Goal: Transaction & Acquisition: Purchase product/service

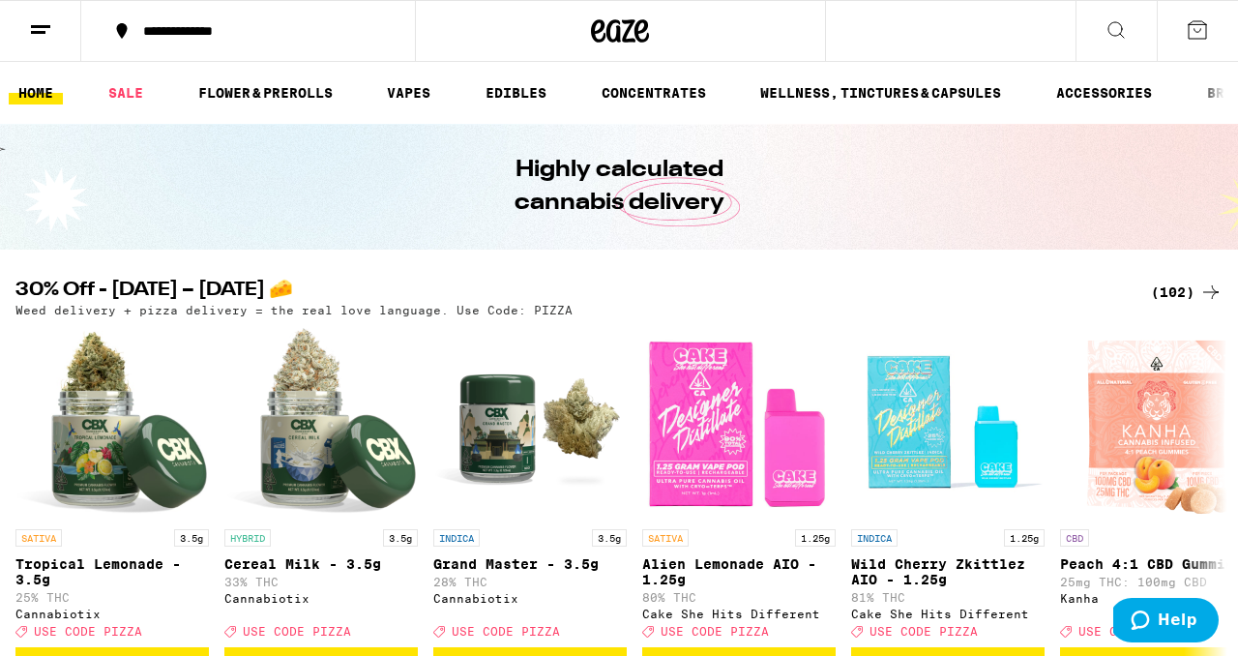
click at [38, 32] on line at bounding box center [38, 32] width 15 height 0
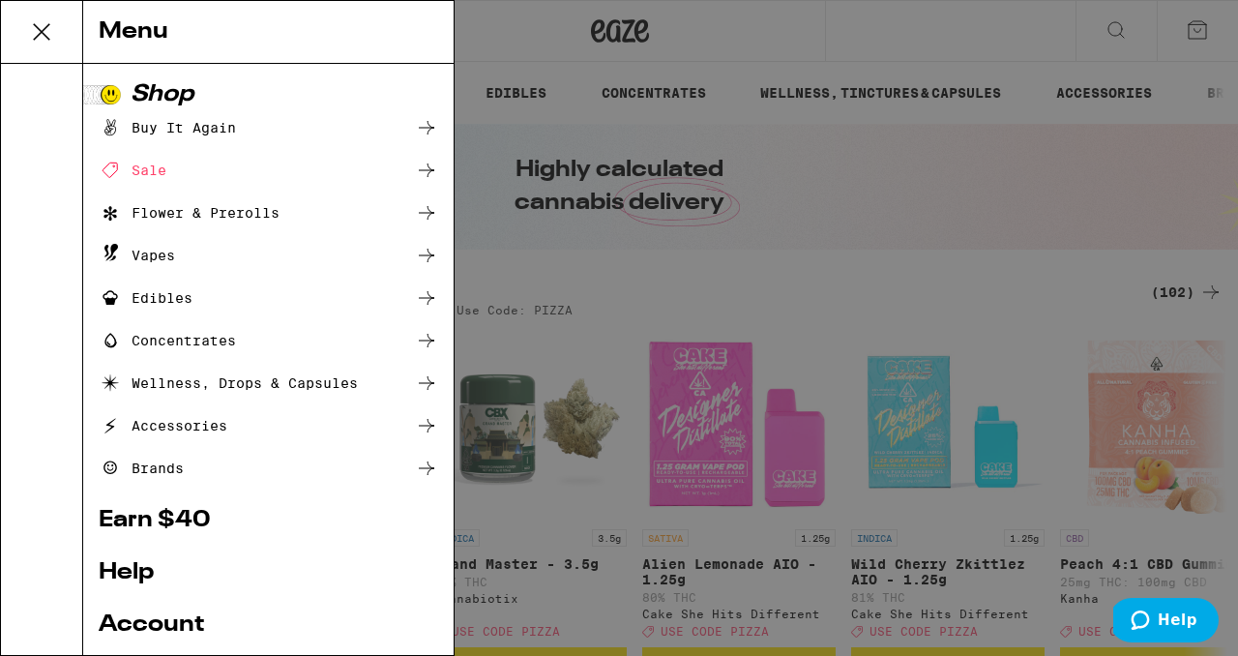
click at [923, 14] on div "Menu Shop Buy It Again Sale Flower & Prerolls Vapes Edibles Concentrates Wellne…" at bounding box center [619, 328] width 1238 height 656
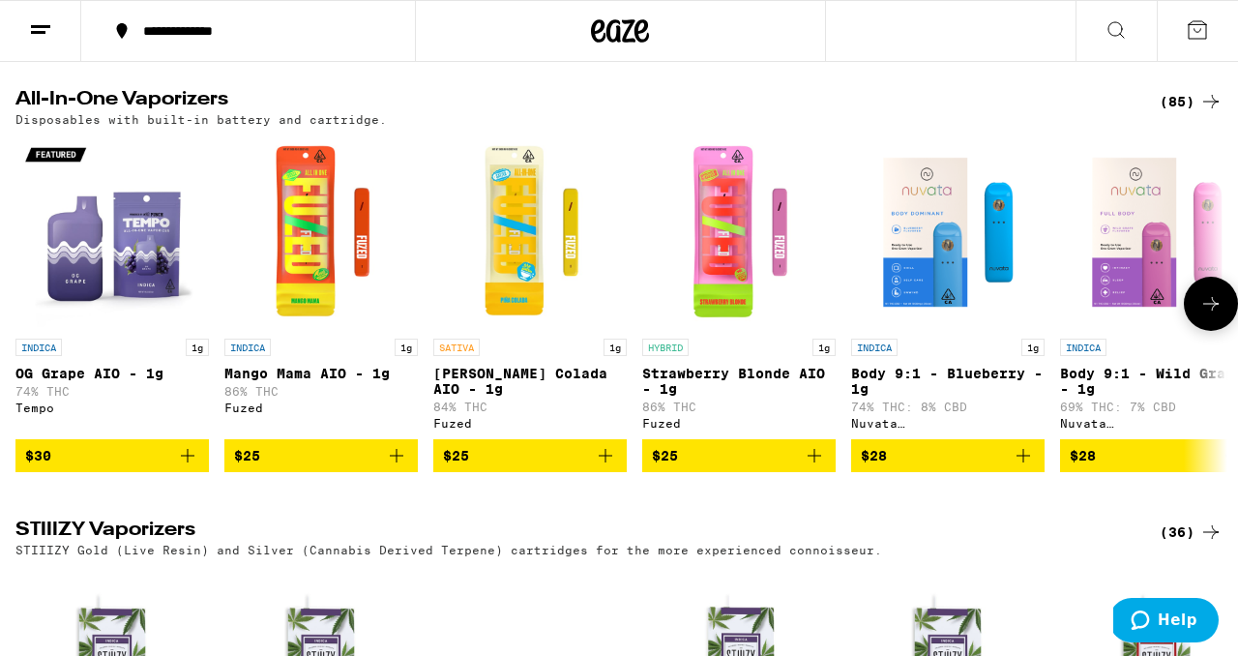
scroll to position [2391, 0]
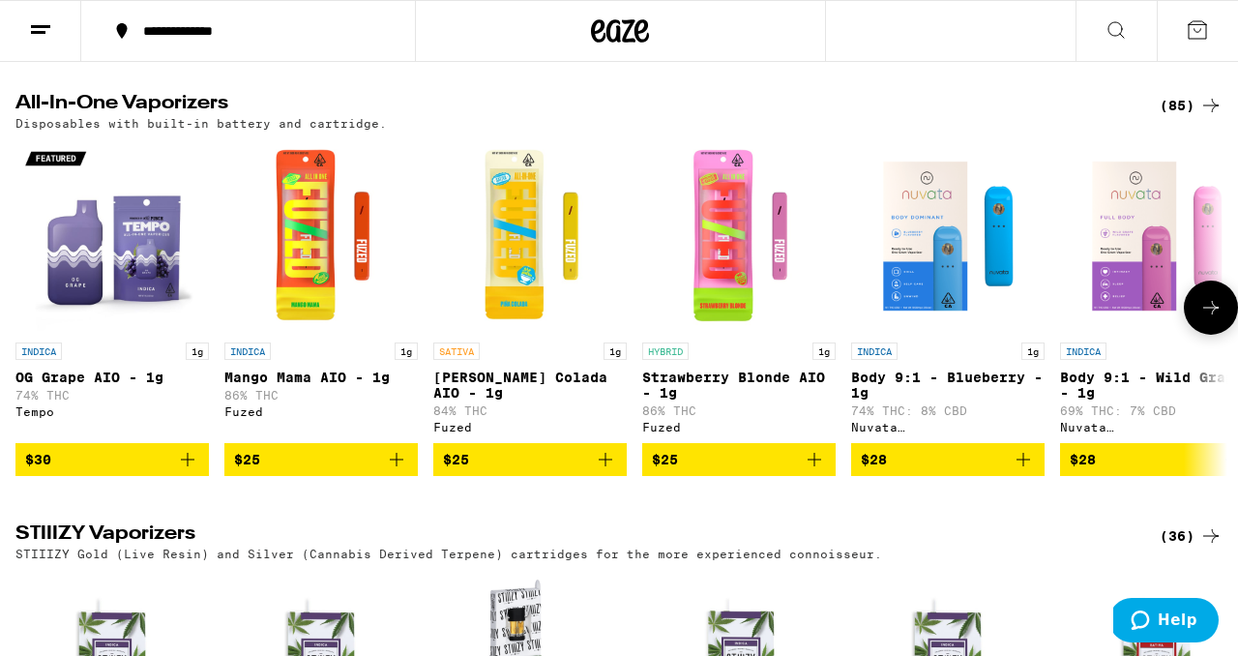
click at [1206, 319] on icon at bounding box center [1210, 307] width 23 height 23
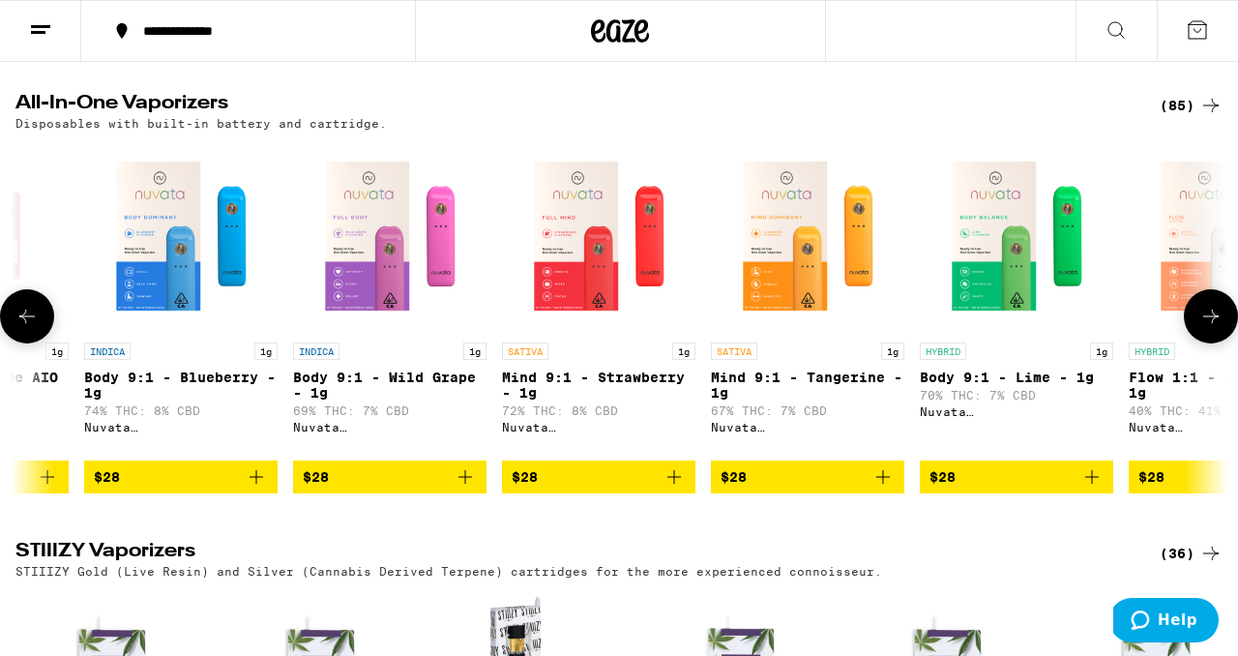
scroll to position [0, 996]
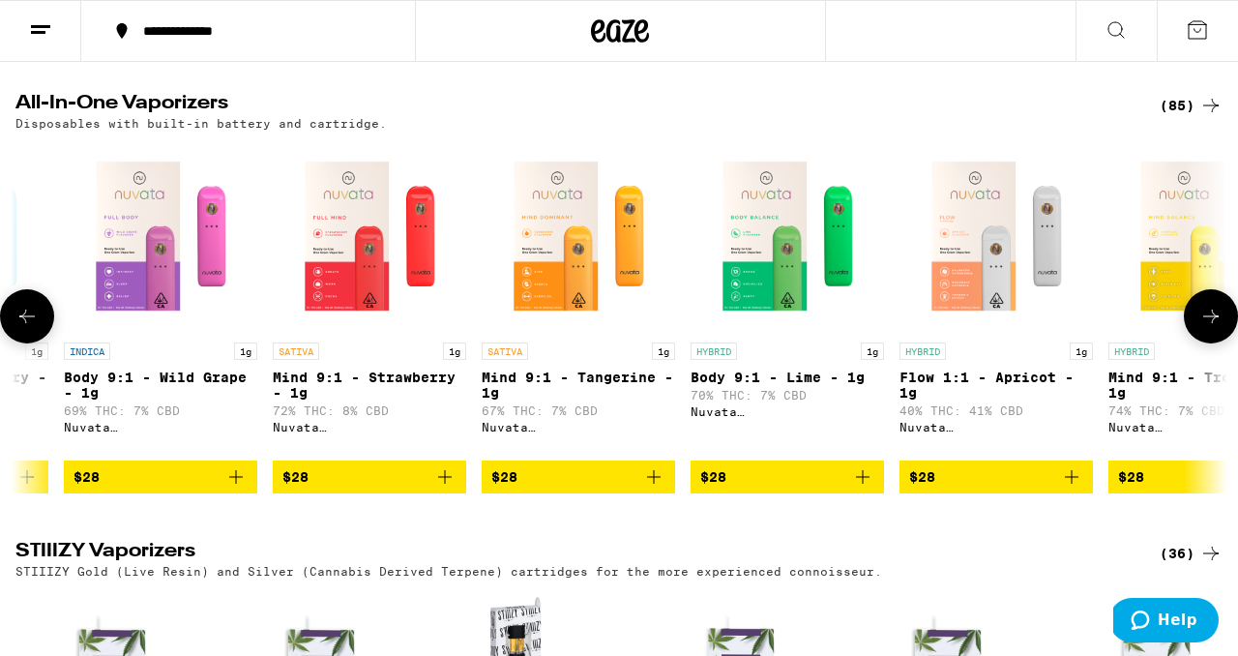
click at [1209, 328] on icon at bounding box center [1210, 316] width 23 height 23
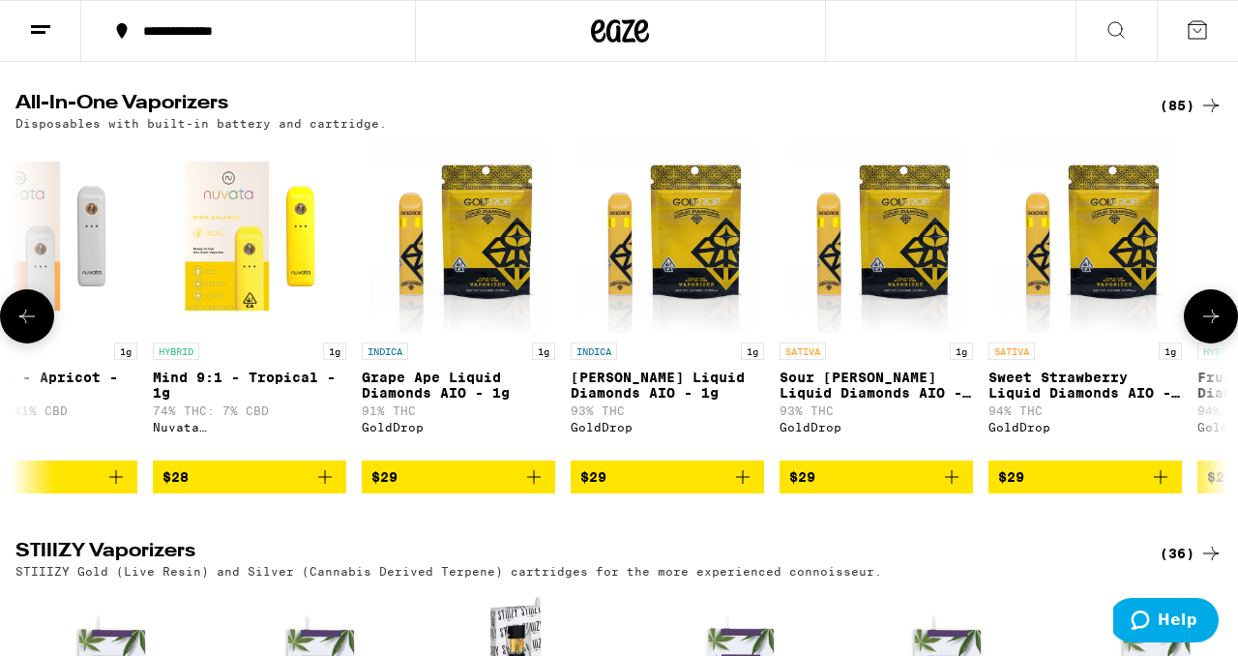
scroll to position [0, 1992]
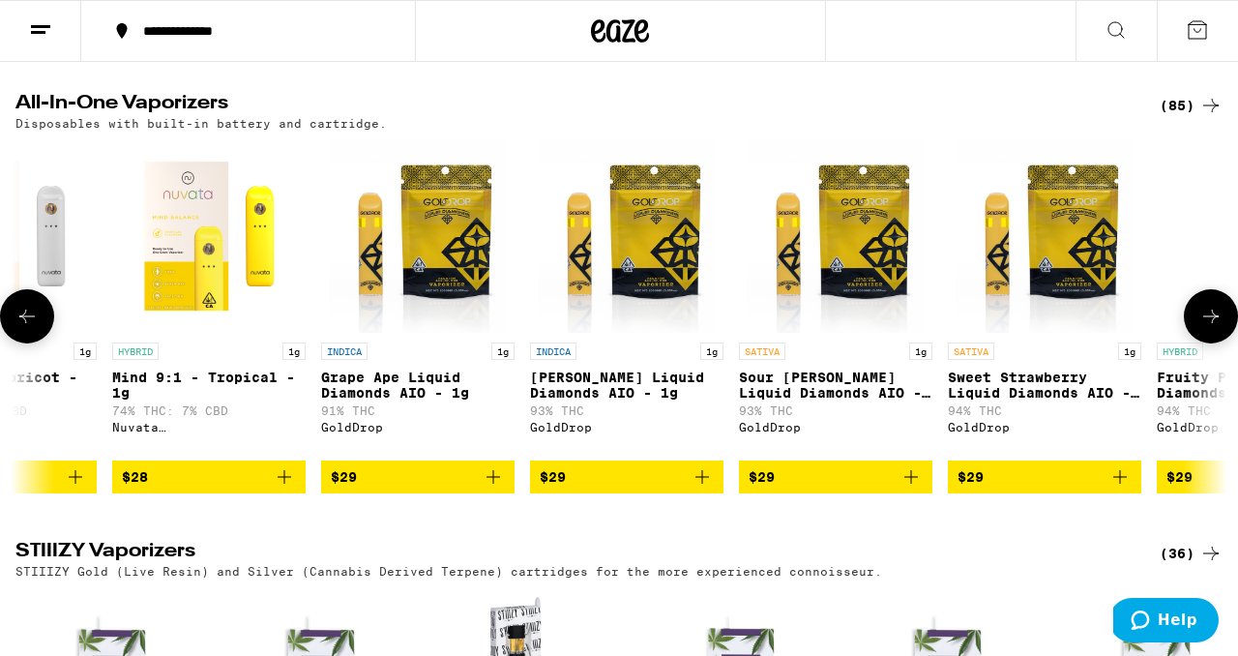
click at [1205, 328] on icon at bounding box center [1210, 316] width 23 height 23
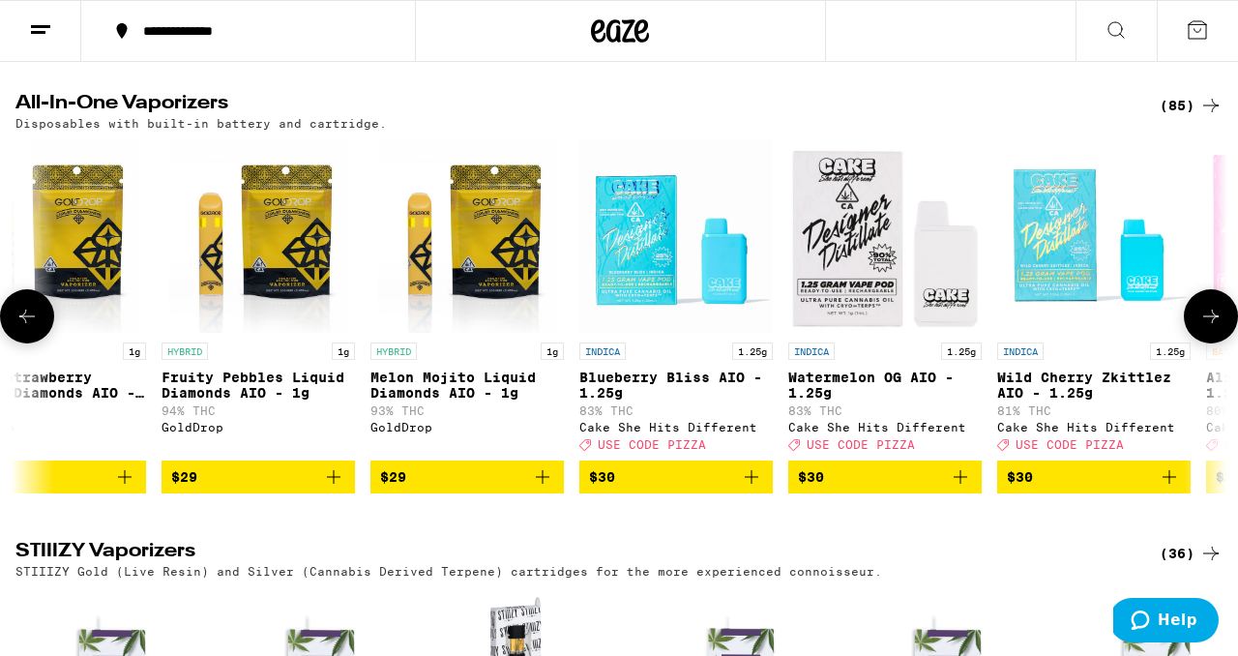
scroll to position [0, 2988]
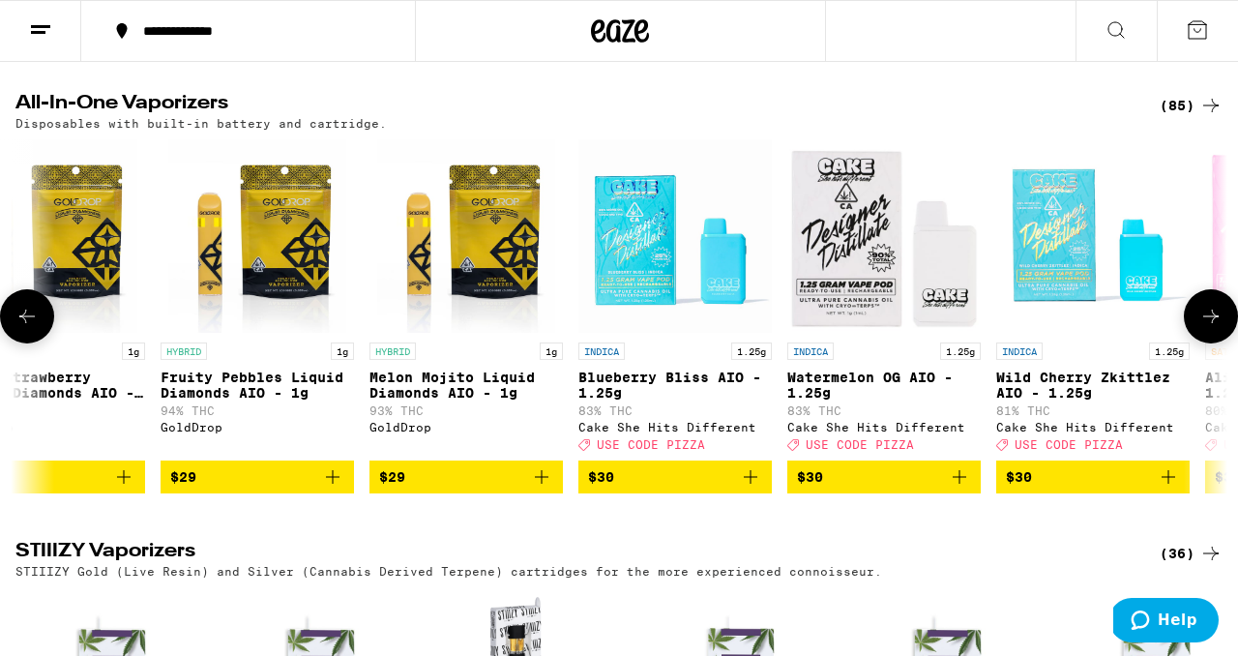
click at [1204, 328] on icon at bounding box center [1210, 316] width 23 height 23
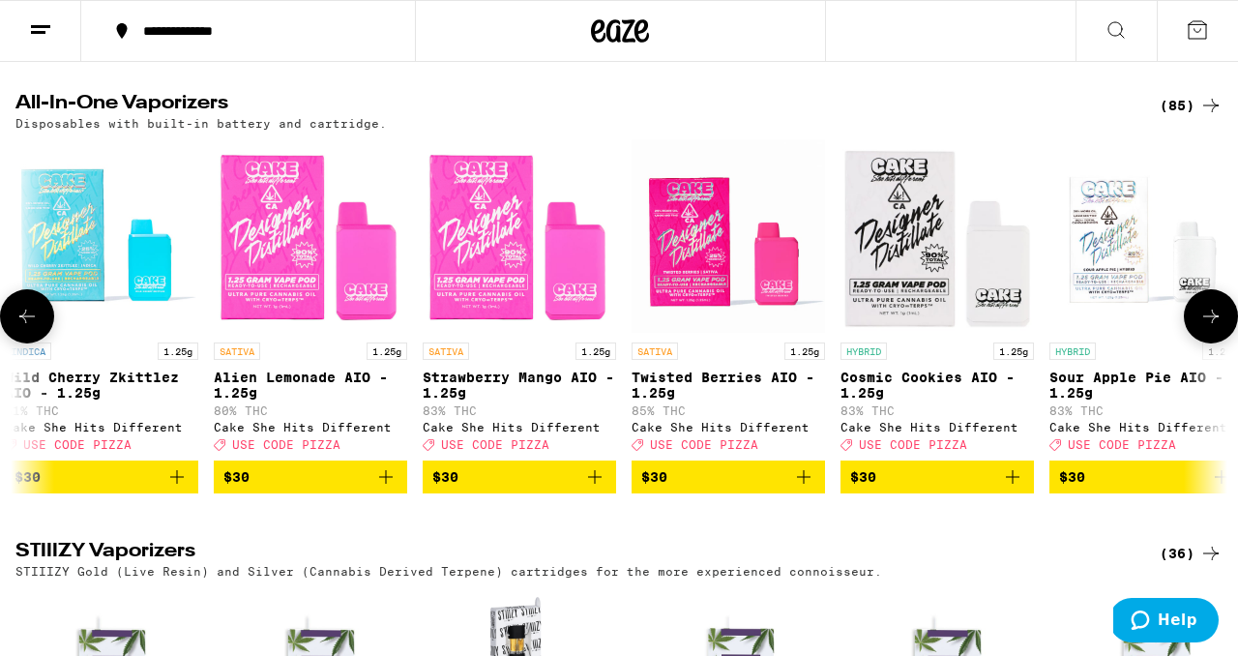
scroll to position [0, 3984]
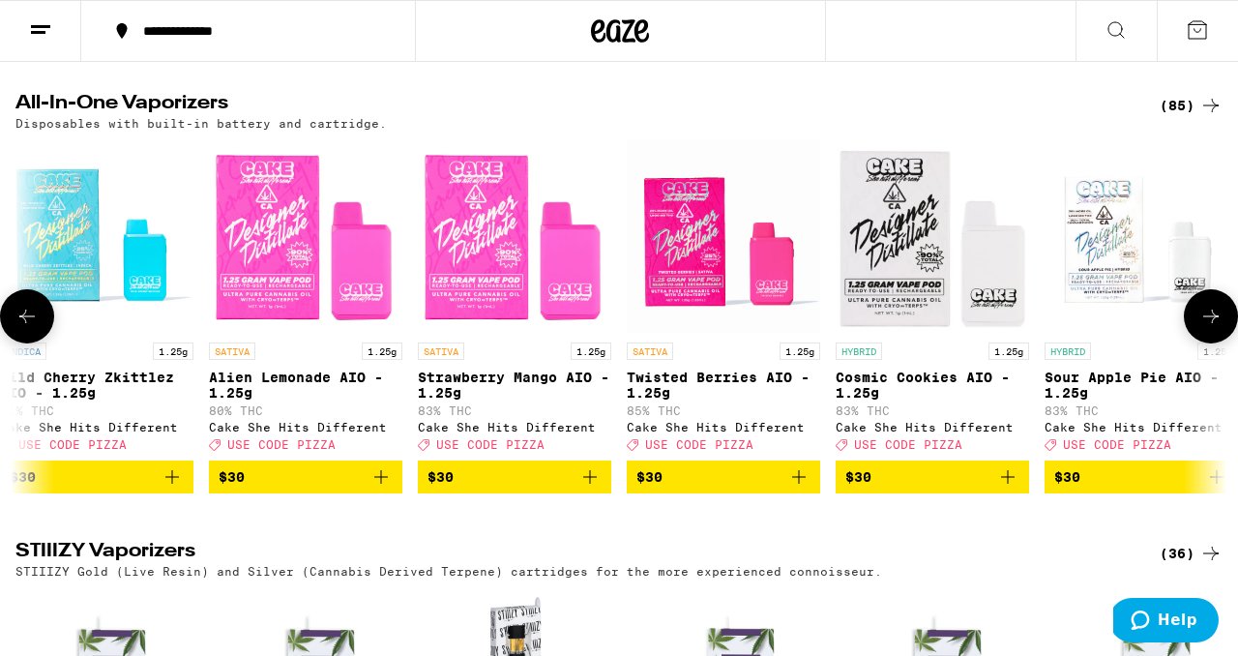
click at [1202, 328] on icon at bounding box center [1210, 316] width 23 height 23
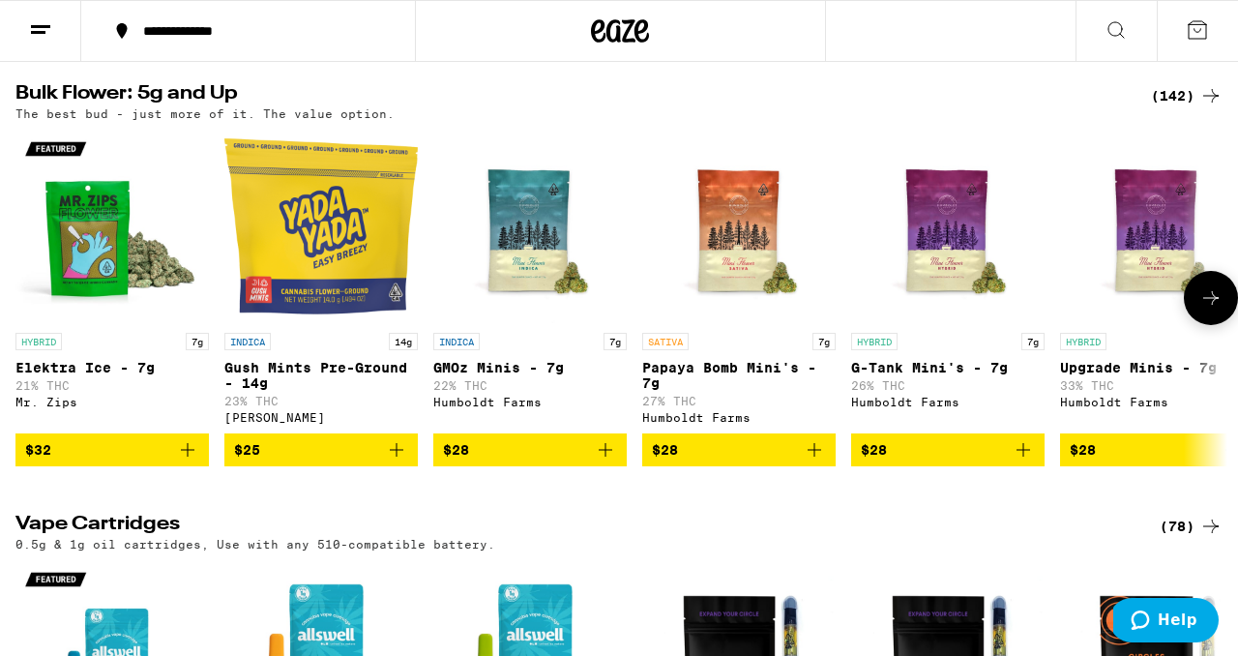
scroll to position [1541, 0]
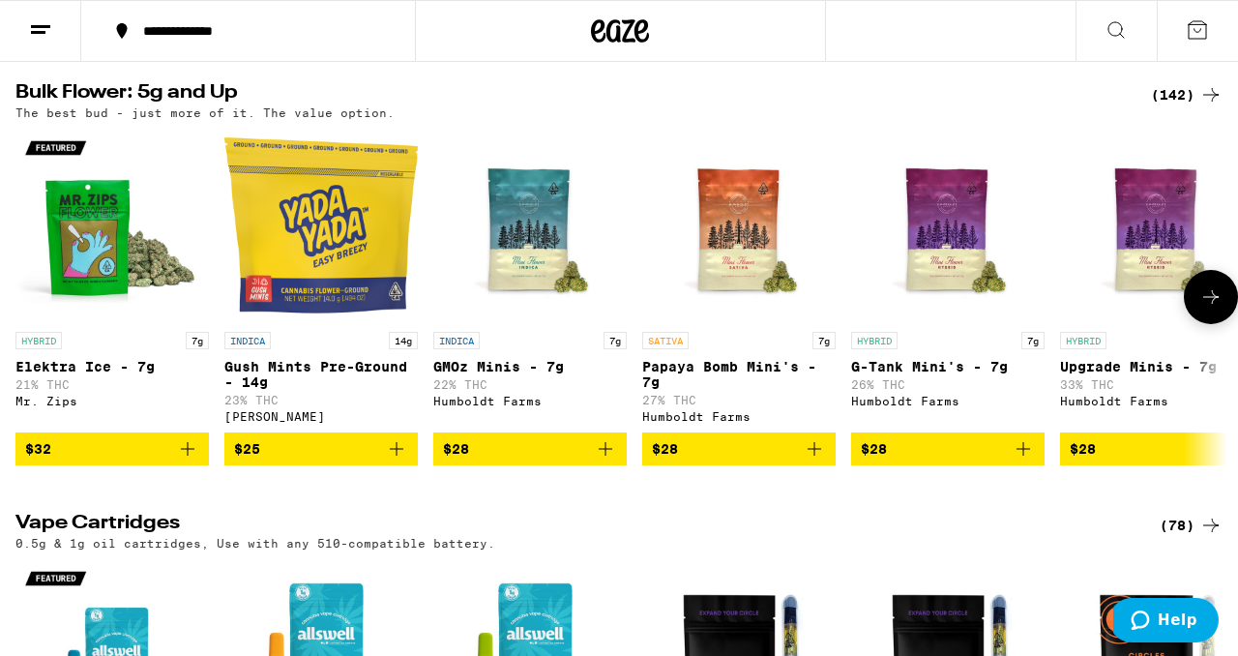
click at [1208, 308] on icon at bounding box center [1210, 296] width 23 height 23
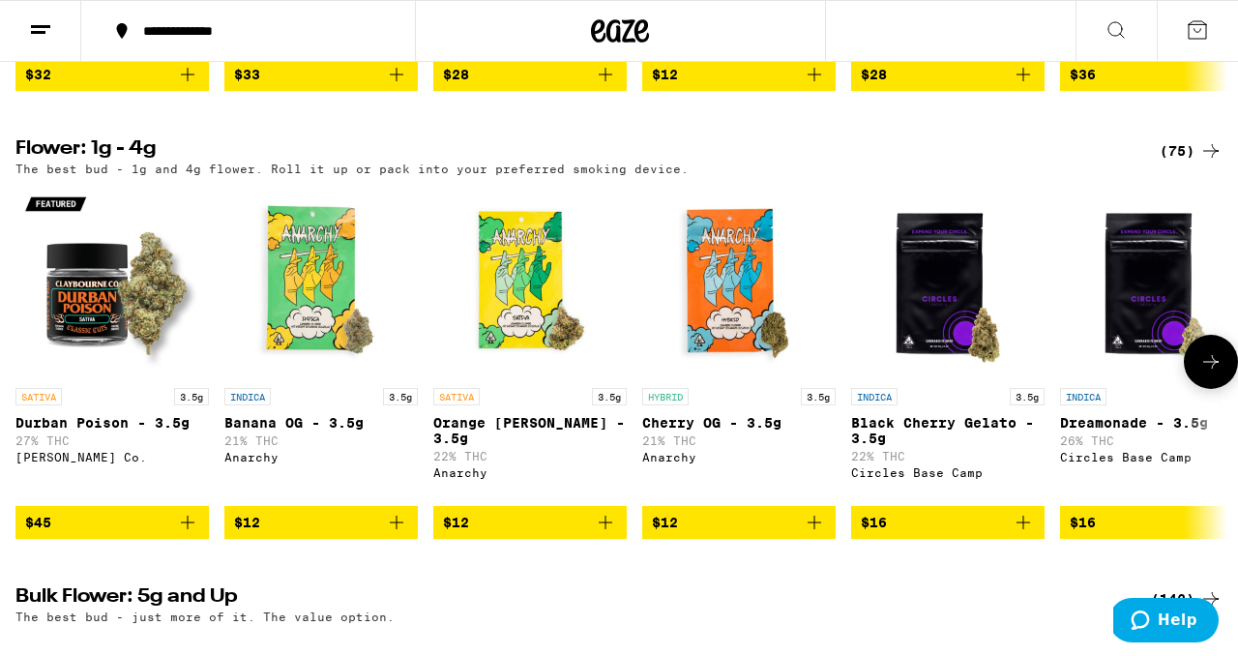
scroll to position [1034, 0]
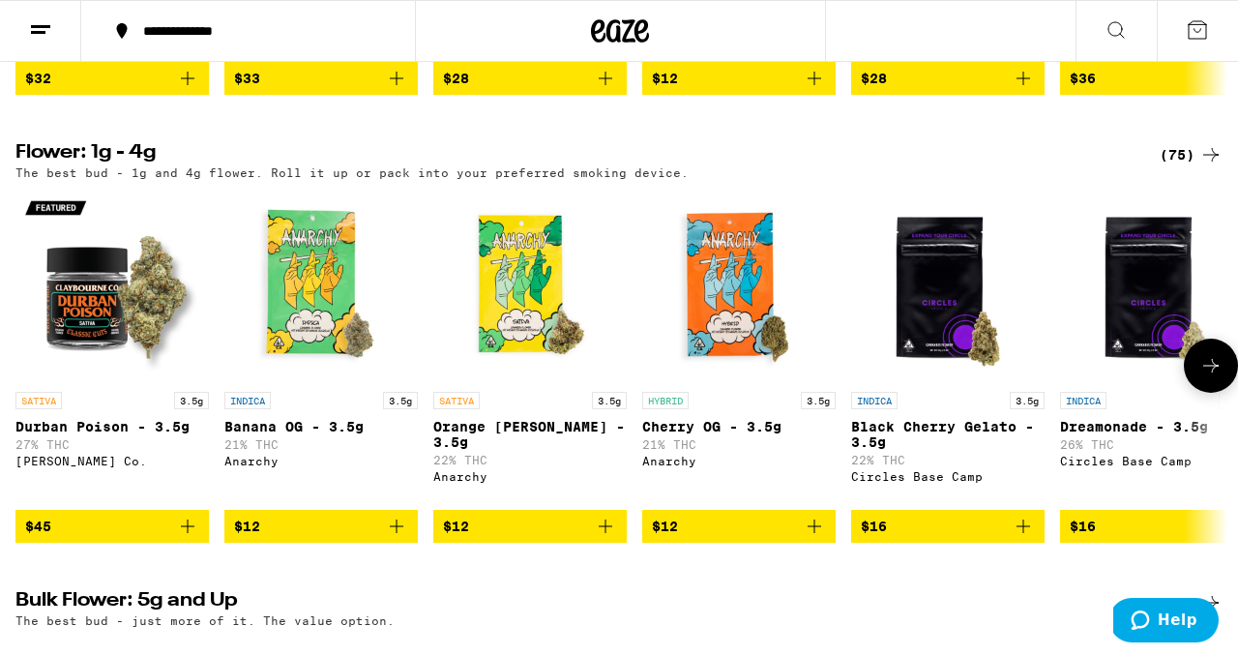
click at [1208, 377] on icon at bounding box center [1210, 365] width 23 height 23
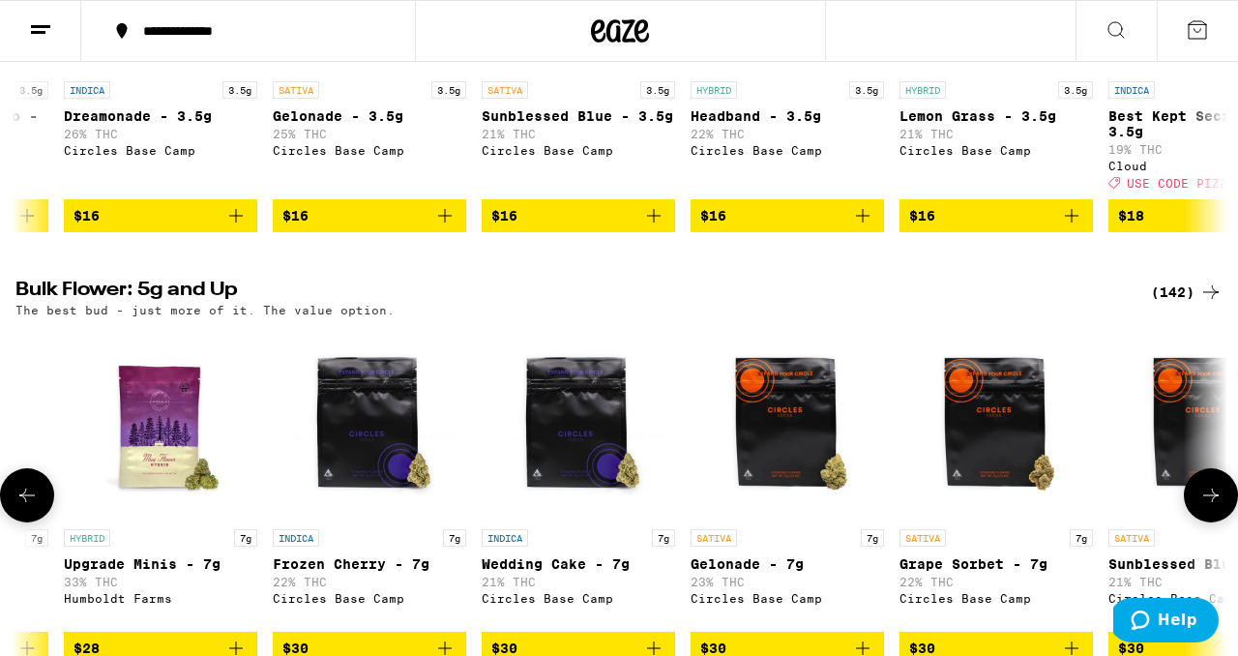
scroll to position [1404, 0]
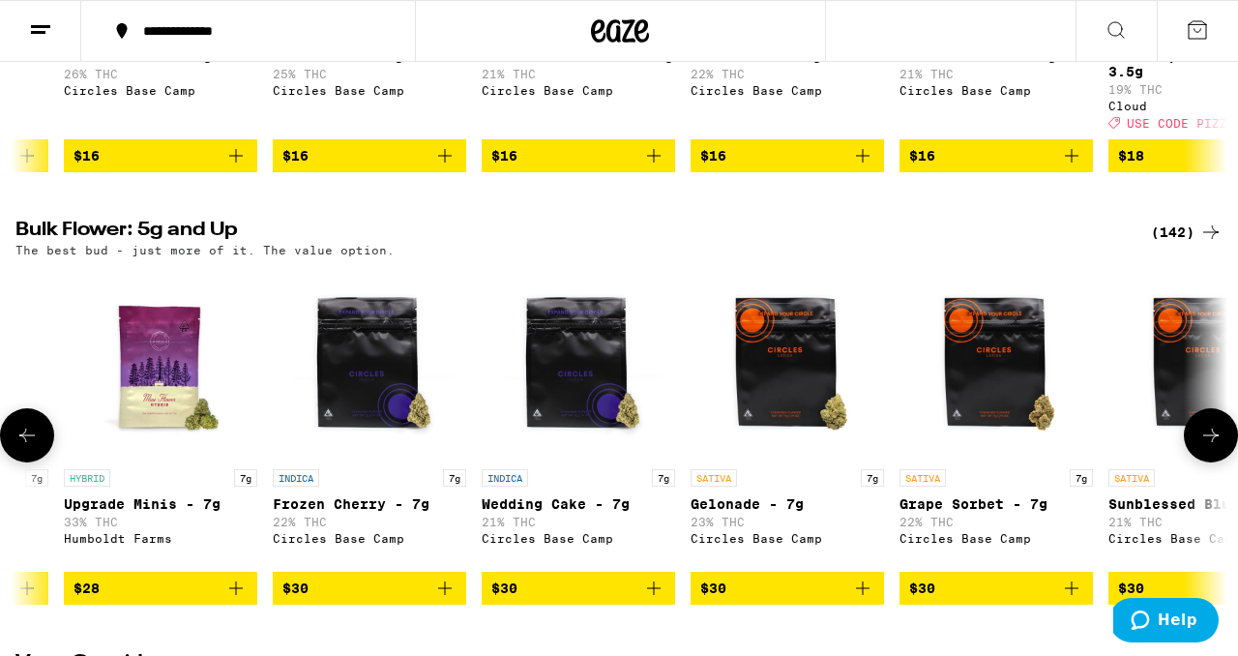
click at [1209, 462] on button at bounding box center [1211, 435] width 54 height 54
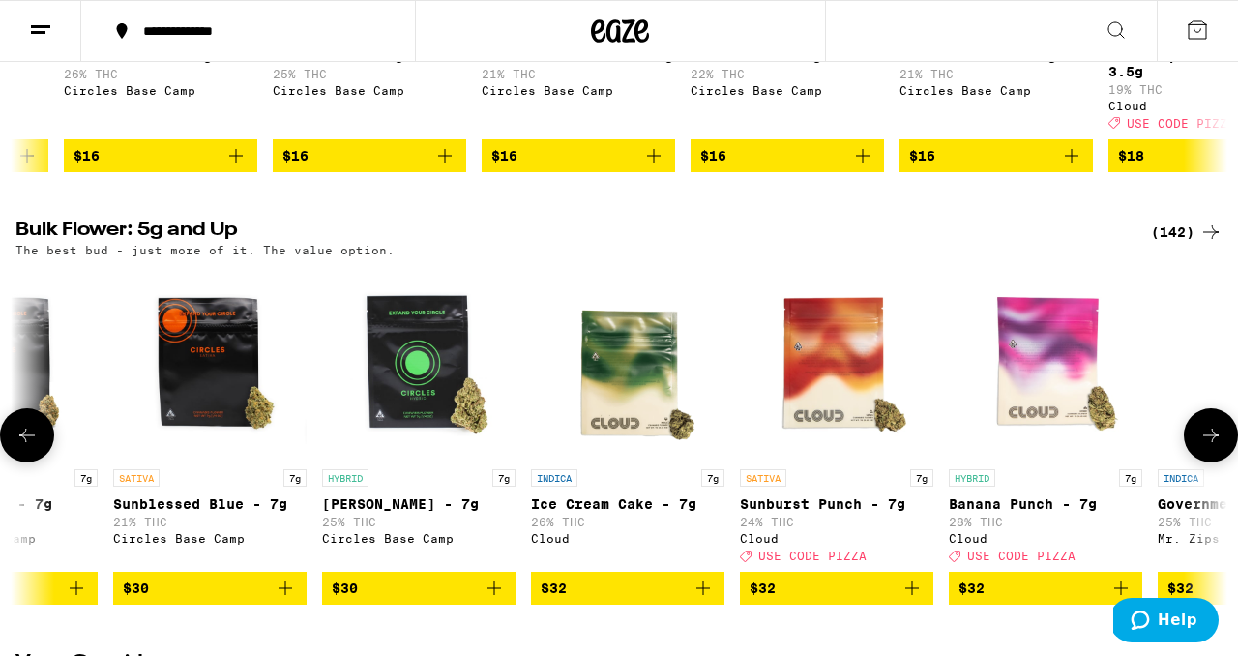
scroll to position [0, 1992]
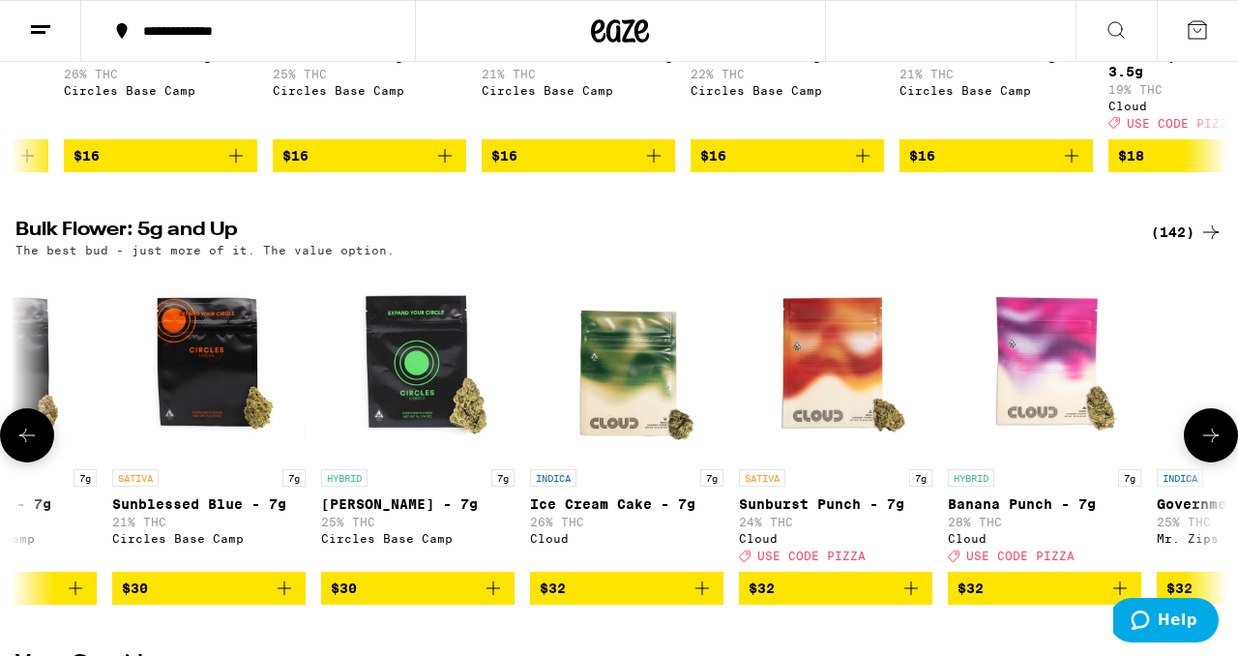
click at [1205, 447] on icon at bounding box center [1210, 435] width 23 height 23
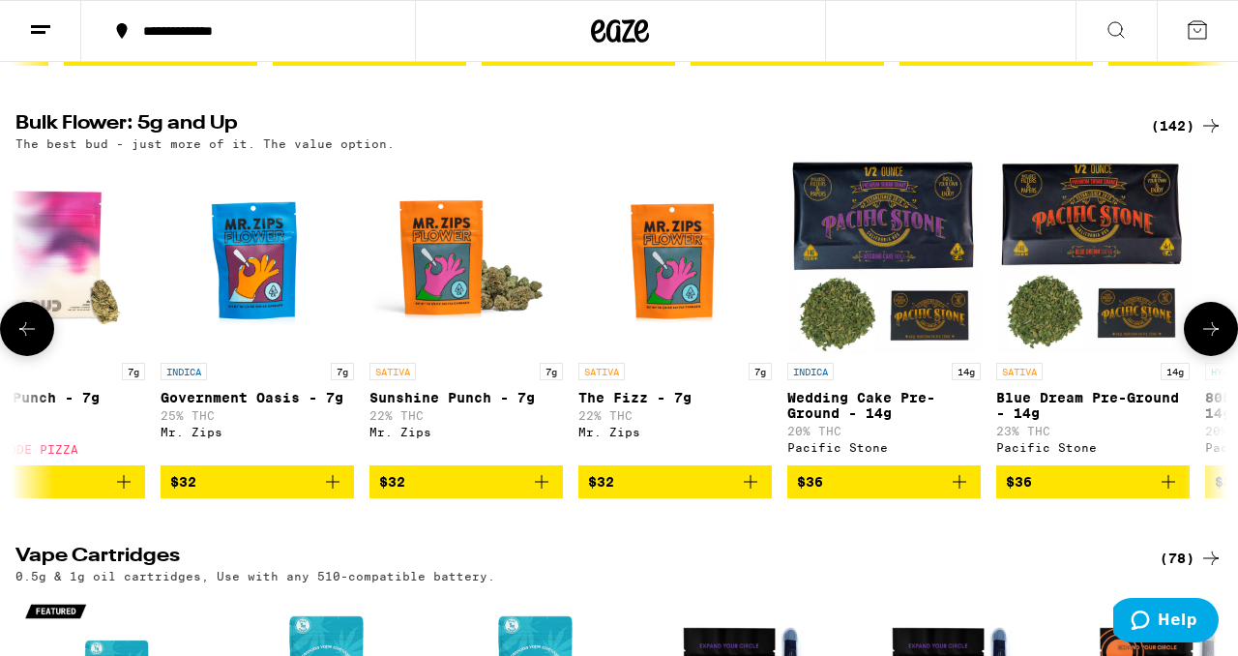
scroll to position [1513, 0]
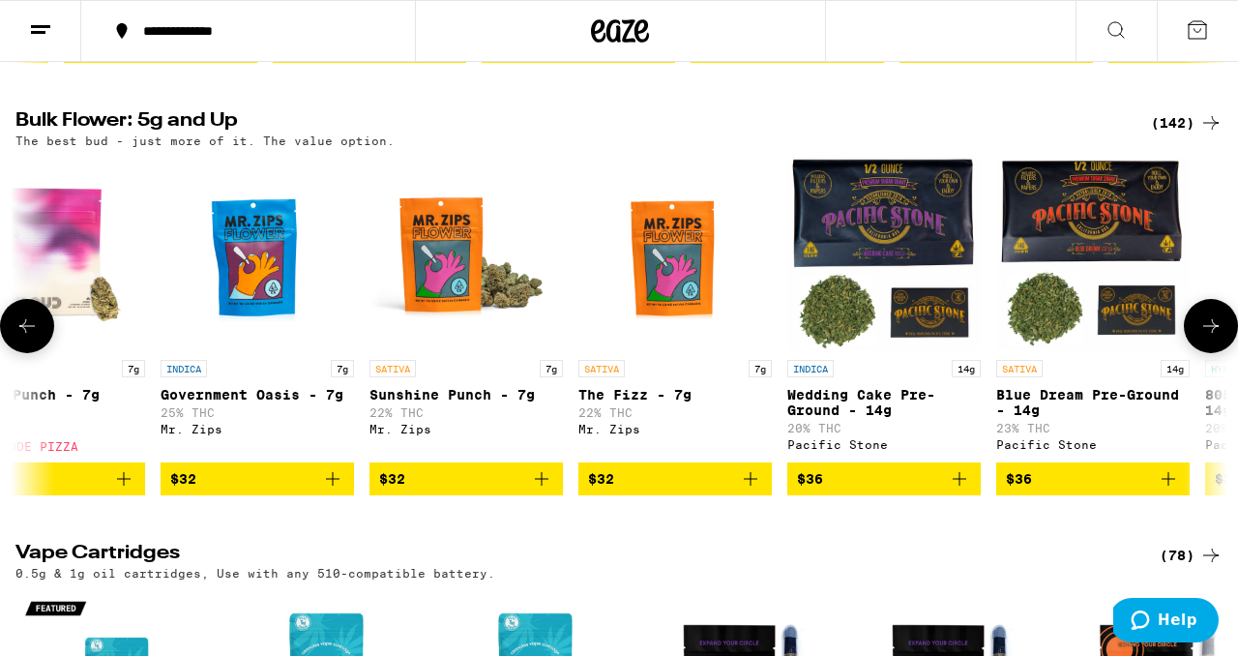
click at [1206, 337] on icon at bounding box center [1210, 325] width 23 height 23
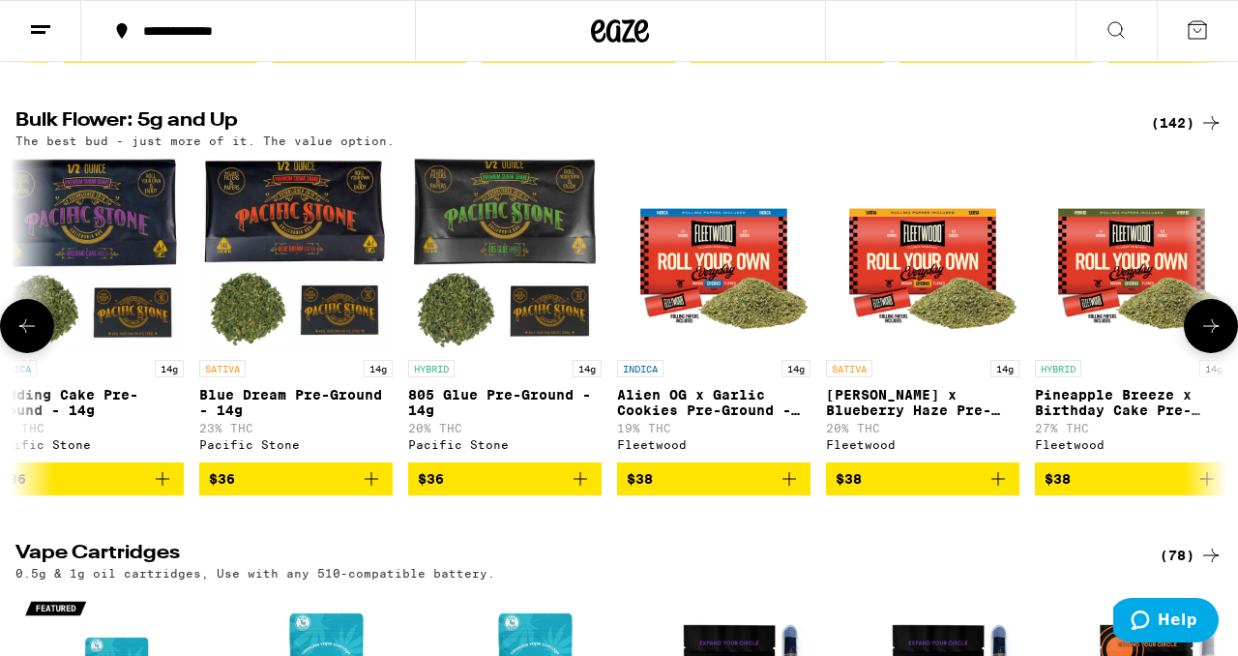
scroll to position [0, 3984]
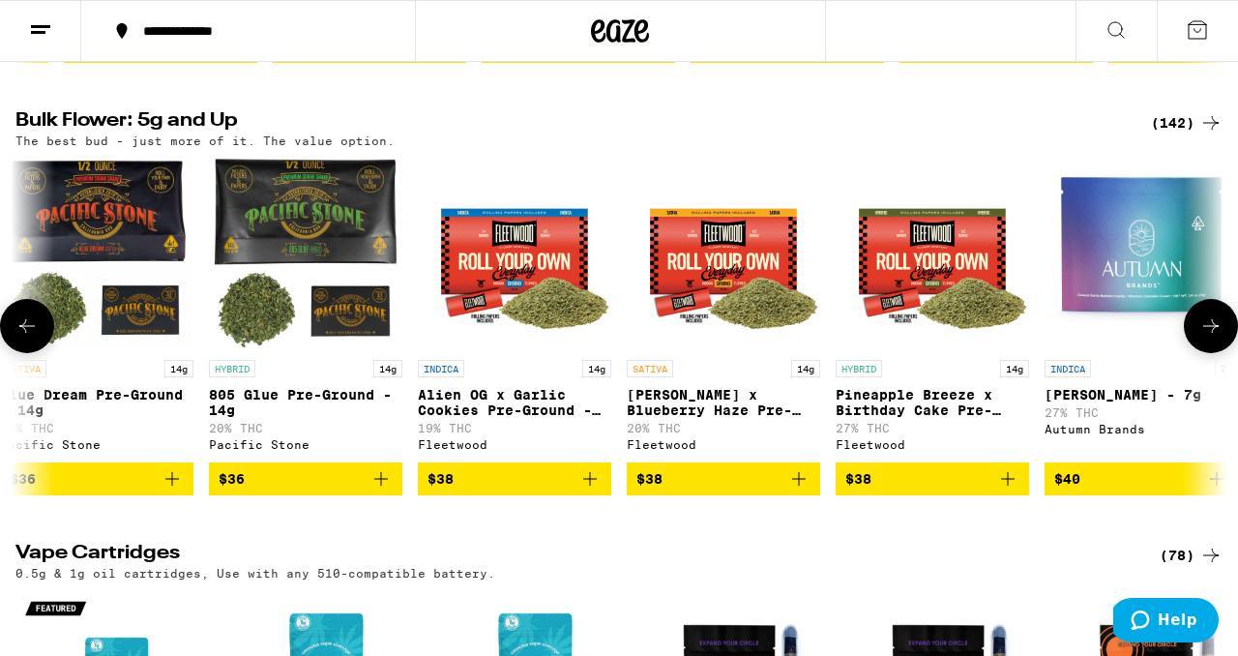
click at [1205, 337] on icon at bounding box center [1210, 325] width 23 height 23
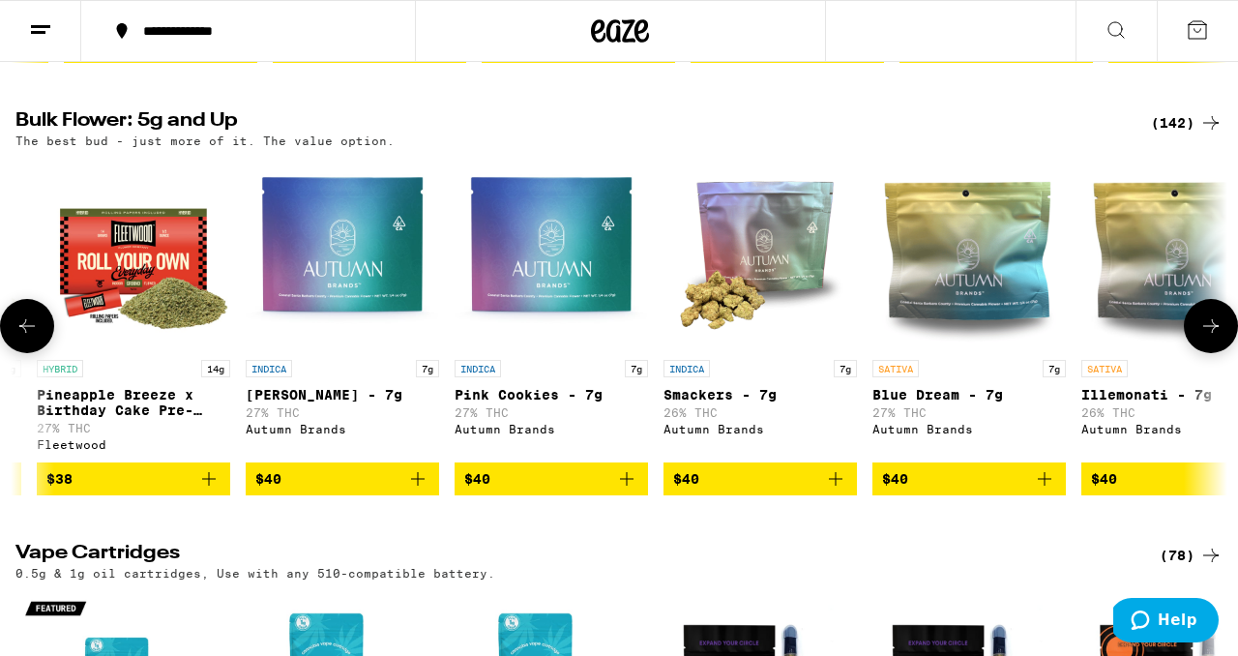
scroll to position [0, 4980]
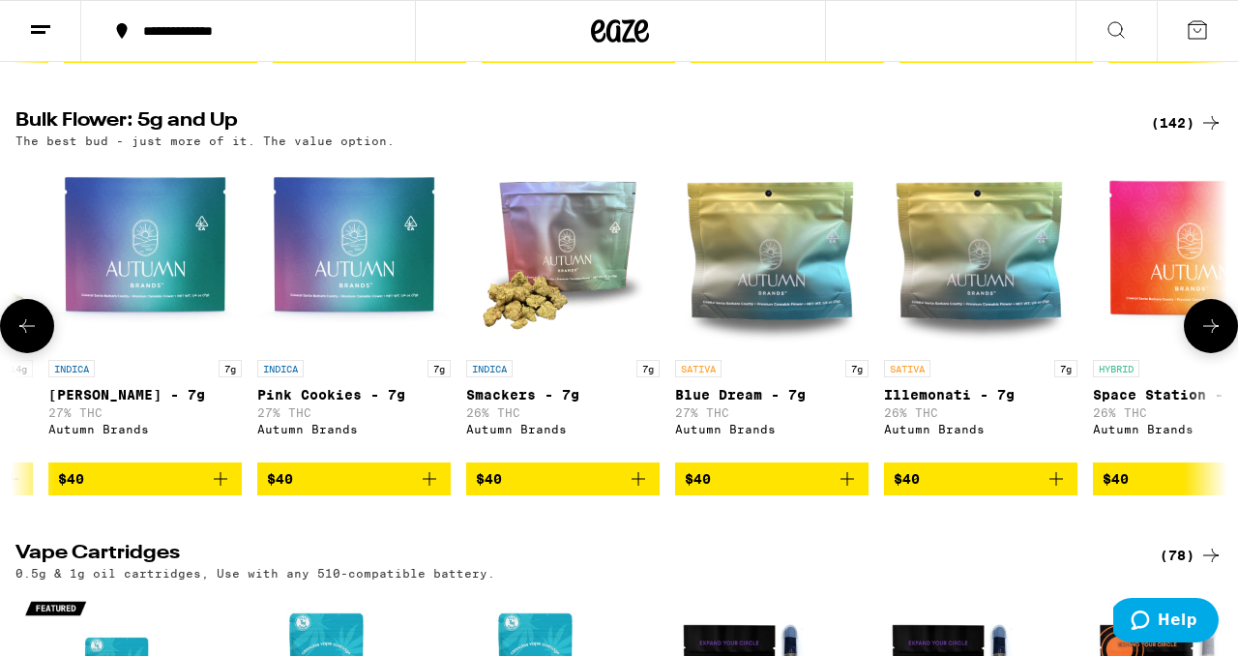
click at [20, 353] on button at bounding box center [27, 326] width 54 height 54
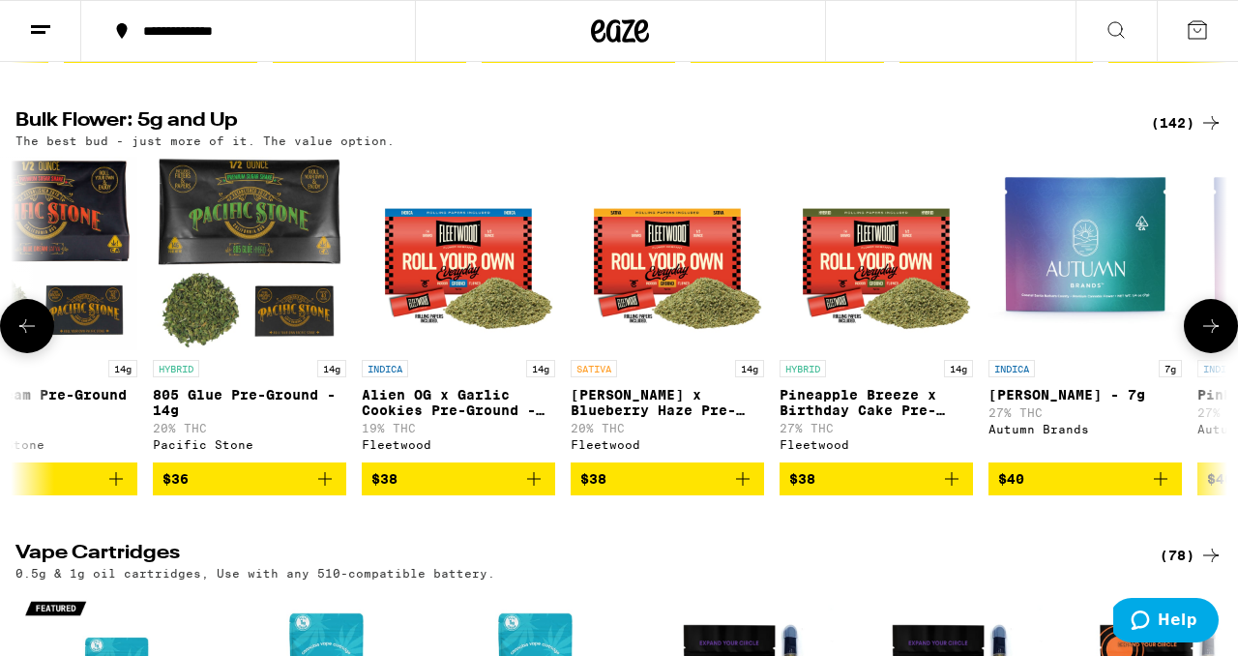
scroll to position [0, 3984]
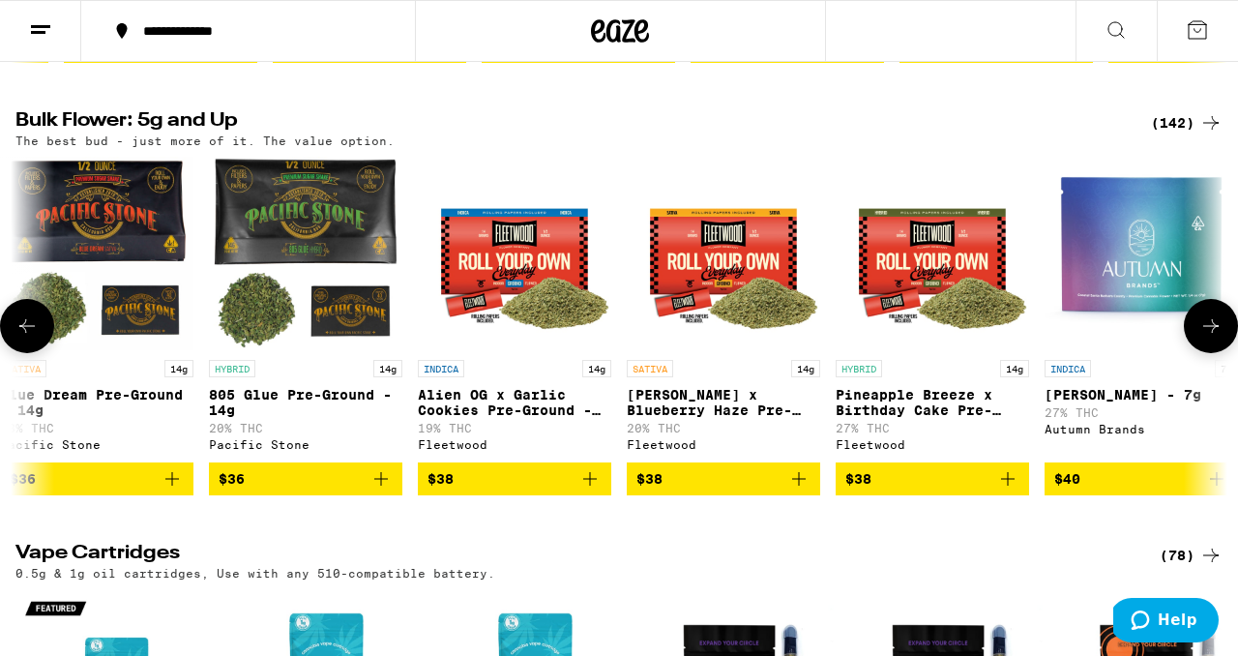
click at [1206, 337] on icon at bounding box center [1210, 325] width 23 height 23
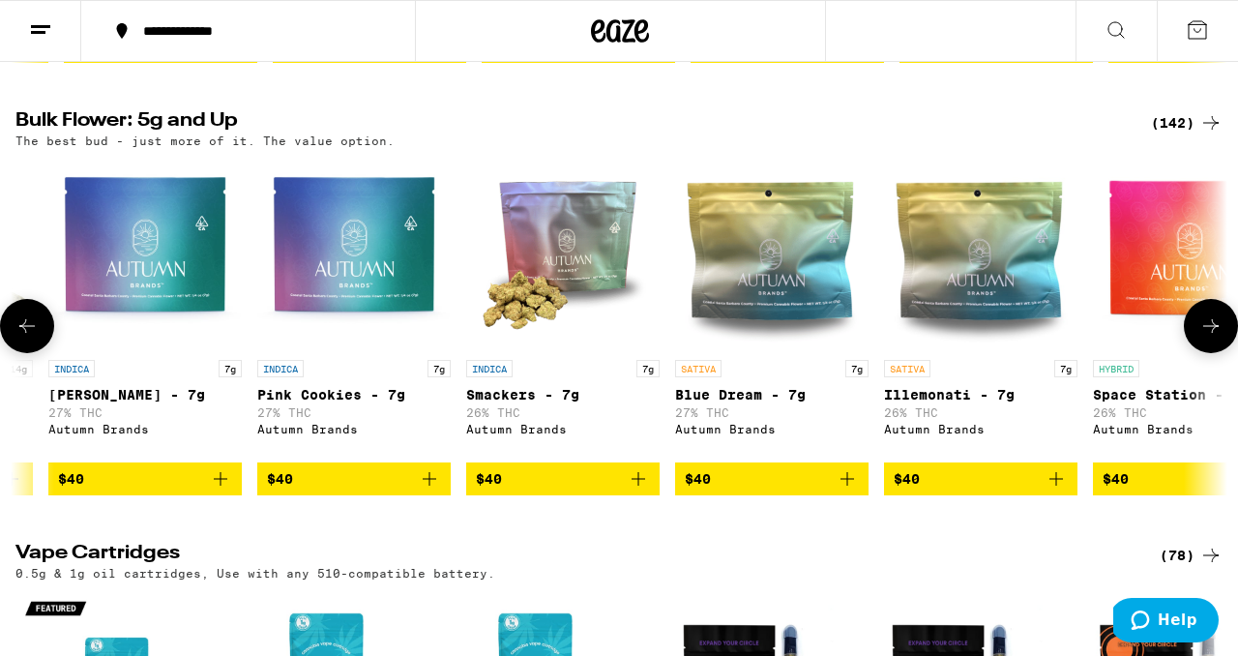
click at [1207, 337] on icon at bounding box center [1210, 325] width 23 height 23
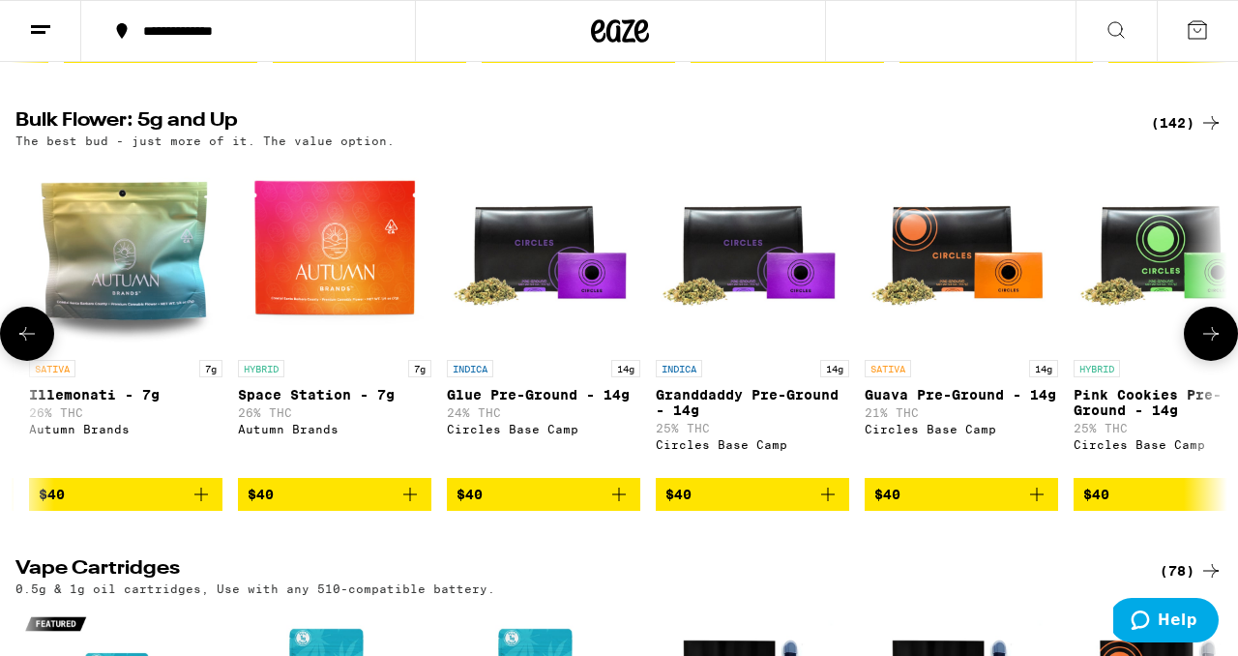
scroll to position [0, 5976]
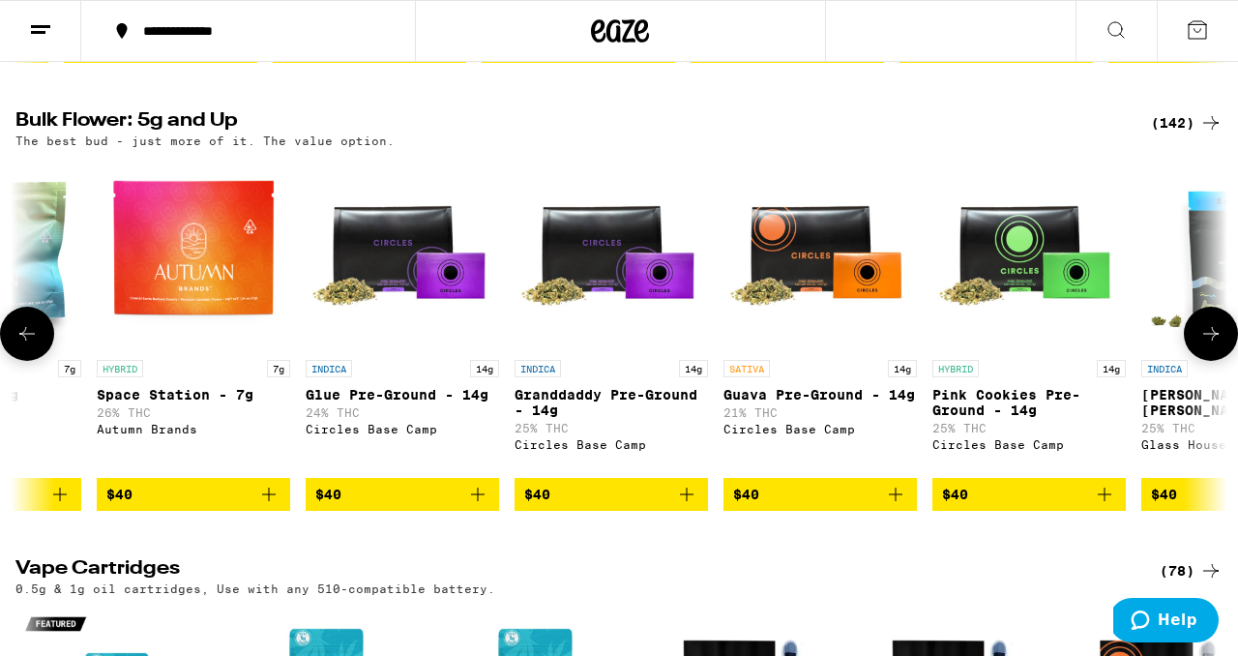
click at [1198, 361] on button at bounding box center [1211, 334] width 54 height 54
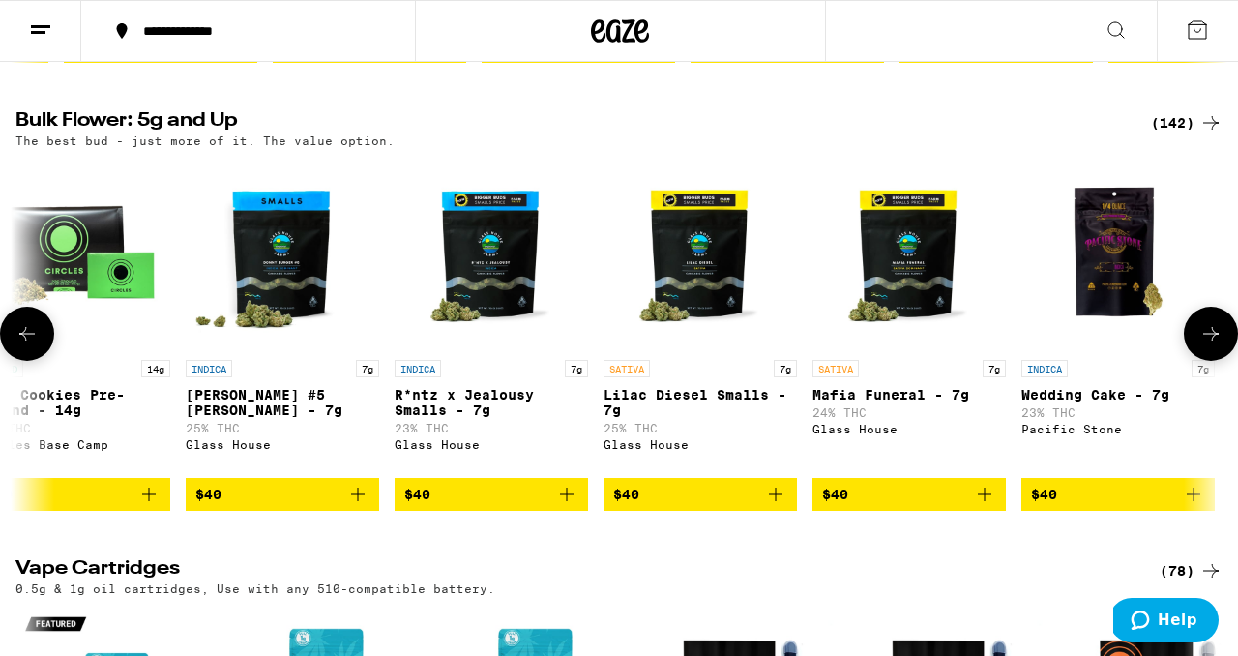
scroll to position [0, 6972]
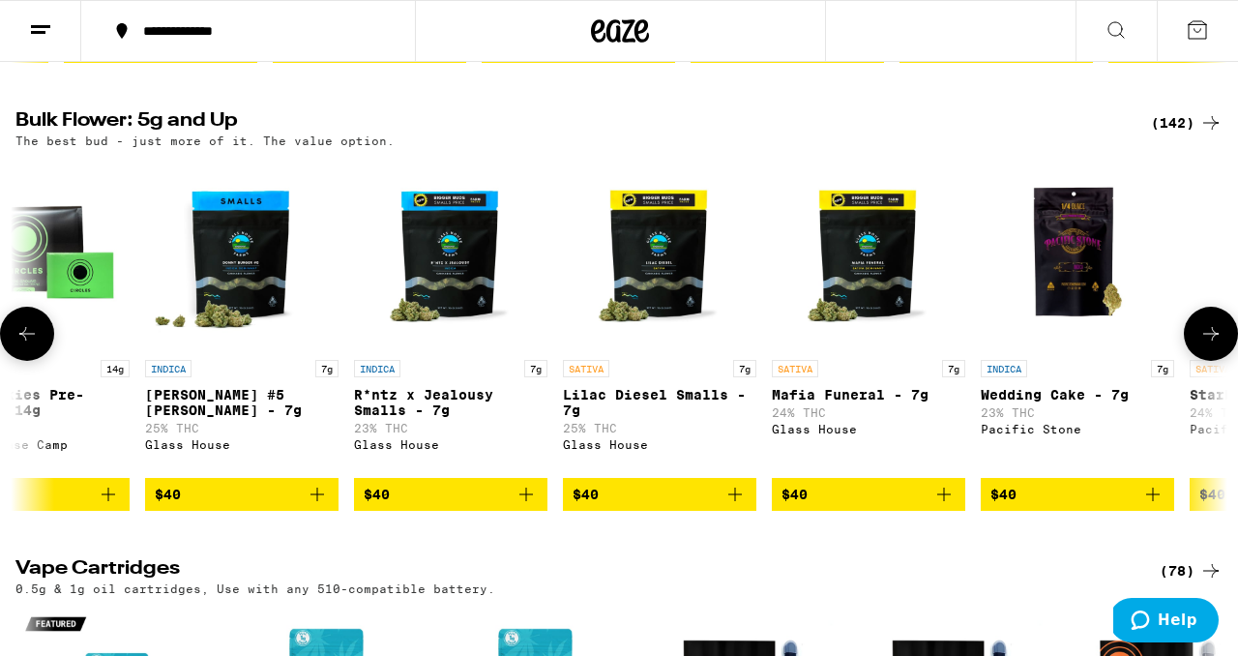
click at [1197, 361] on button at bounding box center [1211, 334] width 54 height 54
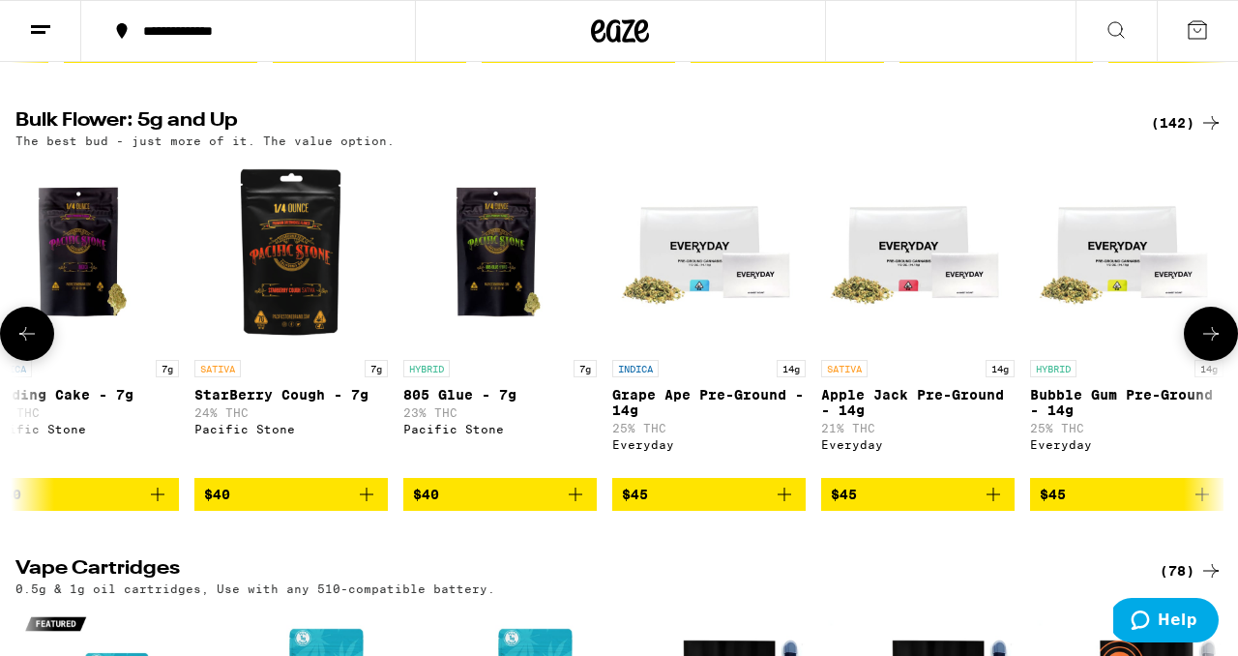
scroll to position [0, 7968]
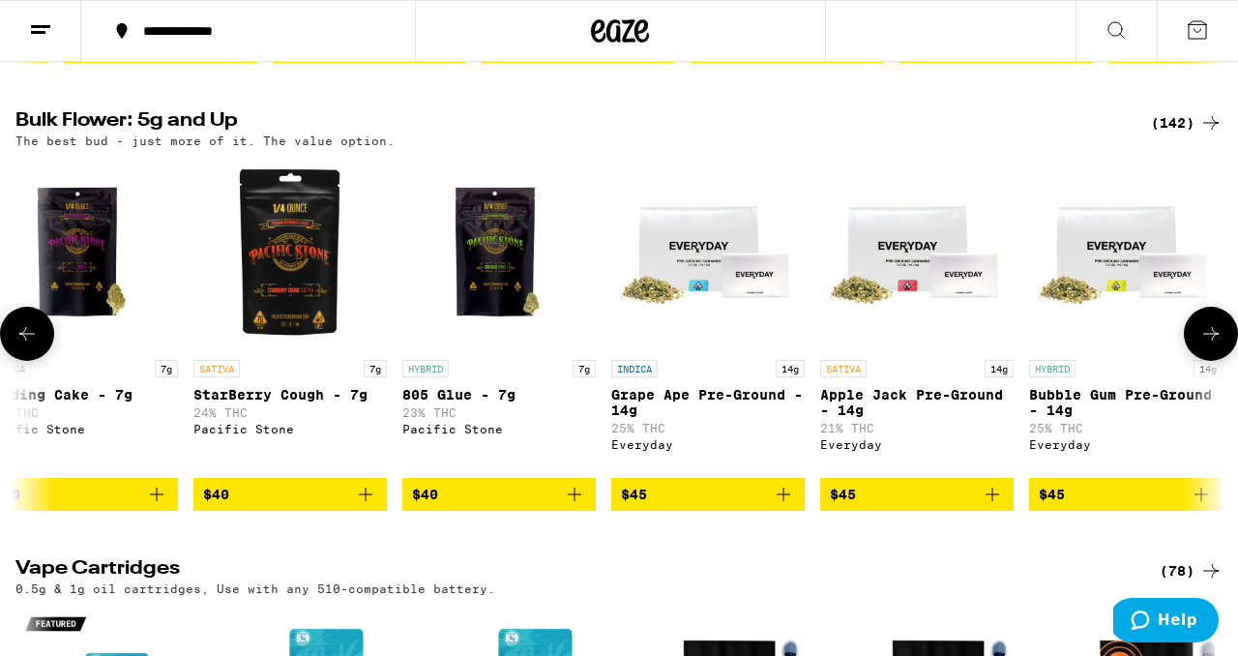
click at [1197, 361] on button at bounding box center [1211, 334] width 54 height 54
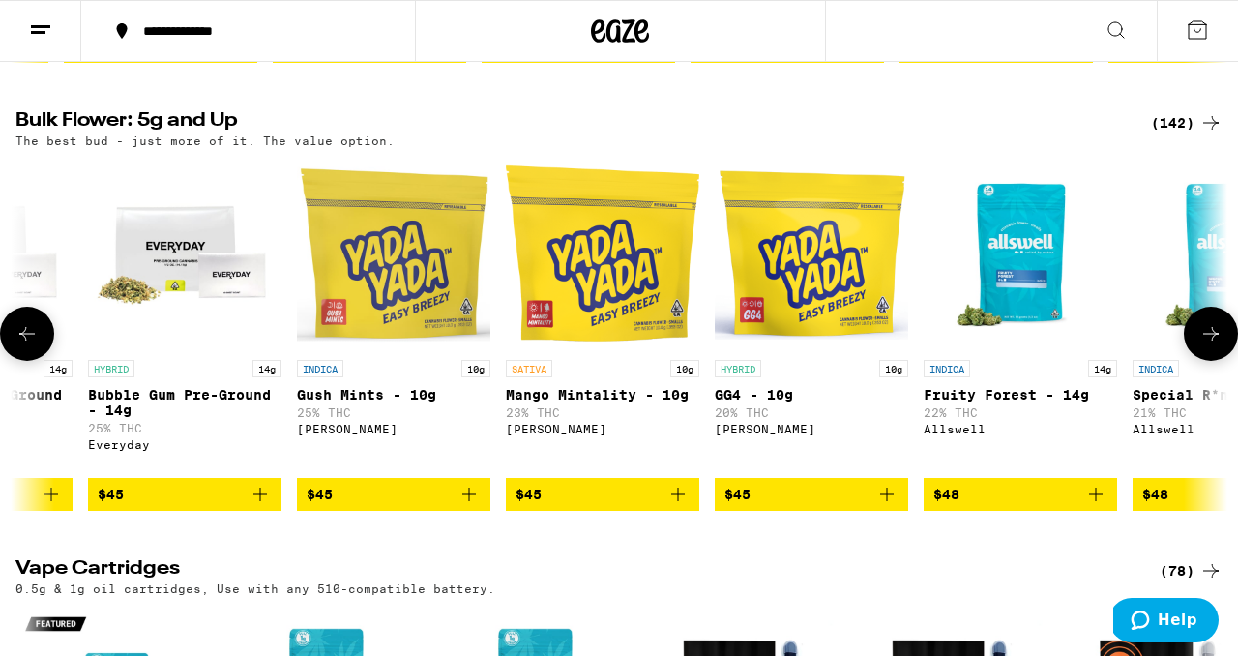
scroll to position [0, 8964]
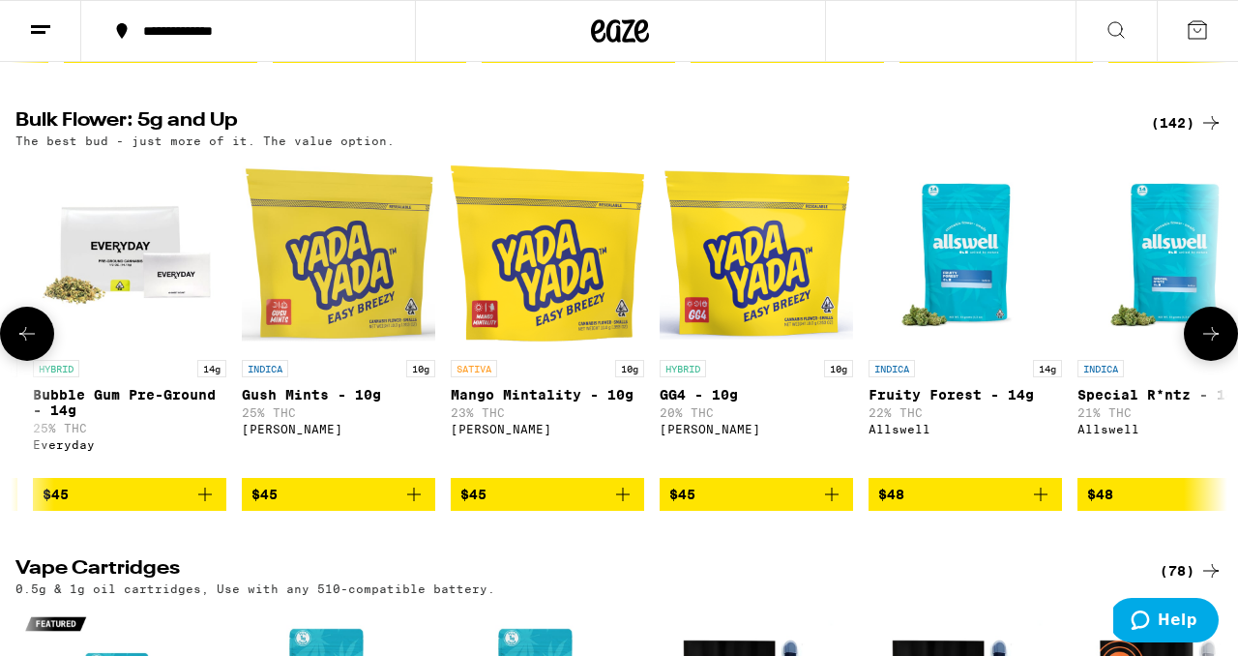
click at [37, 345] on icon at bounding box center [26, 333] width 23 height 23
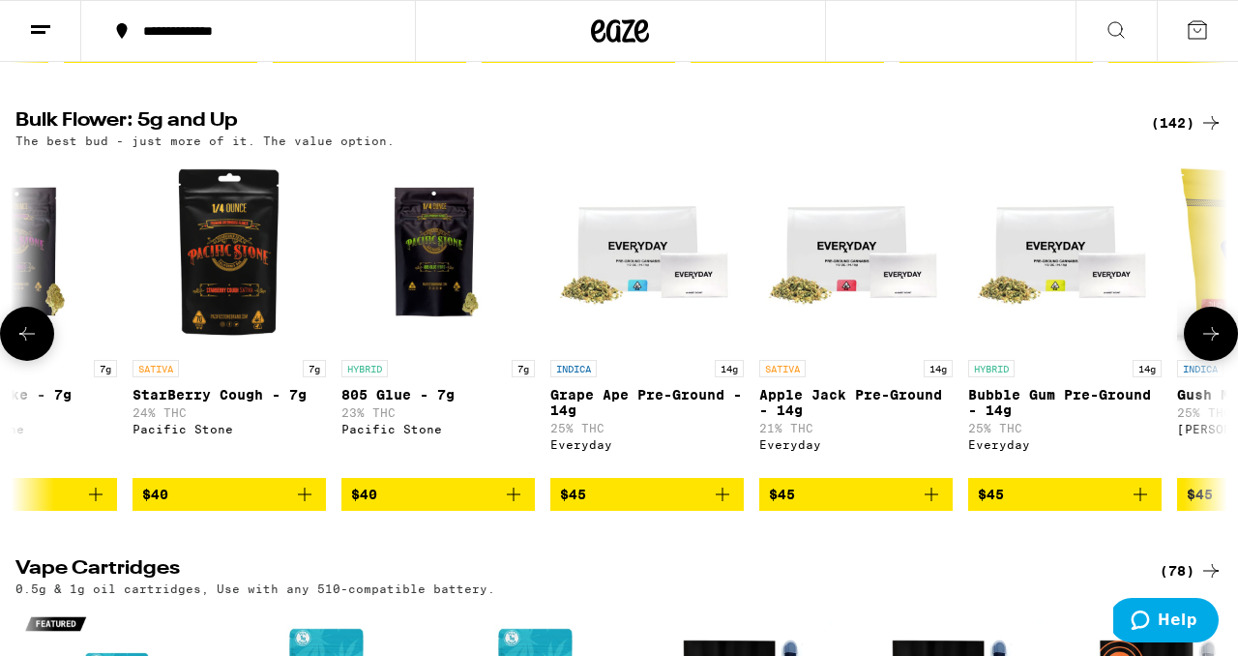
click at [37, 345] on icon at bounding box center [26, 333] width 23 height 23
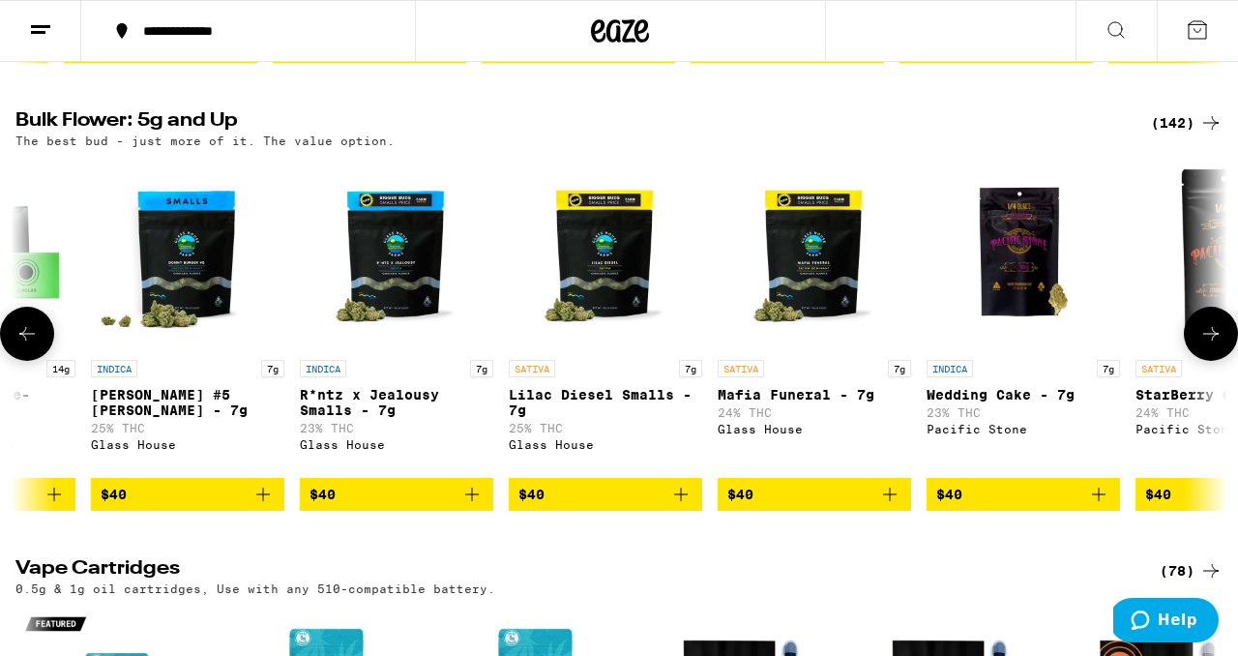
click at [37, 345] on icon at bounding box center [26, 333] width 23 height 23
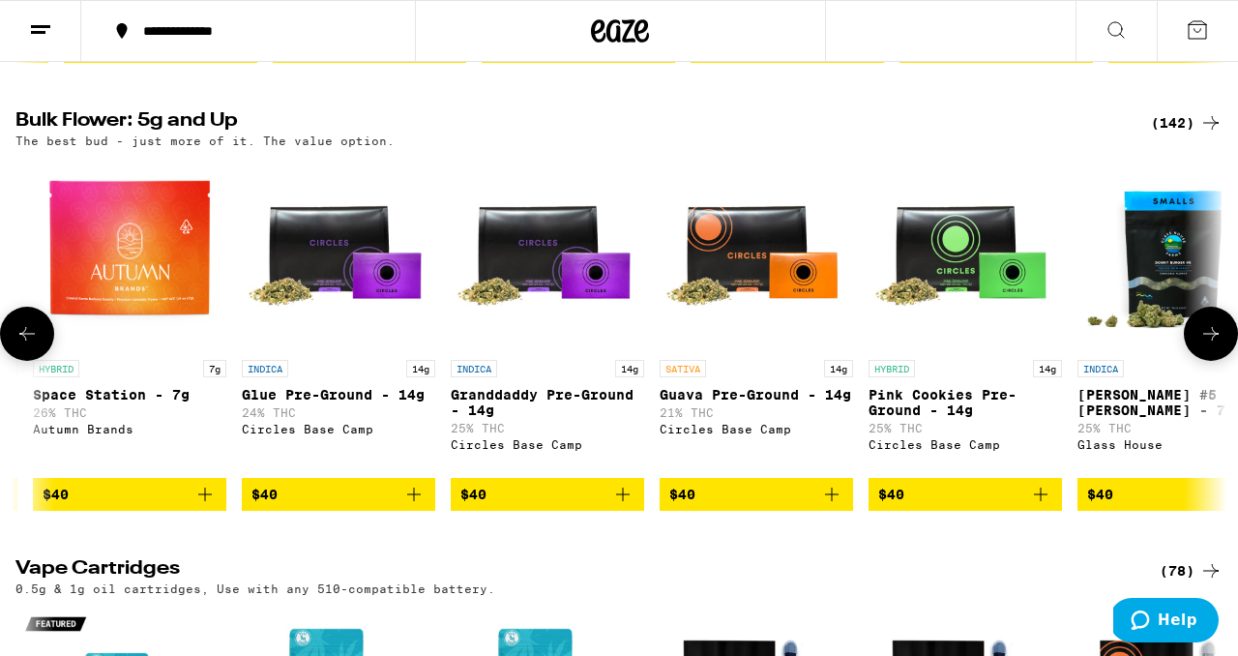
scroll to position [0, 6030]
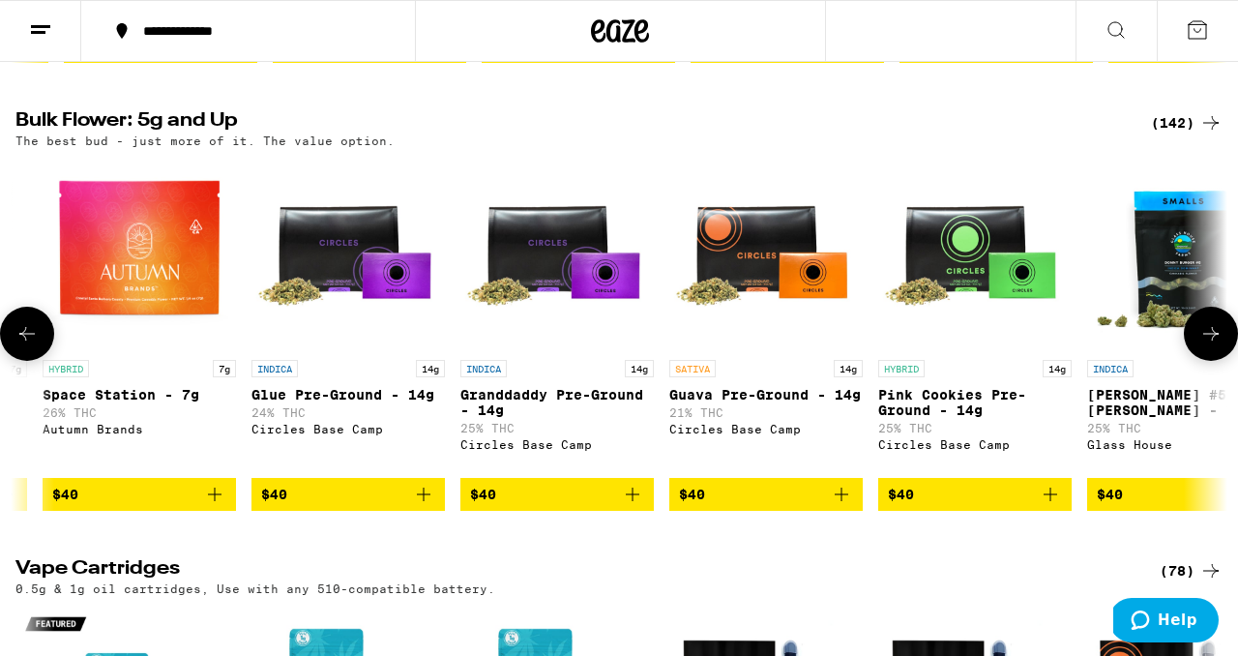
click at [1214, 345] on icon at bounding box center [1210, 333] width 23 height 23
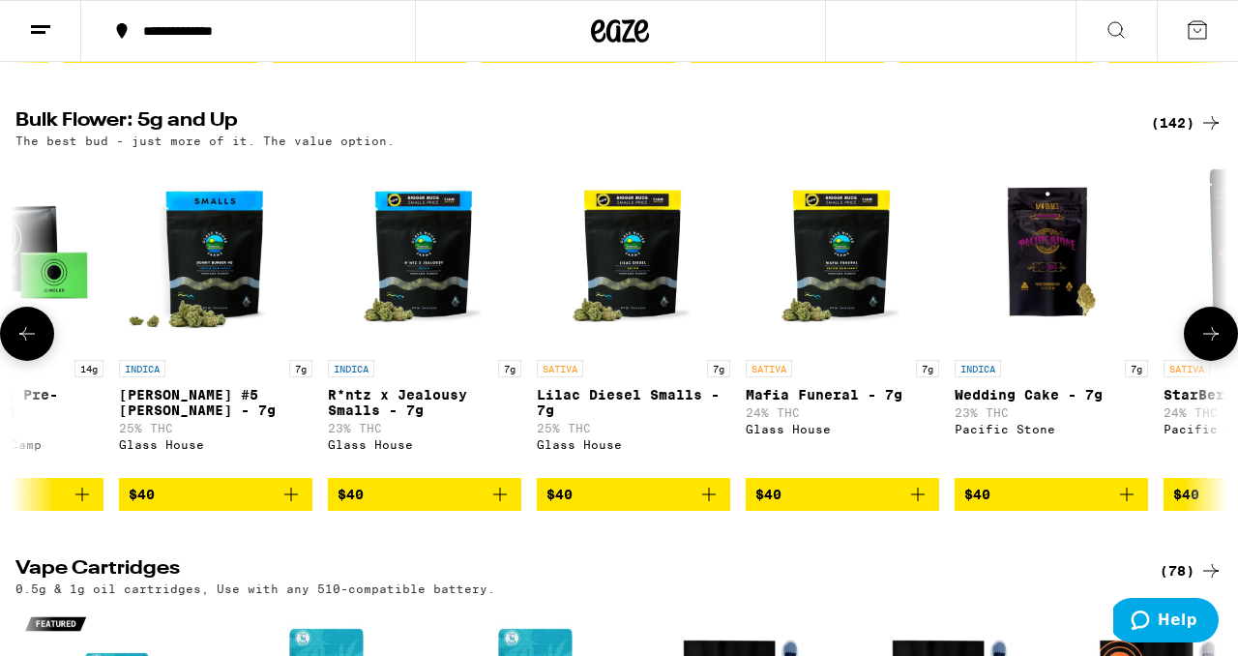
scroll to position [0, 7026]
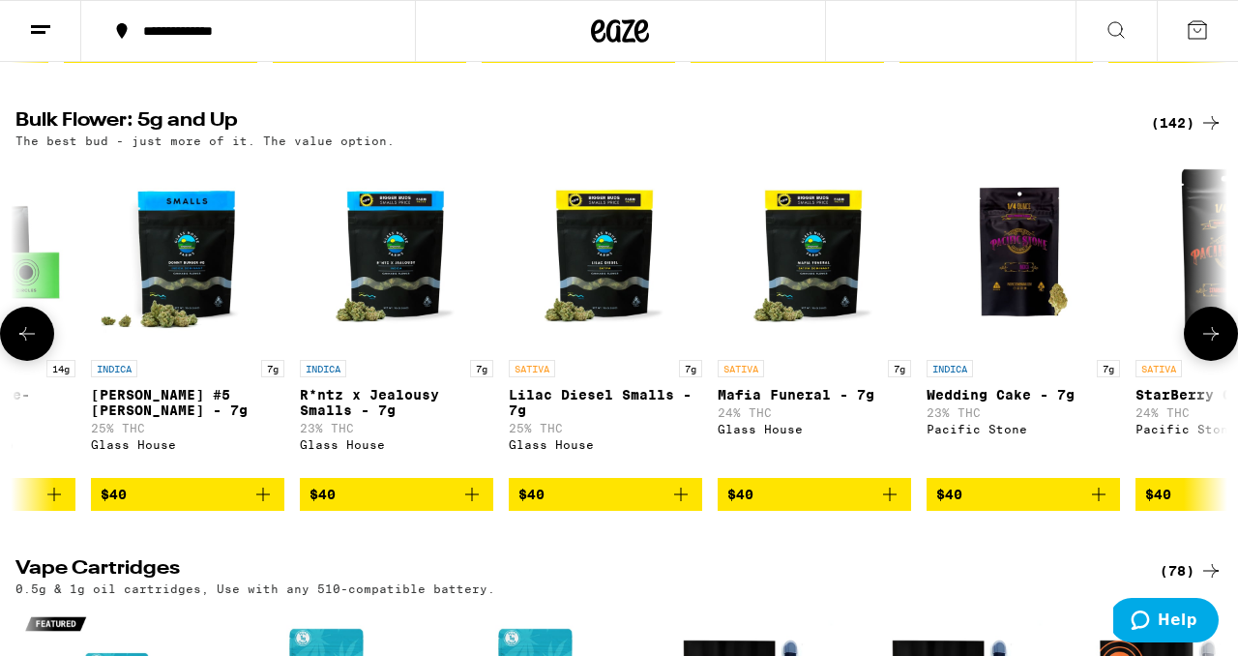
click at [1214, 340] on icon at bounding box center [1210, 334] width 15 height 14
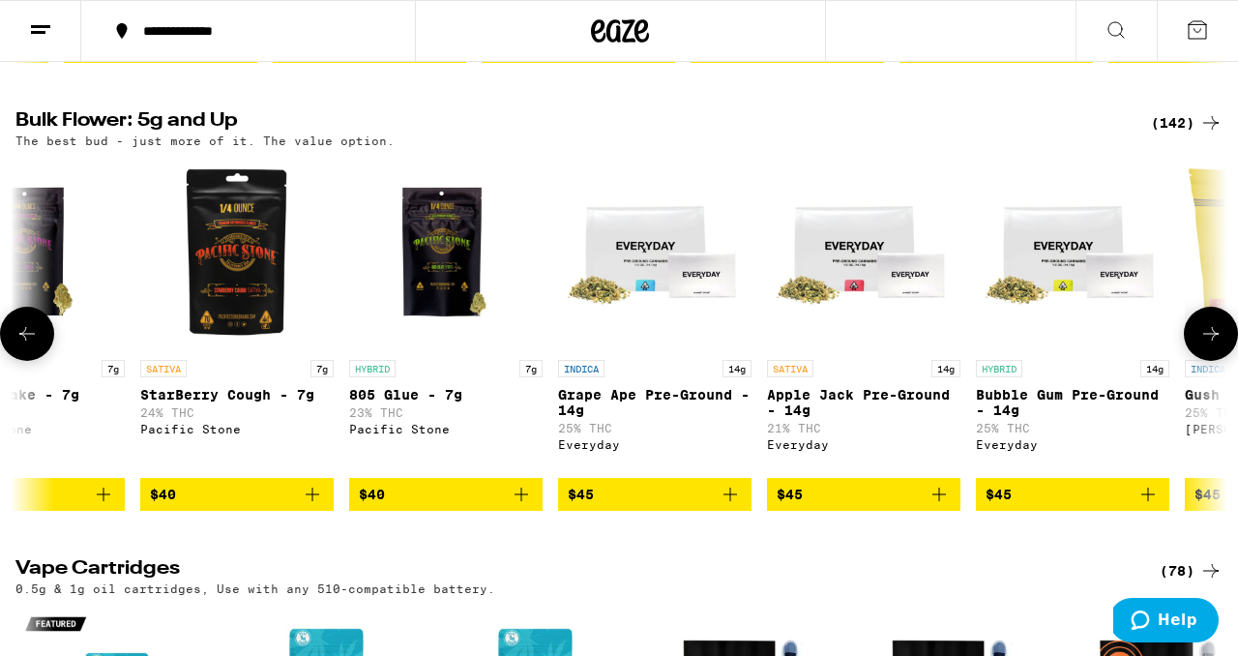
scroll to position [0, 8022]
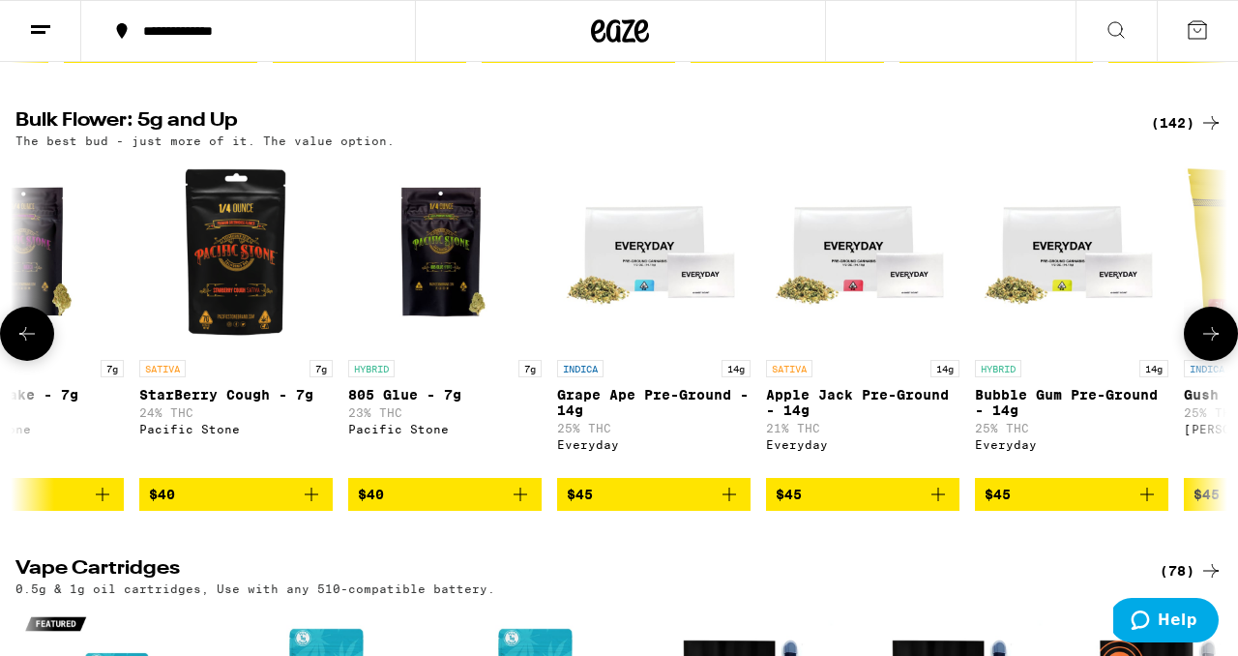
click at [34, 345] on icon at bounding box center [26, 333] width 23 height 23
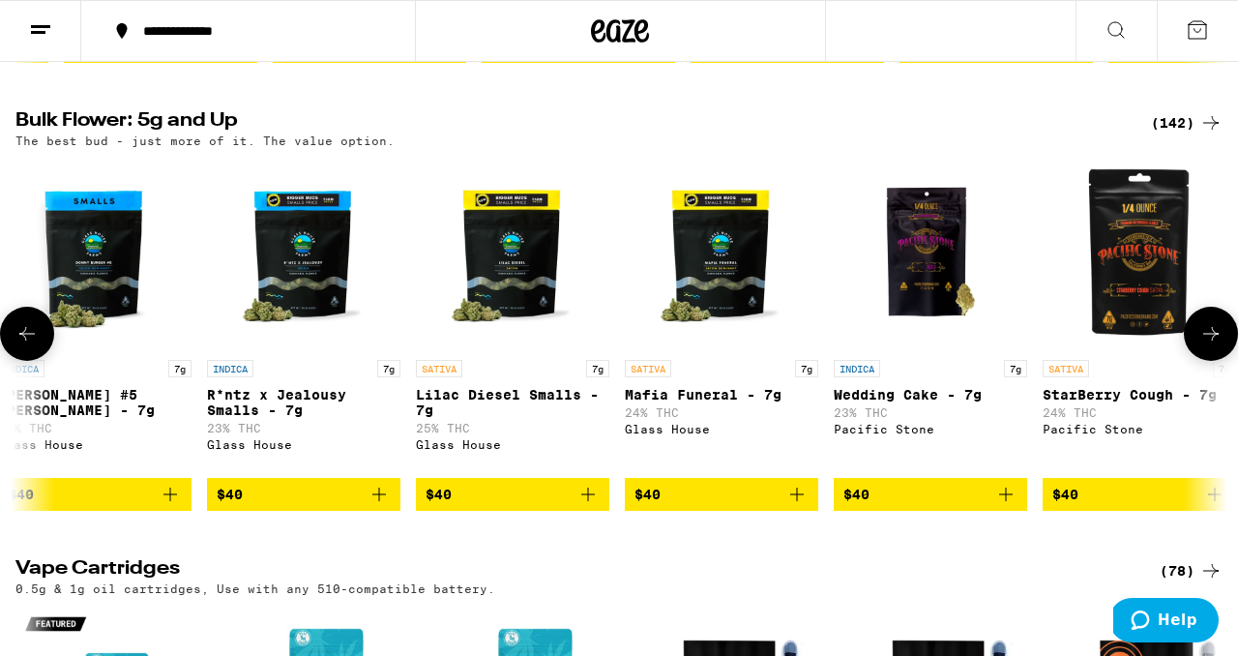
scroll to position [0, 7026]
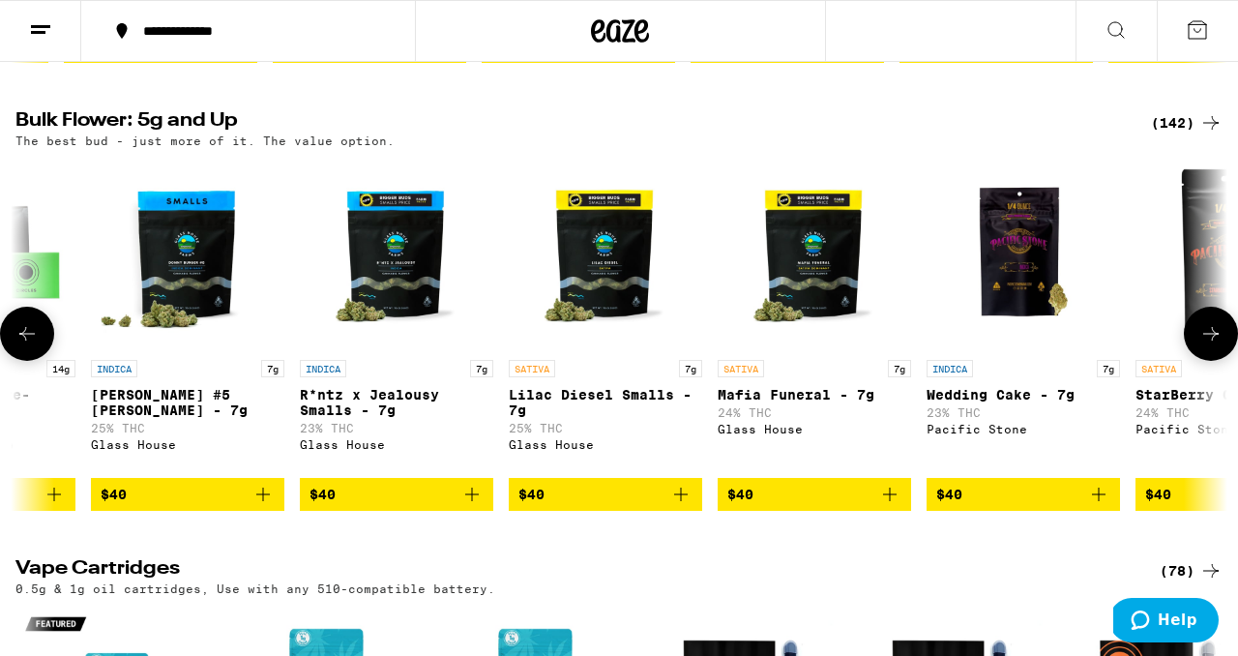
click at [34, 345] on icon at bounding box center [26, 333] width 23 height 23
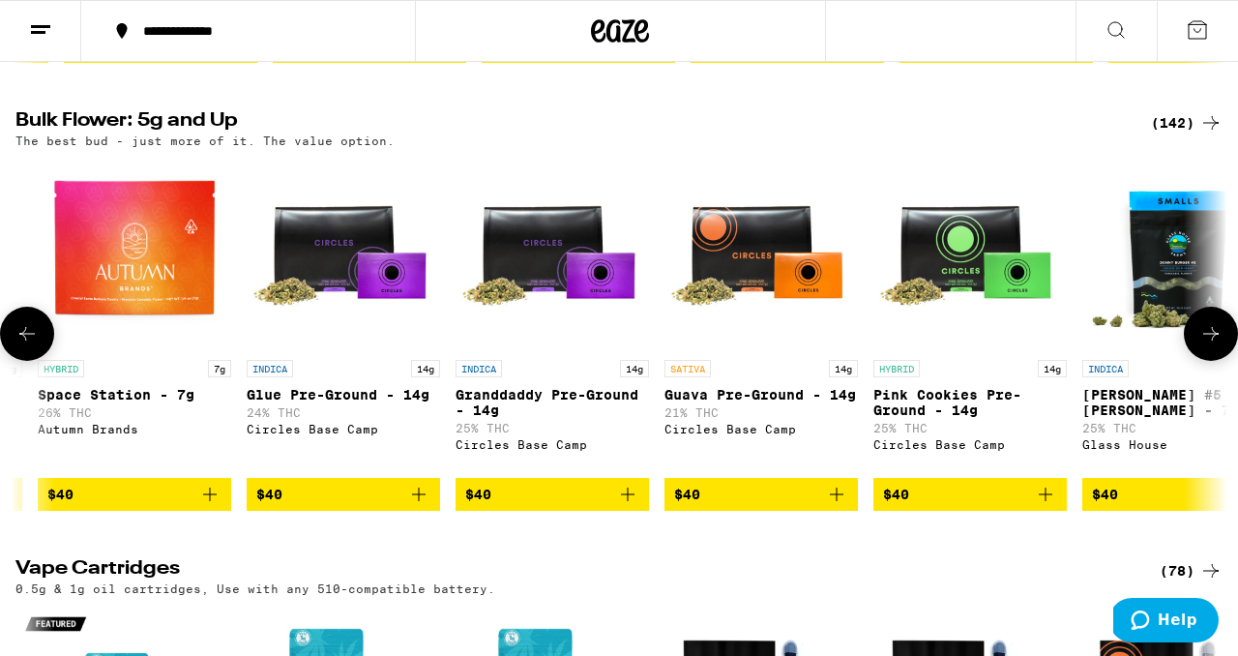
scroll to position [0, 6030]
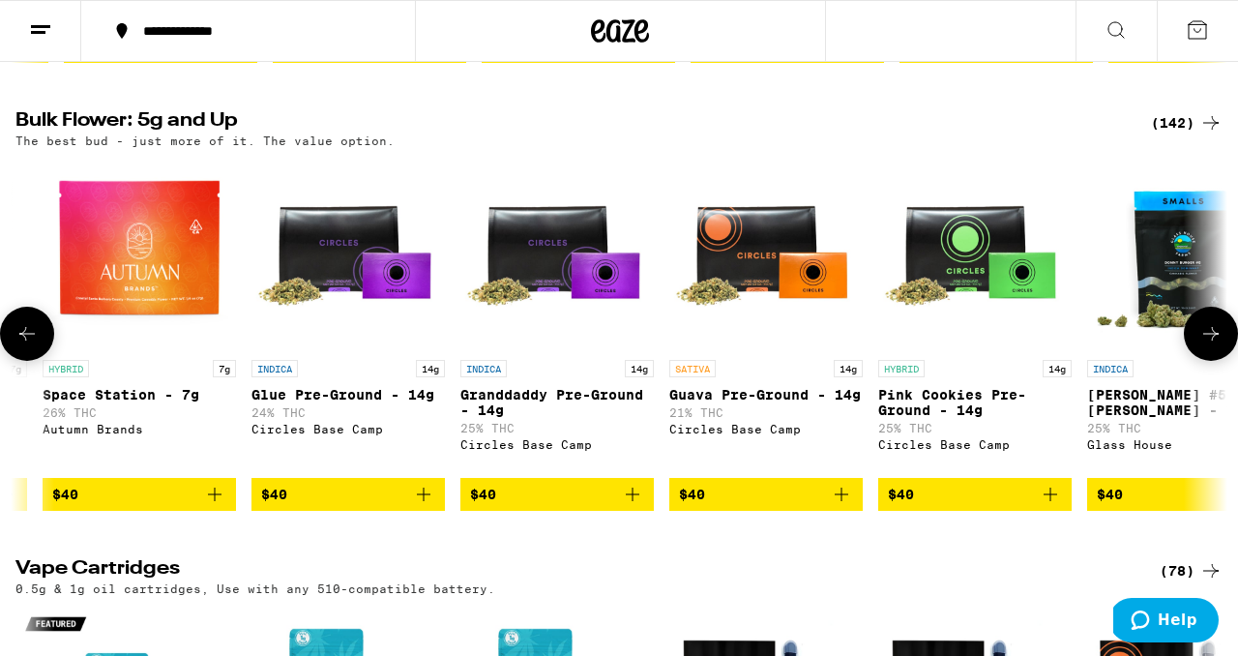
click at [1205, 345] on icon at bounding box center [1210, 333] width 23 height 23
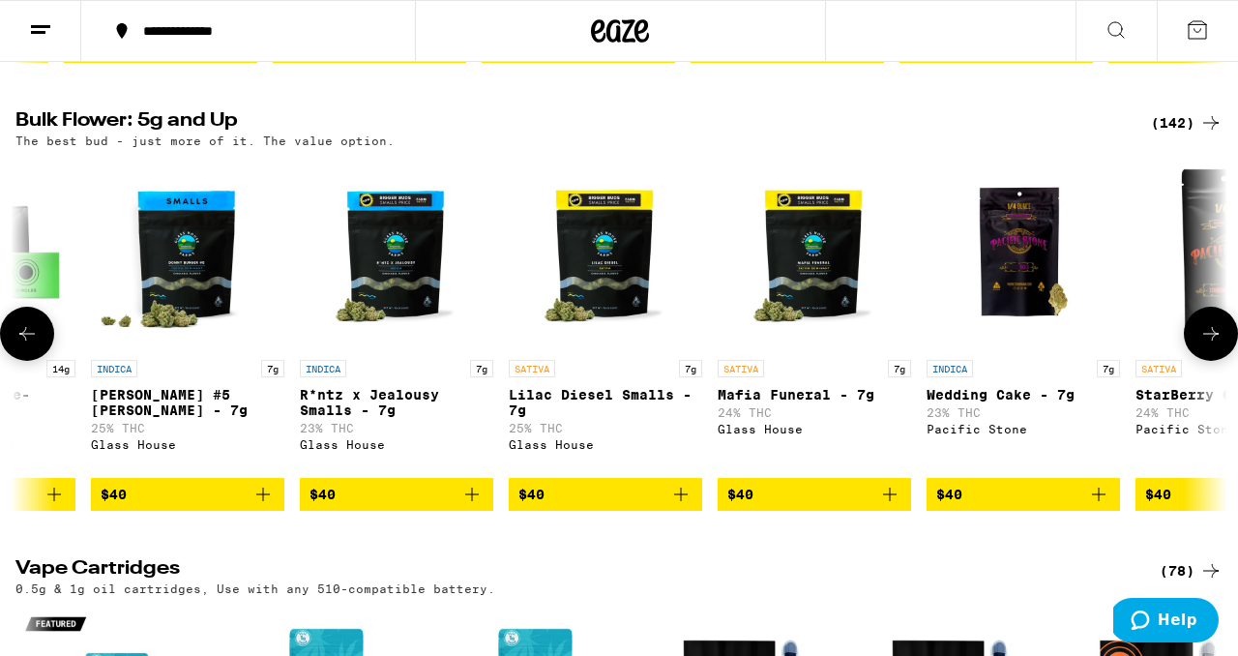
click at [1204, 345] on icon at bounding box center [1210, 333] width 23 height 23
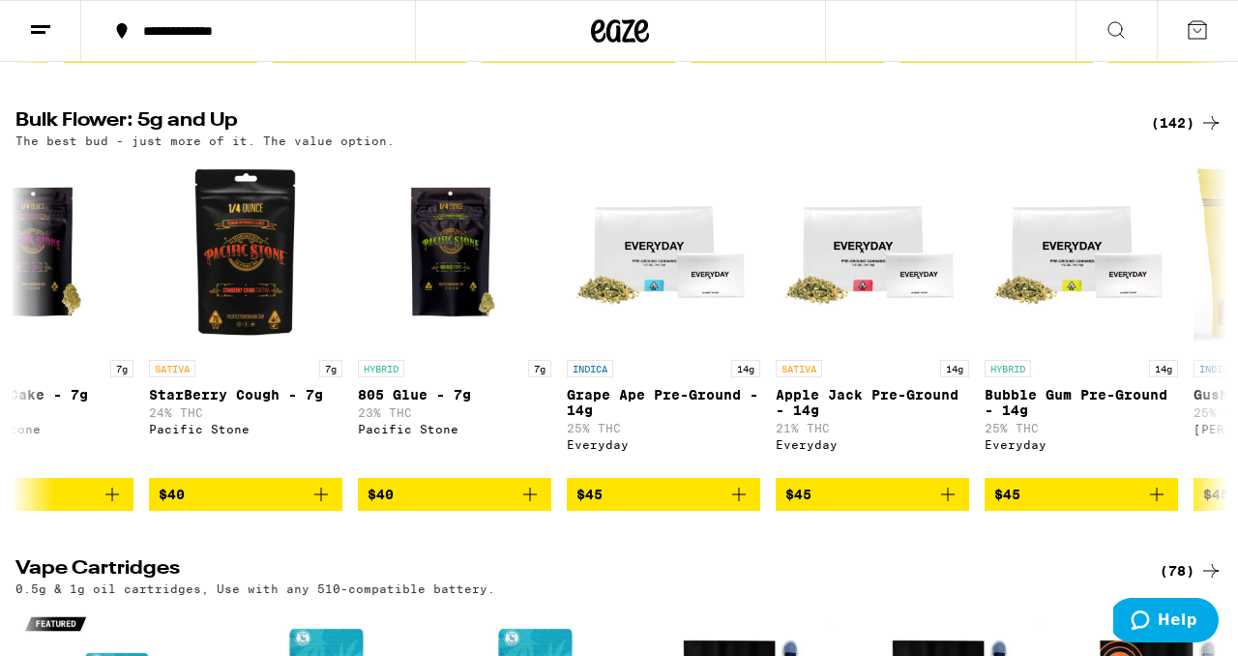
scroll to position [0, 8022]
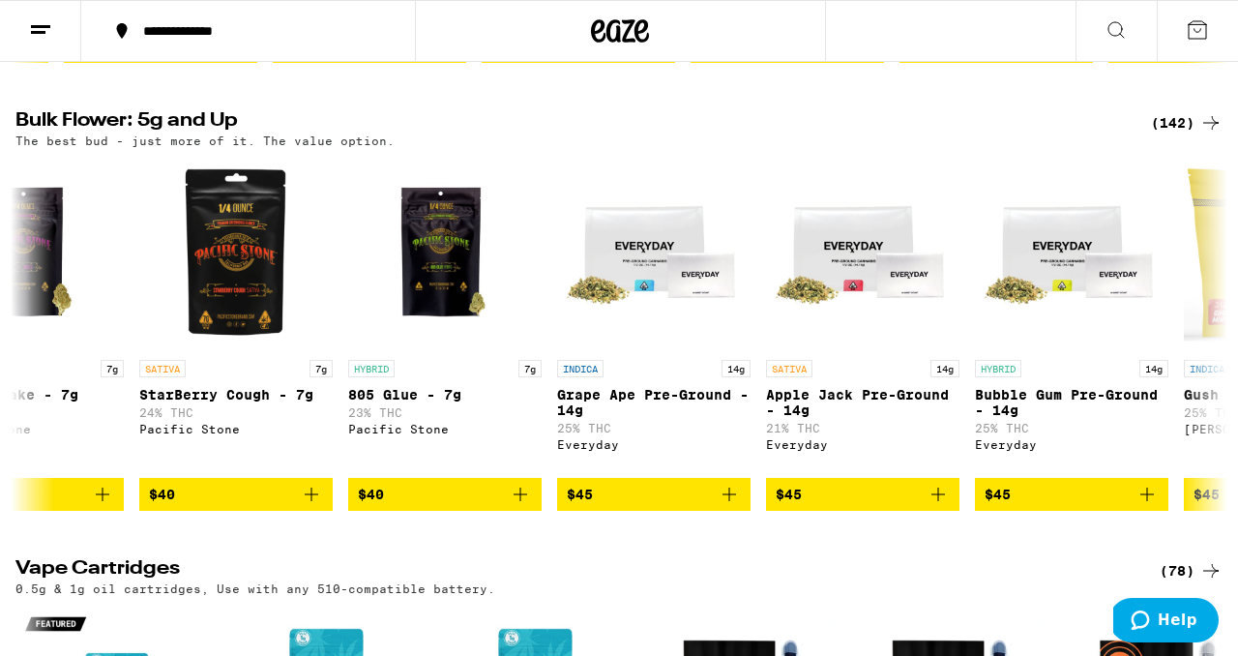
click at [1115, 28] on icon at bounding box center [1115, 29] width 23 height 23
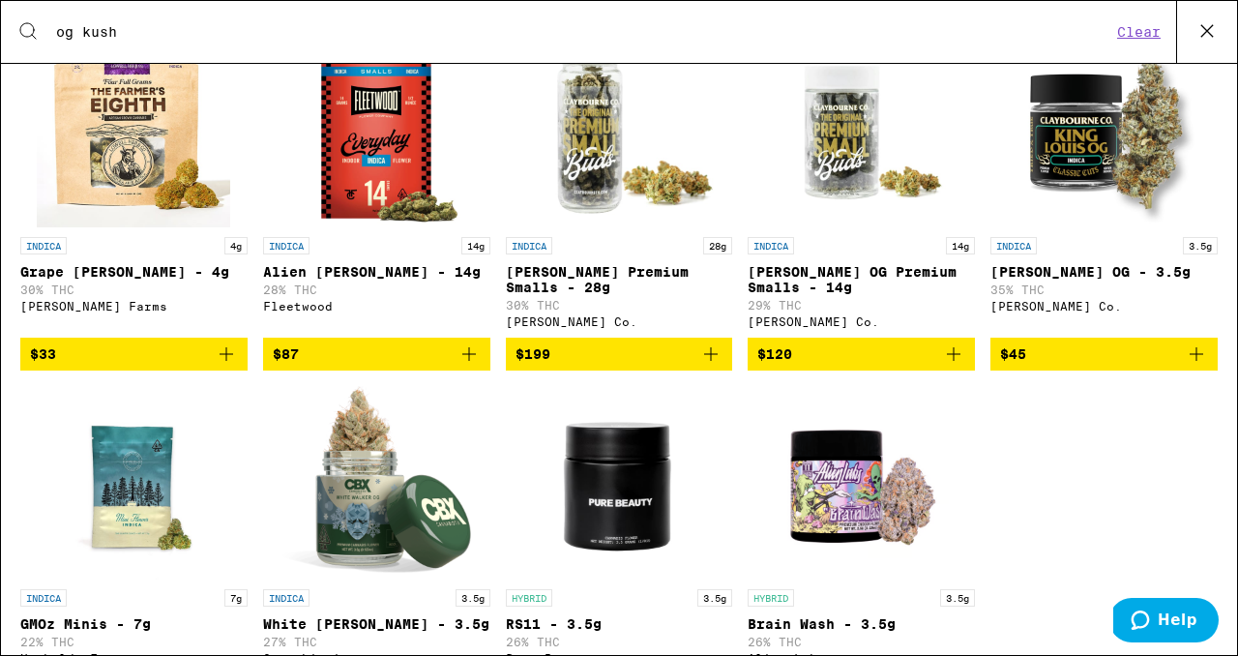
scroll to position [921, 0]
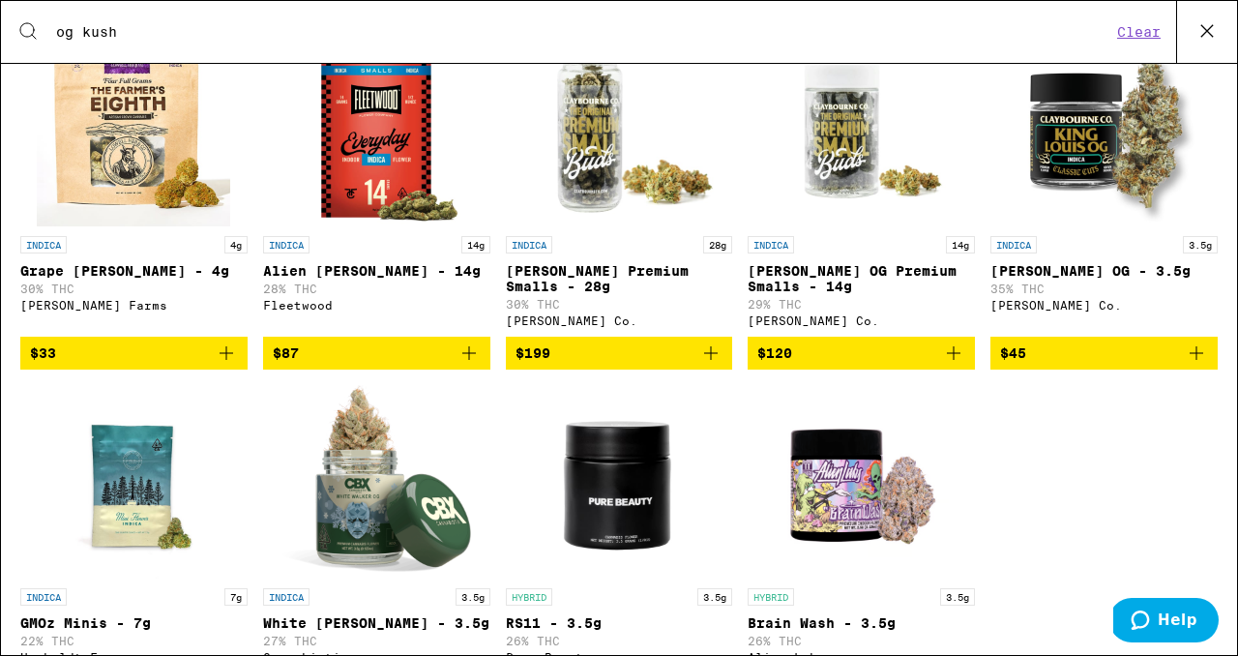
click at [1104, 460] on div "INDICA 4g Grape [PERSON_NAME] - 4g 30% THC [PERSON_NAME] Farms $33 INDICA 14g A…" at bounding box center [618, 392] width 1197 height 719
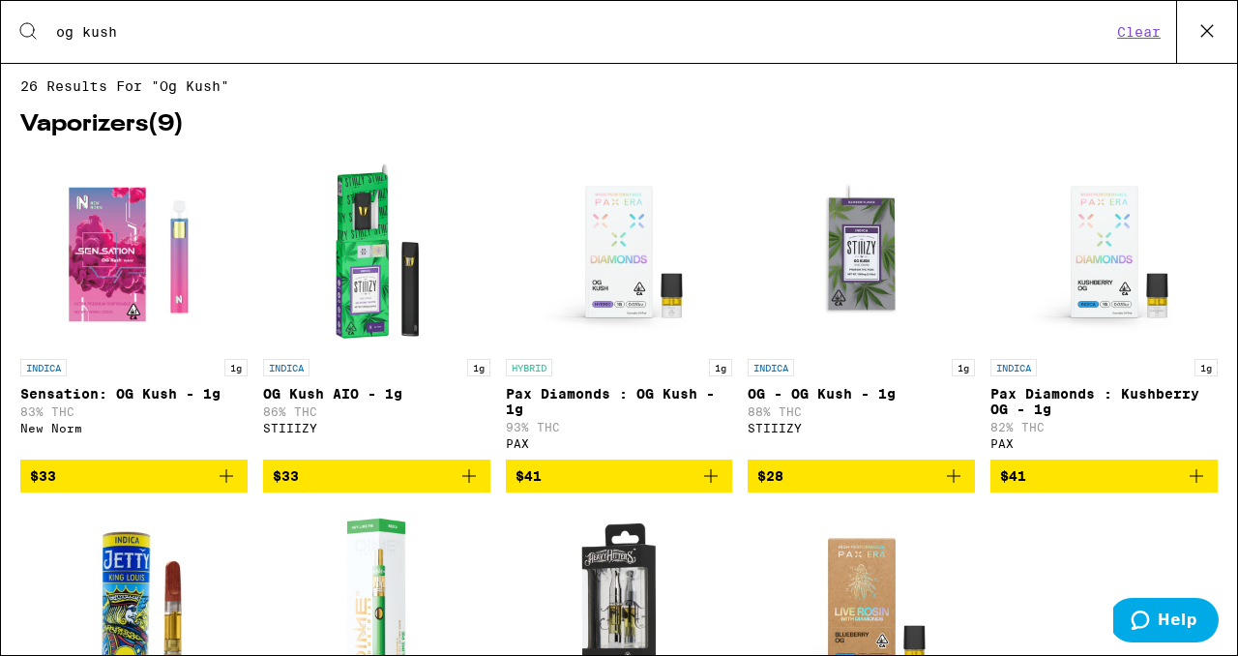
scroll to position [0, 0]
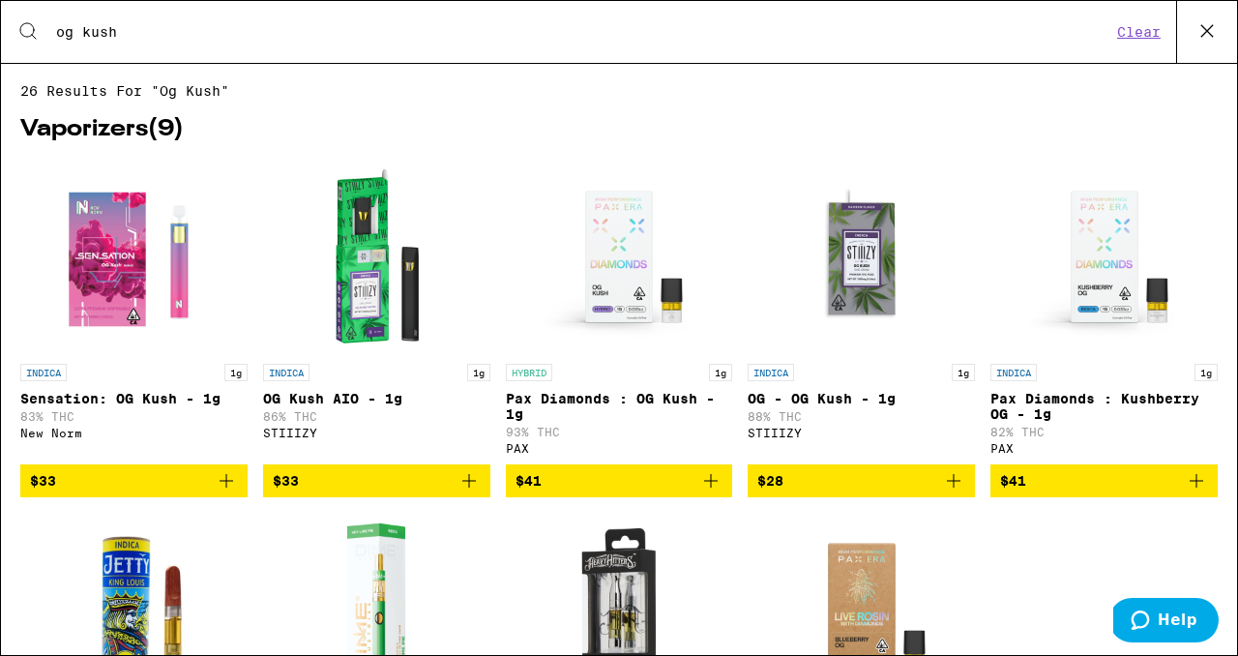
click at [161, 47] on div "Search for Products og kush Clear" at bounding box center [619, 32] width 1236 height 62
click at [160, 47] on div "Search for Products og kush Clear" at bounding box center [619, 32] width 1236 height 62
click at [160, 43] on div "Search for Products og kush Clear" at bounding box center [619, 32] width 1236 height 62
click at [103, 32] on input "og kush" at bounding box center [583, 31] width 1056 height 17
click at [102, 32] on input "og kush" at bounding box center [583, 31] width 1056 height 17
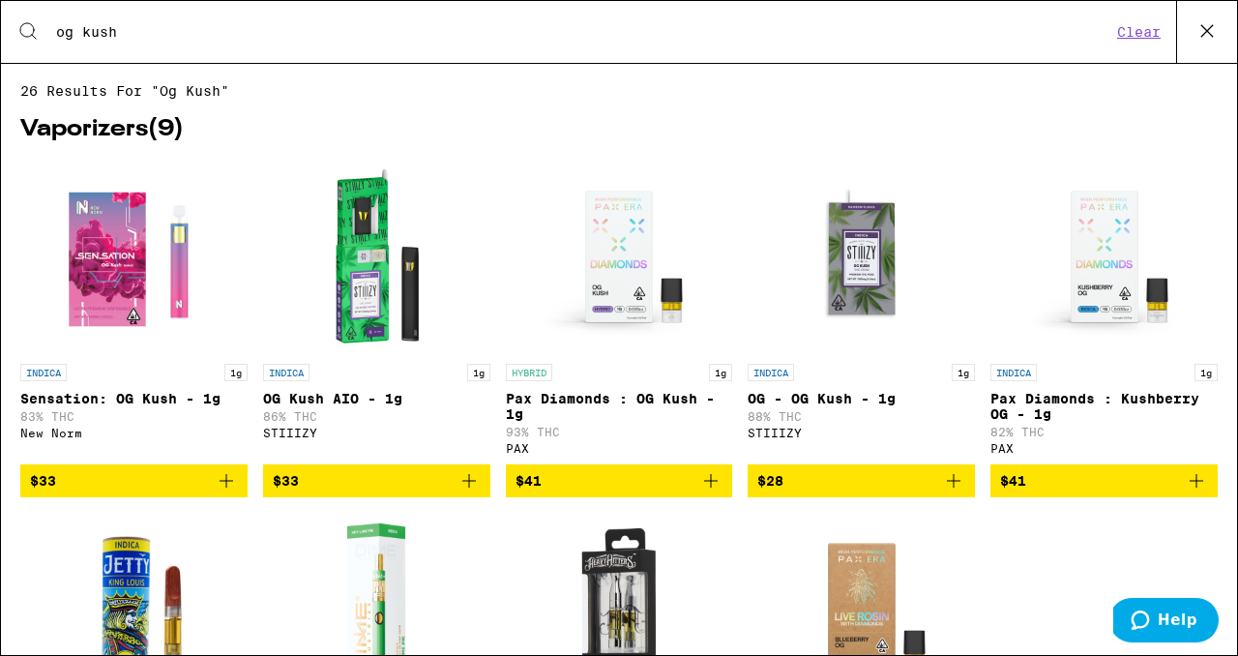
click at [102, 32] on input "og kush" at bounding box center [583, 31] width 1056 height 17
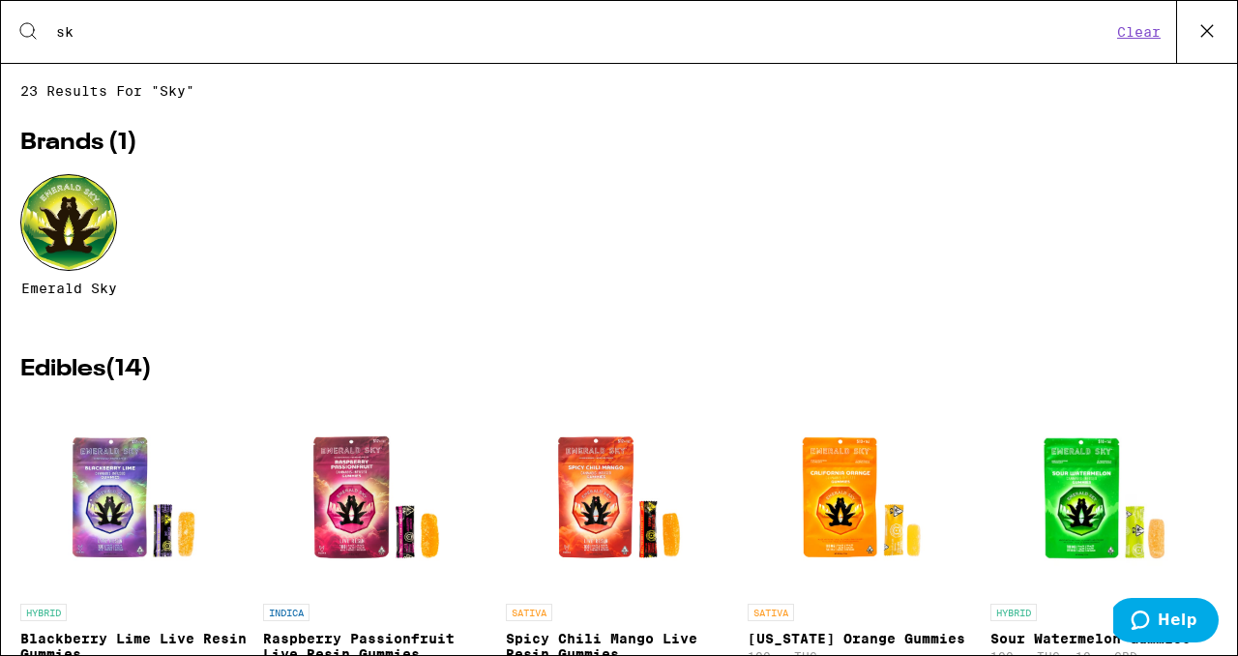
type input "s"
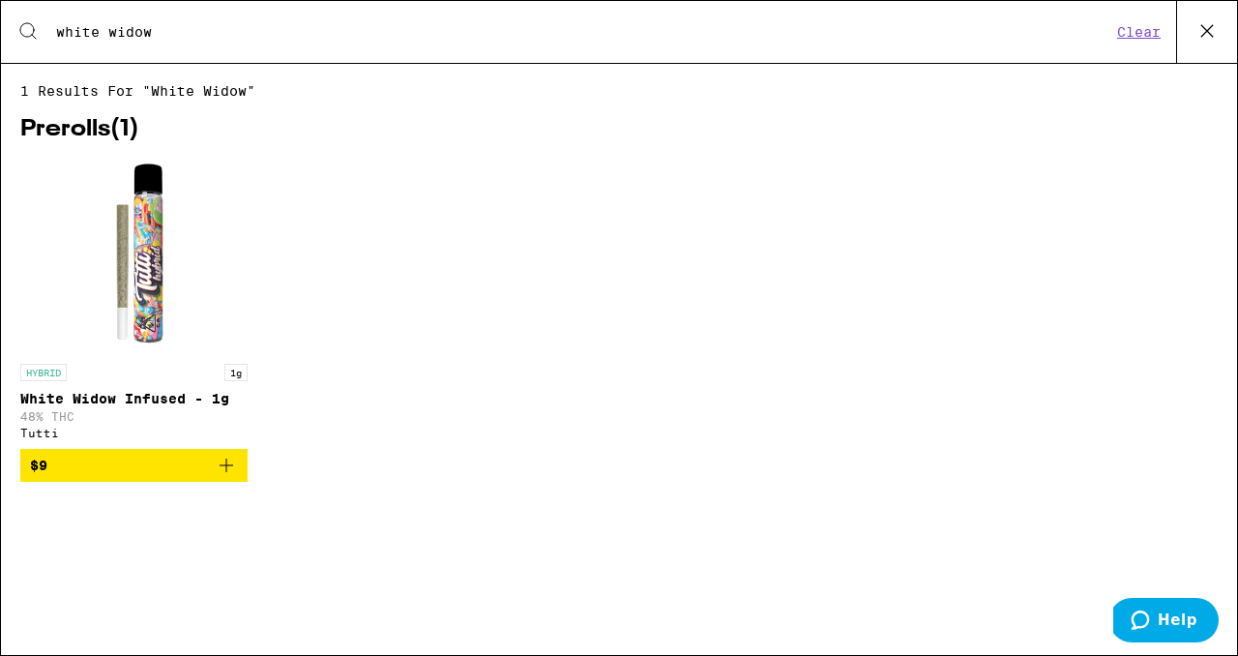
type input "white widow"
click at [234, 477] on icon "Add to bag" at bounding box center [226, 465] width 23 height 23
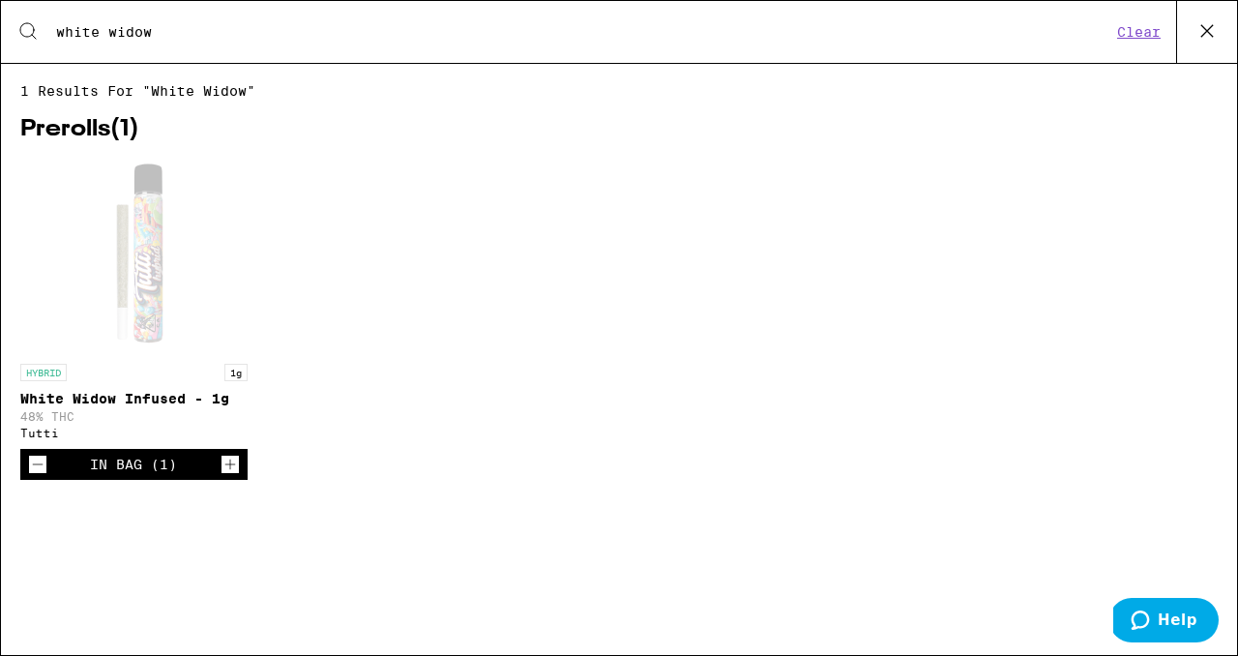
click at [1214, 33] on icon at bounding box center [1206, 30] width 29 height 29
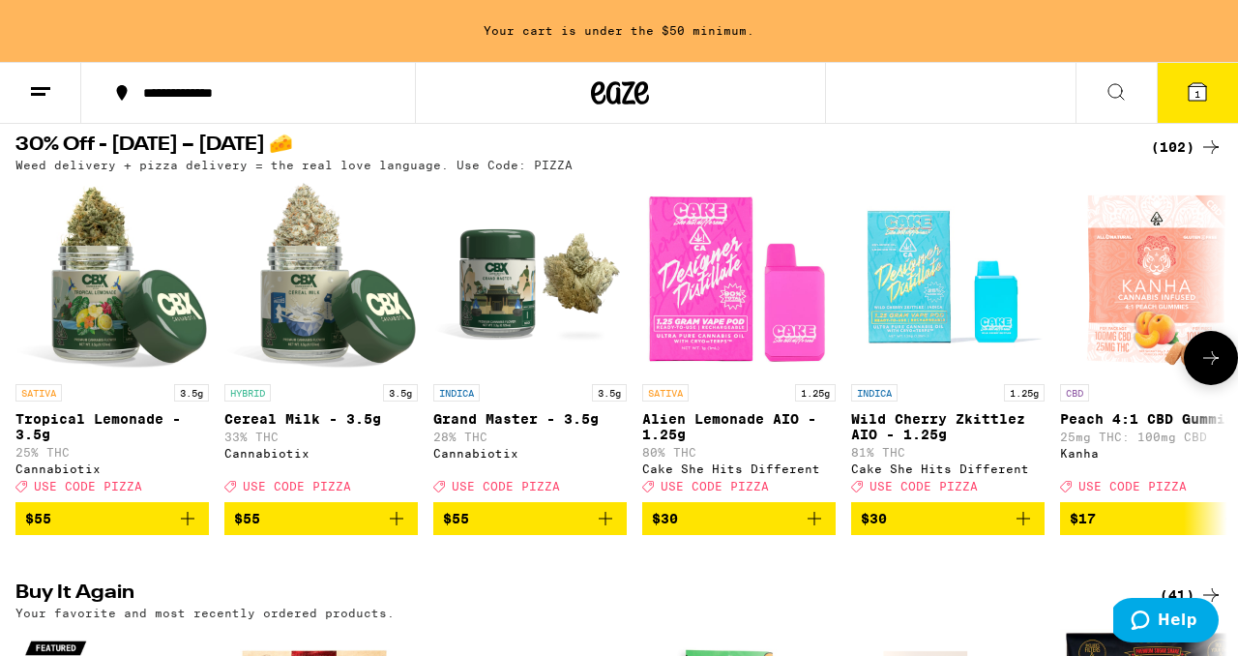
scroll to position [208, 0]
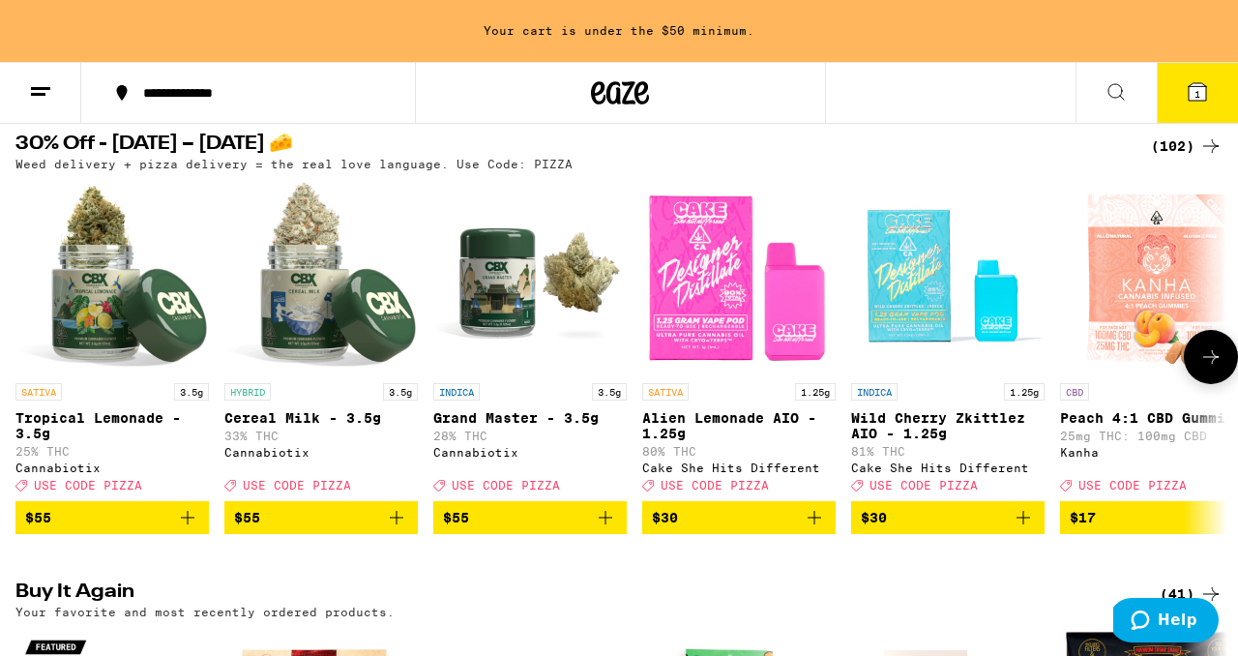
click at [1215, 364] on icon at bounding box center [1210, 357] width 15 height 14
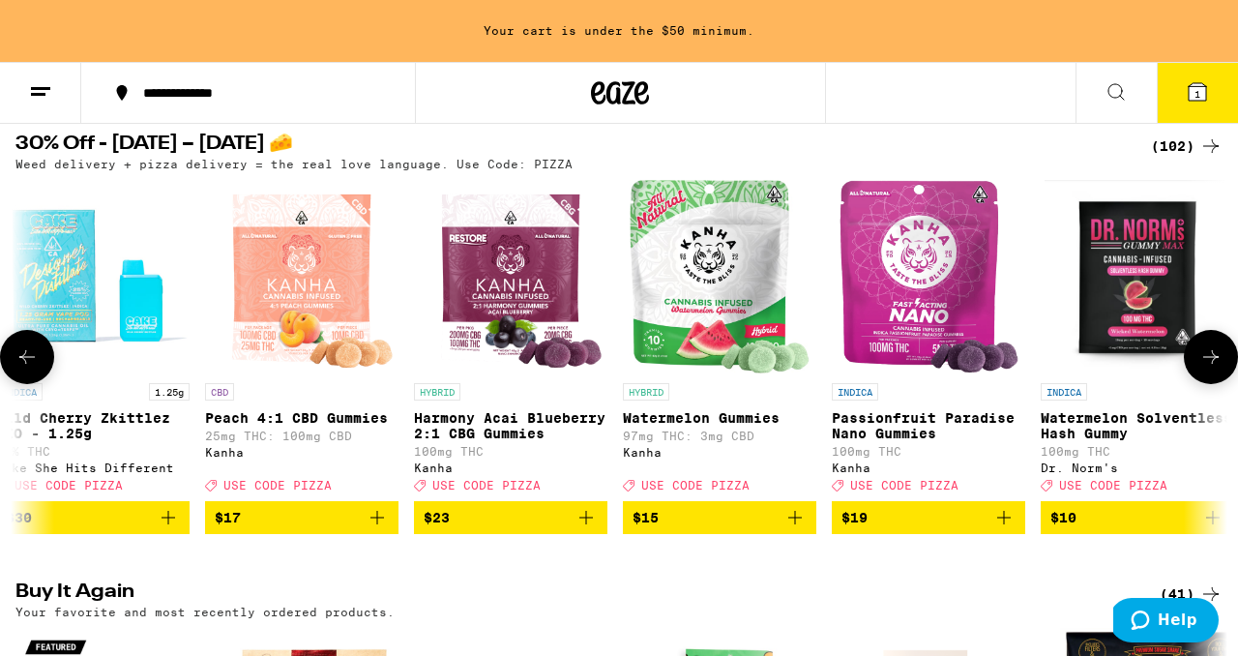
scroll to position [0, 996]
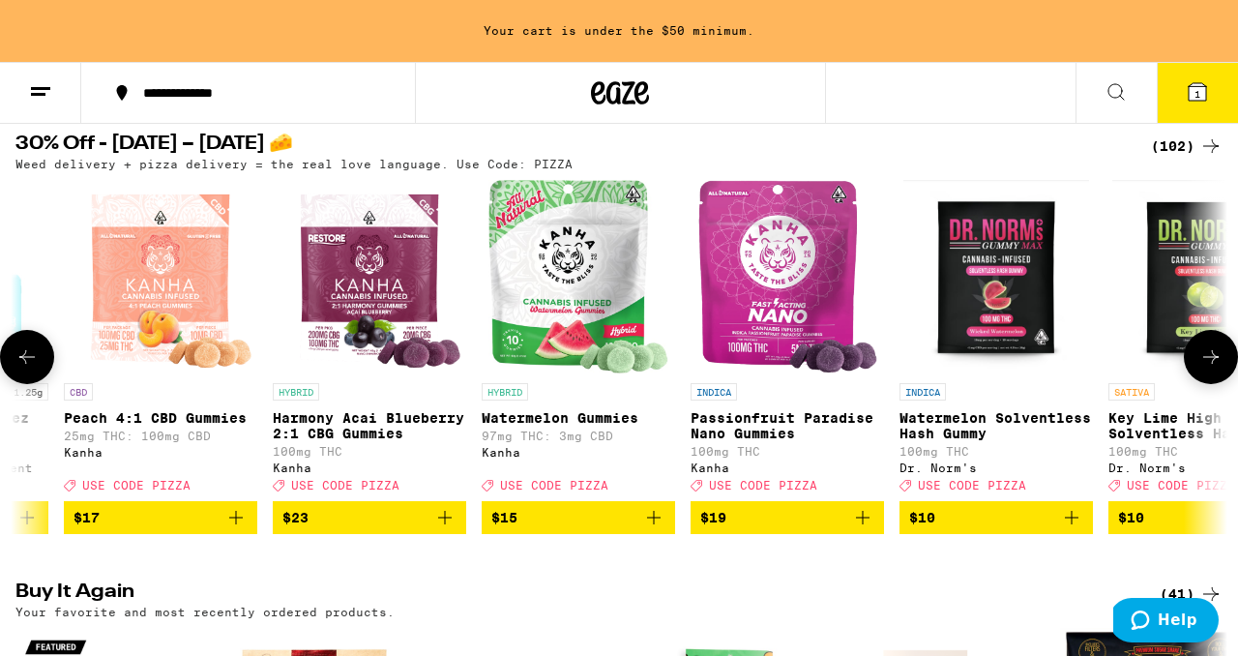
click at [1211, 368] on icon at bounding box center [1210, 356] width 23 height 23
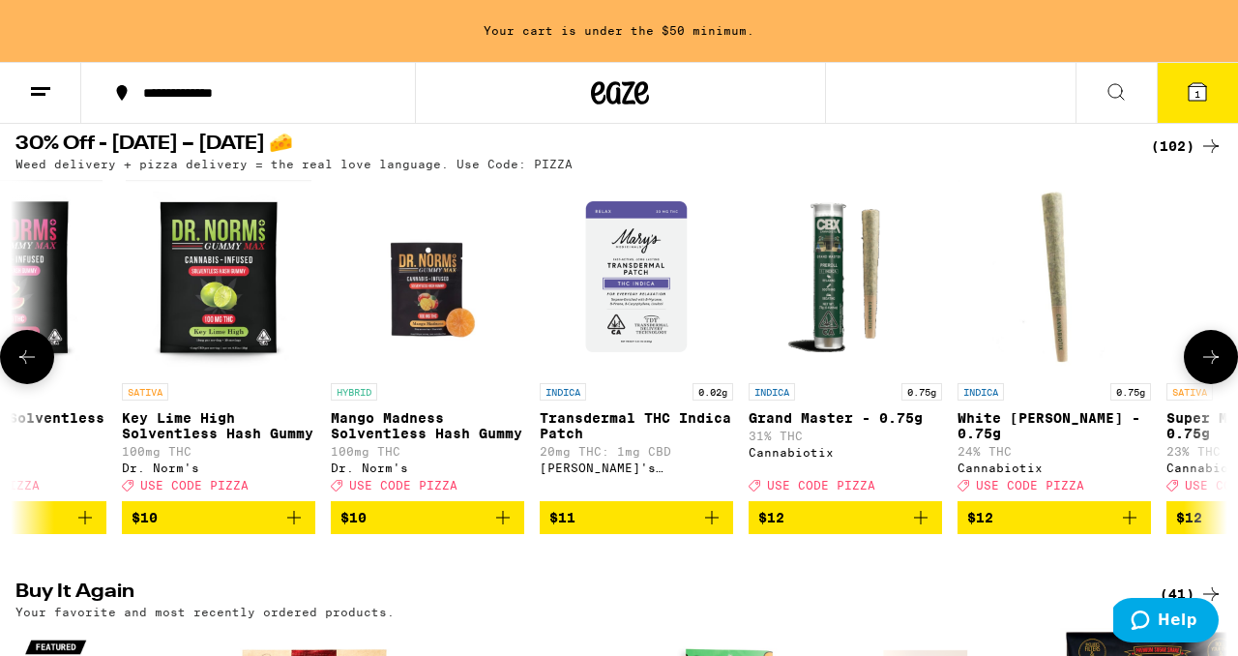
scroll to position [0, 1992]
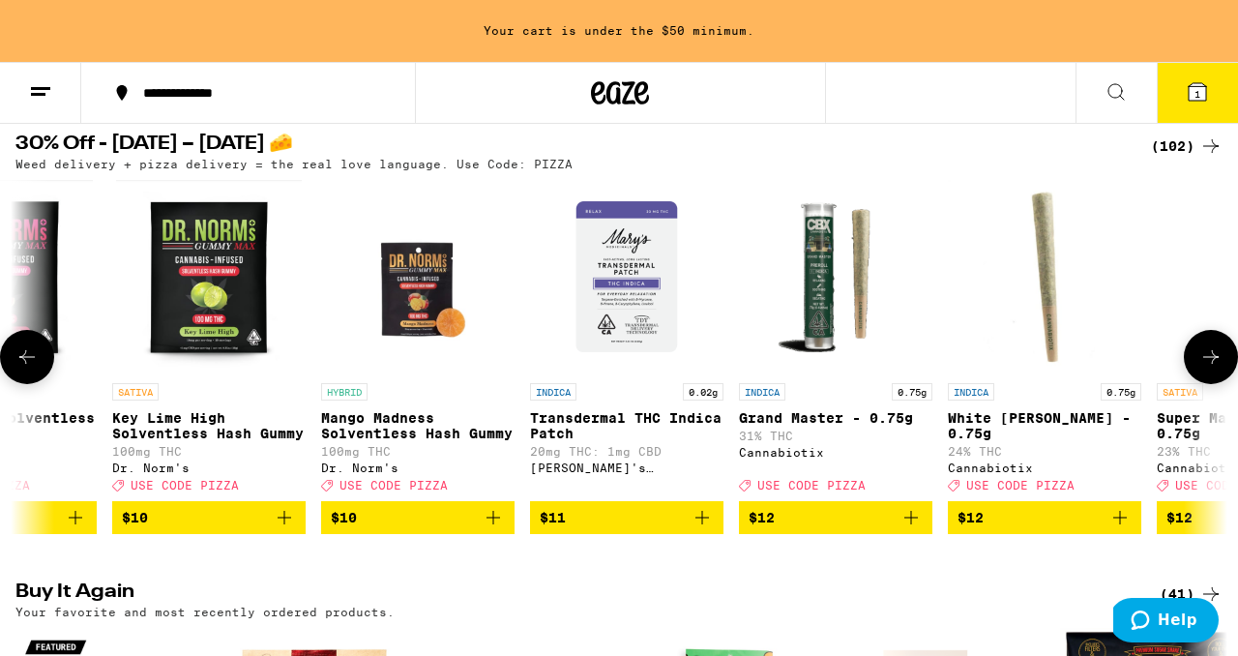
click at [1206, 368] on icon at bounding box center [1210, 356] width 23 height 23
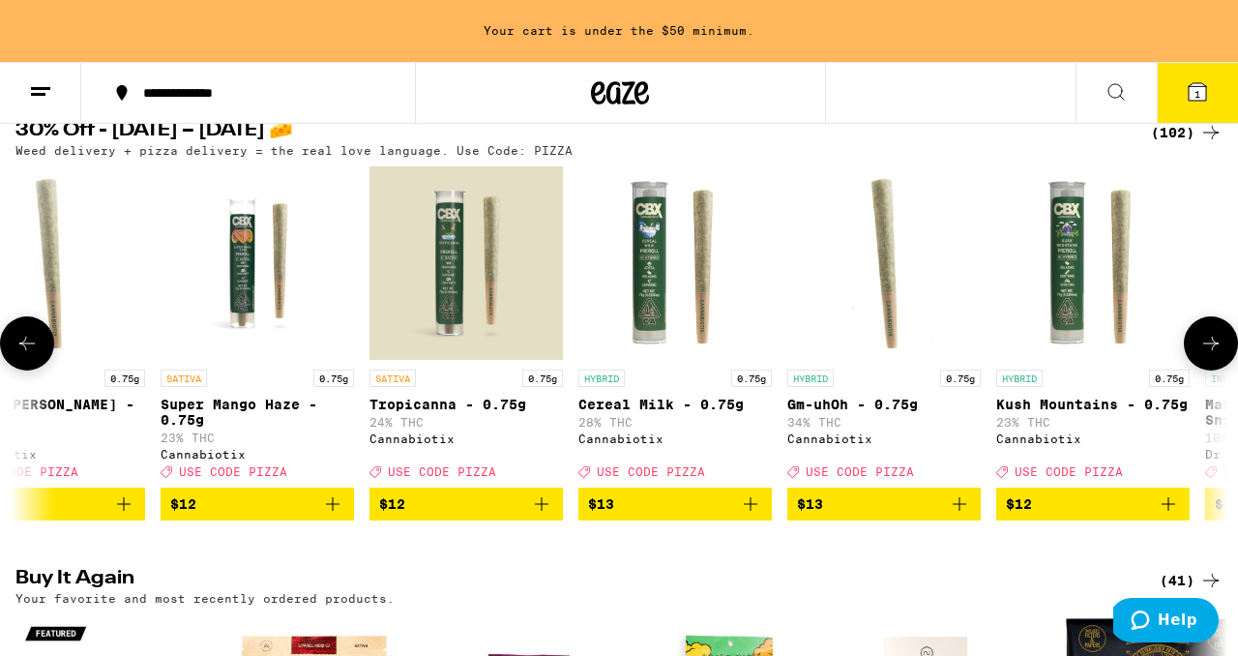
scroll to position [215, 0]
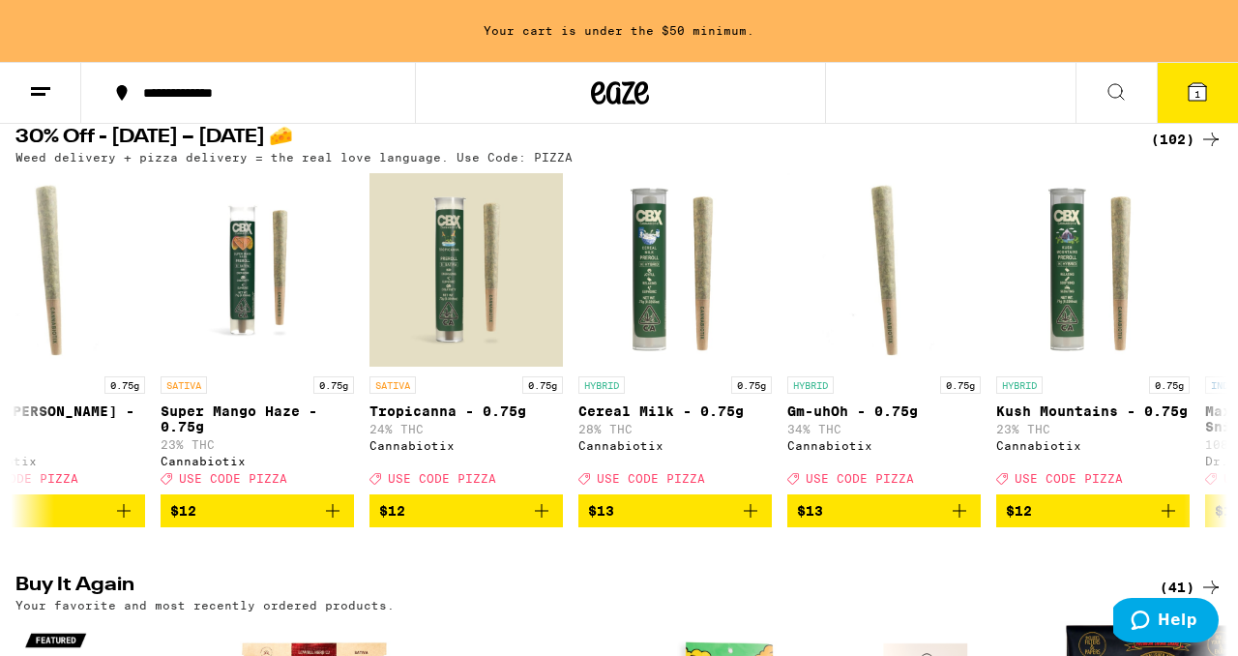
click at [1116, 84] on icon at bounding box center [1115, 91] width 23 height 23
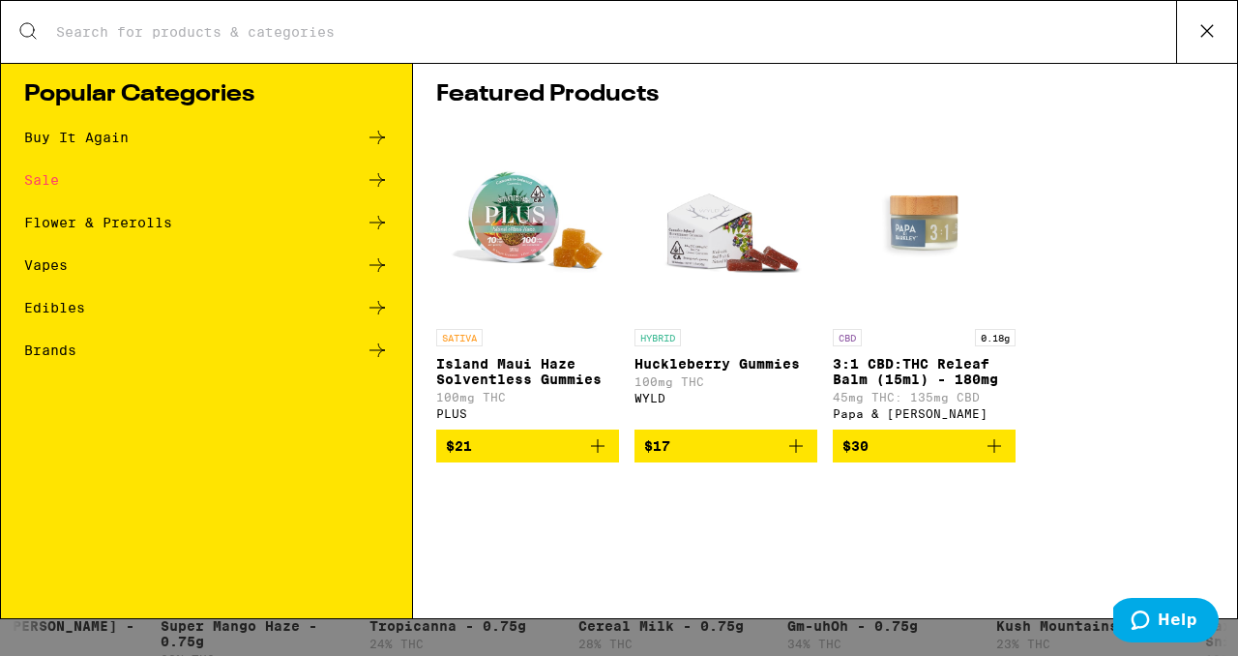
scroll to position [0, 0]
click at [809, 38] on input "Search for Products" at bounding box center [615, 31] width 1121 height 17
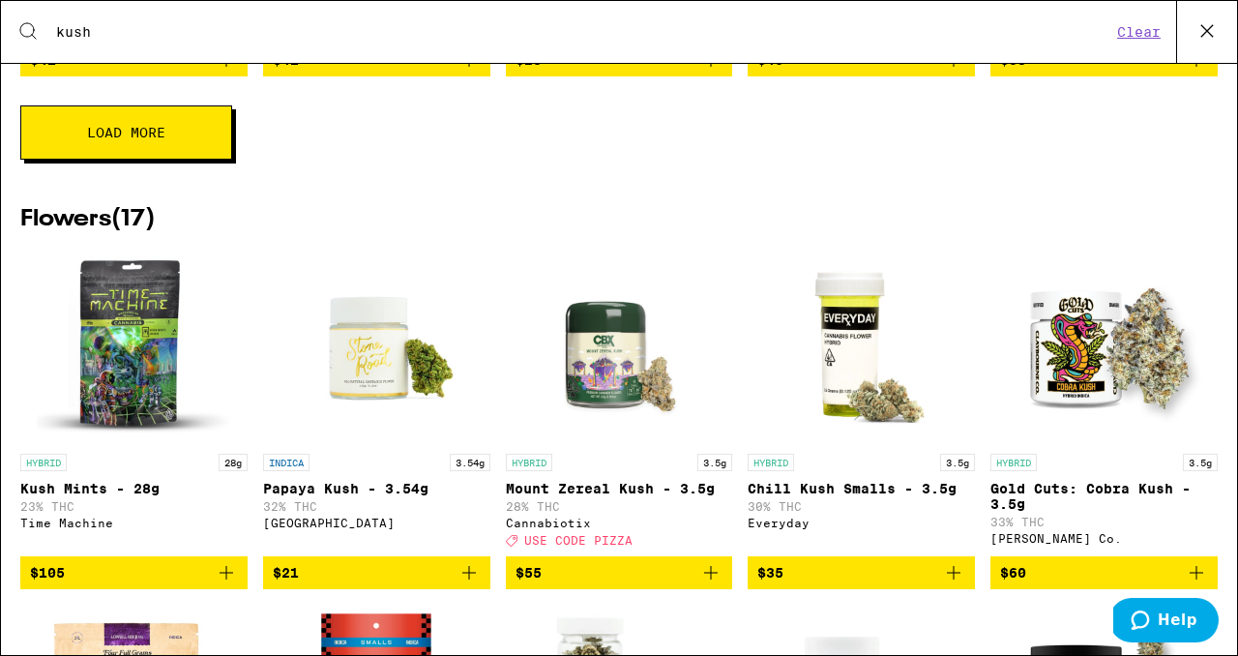
scroll to position [775, 0]
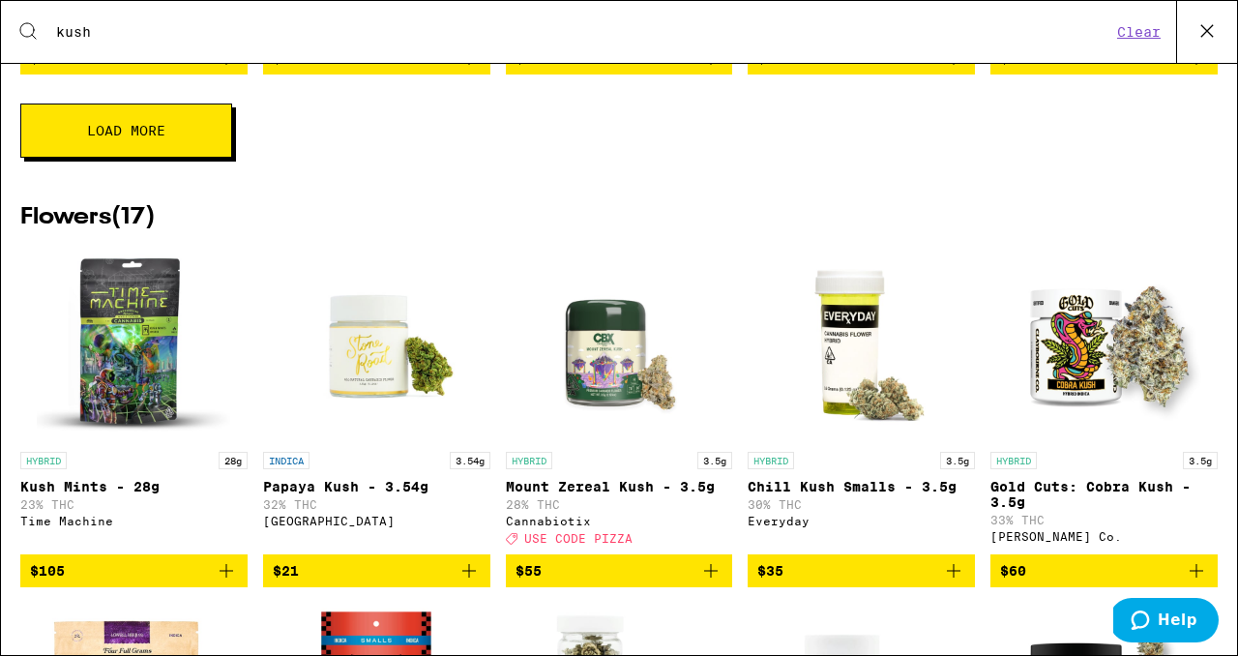
type input "kush"
click at [468, 577] on icon "Add to bag" at bounding box center [469, 571] width 14 height 14
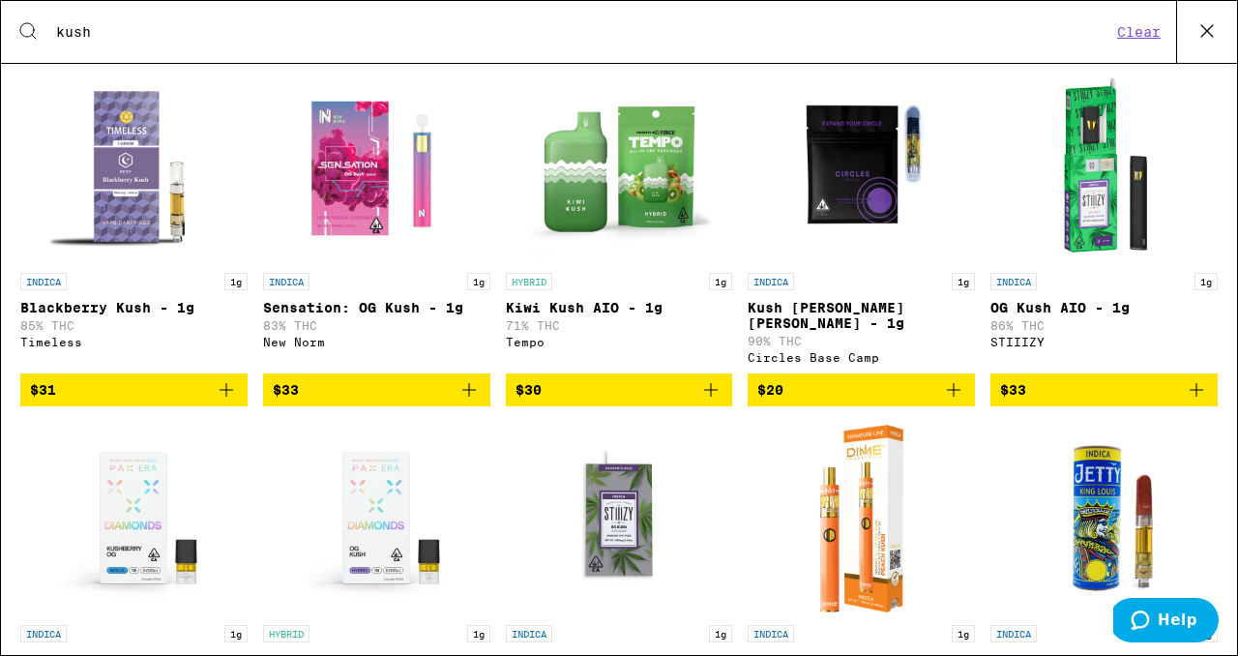
scroll to position [0, 0]
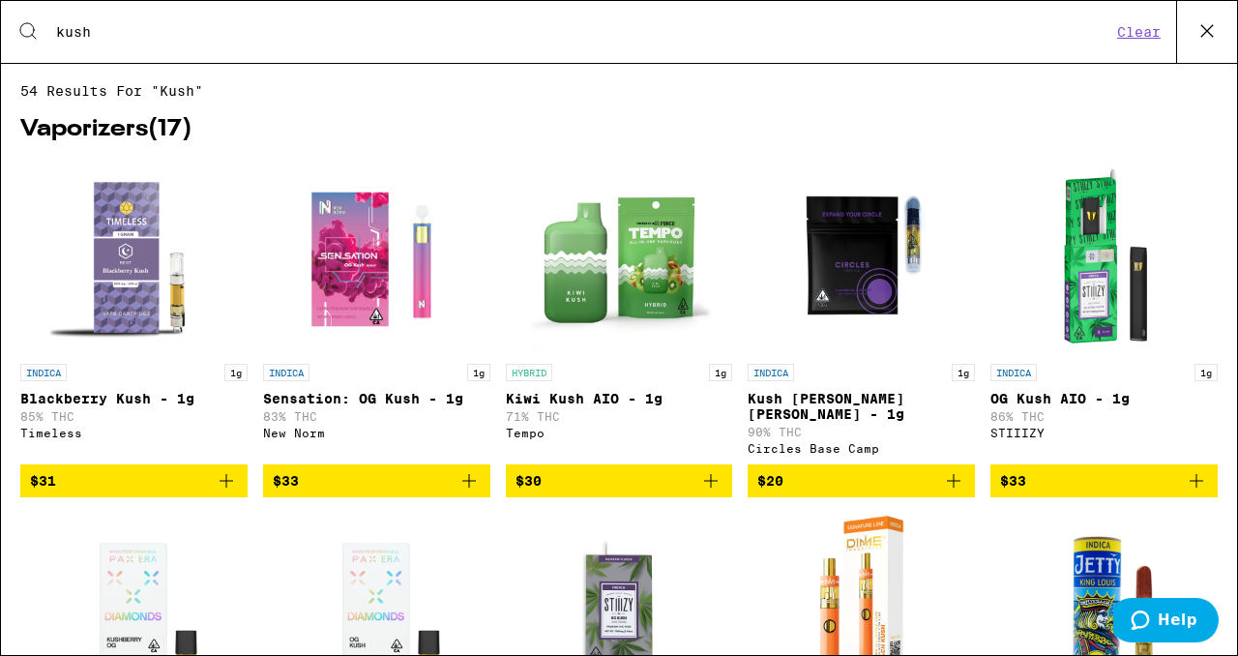
click at [1207, 29] on icon at bounding box center [1206, 30] width 29 height 29
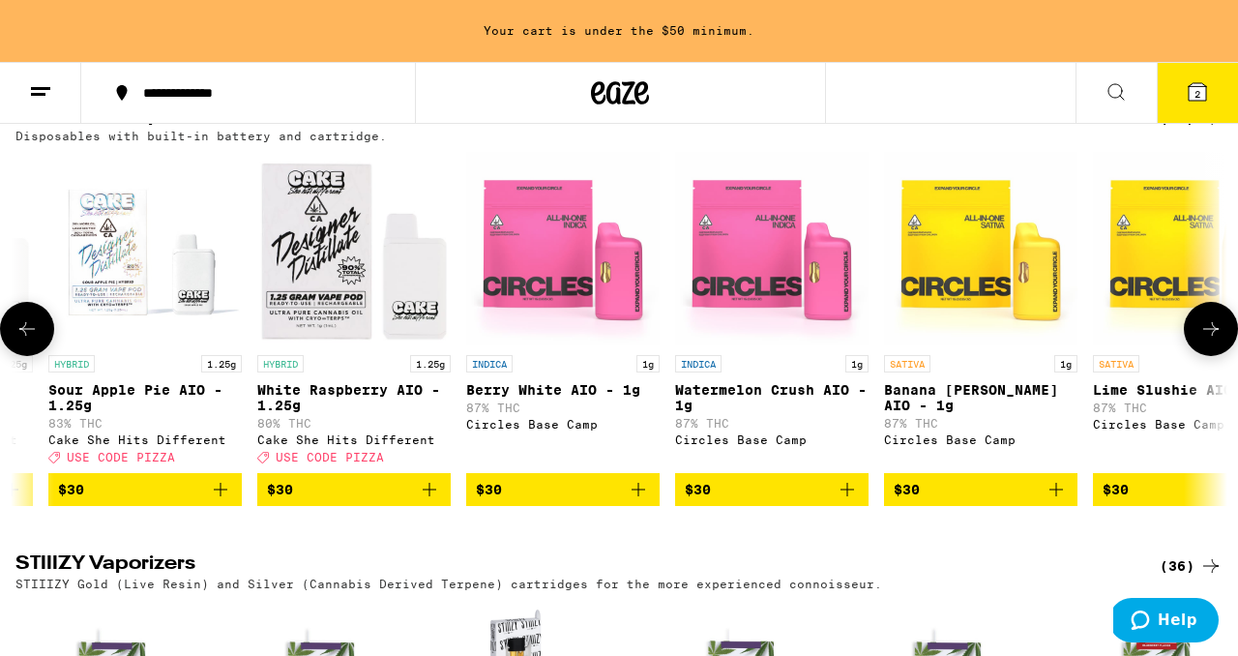
scroll to position [2452, 0]
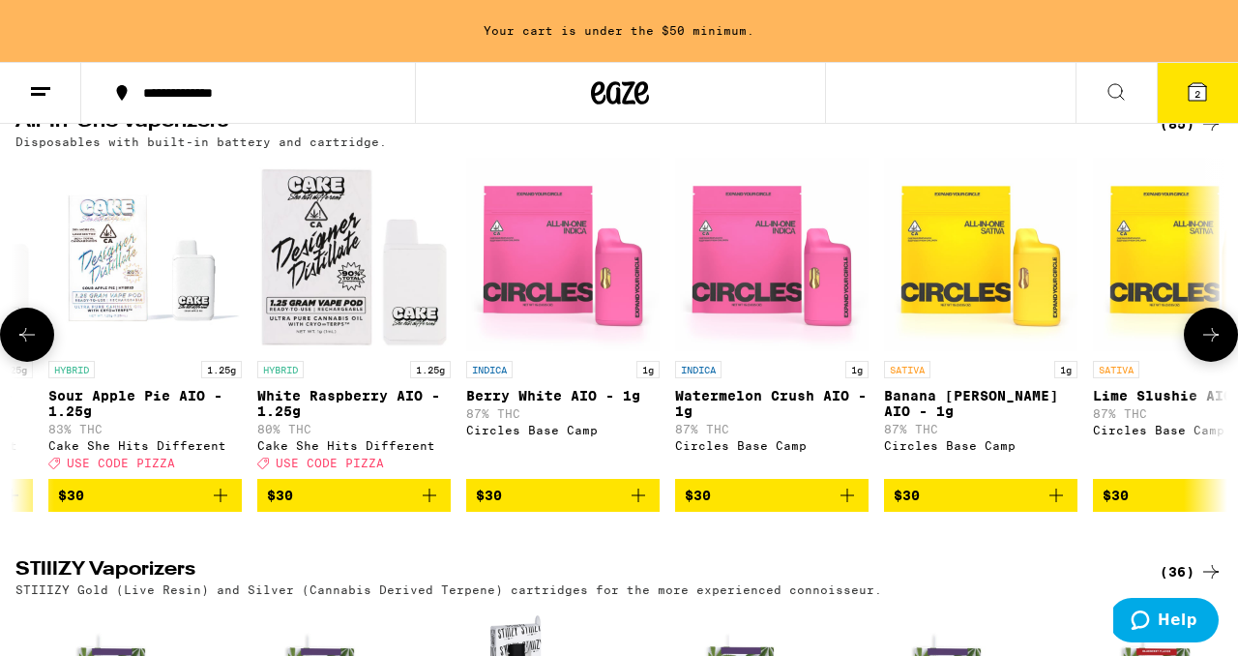
click at [1207, 346] on icon at bounding box center [1210, 334] width 23 height 23
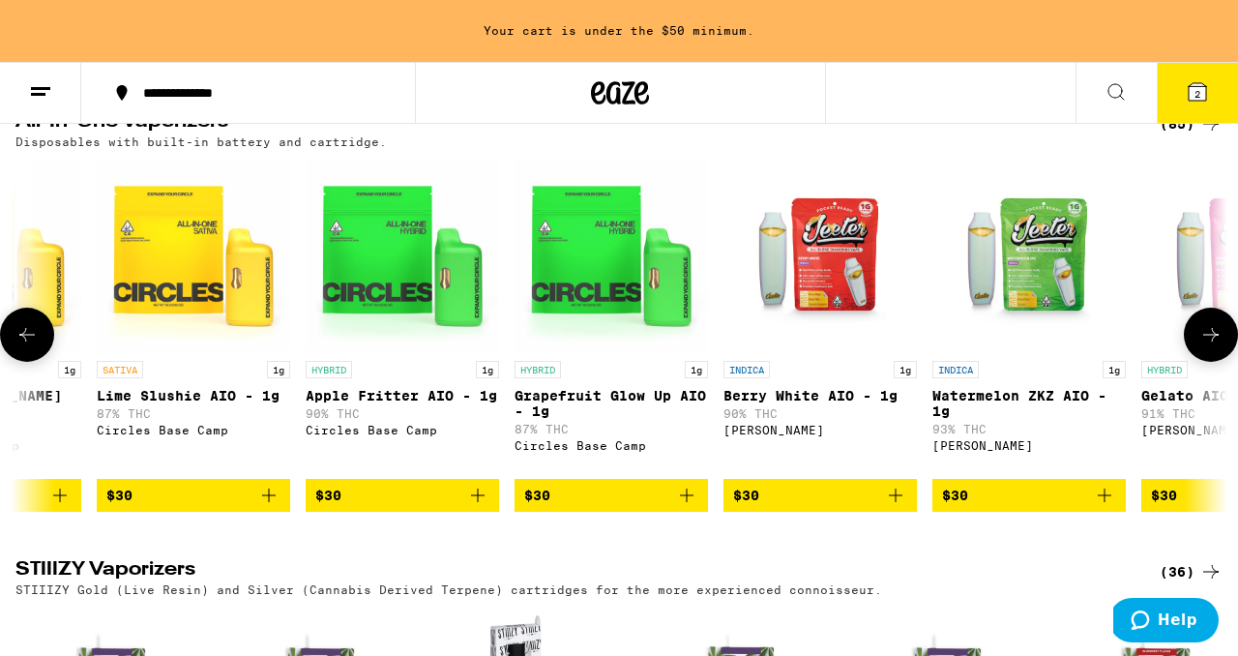
click at [26, 346] on icon at bounding box center [26, 334] width 23 height 23
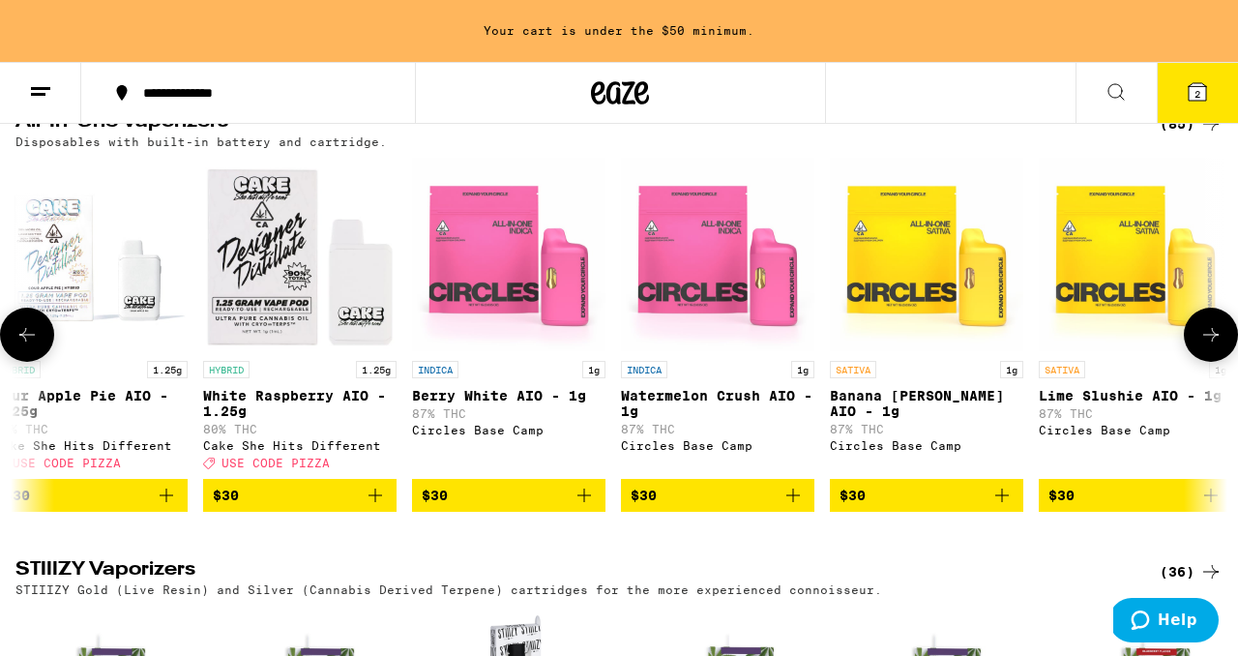
scroll to position [0, 4980]
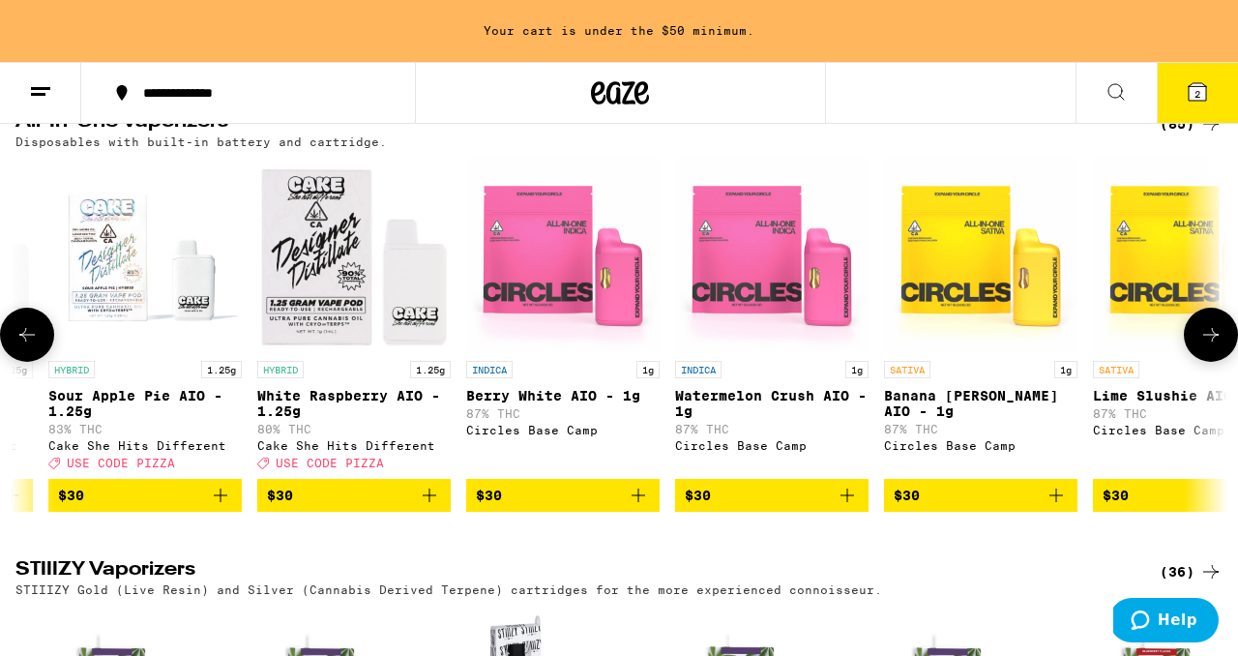
click at [28, 346] on icon at bounding box center [26, 334] width 23 height 23
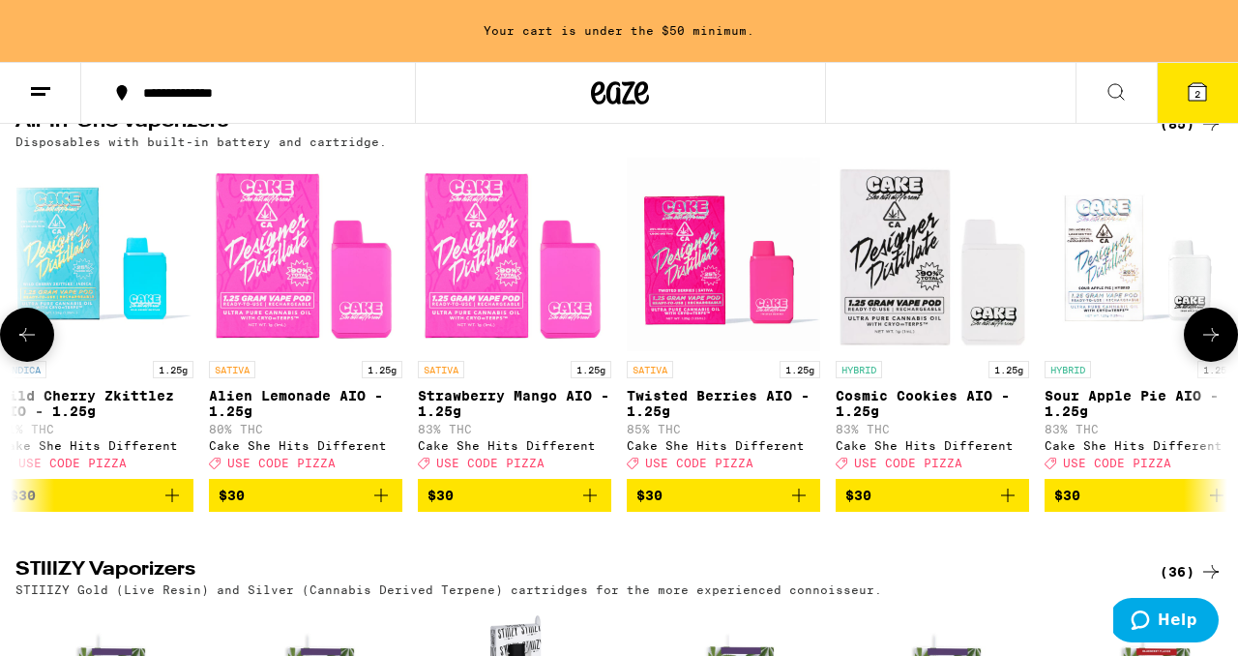
click at [20, 346] on icon at bounding box center [26, 334] width 23 height 23
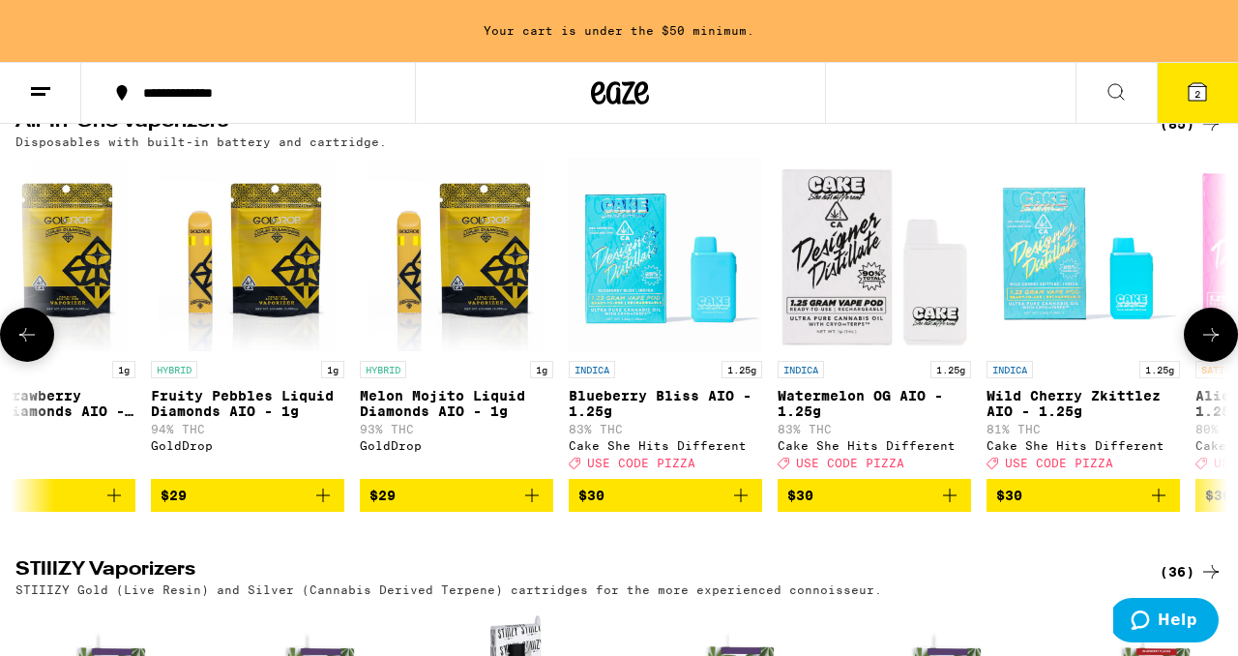
scroll to position [0, 2988]
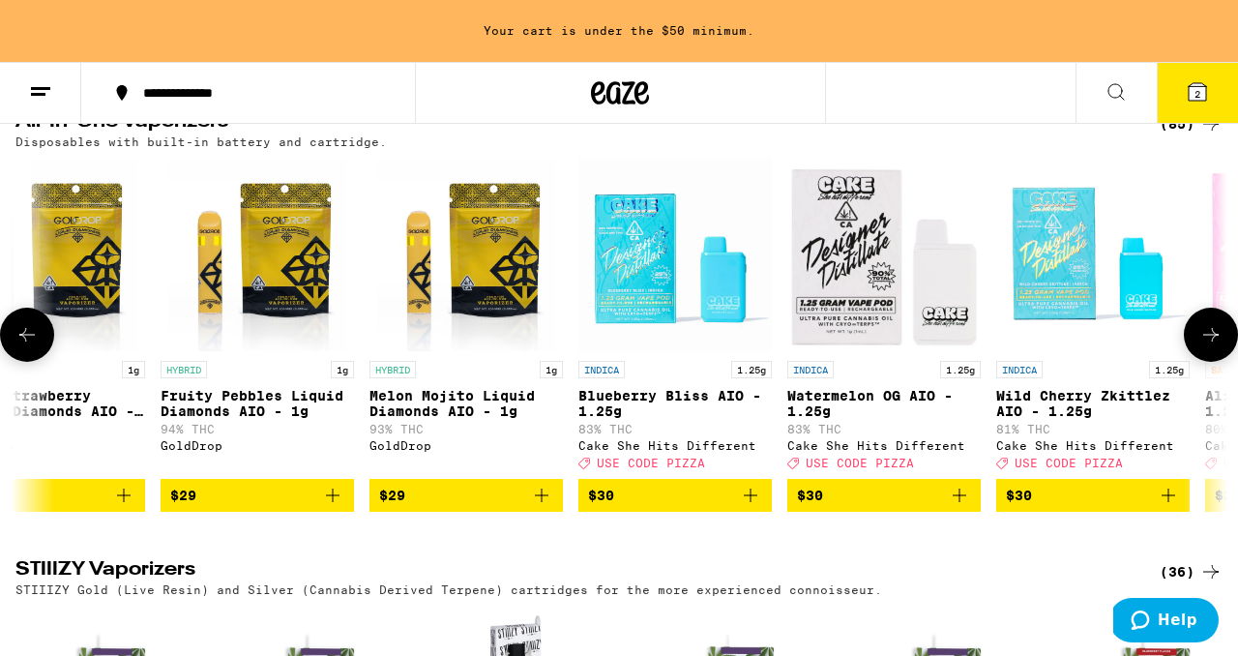
click at [20, 346] on icon at bounding box center [26, 334] width 23 height 23
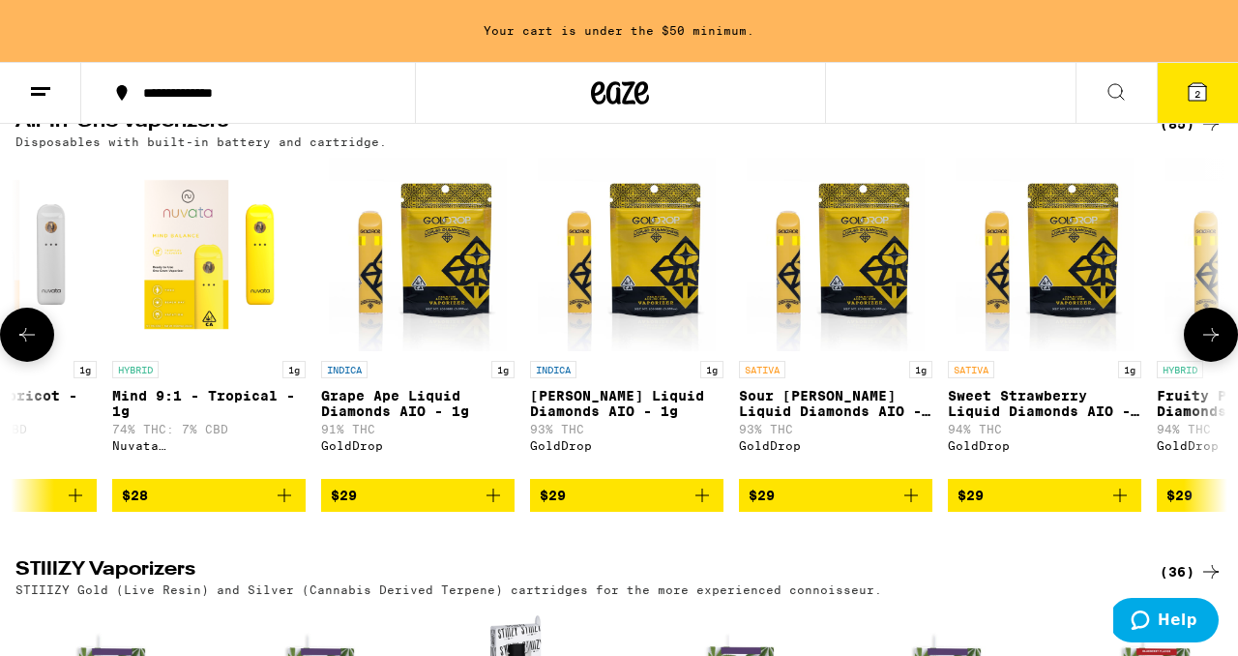
click at [20, 346] on icon at bounding box center [26, 334] width 23 height 23
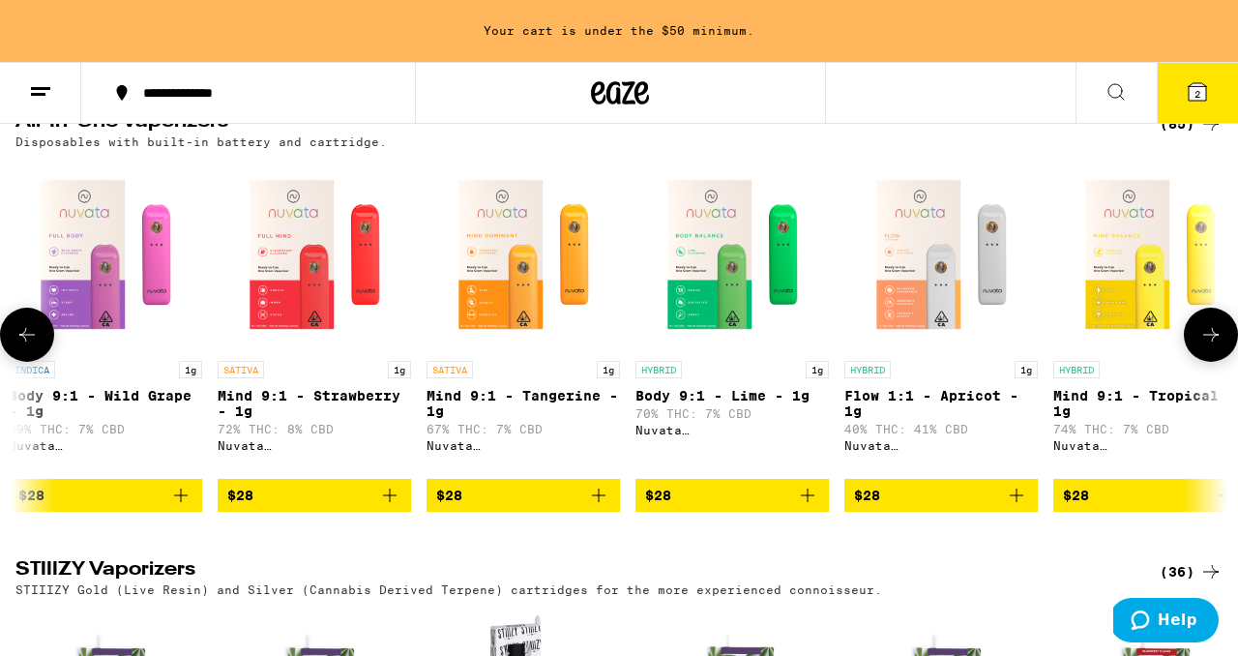
scroll to position [0, 996]
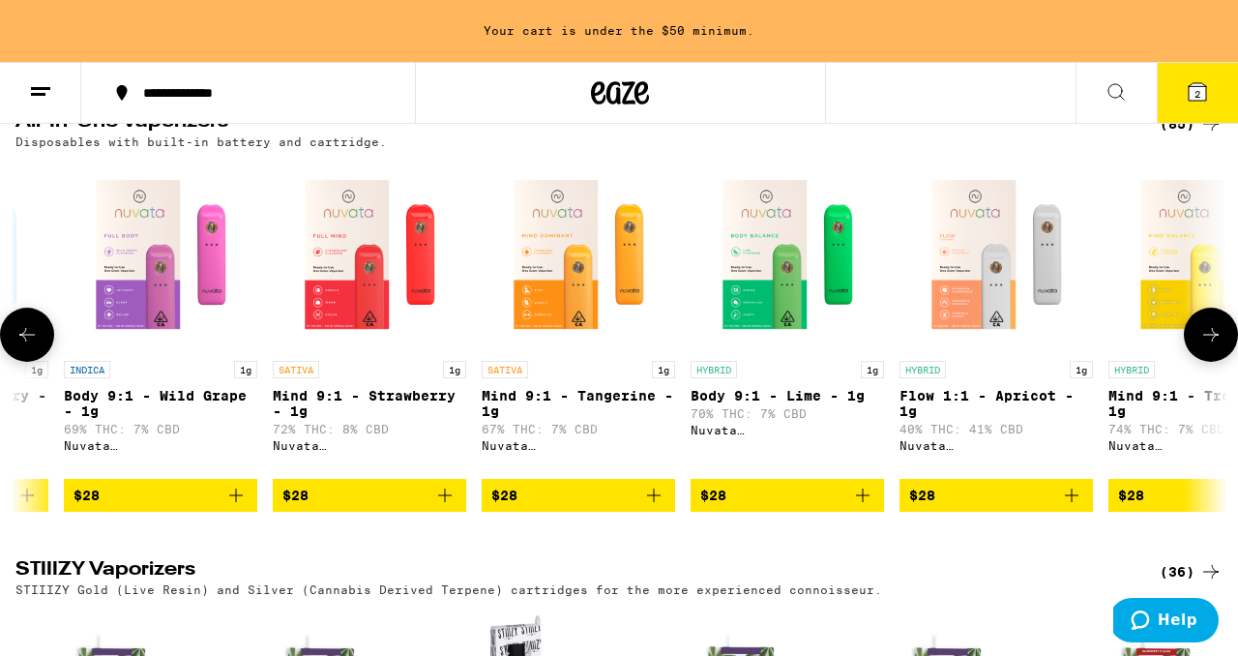
click at [1210, 346] on icon at bounding box center [1210, 334] width 23 height 23
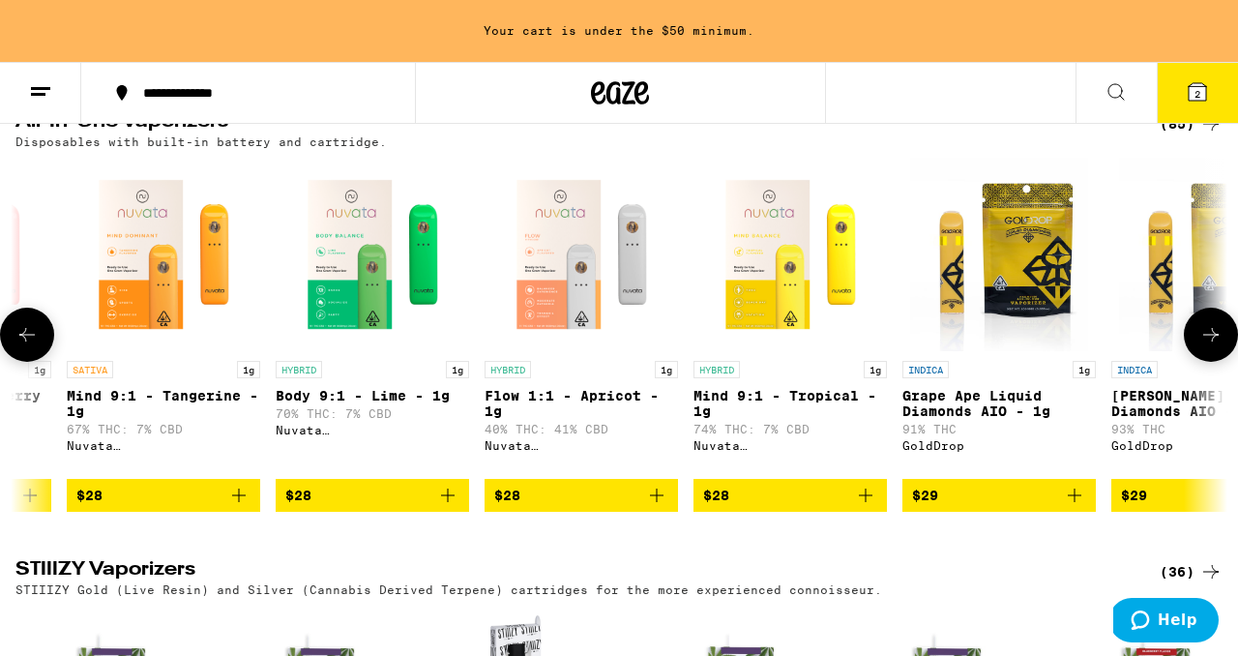
click at [1210, 346] on icon at bounding box center [1210, 334] width 23 height 23
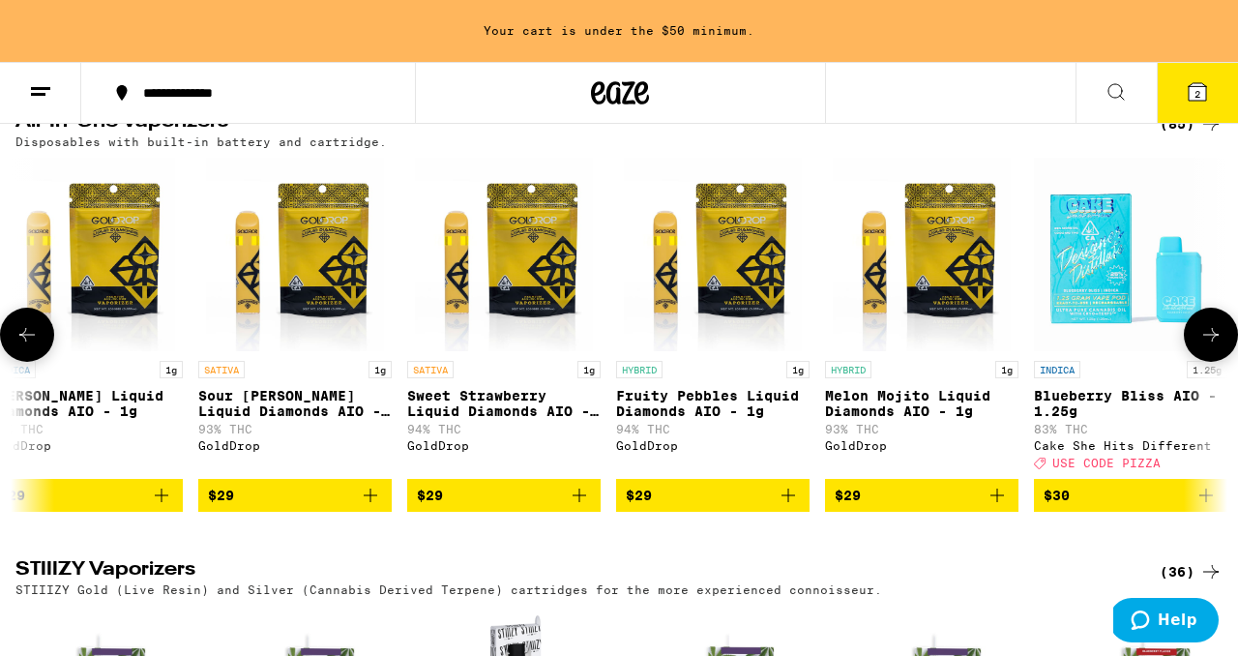
click at [1210, 346] on icon at bounding box center [1210, 334] width 23 height 23
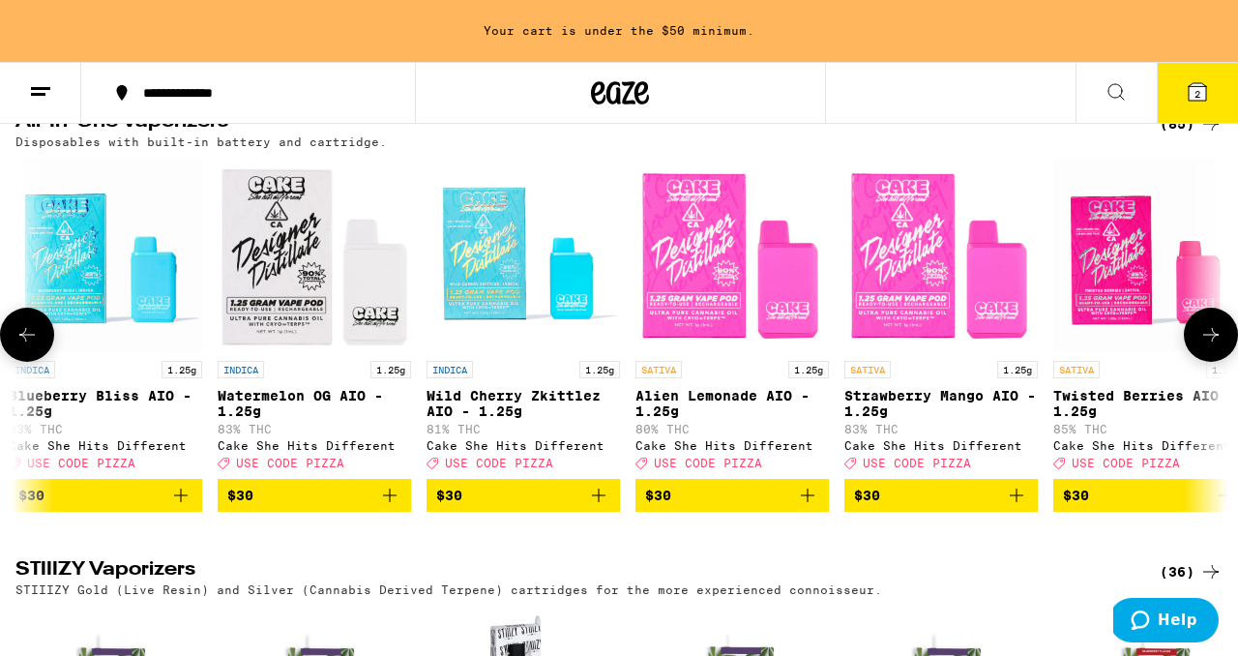
click at [1210, 346] on icon at bounding box center [1210, 334] width 23 height 23
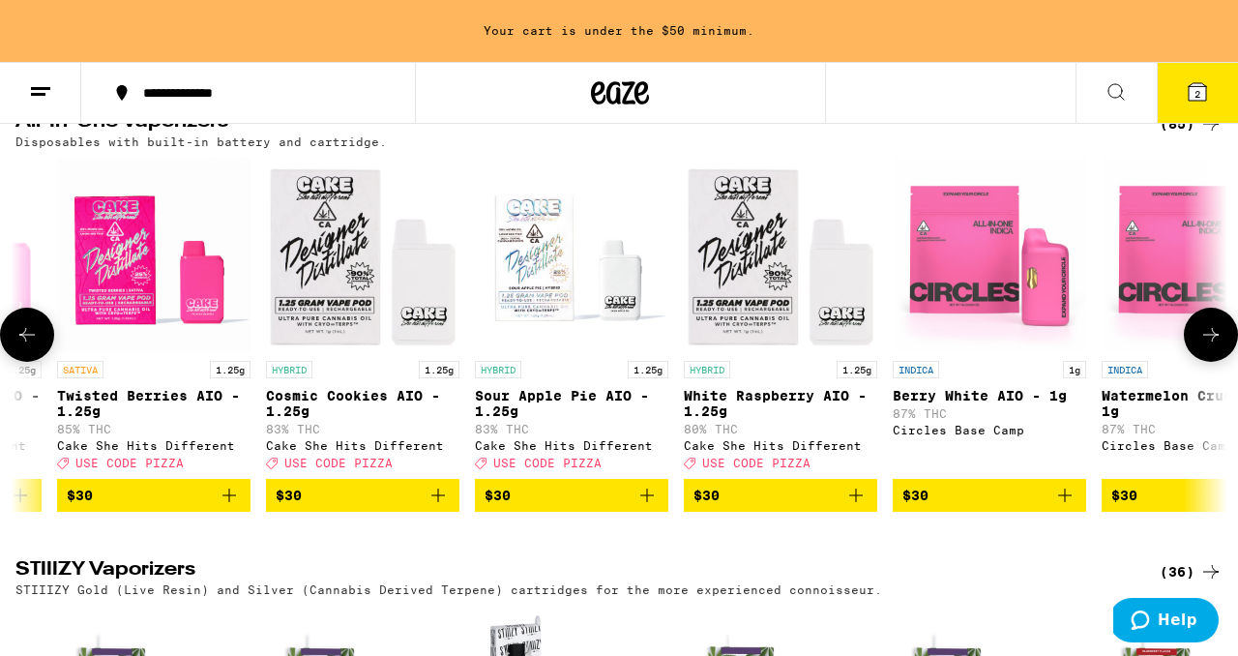
click at [1210, 346] on icon at bounding box center [1210, 334] width 23 height 23
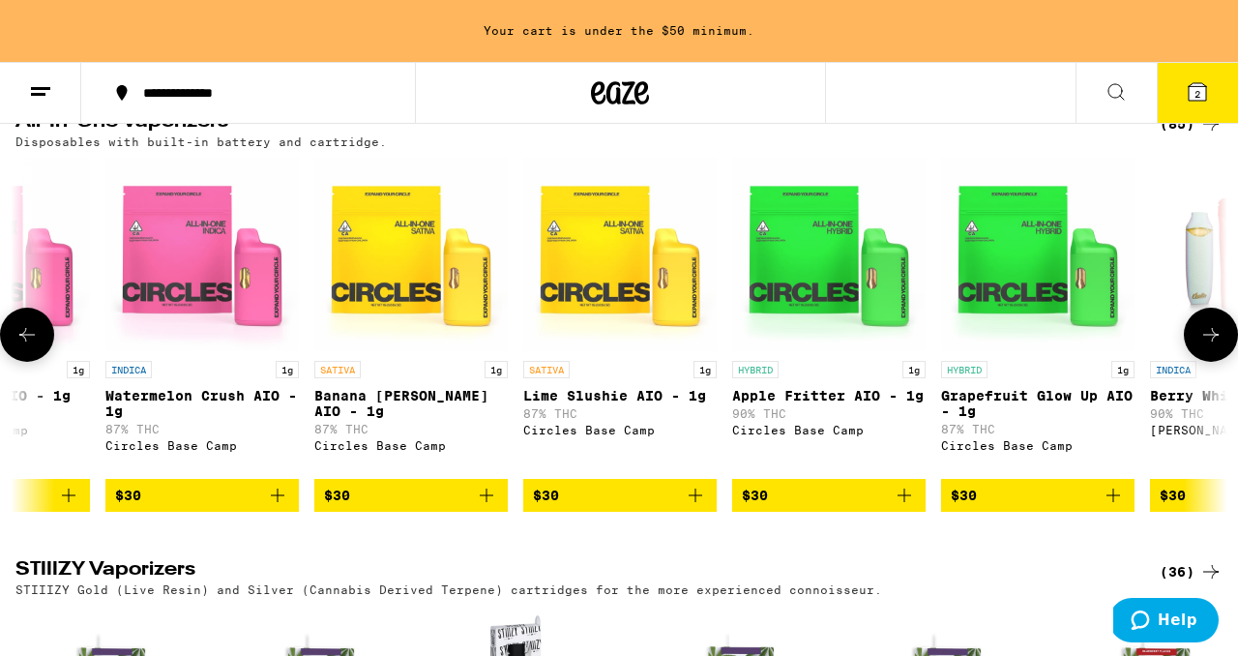
click at [1210, 346] on icon at bounding box center [1210, 334] width 23 height 23
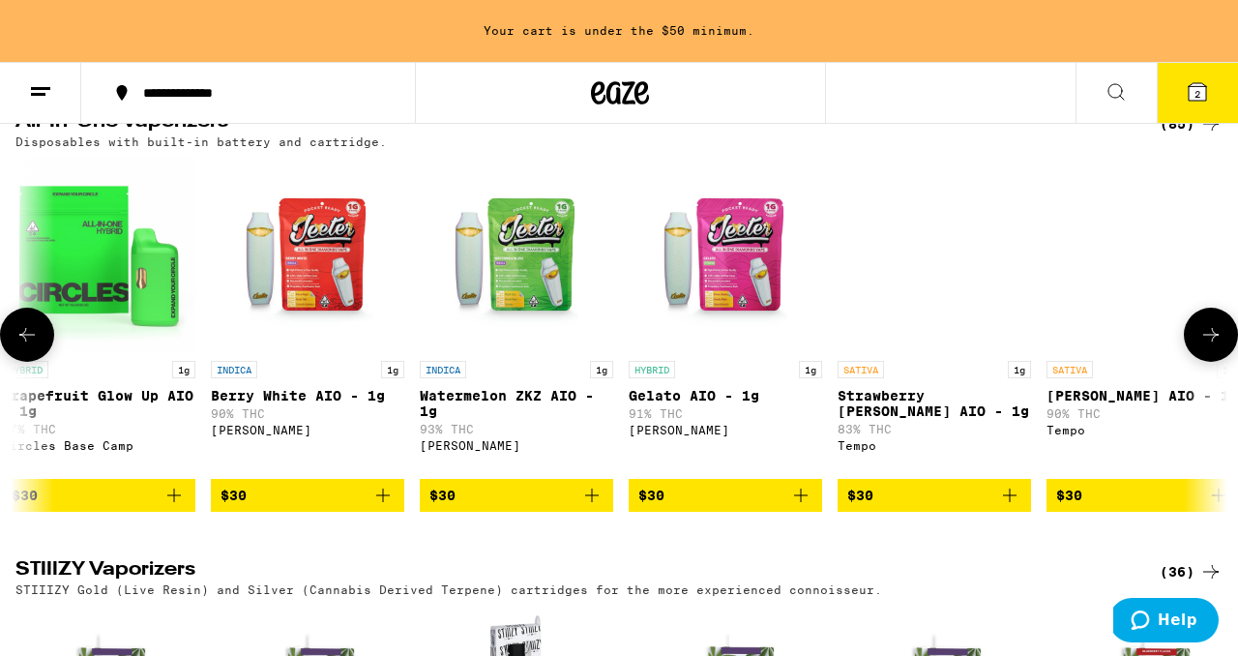
scroll to position [0, 6545]
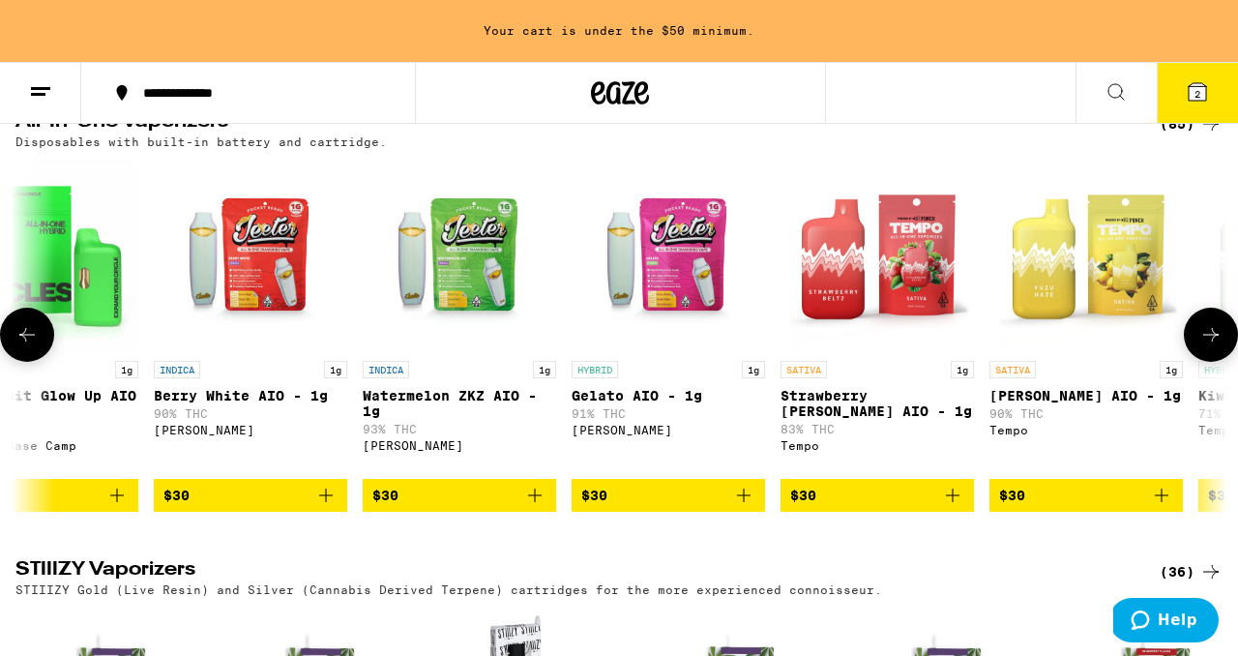
click at [1210, 346] on icon at bounding box center [1210, 334] width 23 height 23
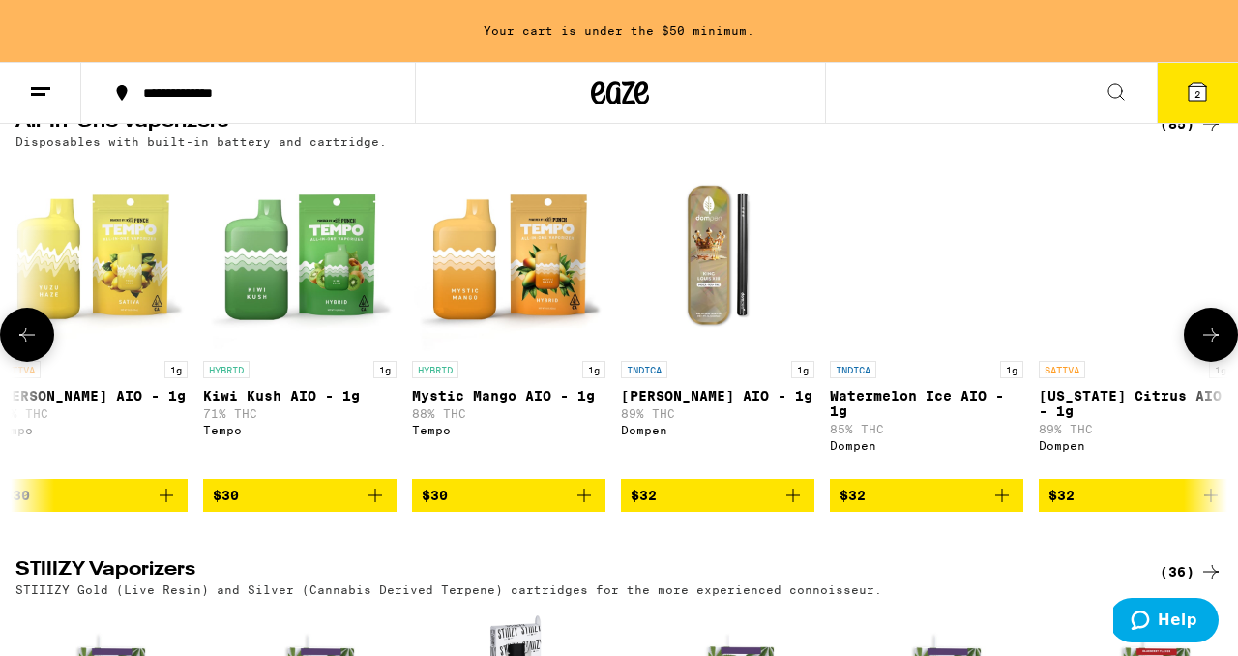
scroll to position [0, 7541]
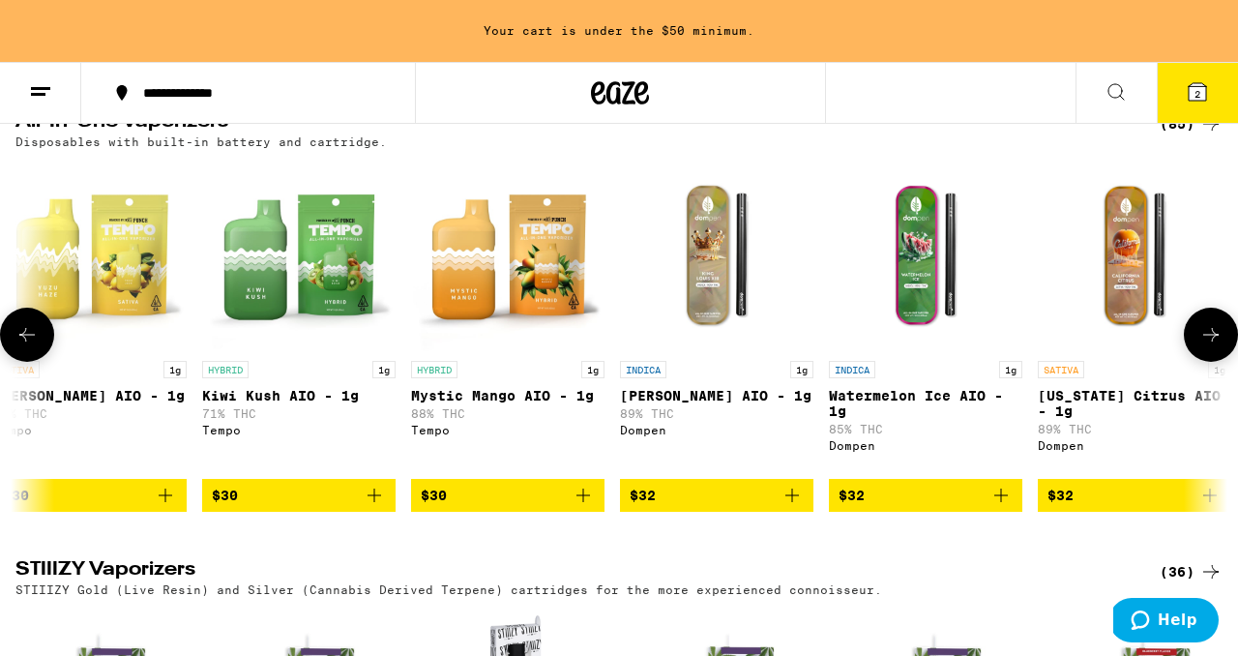
click at [1209, 346] on icon at bounding box center [1210, 334] width 23 height 23
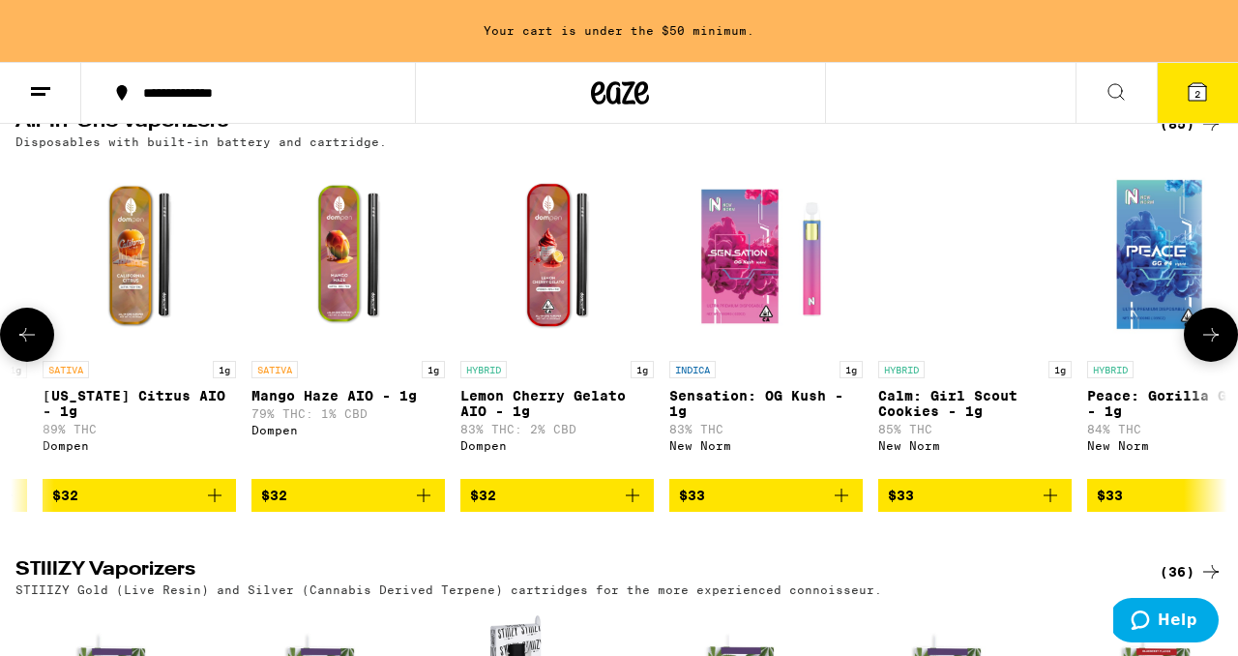
scroll to position [0, 8537]
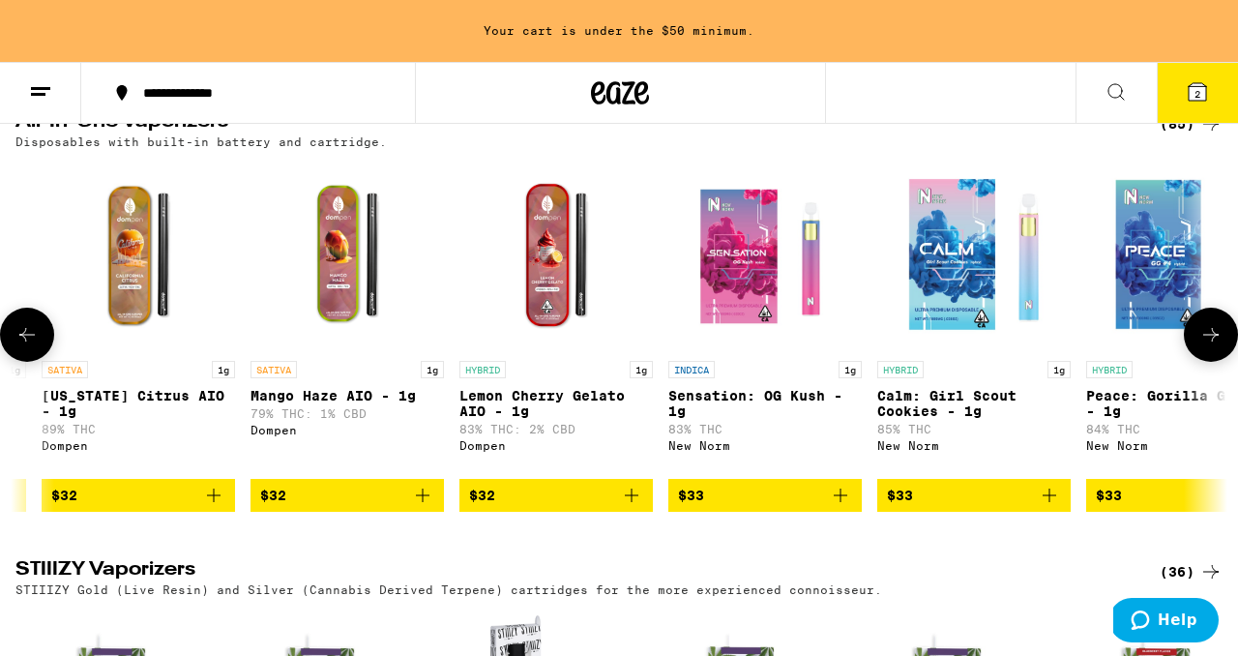
click at [1209, 341] on icon at bounding box center [1210, 335] width 15 height 14
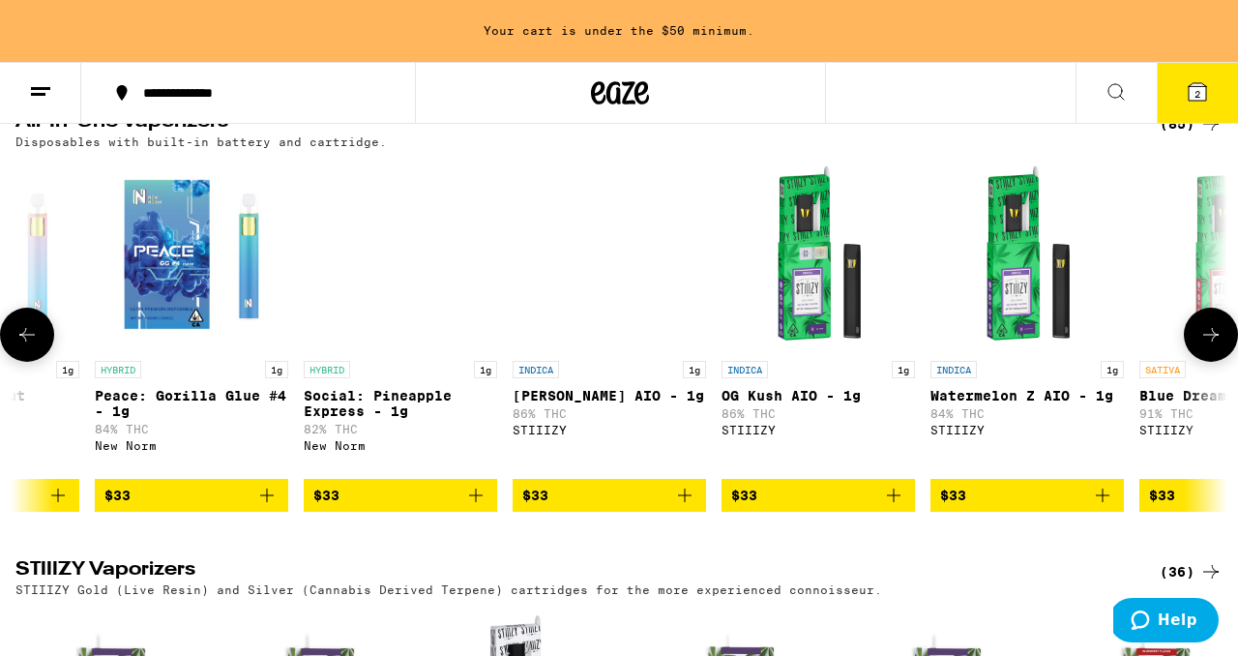
scroll to position [0, 9533]
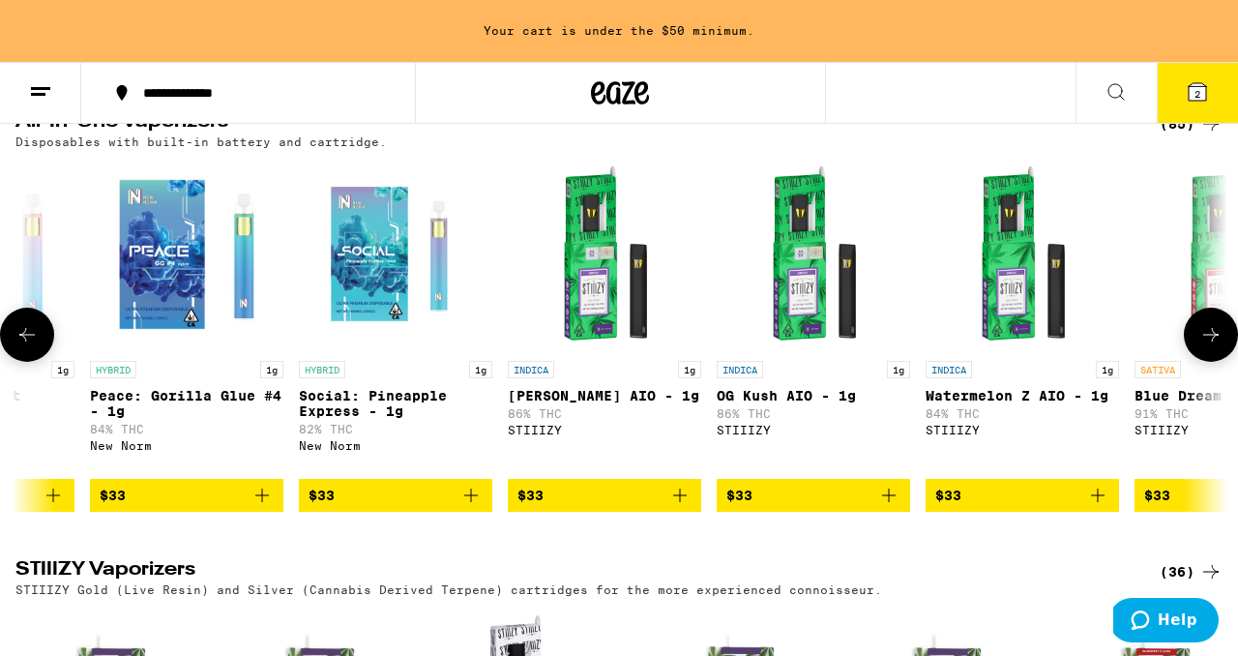
click at [1211, 346] on icon at bounding box center [1210, 334] width 23 height 23
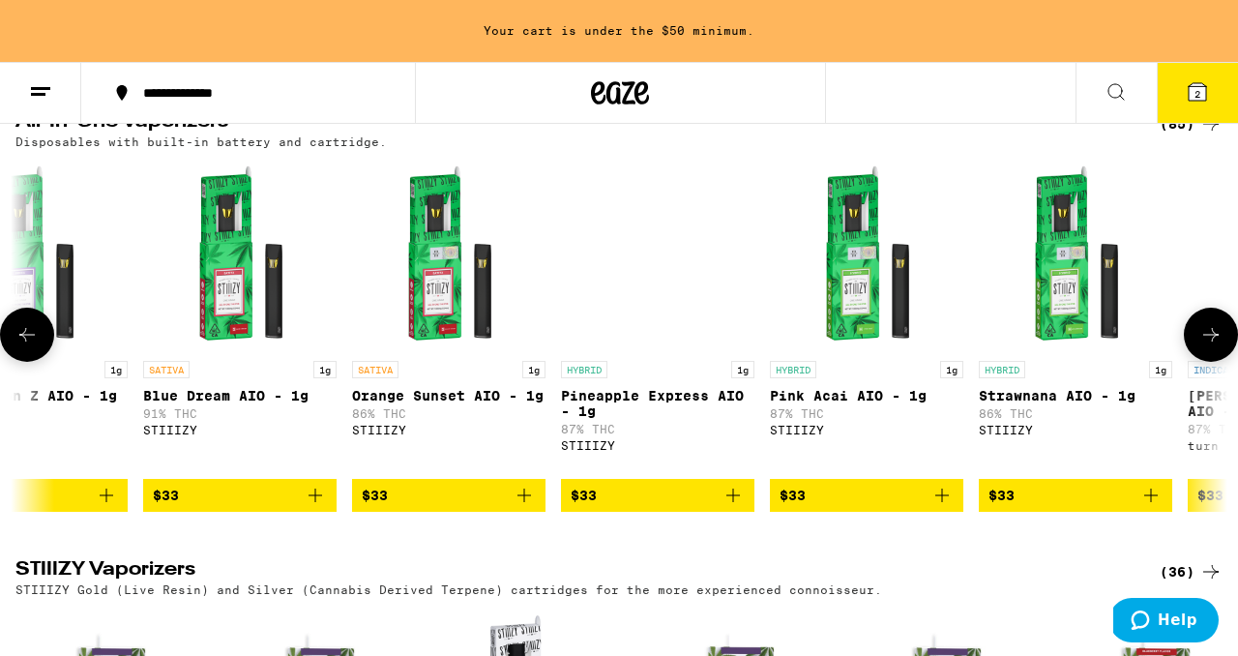
scroll to position [0, 10529]
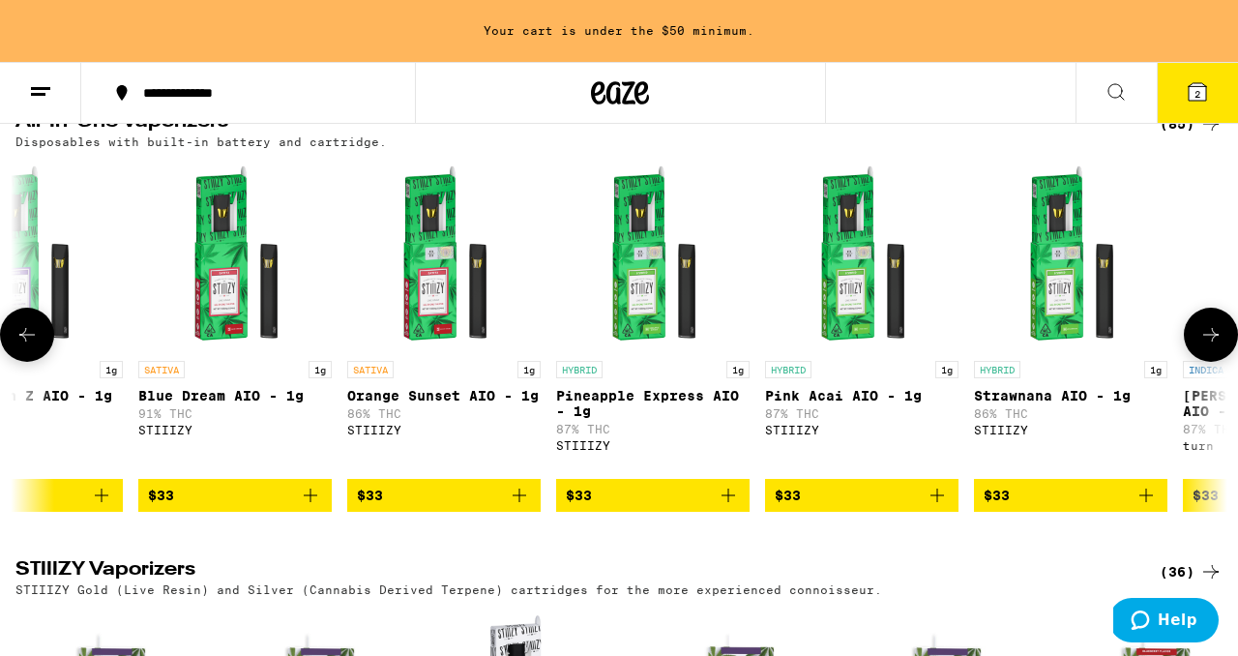
click at [1211, 346] on icon at bounding box center [1210, 334] width 23 height 23
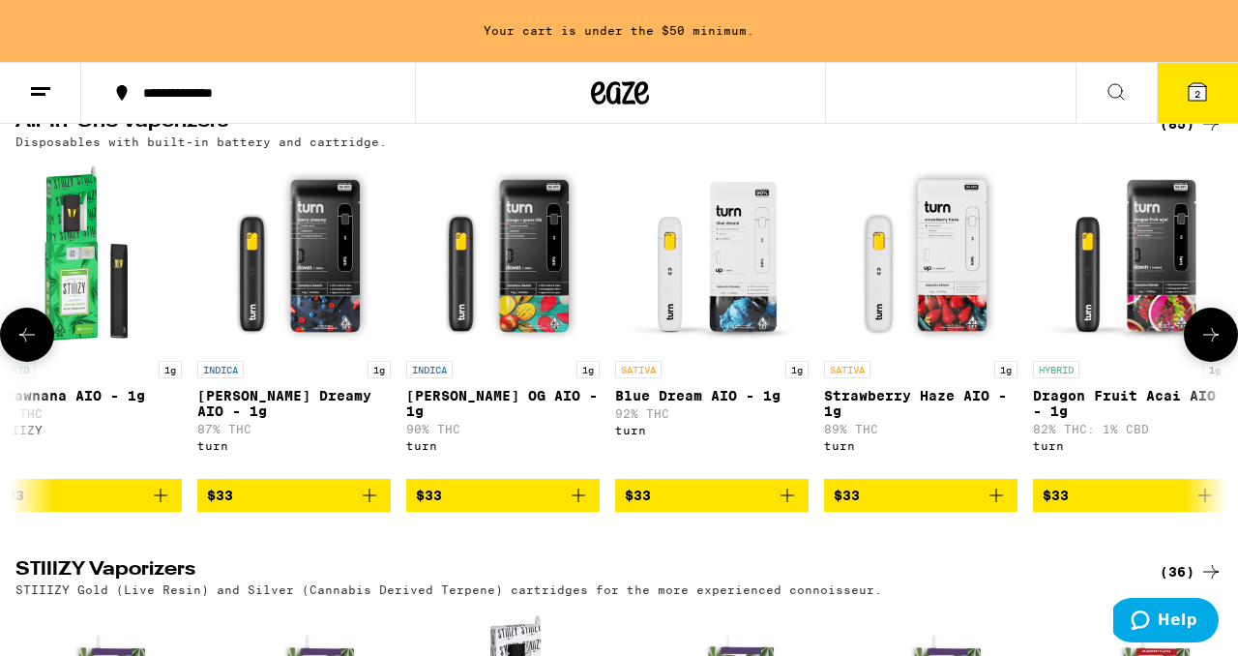
scroll to position [0, 11525]
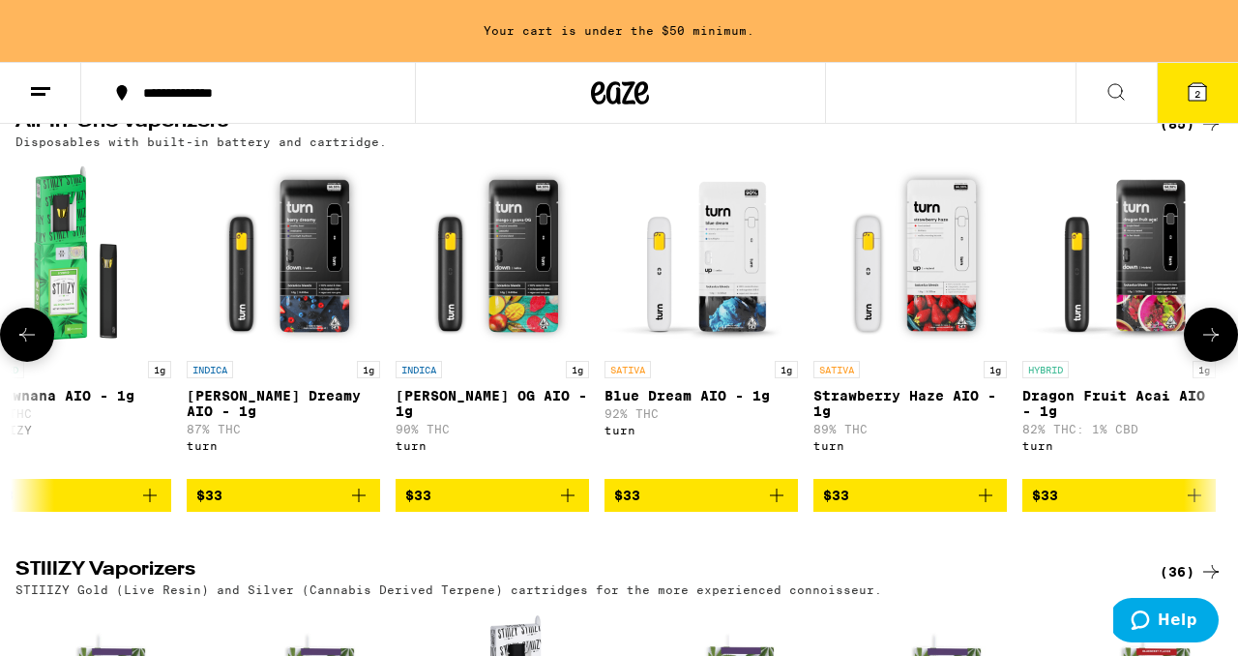
click at [1210, 346] on icon at bounding box center [1210, 334] width 23 height 23
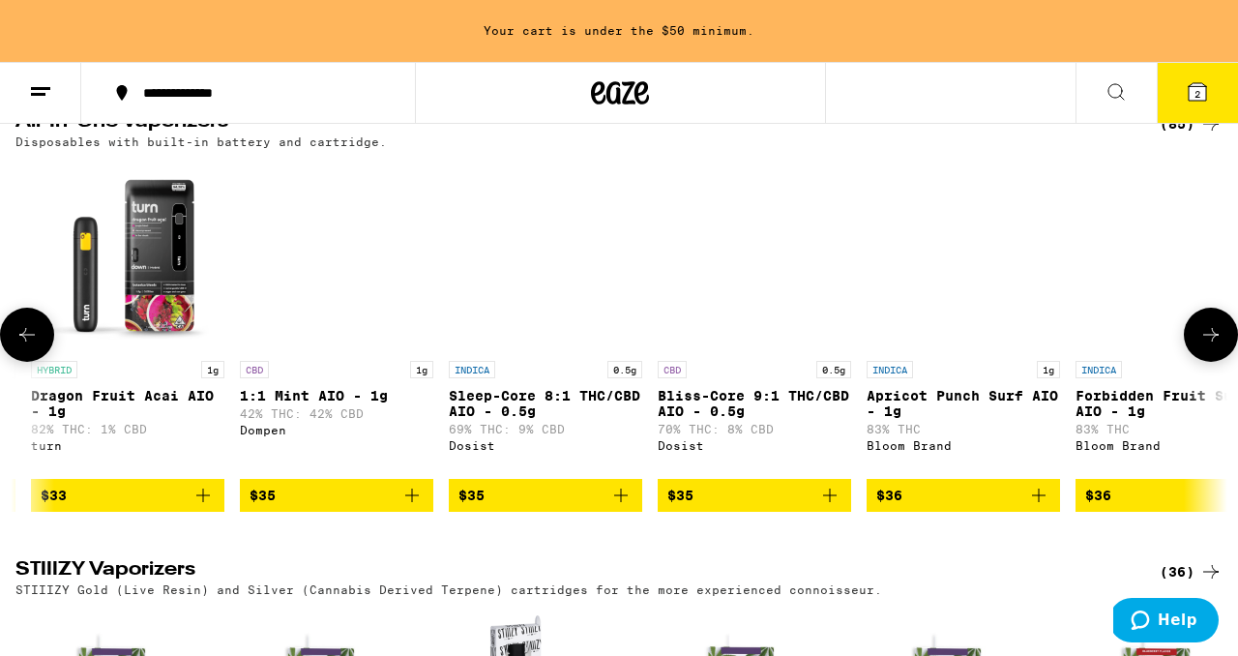
scroll to position [0, 12521]
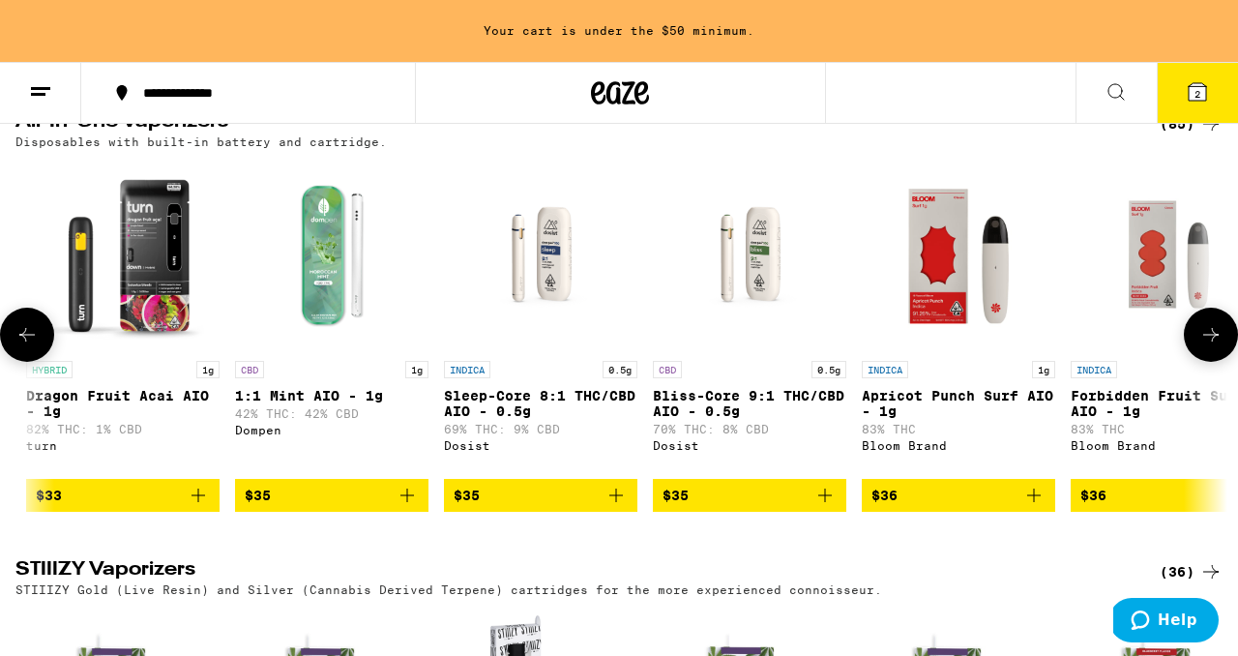
click at [37, 346] on icon at bounding box center [26, 334] width 23 height 23
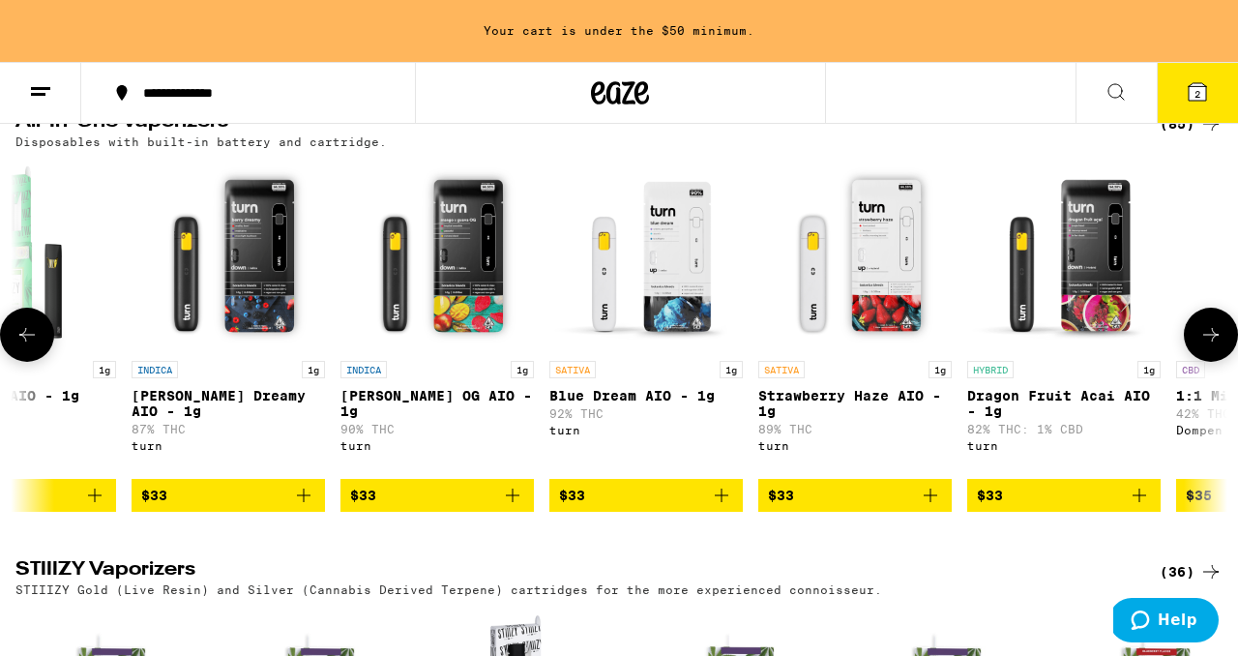
scroll to position [0, 11525]
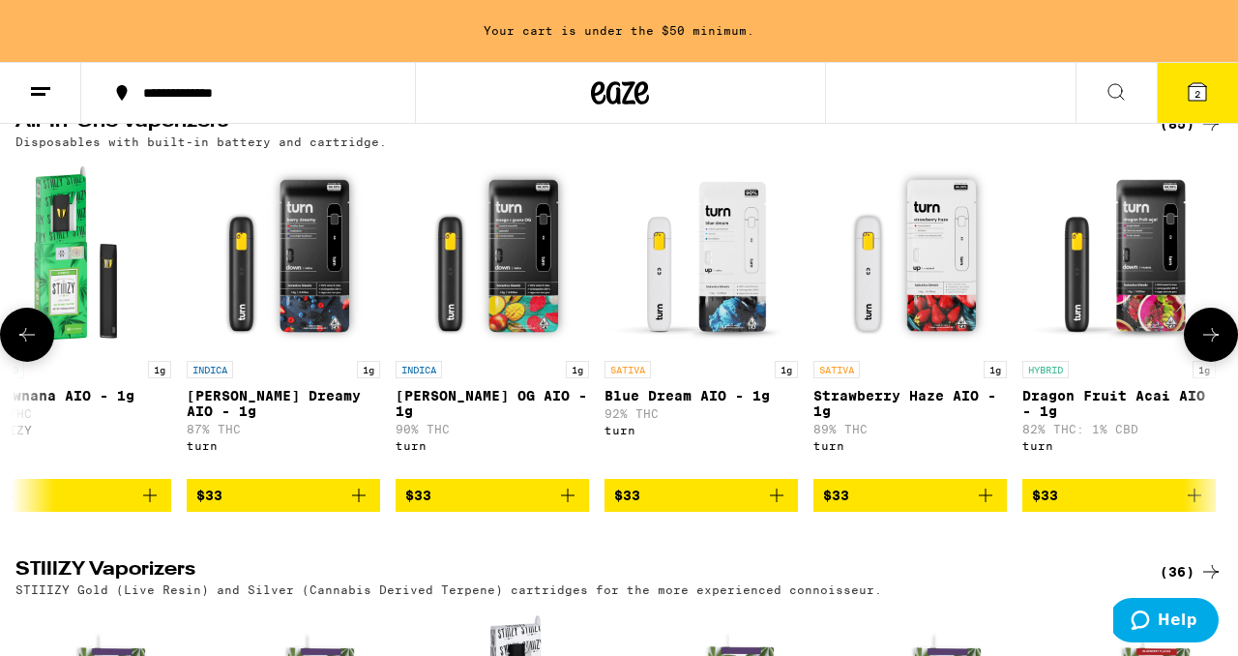
click at [30, 346] on icon at bounding box center [26, 334] width 23 height 23
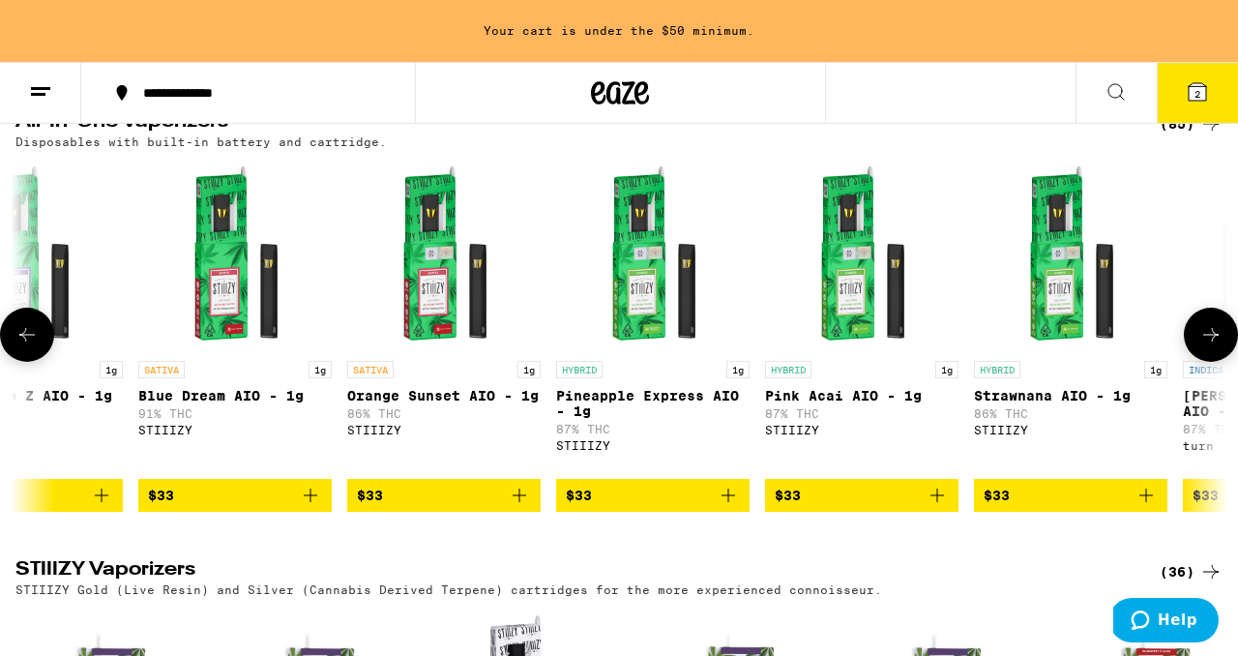
click at [30, 346] on icon at bounding box center [26, 334] width 23 height 23
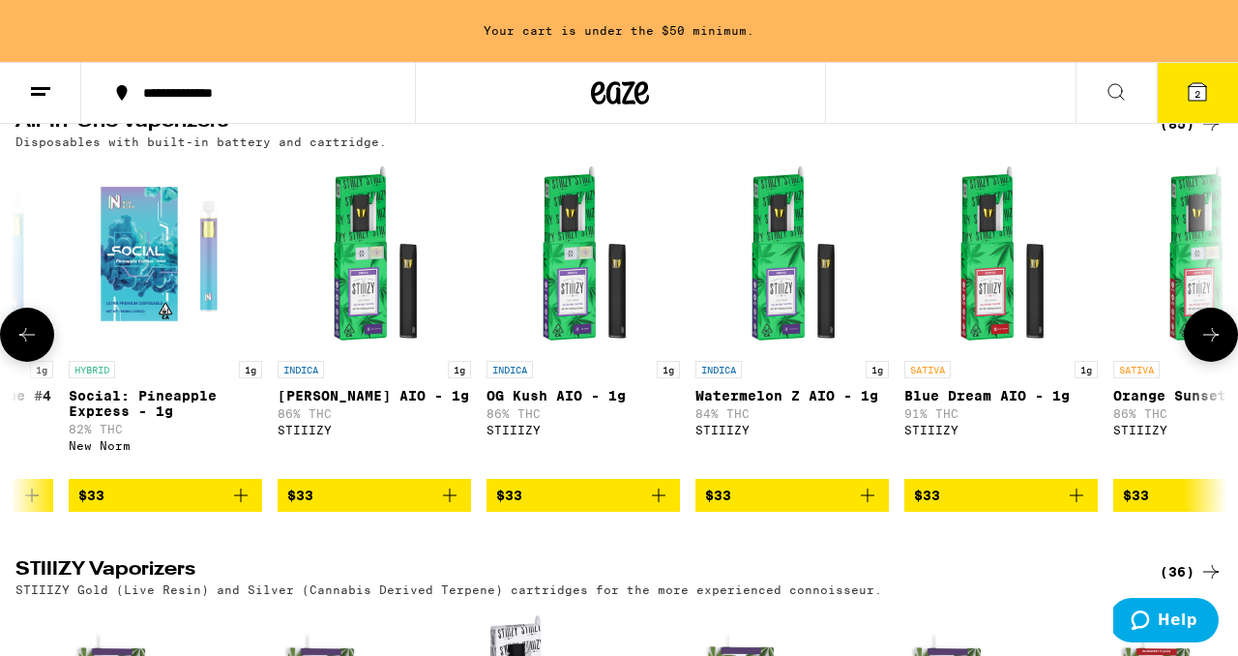
scroll to position [0, 9533]
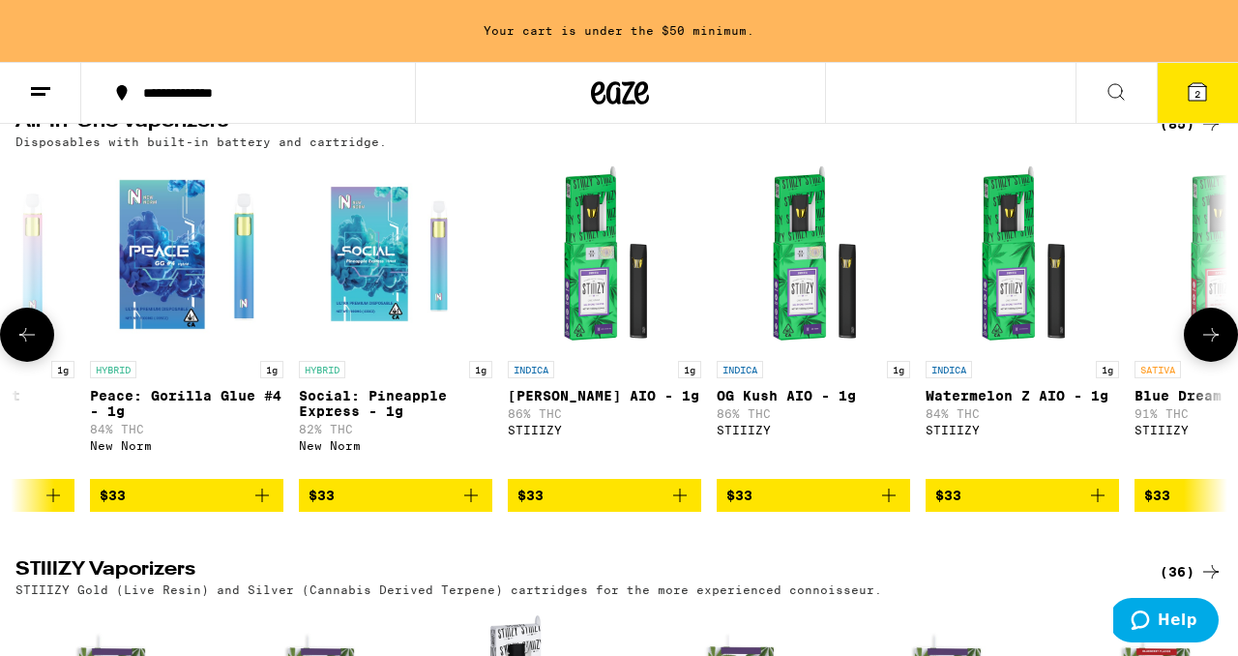
click at [32, 346] on icon at bounding box center [26, 334] width 23 height 23
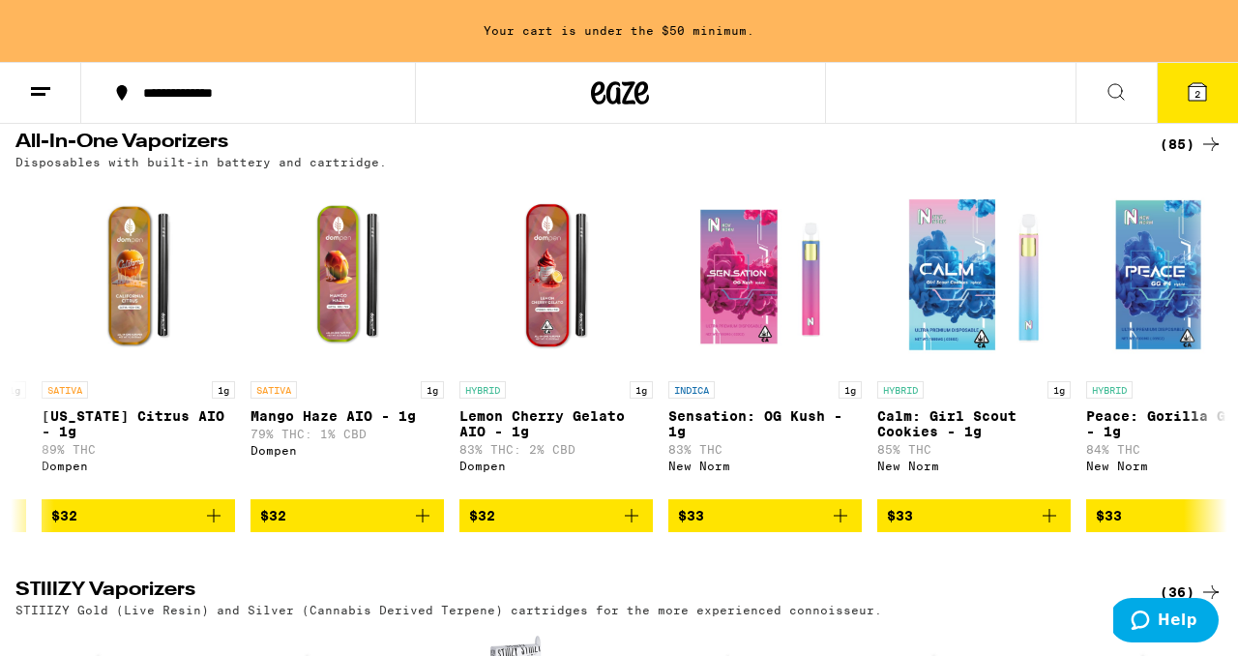
scroll to position [2428, 0]
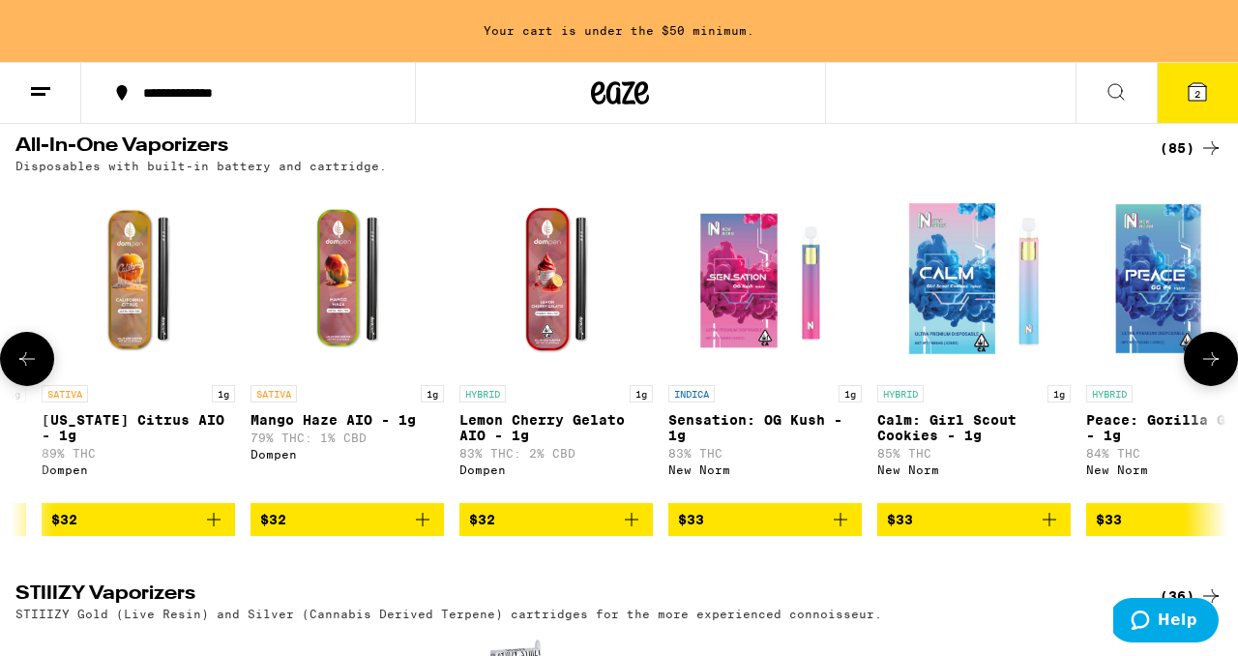
click at [24, 366] on icon at bounding box center [26, 359] width 15 height 14
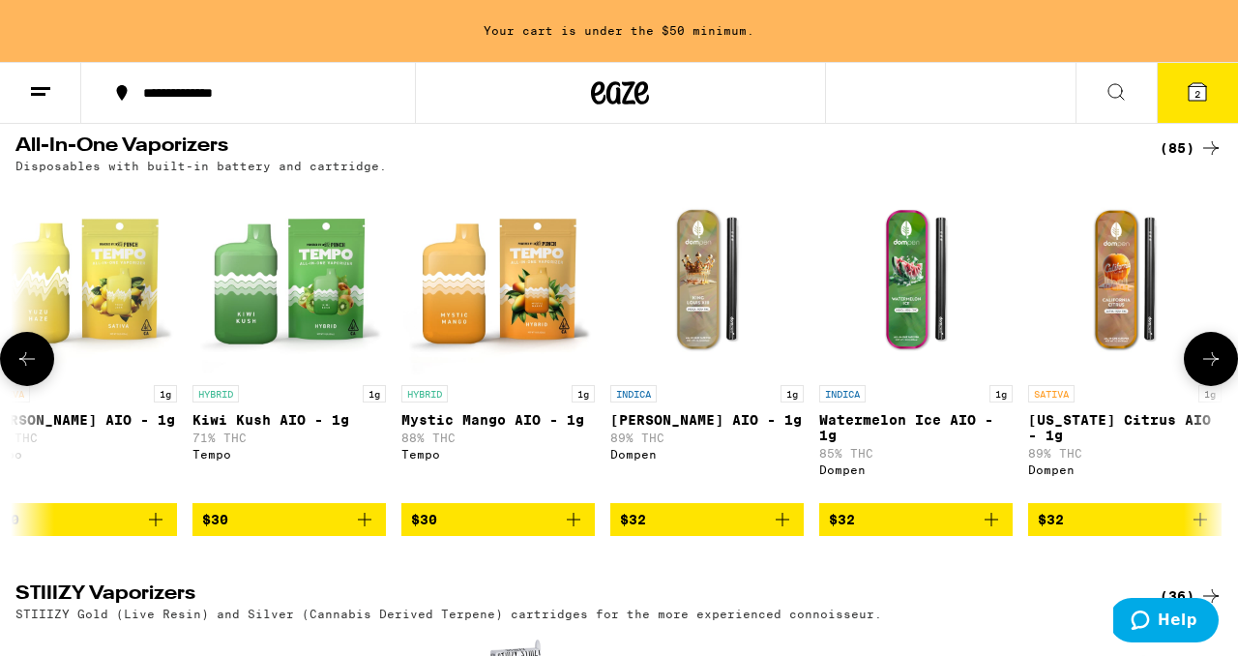
scroll to position [0, 7541]
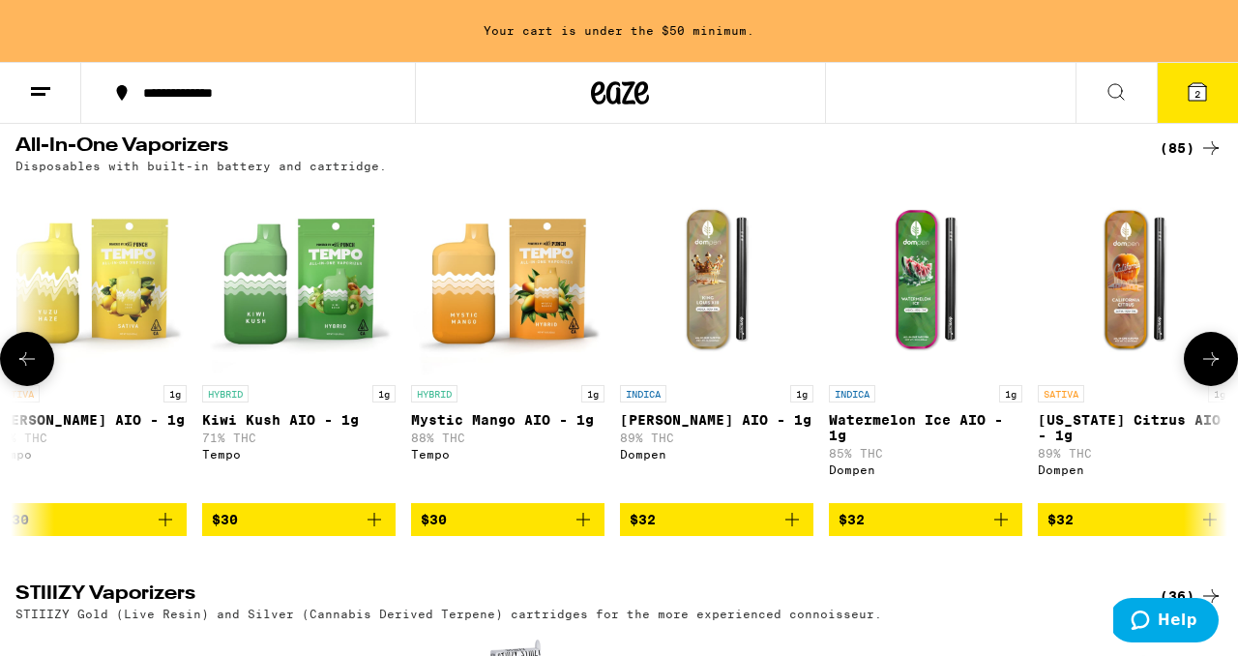
click at [1206, 370] on icon at bounding box center [1210, 358] width 23 height 23
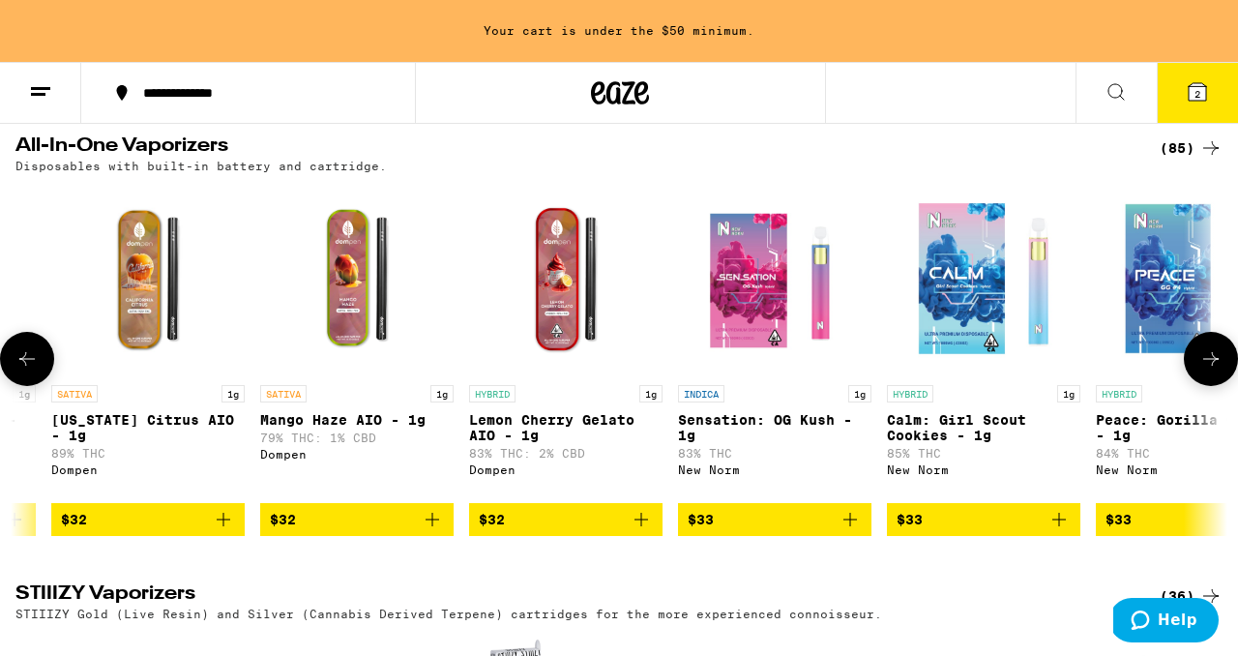
scroll to position [0, 8537]
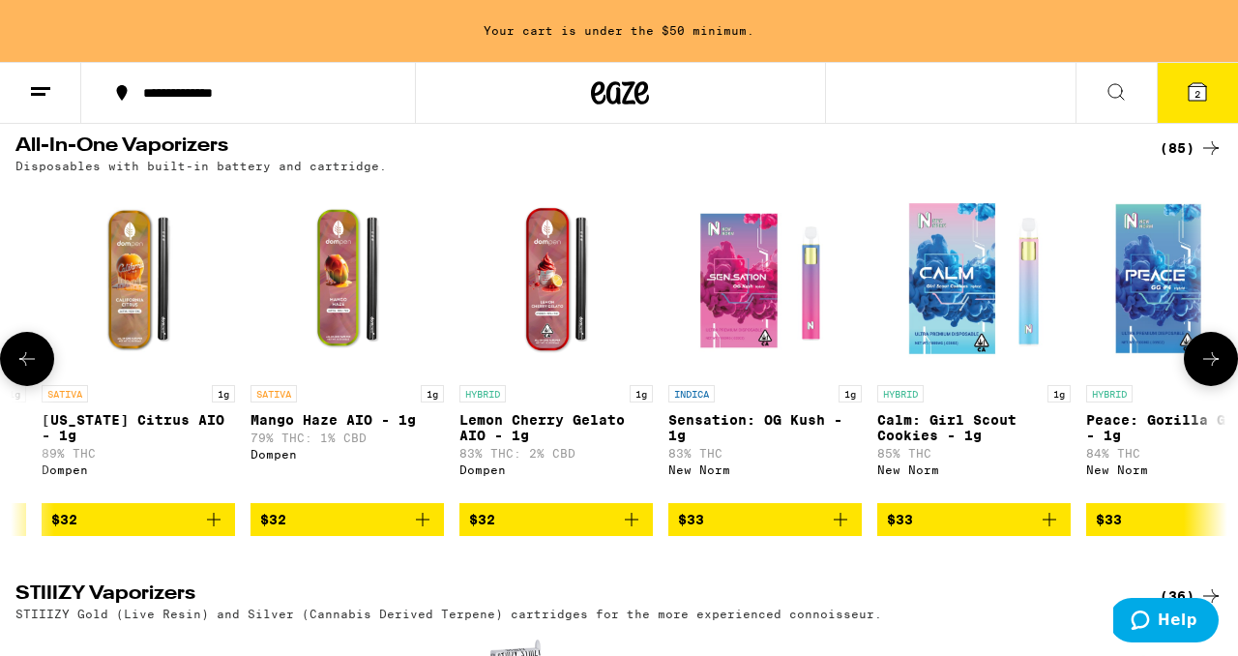
click at [1207, 370] on icon at bounding box center [1210, 358] width 23 height 23
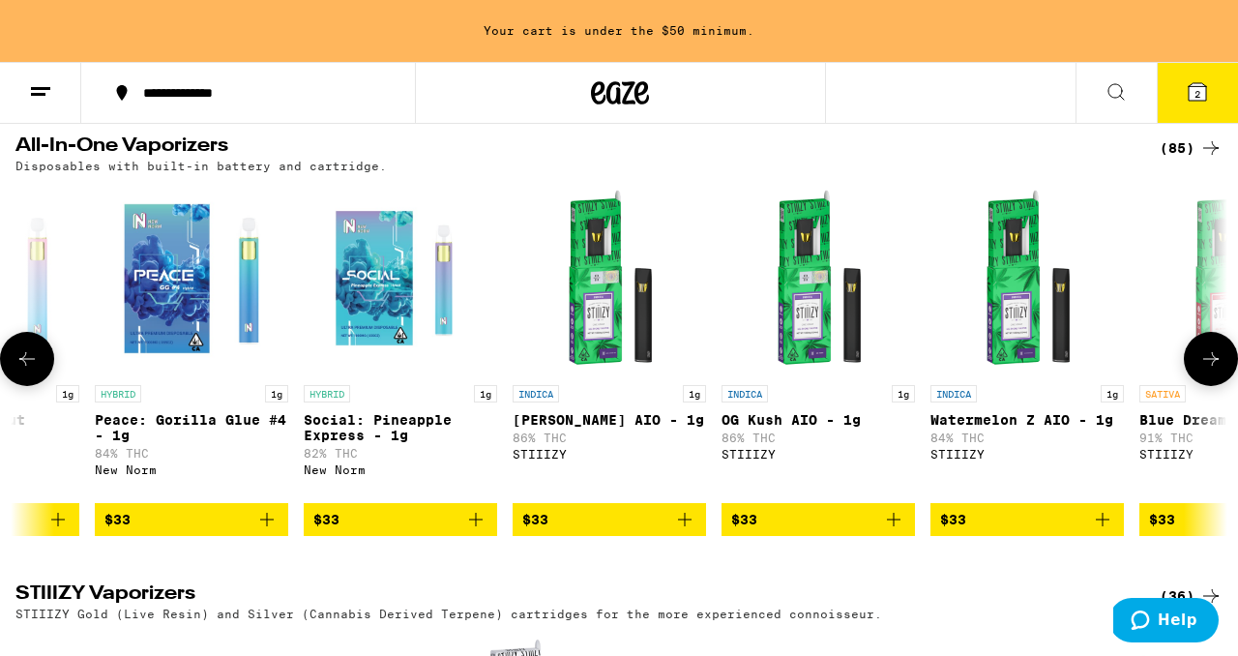
scroll to position [0, 9533]
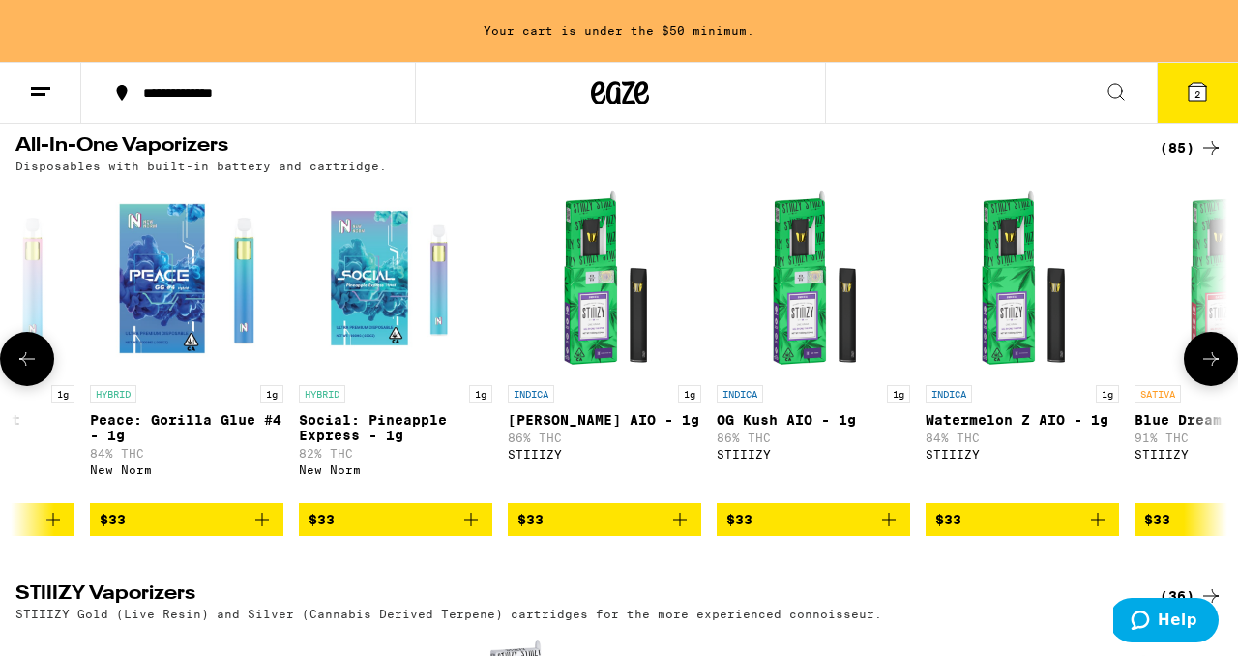
click at [1208, 370] on icon at bounding box center [1210, 358] width 23 height 23
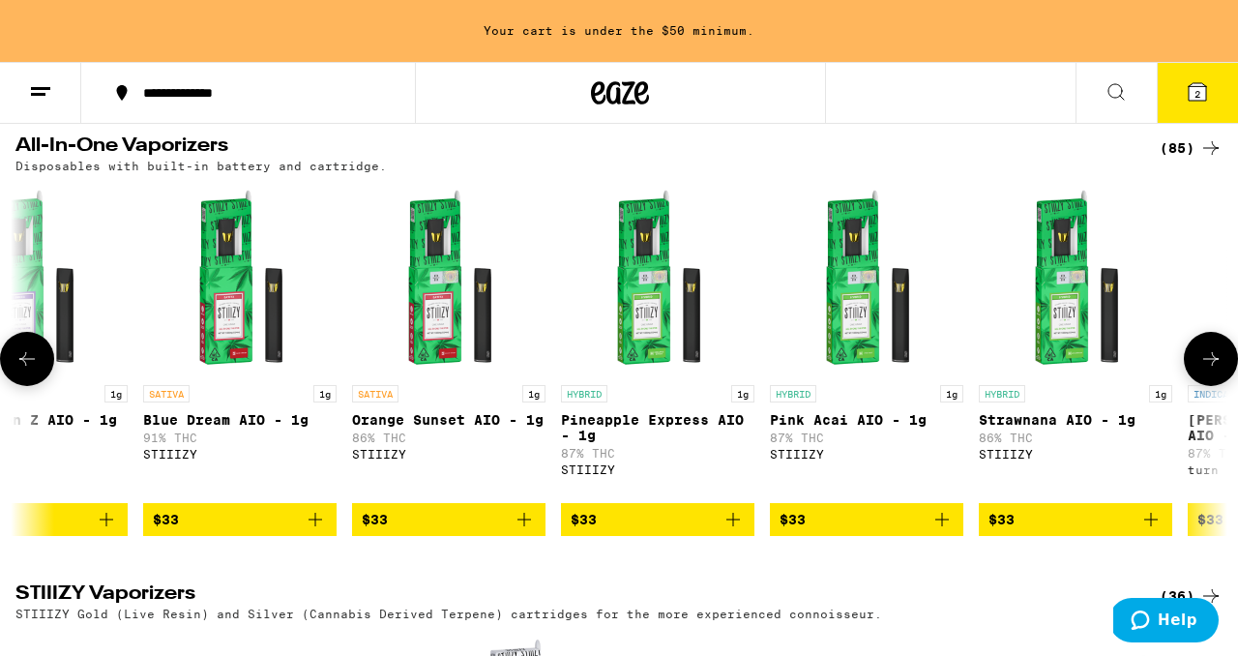
scroll to position [0, 10529]
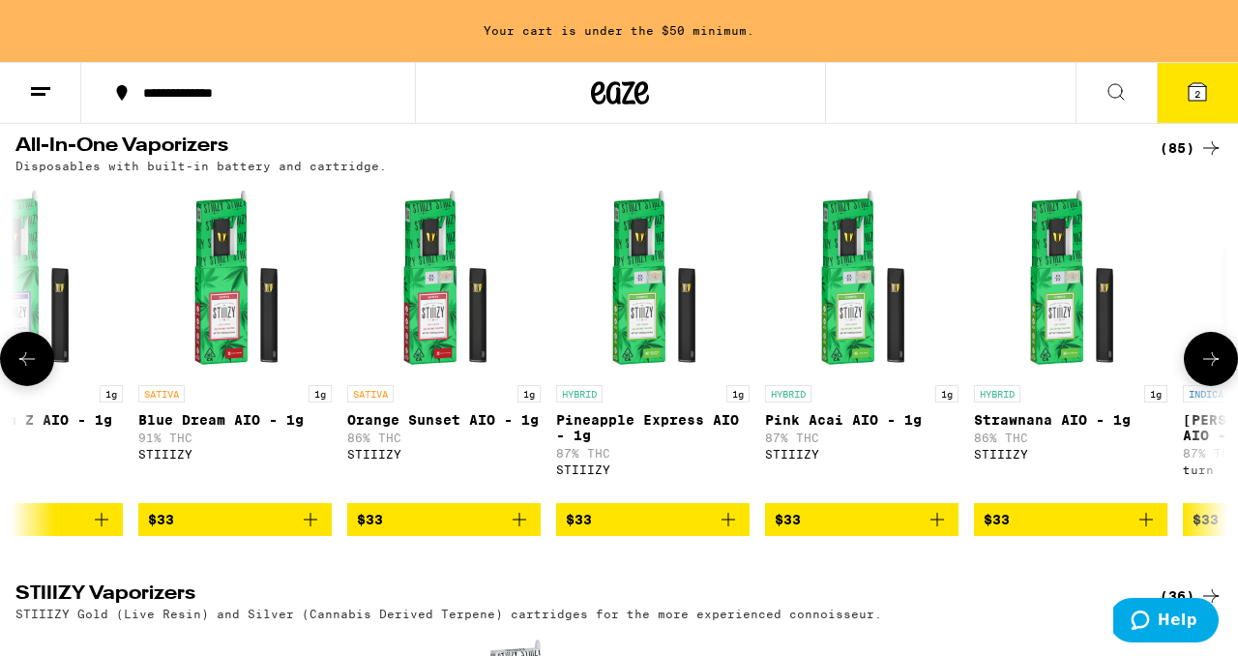
click at [1203, 370] on icon at bounding box center [1210, 358] width 23 height 23
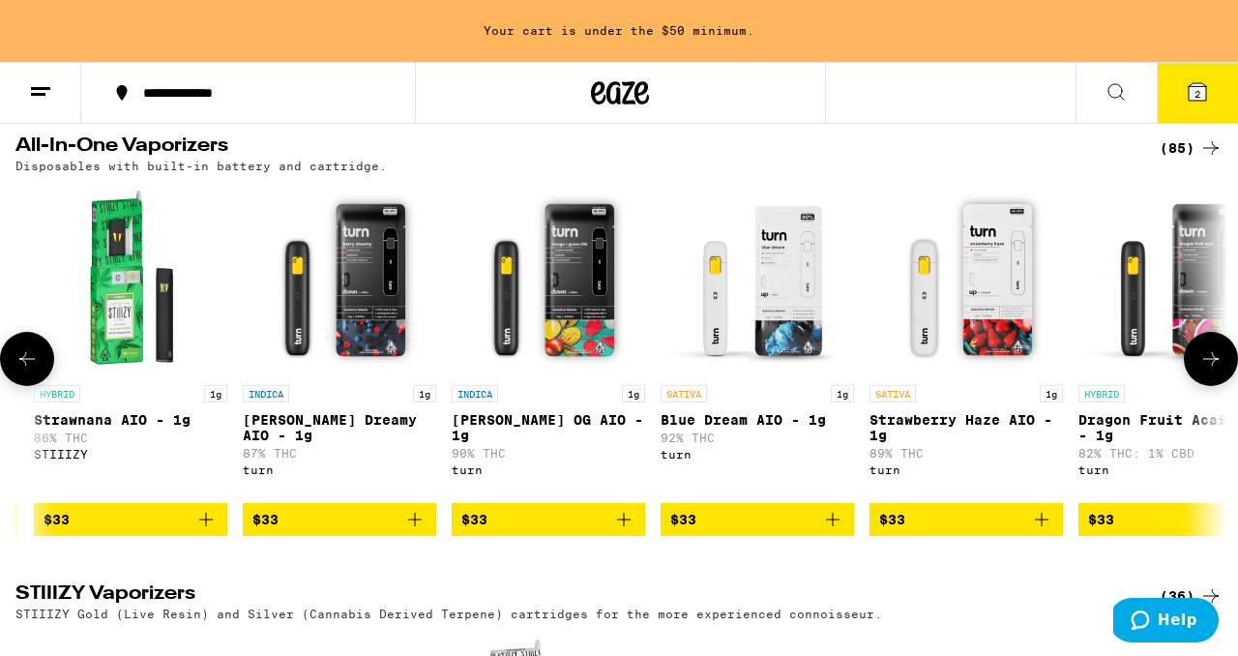
scroll to position [0, 11525]
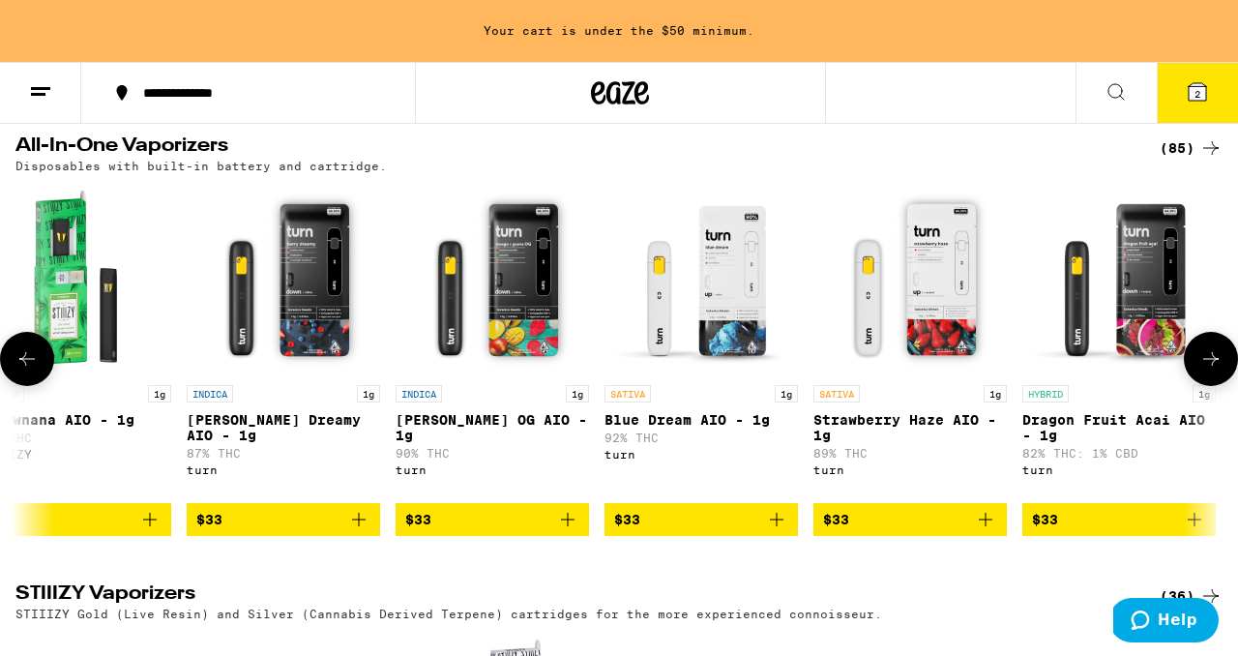
click at [19, 370] on icon at bounding box center [26, 358] width 23 height 23
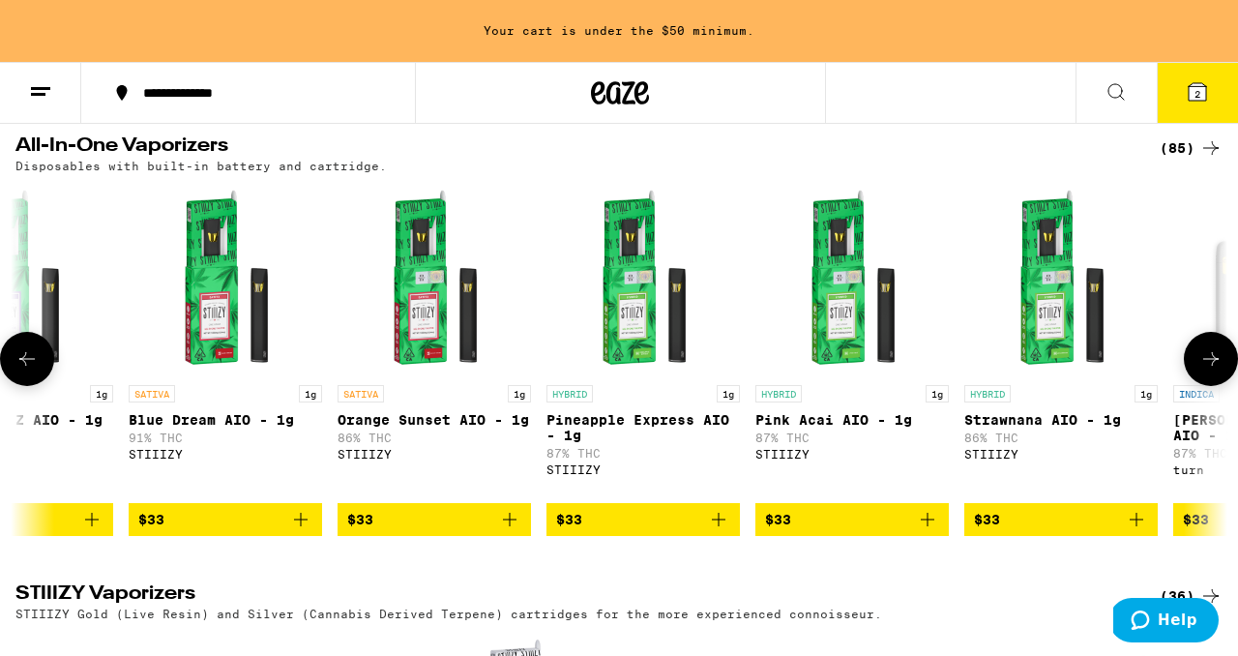
scroll to position [0, 10529]
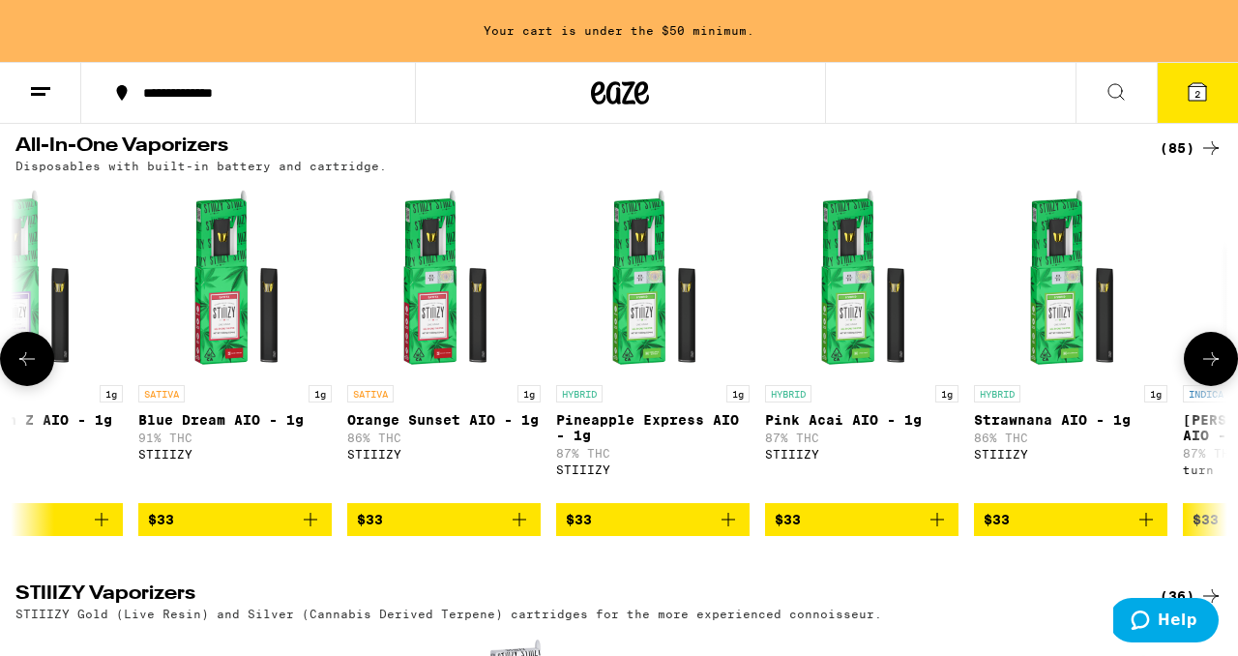
click at [19, 370] on icon at bounding box center [26, 358] width 23 height 23
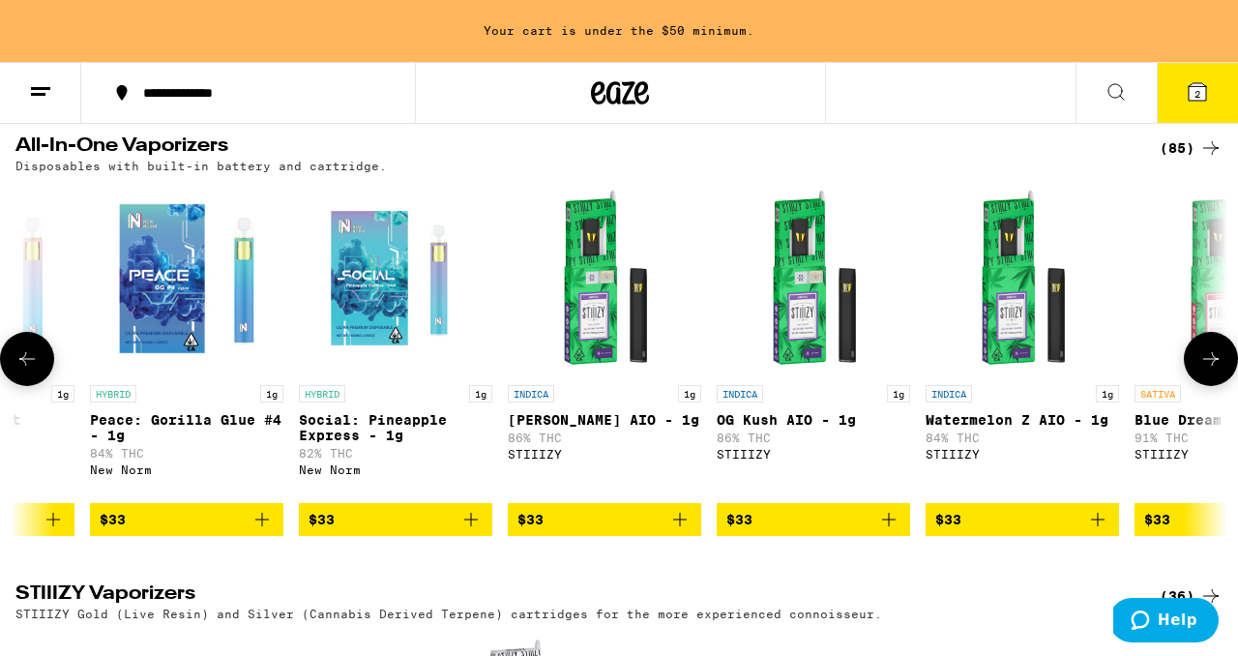
click at [19, 370] on icon at bounding box center [26, 358] width 23 height 23
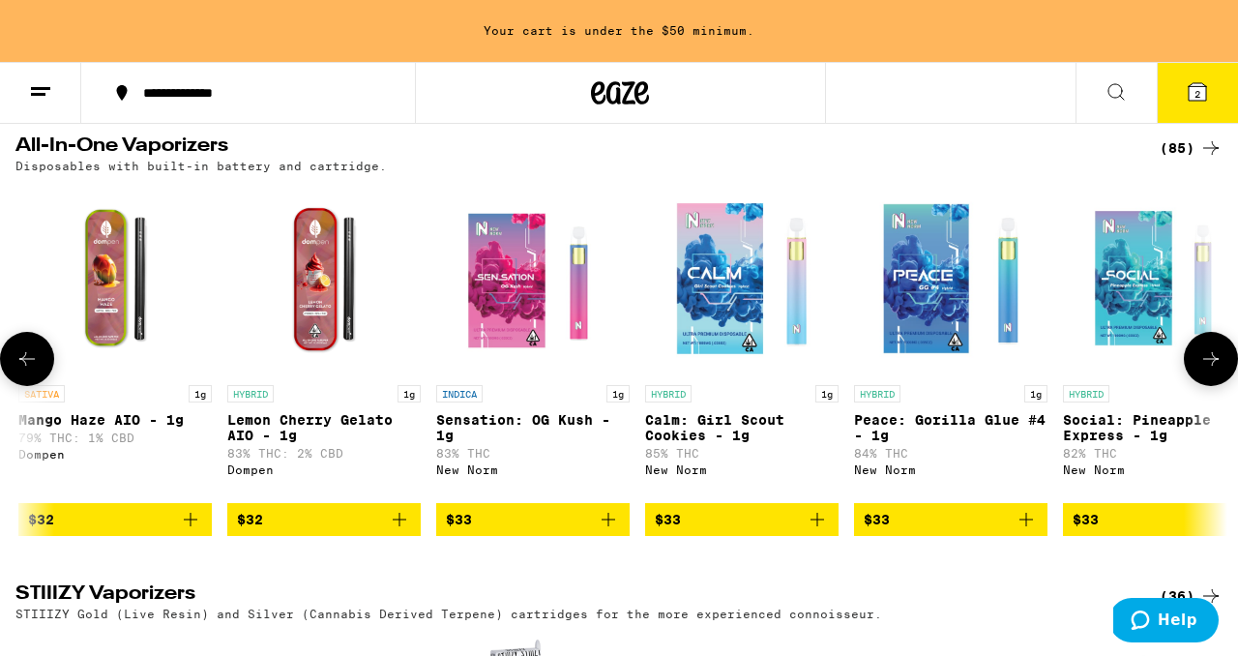
scroll to position [0, 8537]
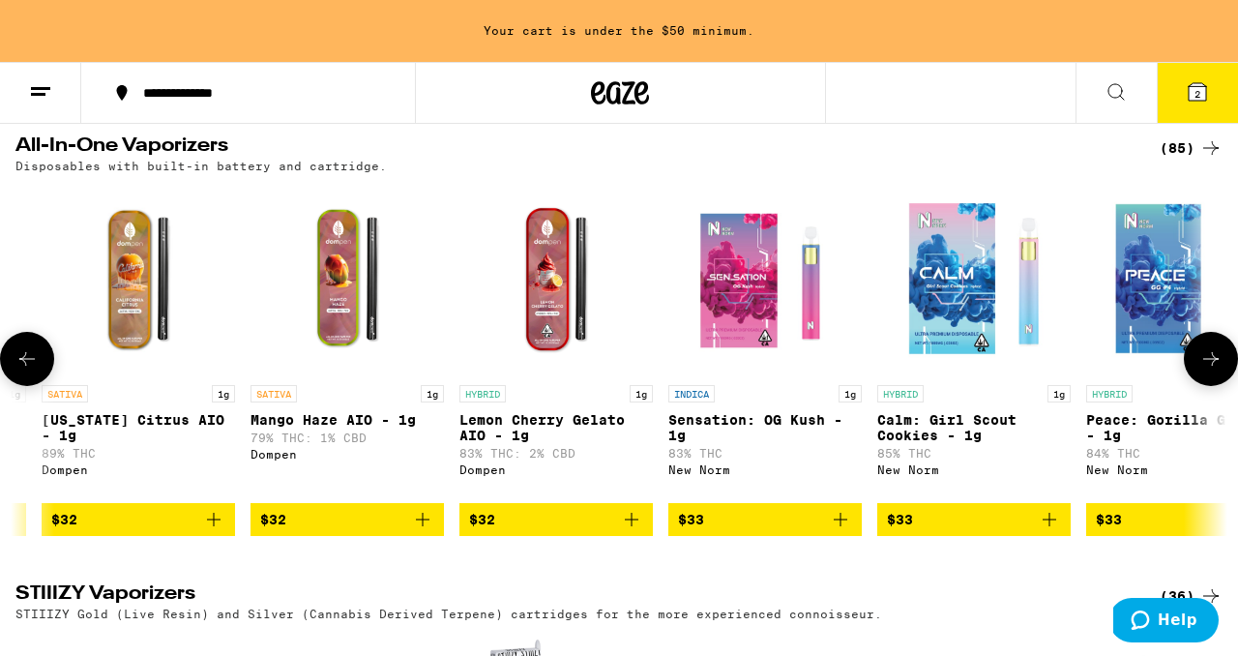
click at [1204, 370] on icon at bounding box center [1210, 358] width 23 height 23
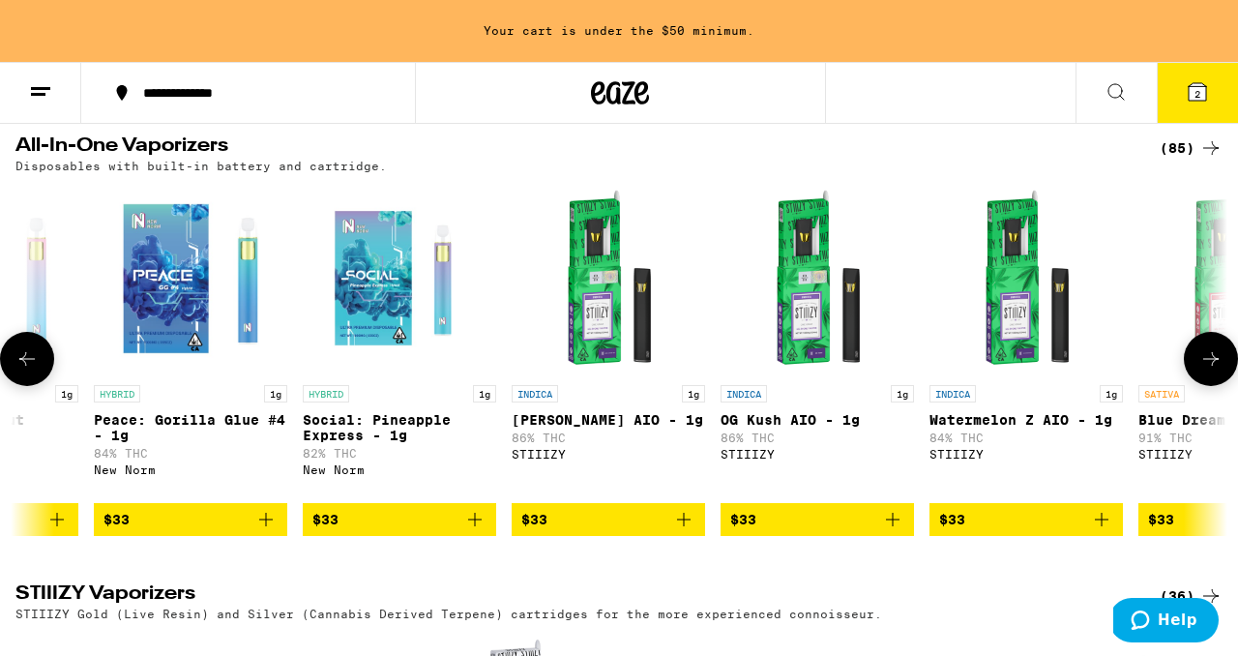
scroll to position [0, 9533]
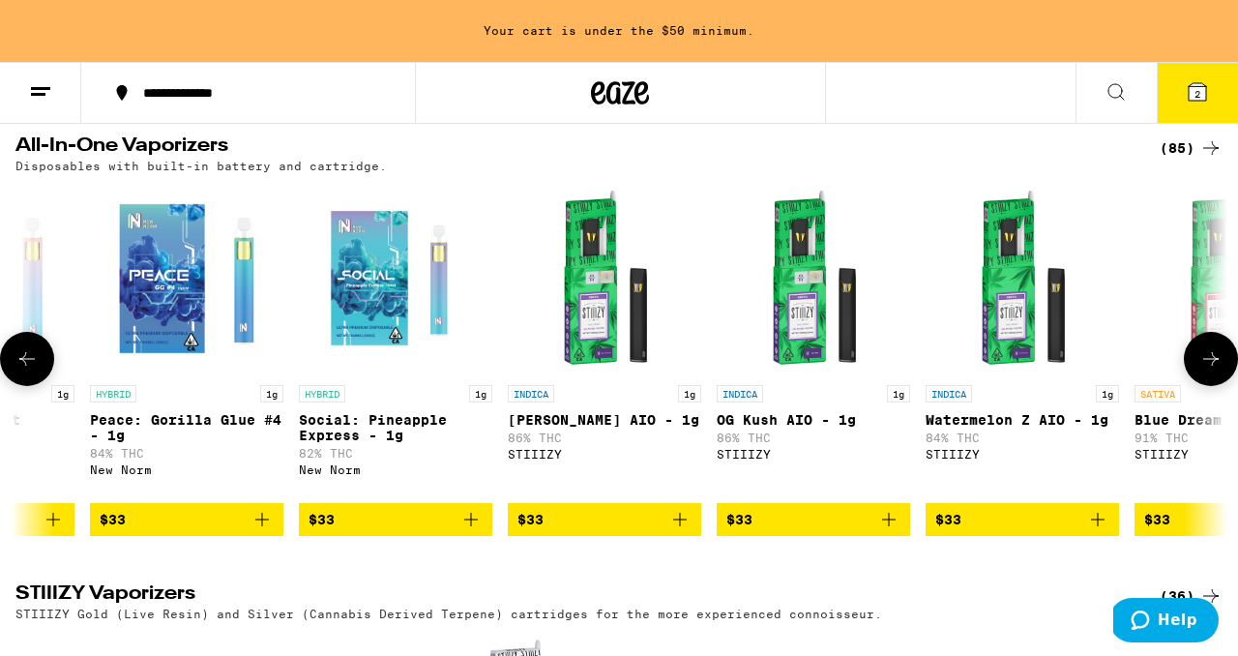
click at [1209, 370] on icon at bounding box center [1210, 358] width 23 height 23
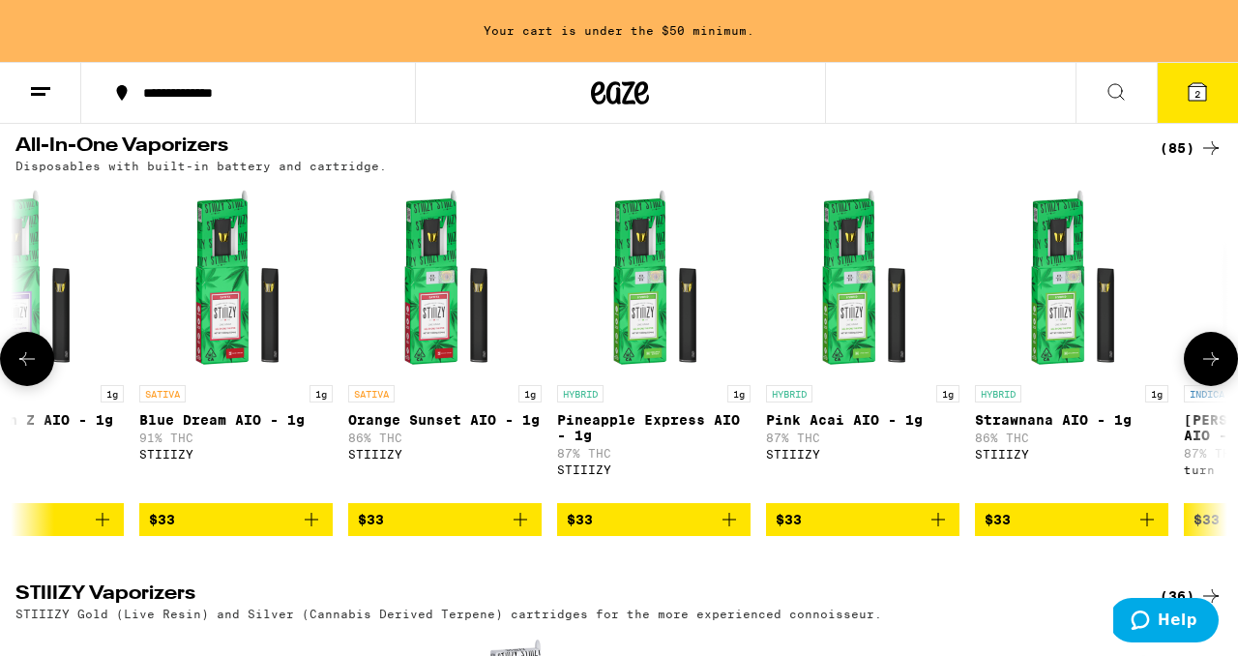
scroll to position [0, 10529]
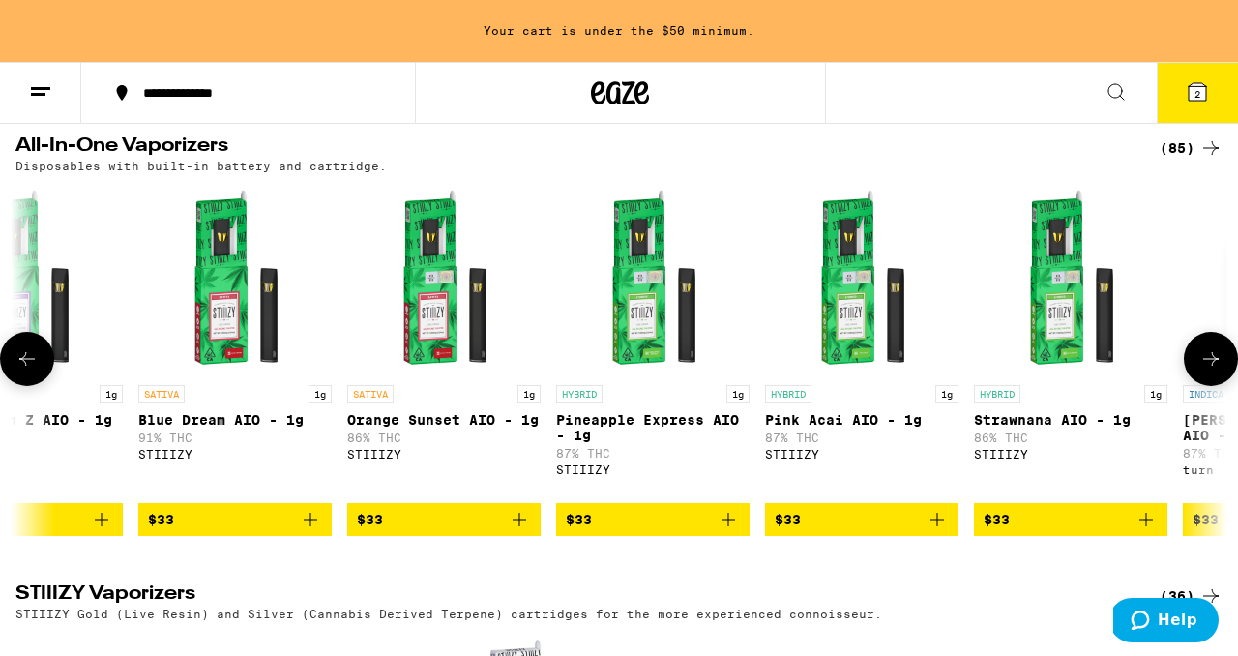
click at [31, 370] on icon at bounding box center [26, 358] width 23 height 23
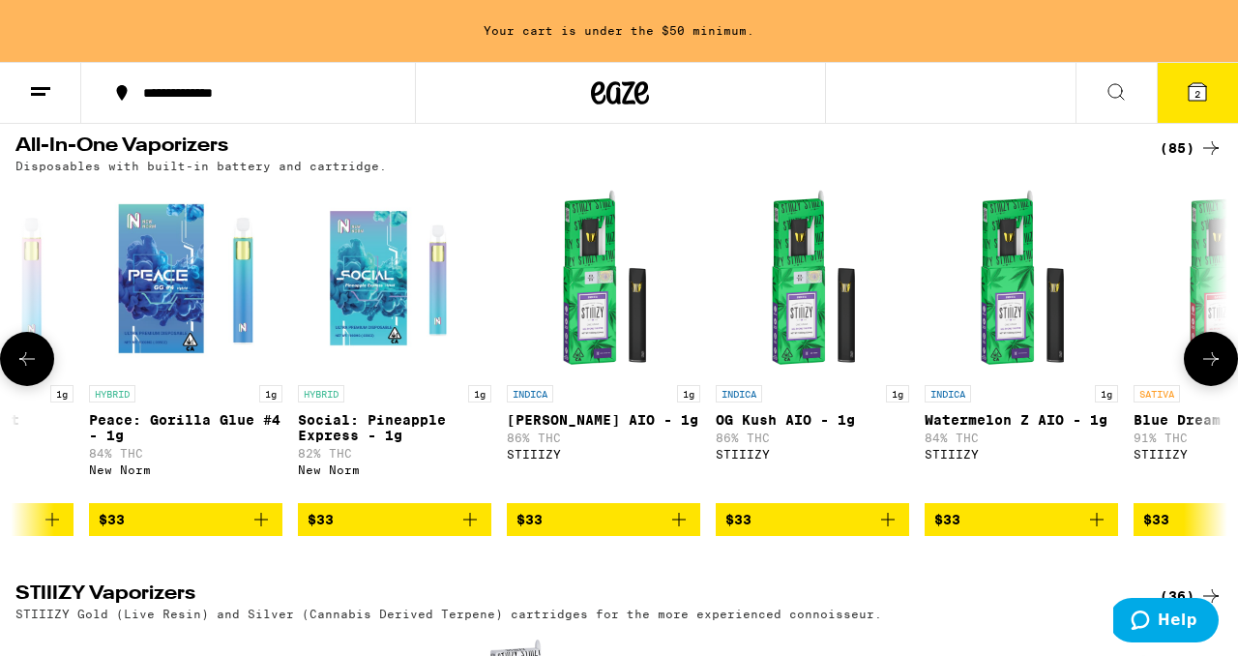
scroll to position [0, 9533]
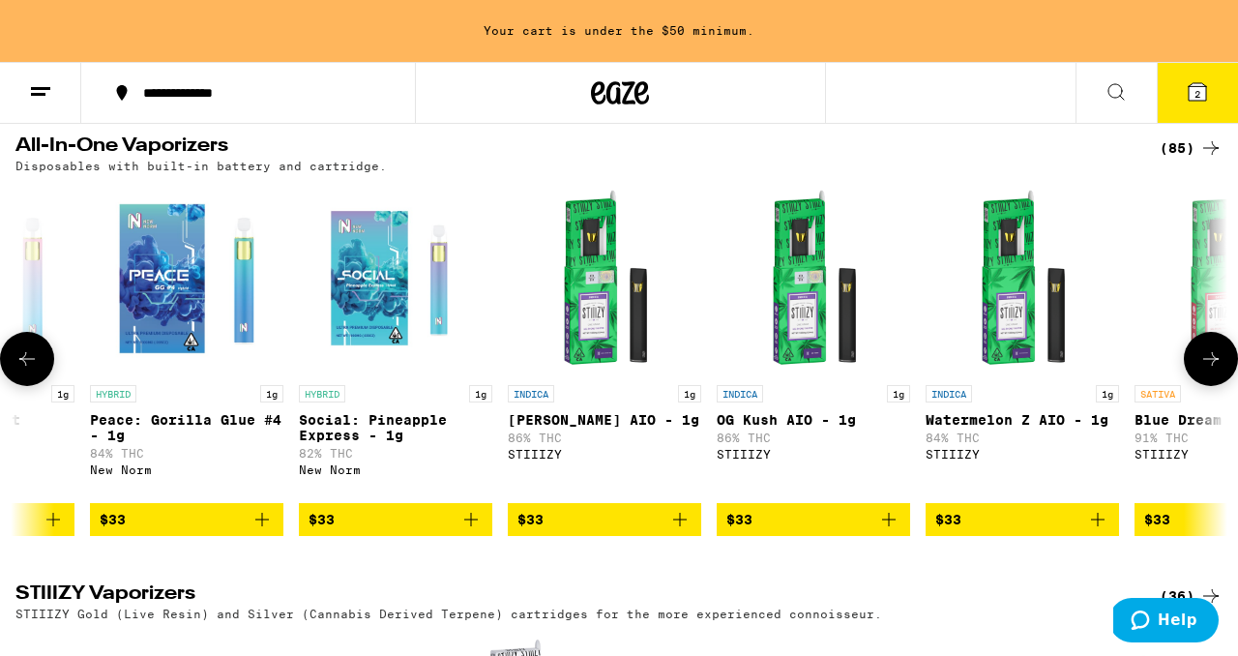
click at [1201, 370] on icon at bounding box center [1210, 358] width 23 height 23
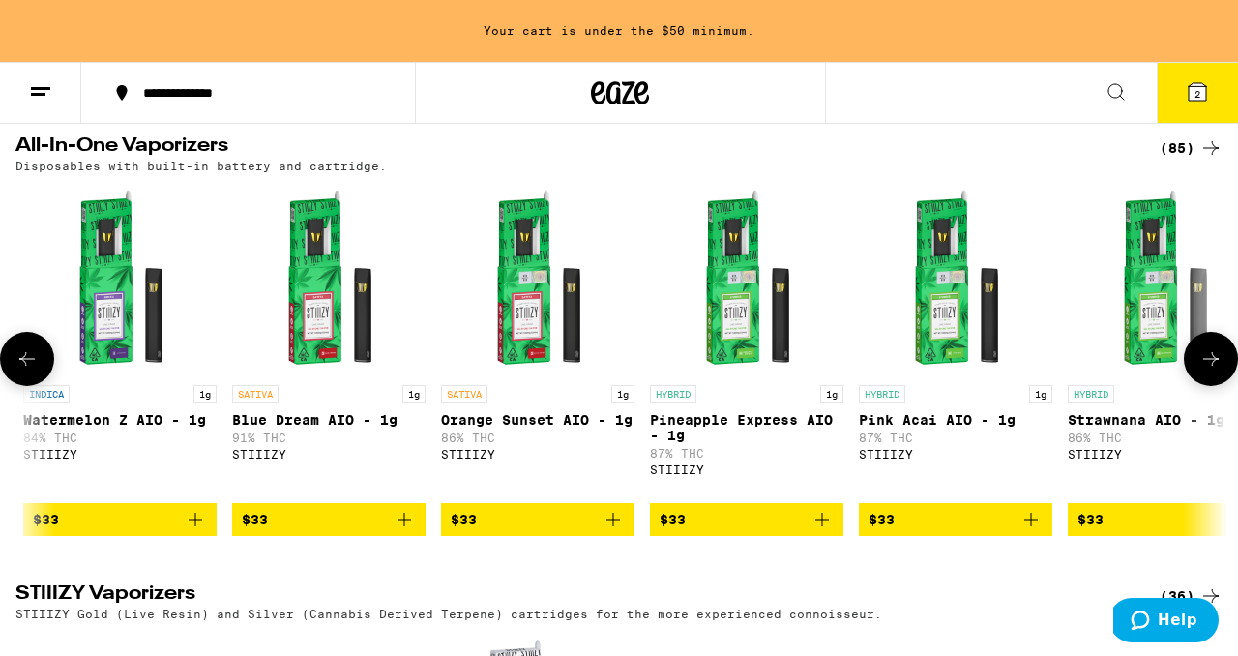
scroll to position [0, 10529]
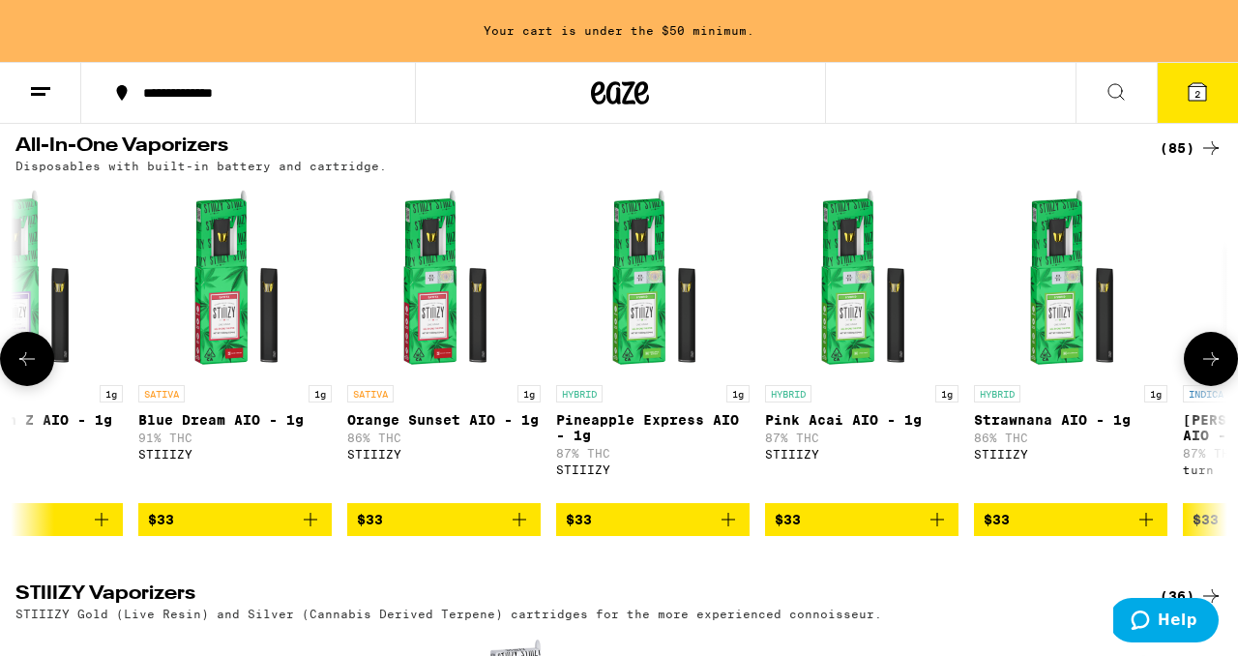
click at [37, 386] on button at bounding box center [27, 359] width 54 height 54
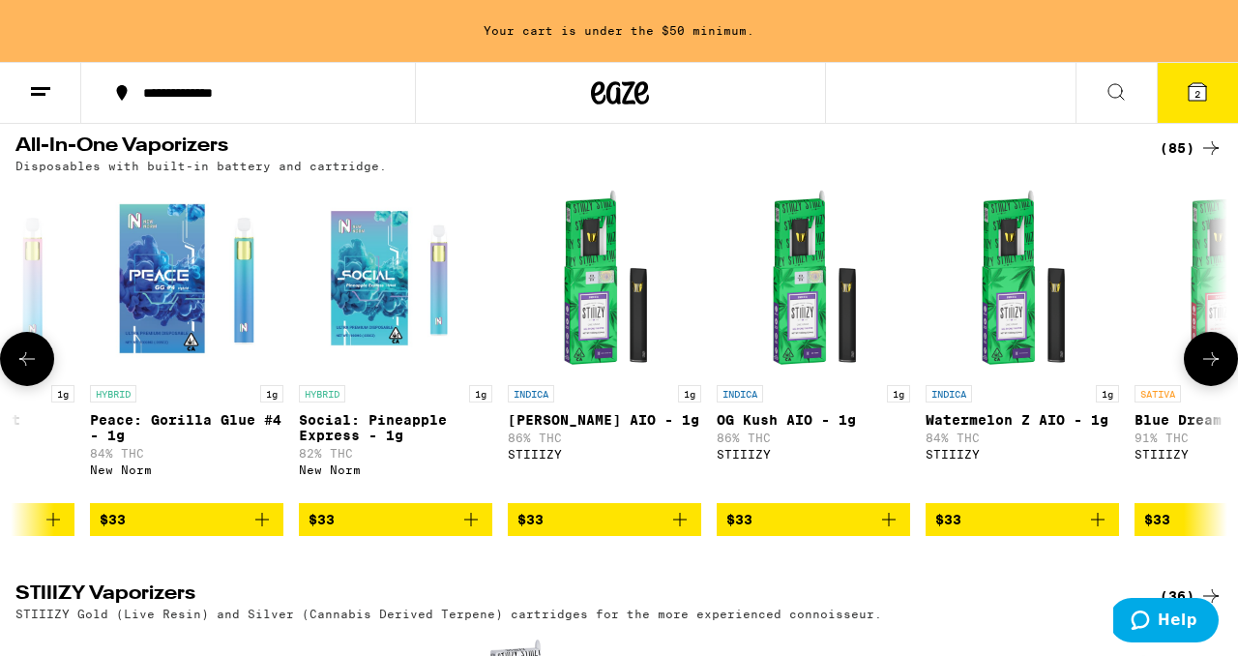
click at [37, 386] on button at bounding box center [27, 359] width 54 height 54
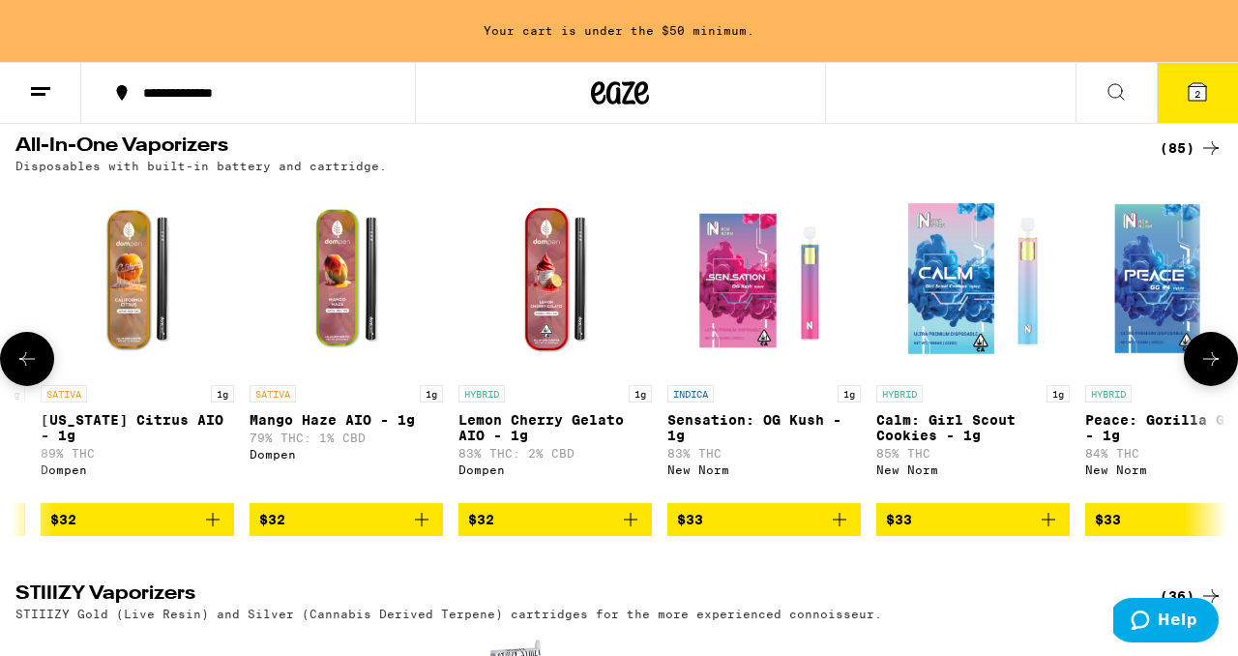
scroll to position [0, 8537]
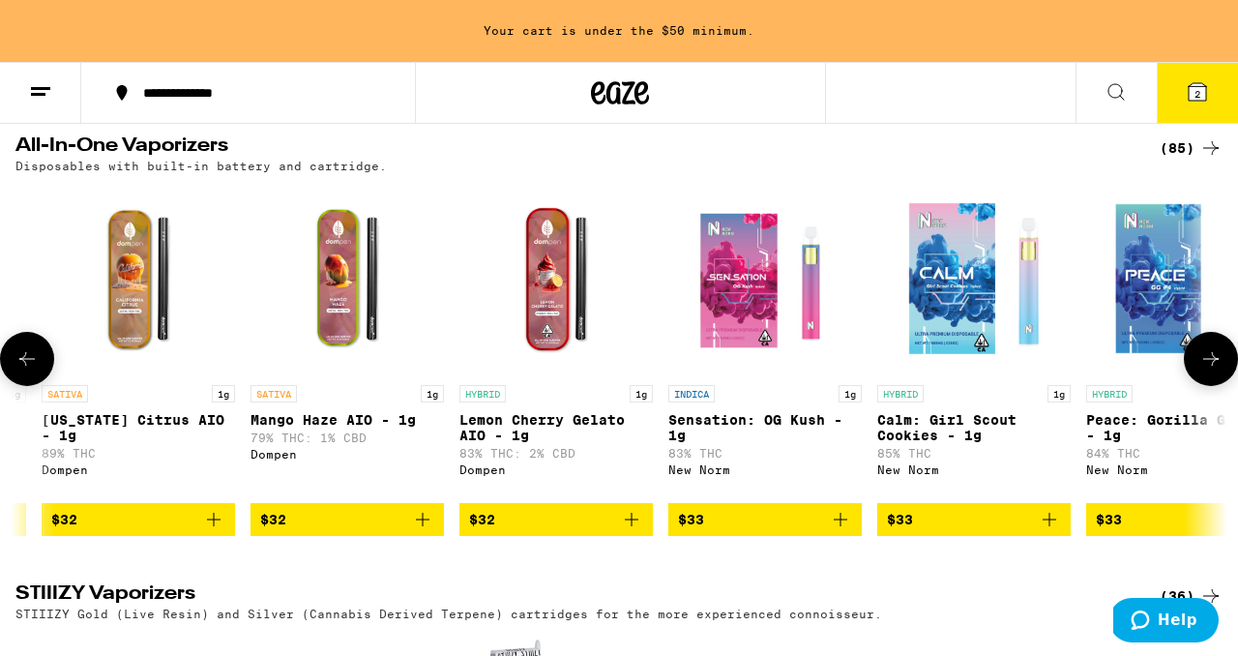
click at [630, 526] on icon "Add to bag" at bounding box center [632, 519] width 14 height 14
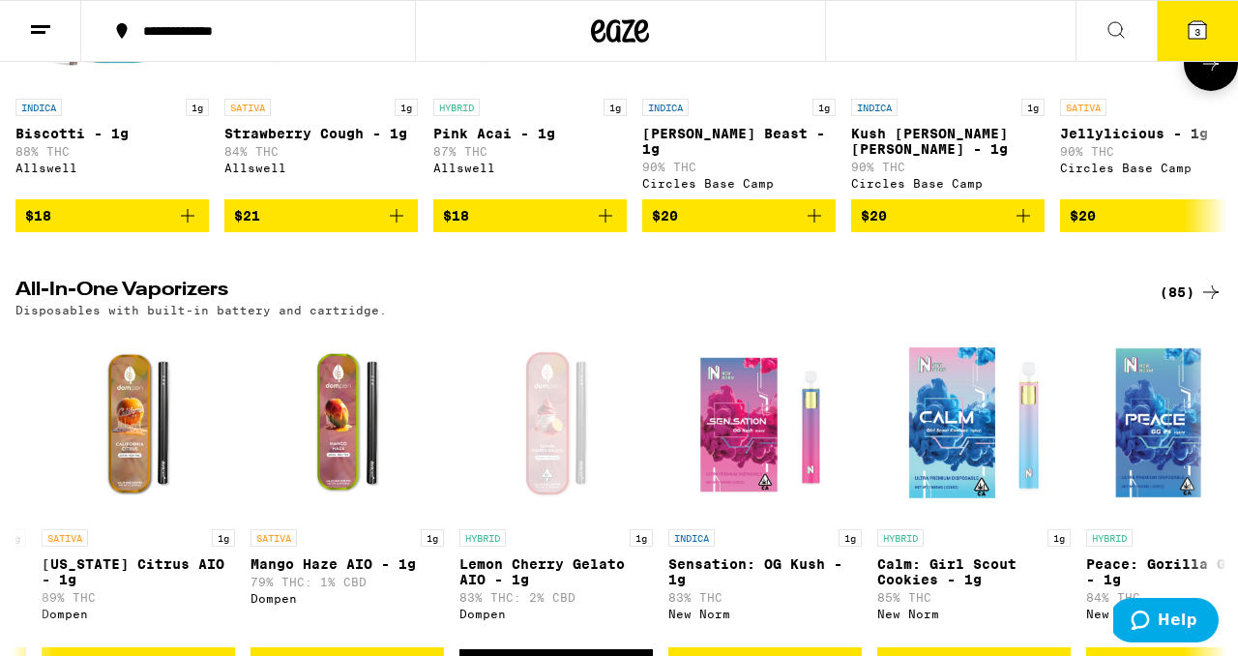
scroll to position [2099, 0]
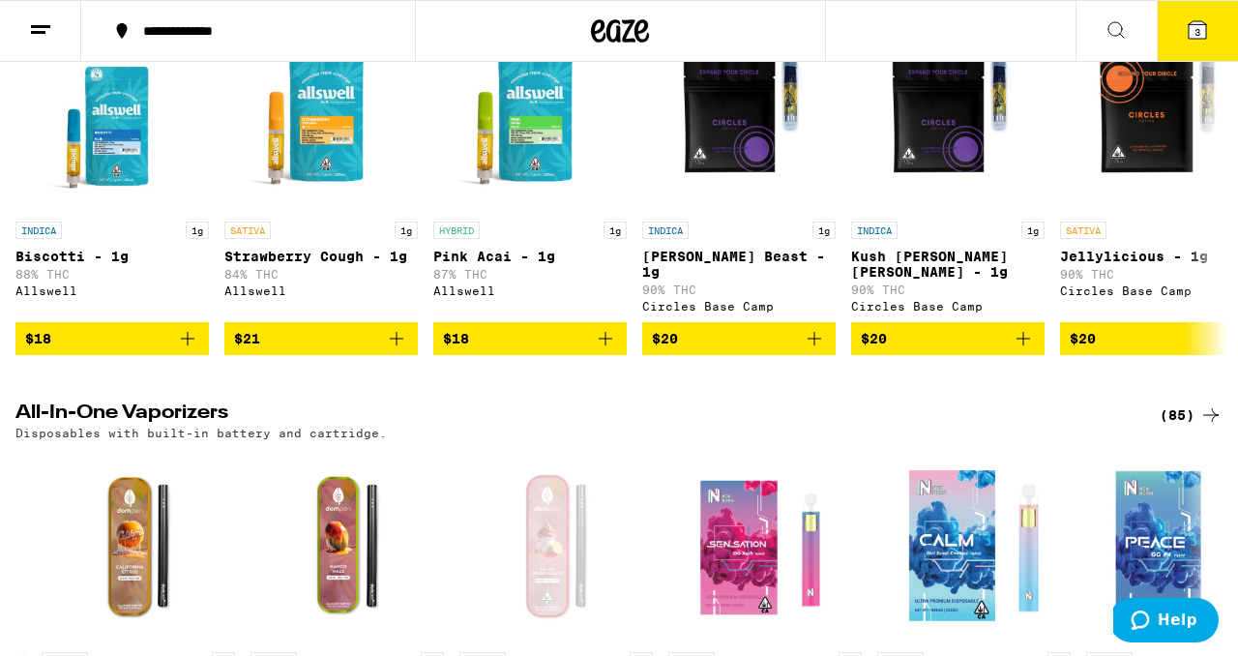
click at [1188, 41] on icon at bounding box center [1196, 29] width 23 height 23
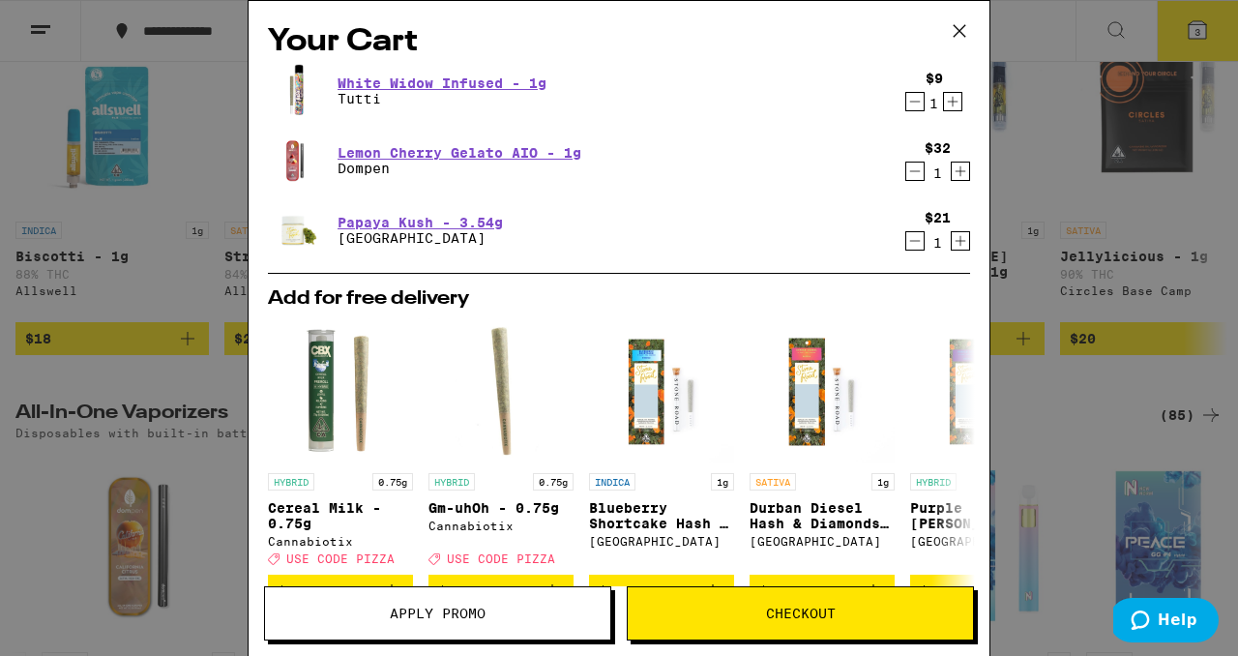
click at [959, 31] on icon at bounding box center [959, 31] width 12 height 12
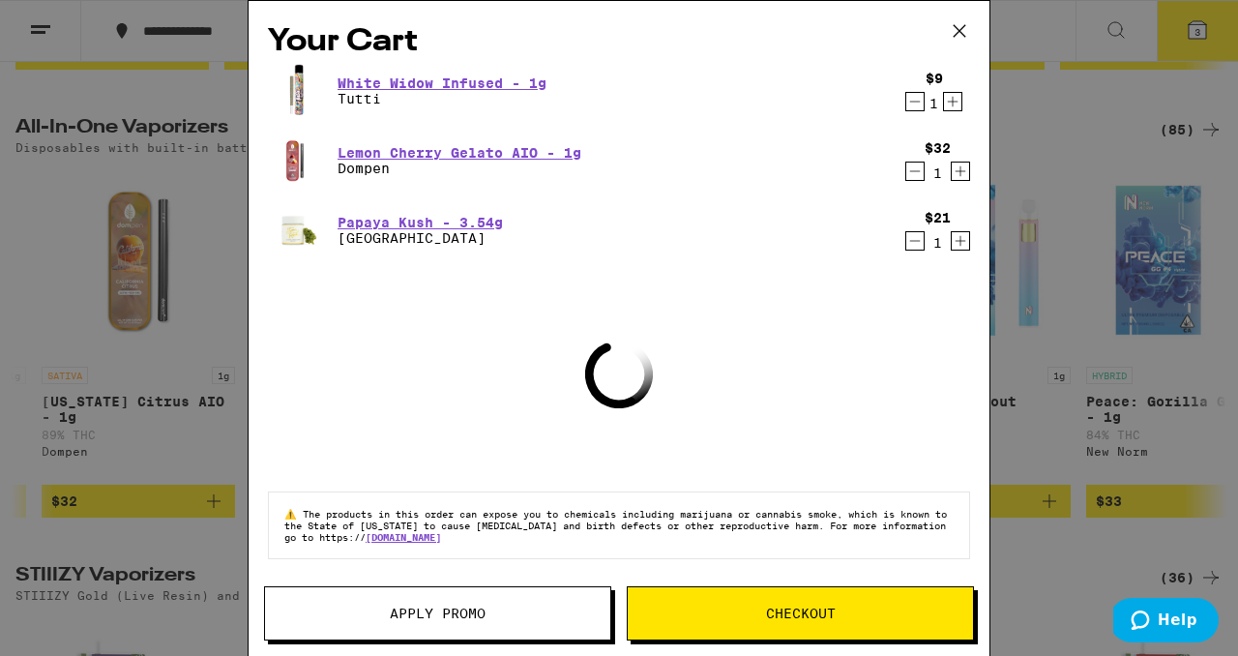
click at [960, 30] on icon at bounding box center [959, 31] width 12 height 12
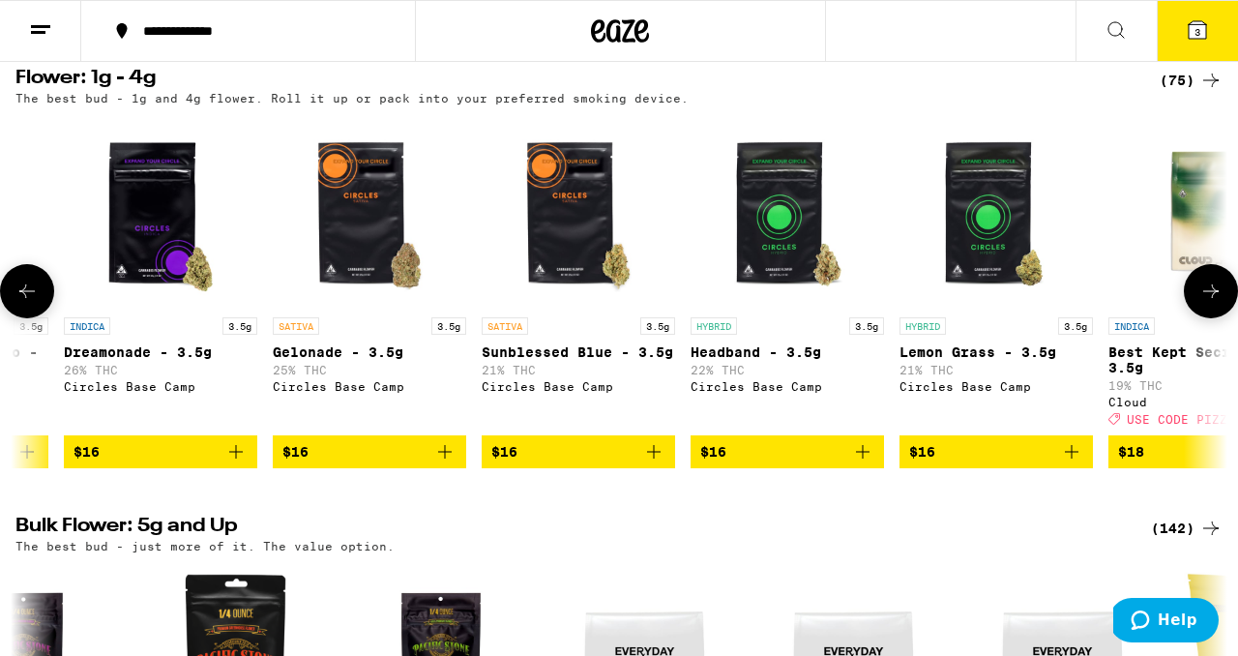
scroll to position [1080, 0]
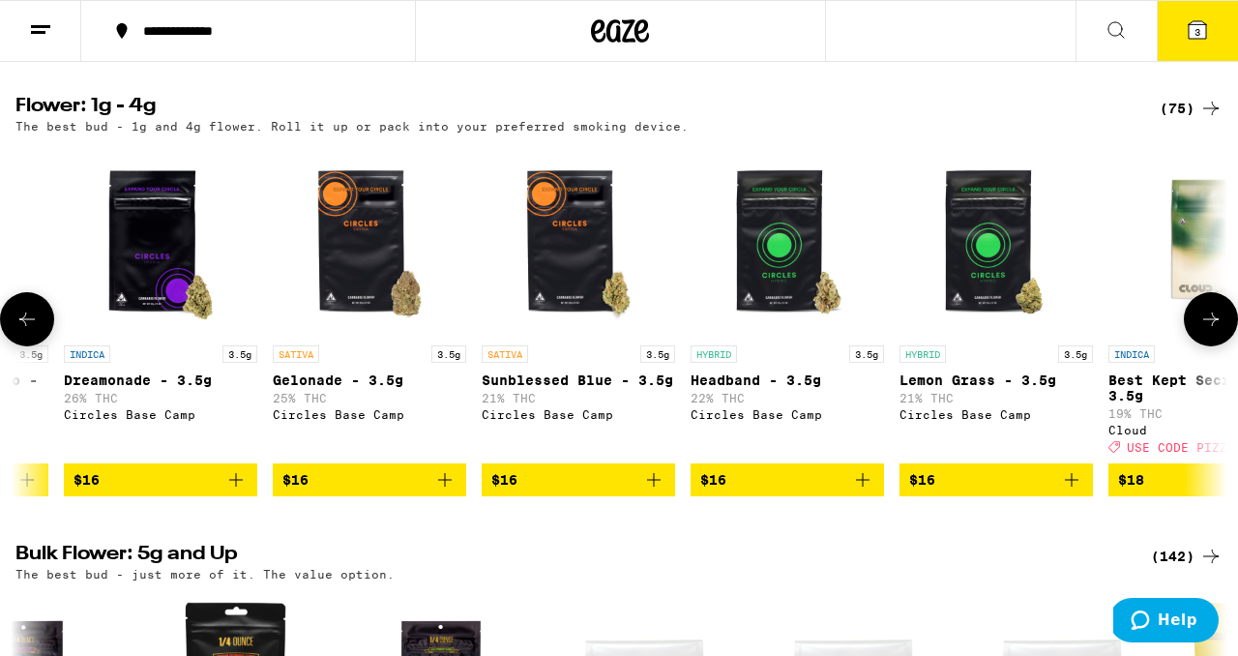
click at [1214, 331] on icon at bounding box center [1210, 318] width 23 height 23
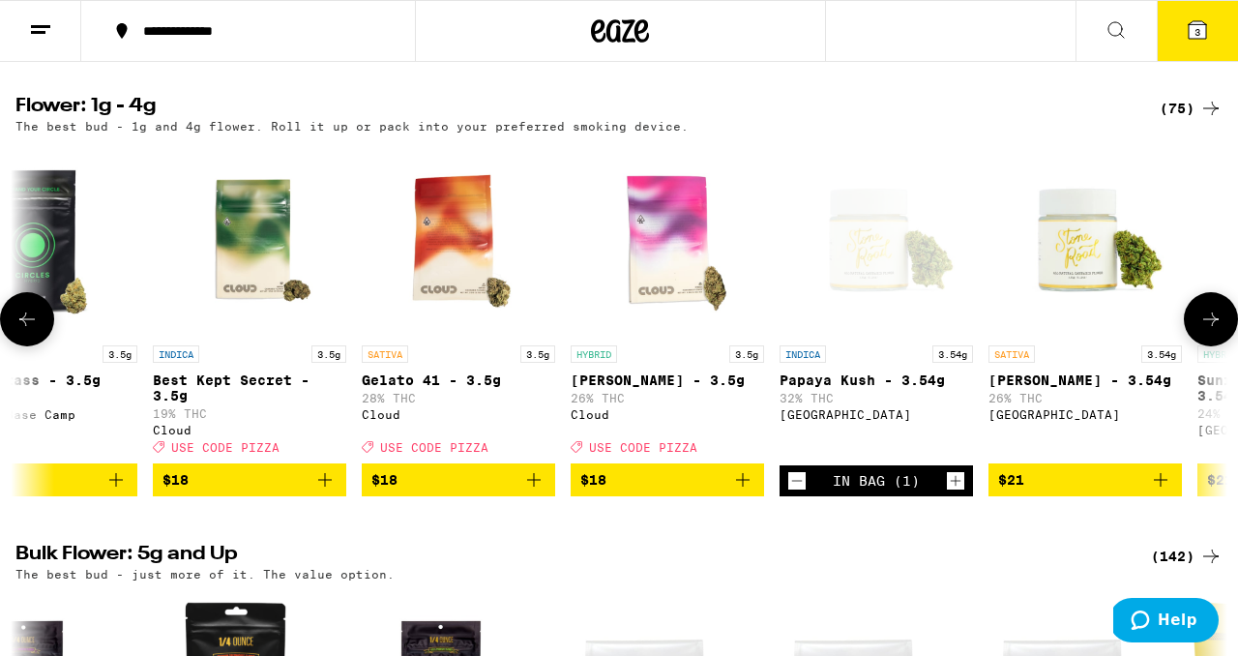
scroll to position [0, 1992]
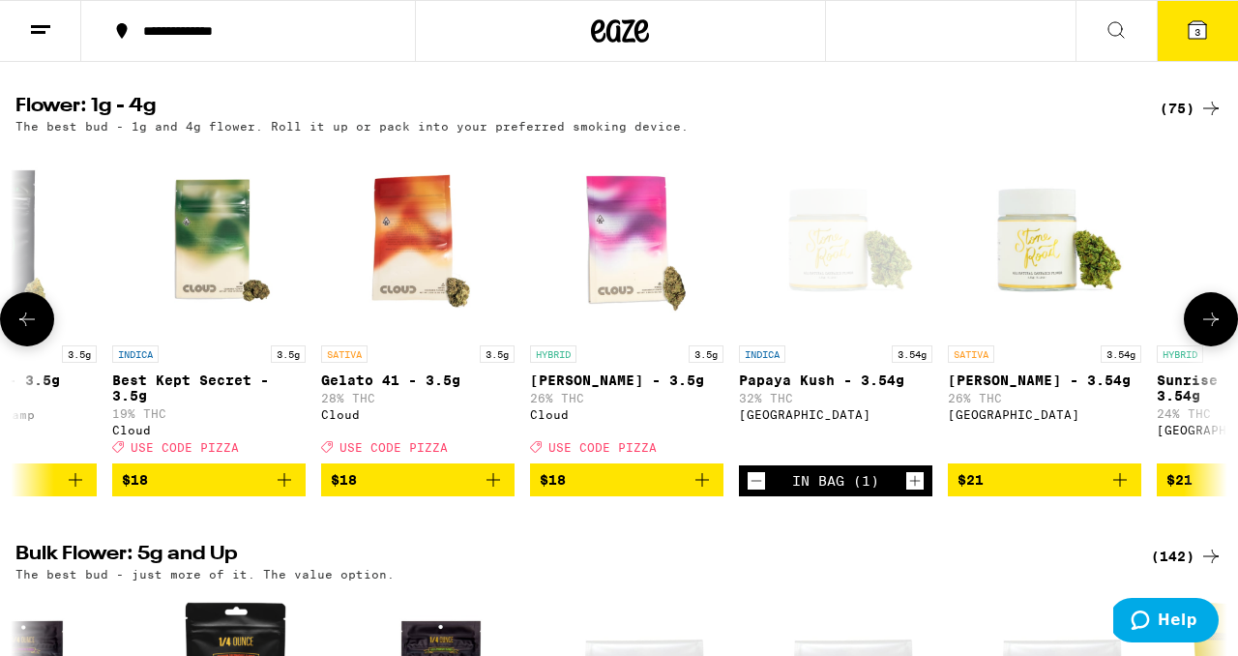
click at [1211, 326] on icon at bounding box center [1210, 319] width 15 height 14
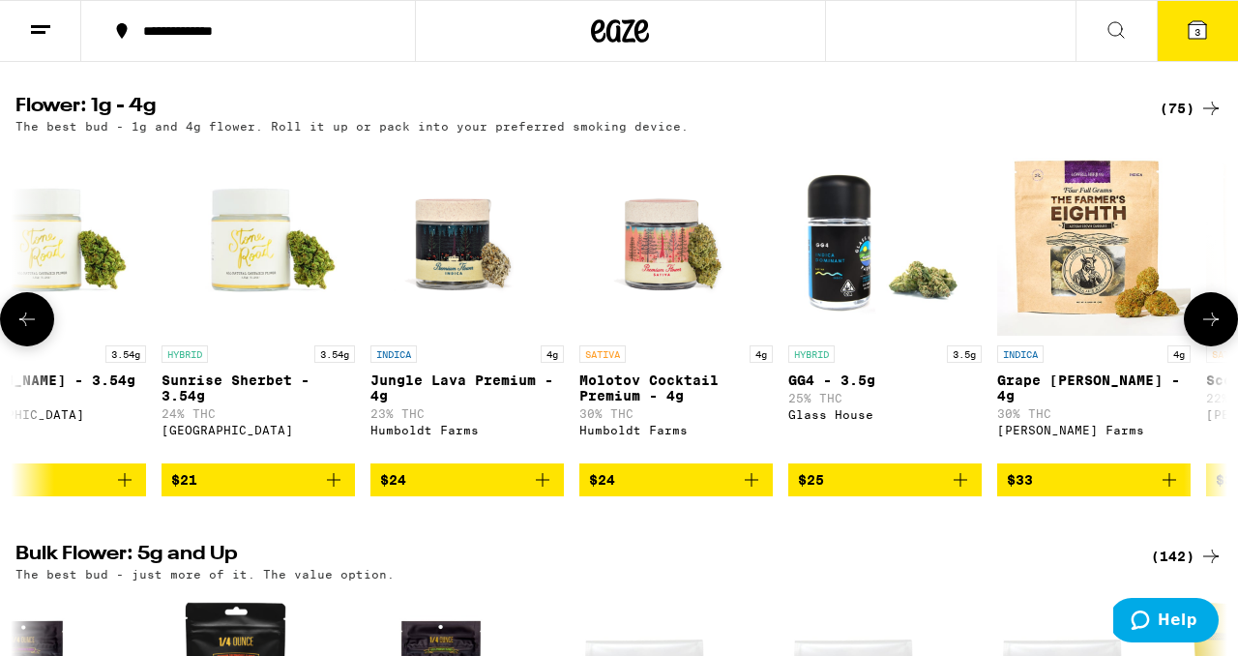
scroll to position [0, 2988]
click at [22, 331] on icon at bounding box center [26, 318] width 23 height 23
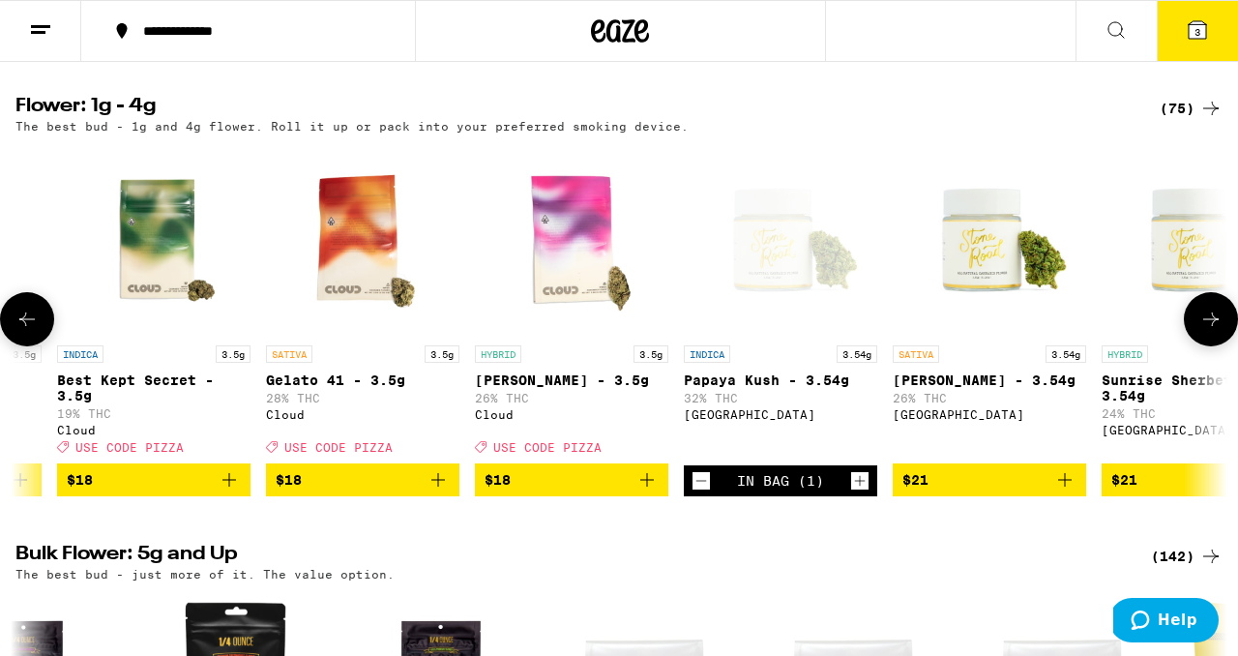
scroll to position [0, 1992]
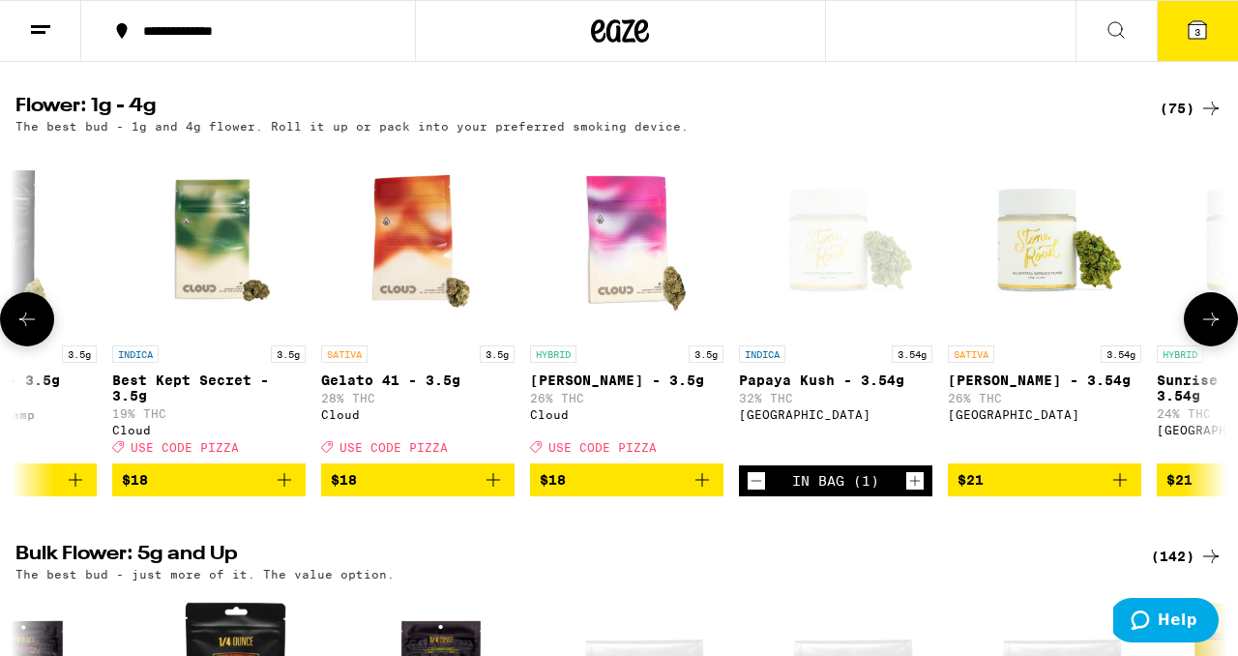
click at [1201, 331] on icon at bounding box center [1210, 318] width 23 height 23
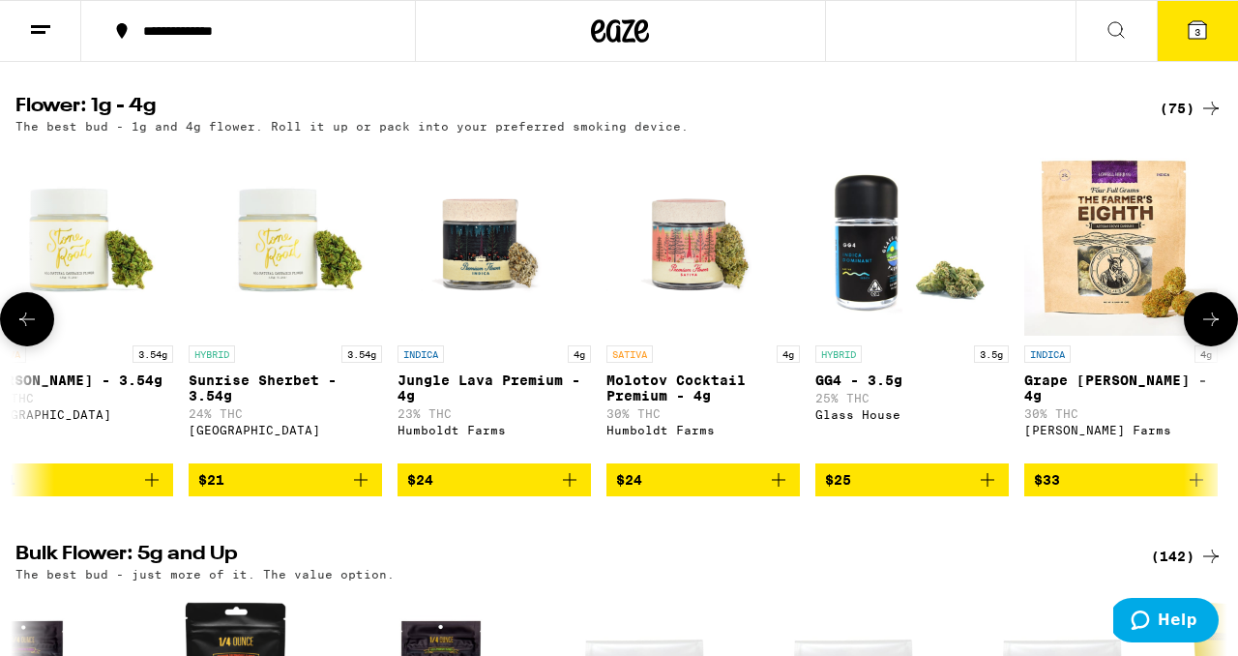
scroll to position [0, 2988]
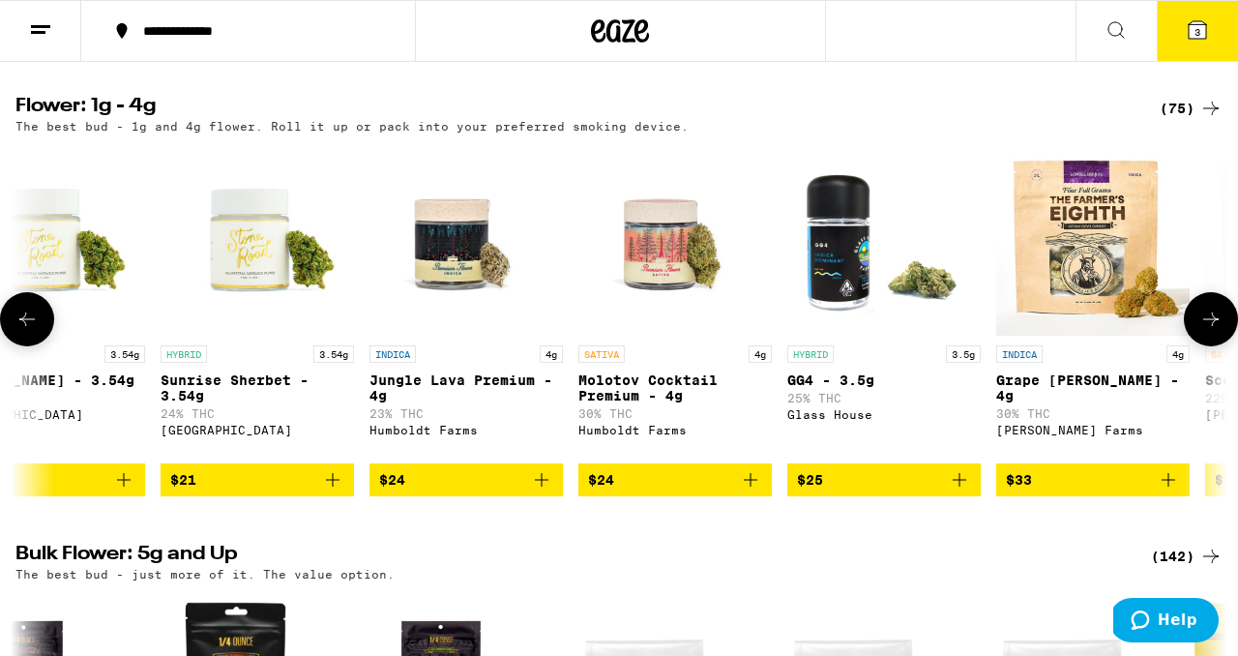
click at [753, 491] on icon "Add to bag" at bounding box center [750, 479] width 23 height 23
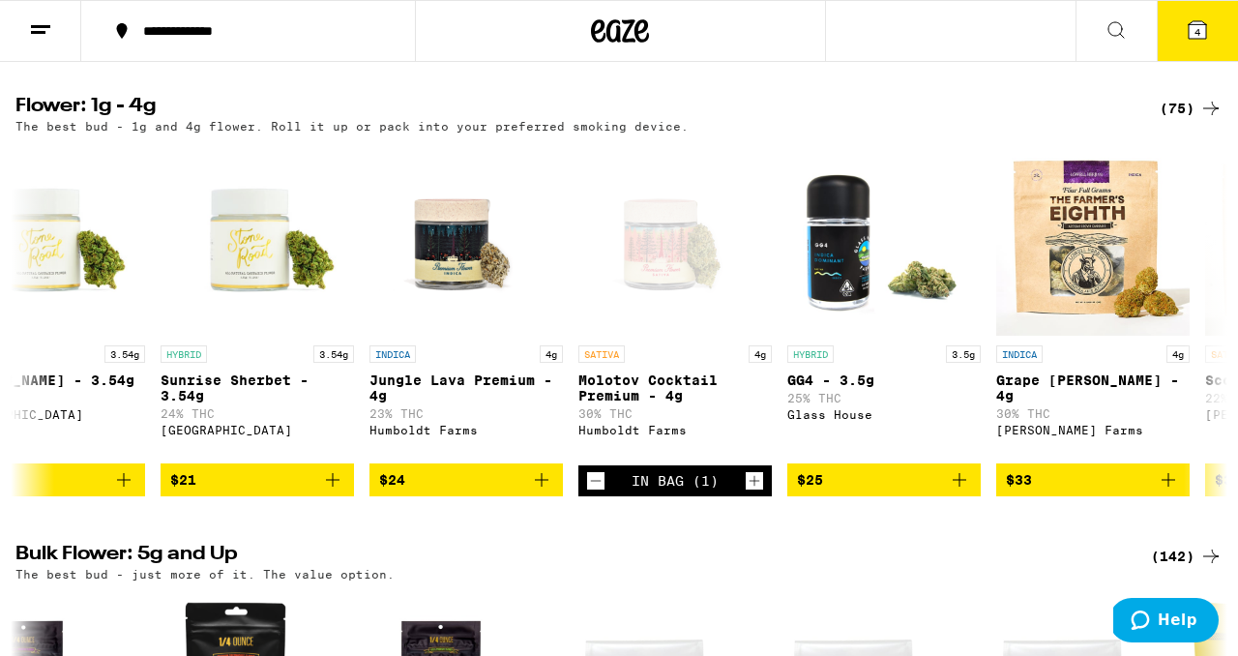
click at [1183, 36] on button "4" at bounding box center [1196, 31] width 81 height 60
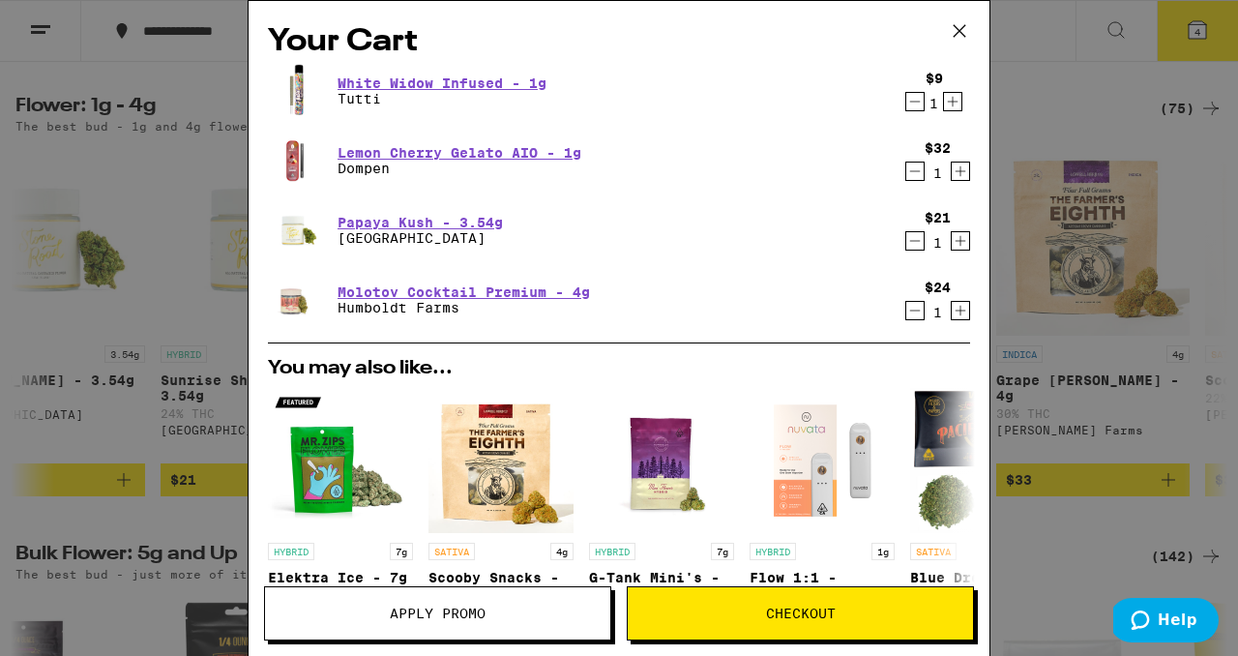
click at [528, 620] on button "Apply Promo" at bounding box center [437, 613] width 347 height 54
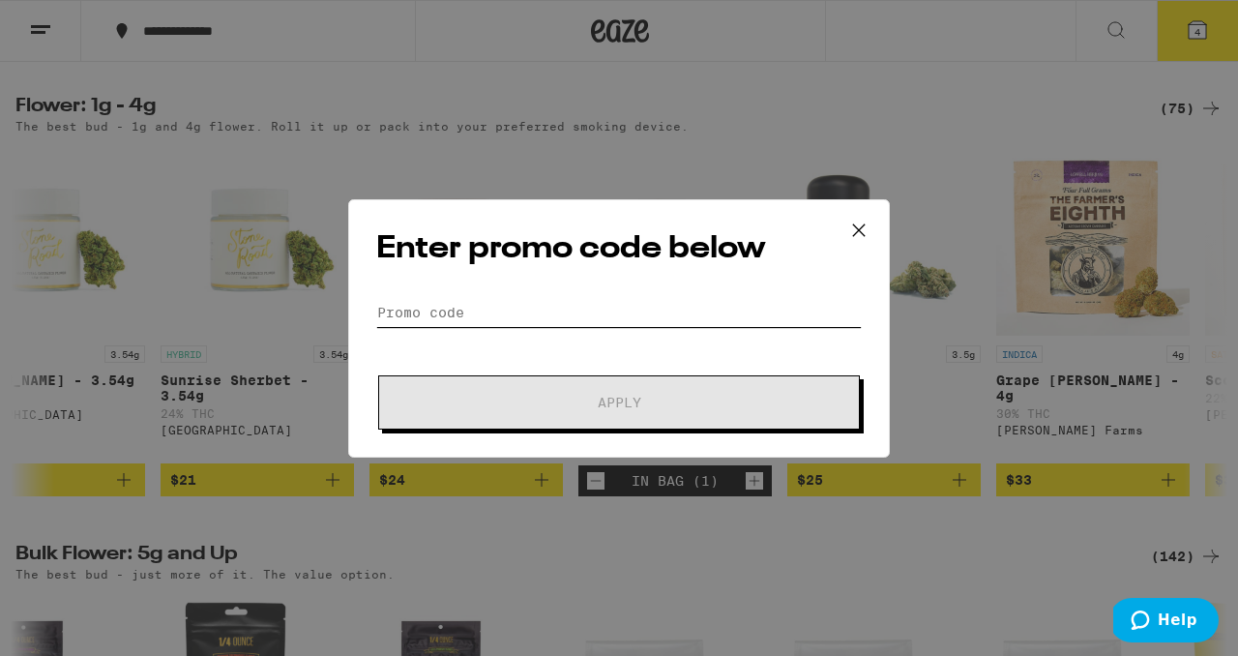
click at [592, 306] on input "Promo Code" at bounding box center [618, 312] width 485 height 29
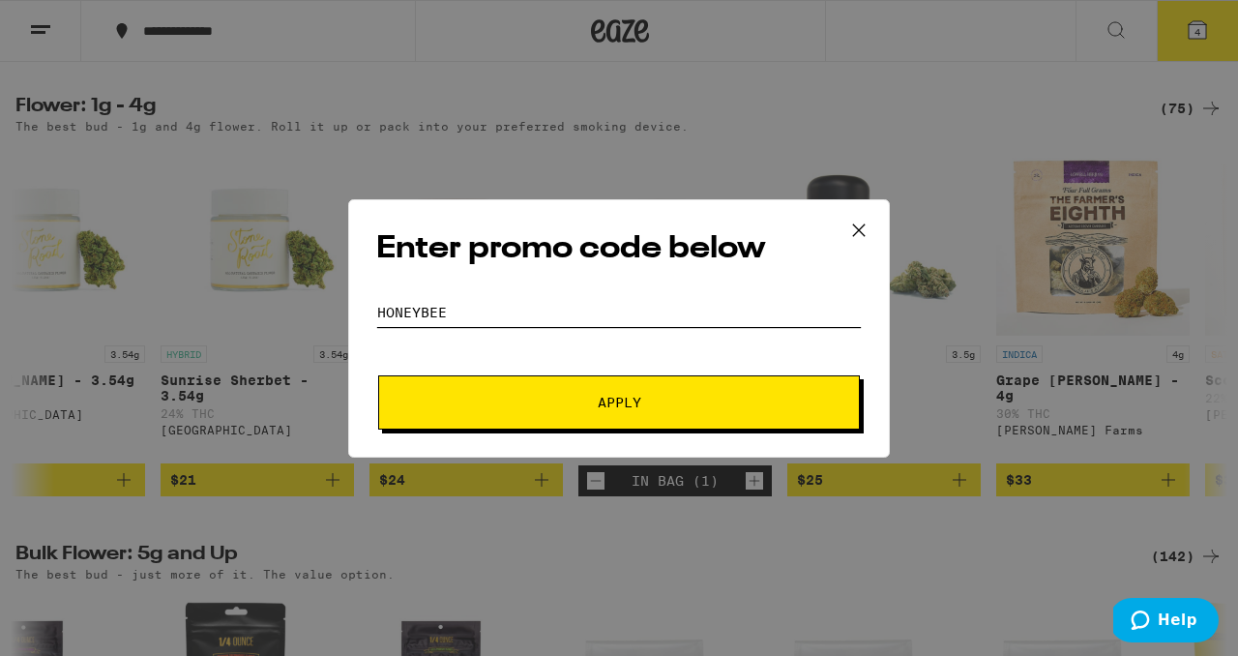
type input "honeybee"
click at [604, 400] on span "Apply" at bounding box center [620, 402] width 44 height 14
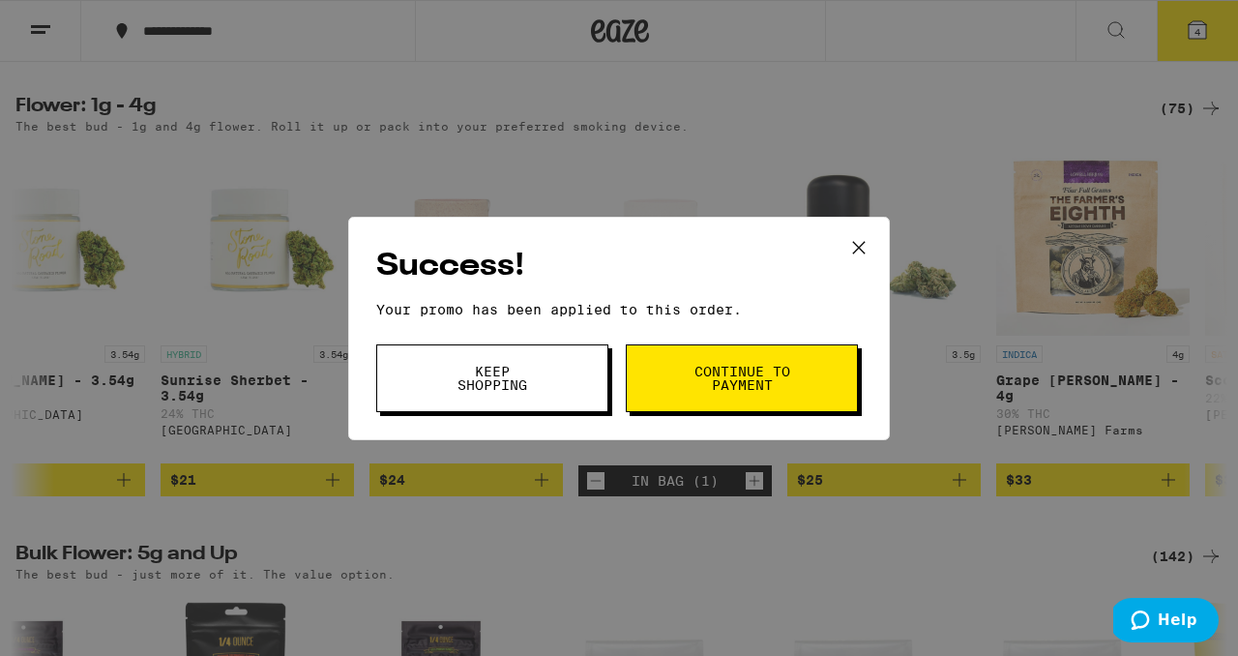
click at [726, 373] on span "Continue to payment" at bounding box center [741, 378] width 99 height 27
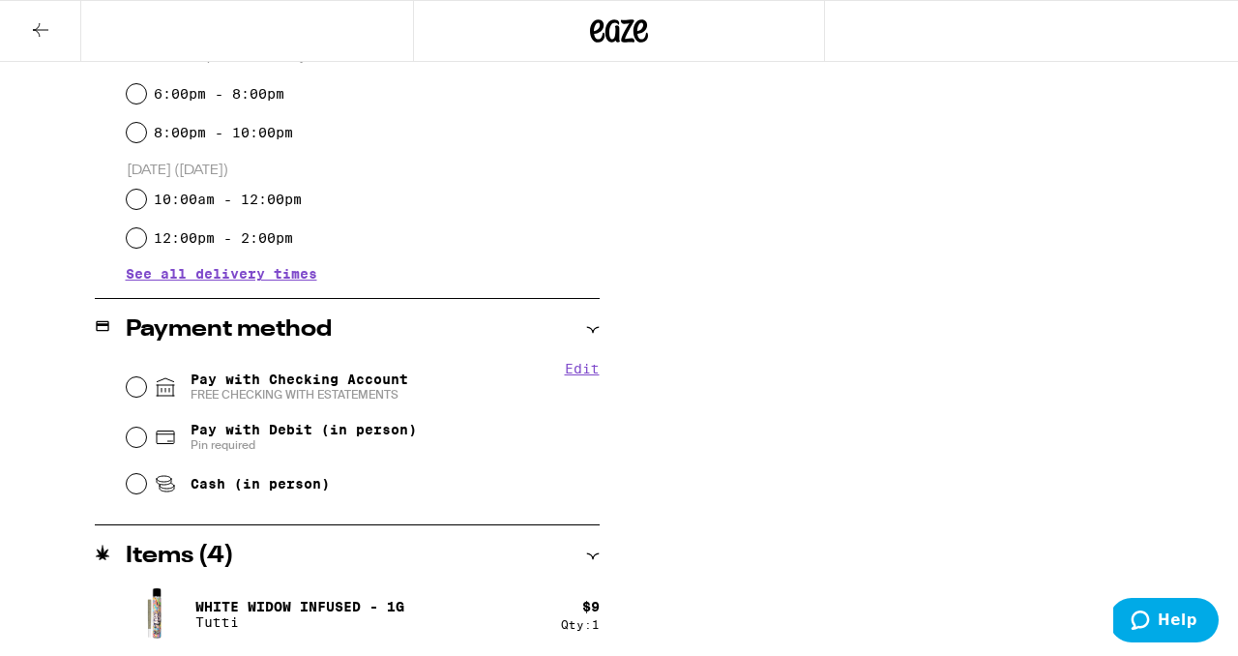
scroll to position [640, 0]
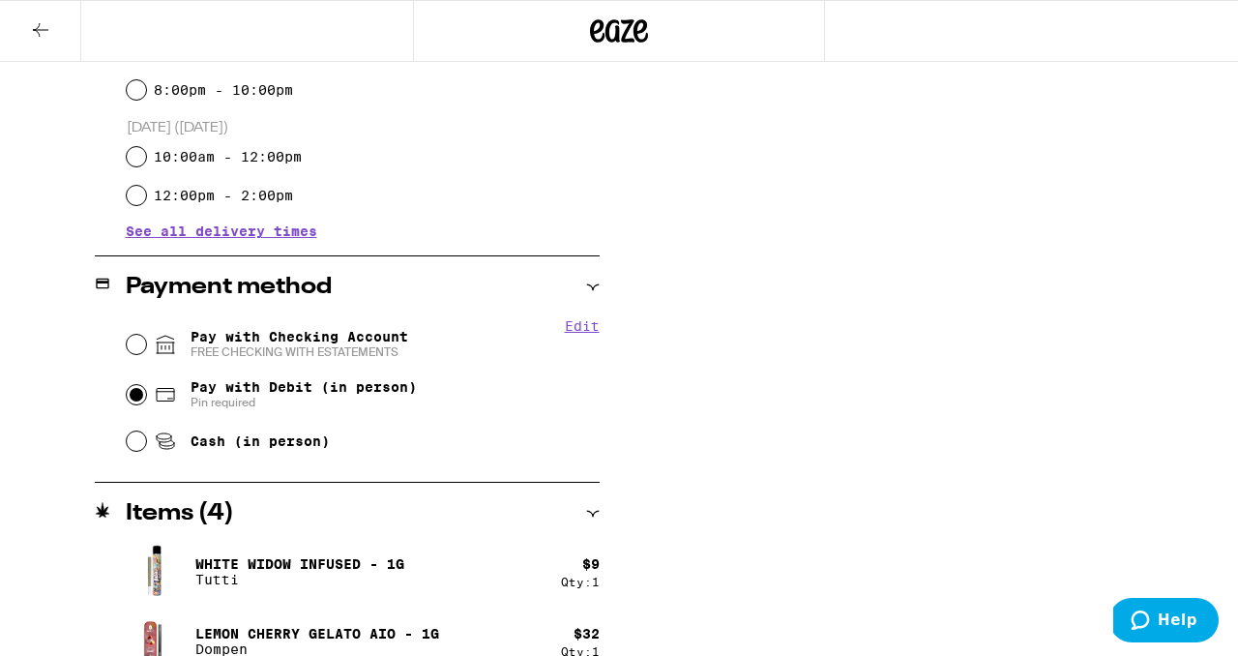
click at [134, 399] on input "Pay with Debit (in person) Pin required" at bounding box center [136, 394] width 19 height 19
radio input "true"
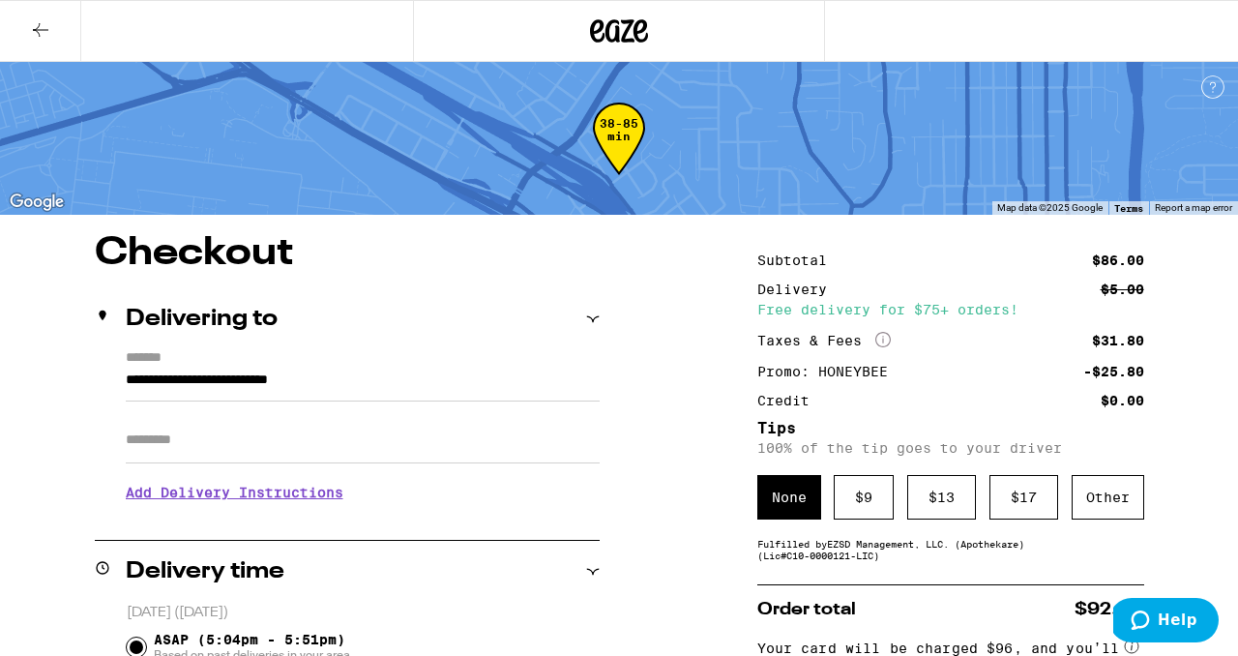
scroll to position [0, 0]
click at [282, 459] on input "Apt/Suite" at bounding box center [363, 440] width 474 height 46
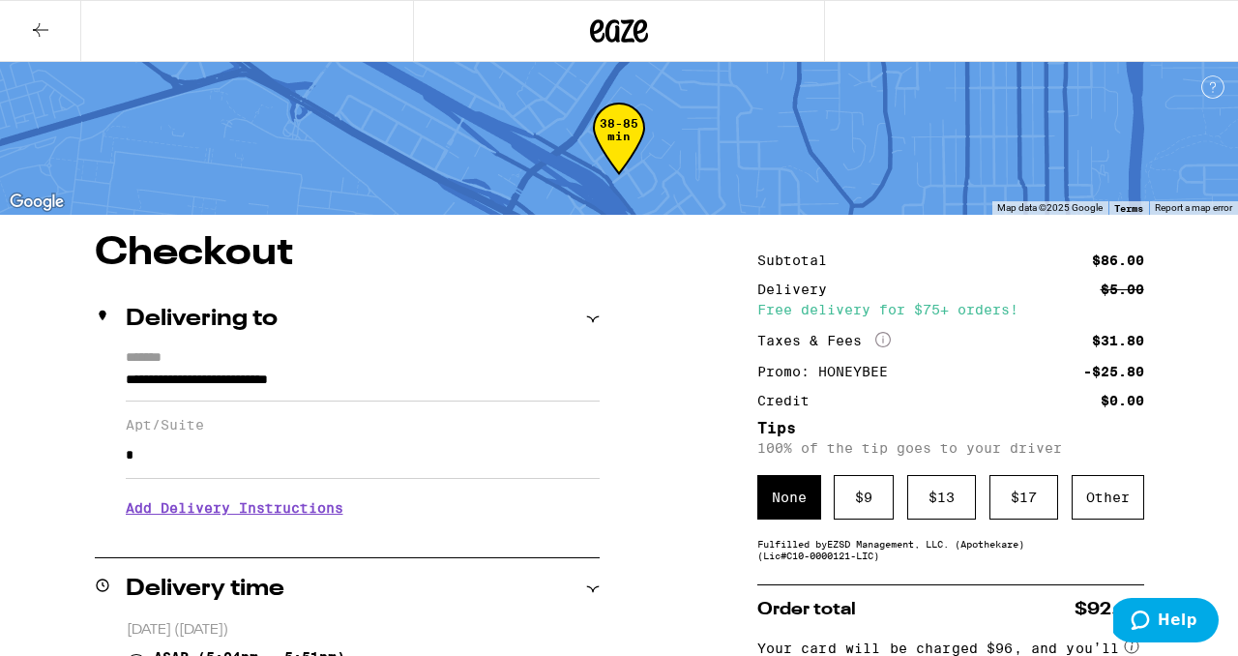
type input "*"
click at [295, 517] on h3 "Add Delivery Instructions" at bounding box center [363, 507] width 474 height 44
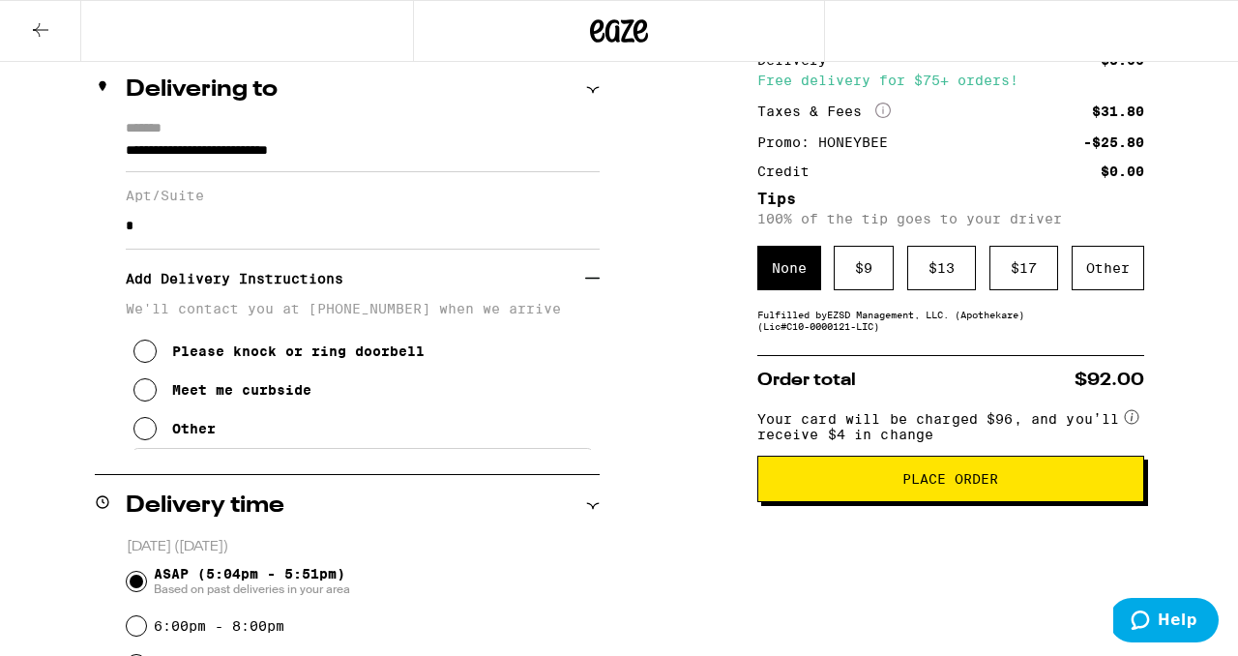
scroll to position [221, 0]
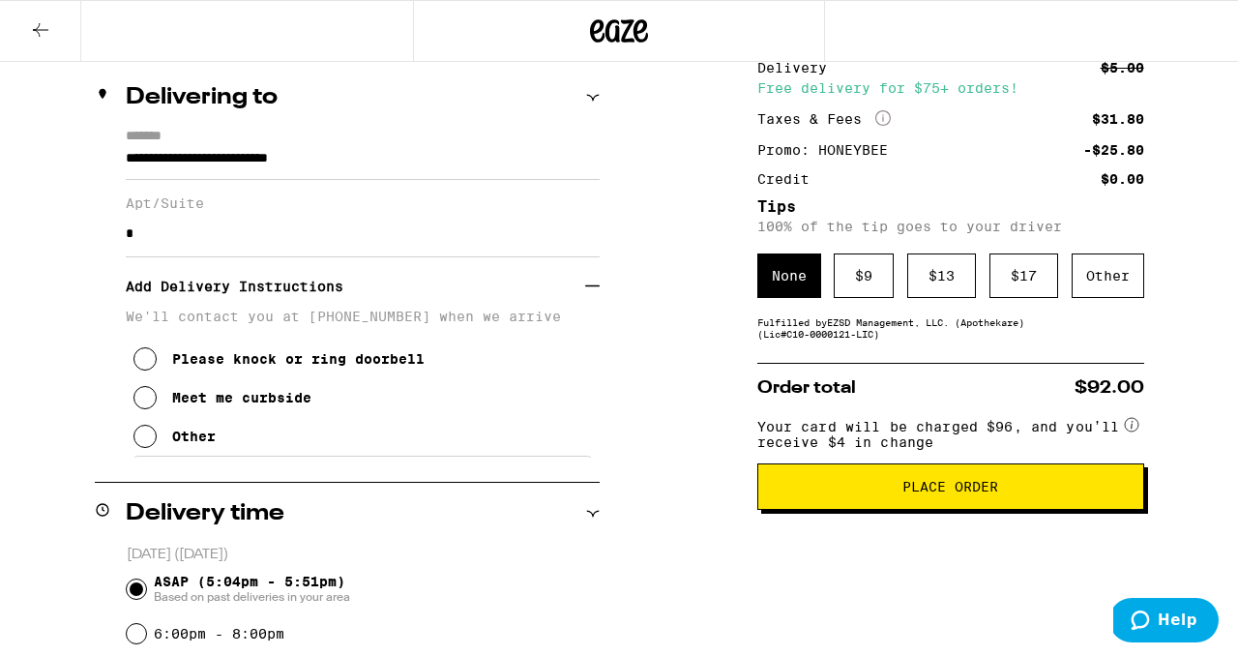
click at [427, 324] on p "We'll contact you at [PHONE_NUMBER] when we arrive" at bounding box center [363, 315] width 474 height 15
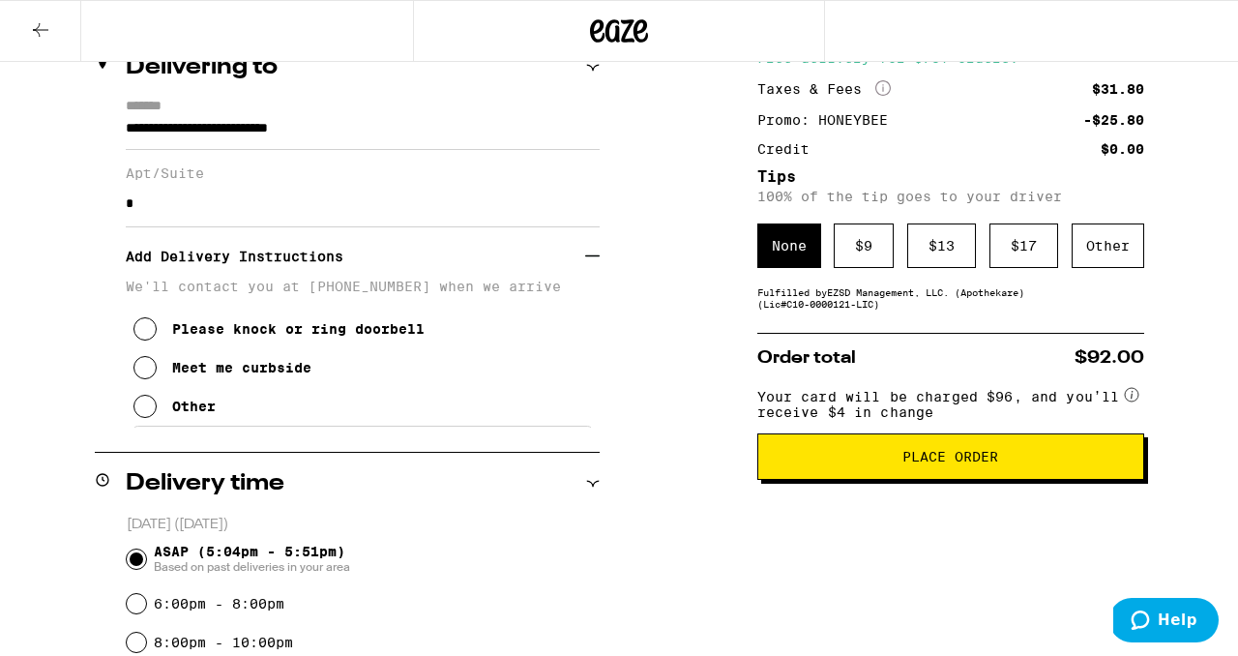
click at [147, 379] on icon at bounding box center [144, 367] width 23 height 23
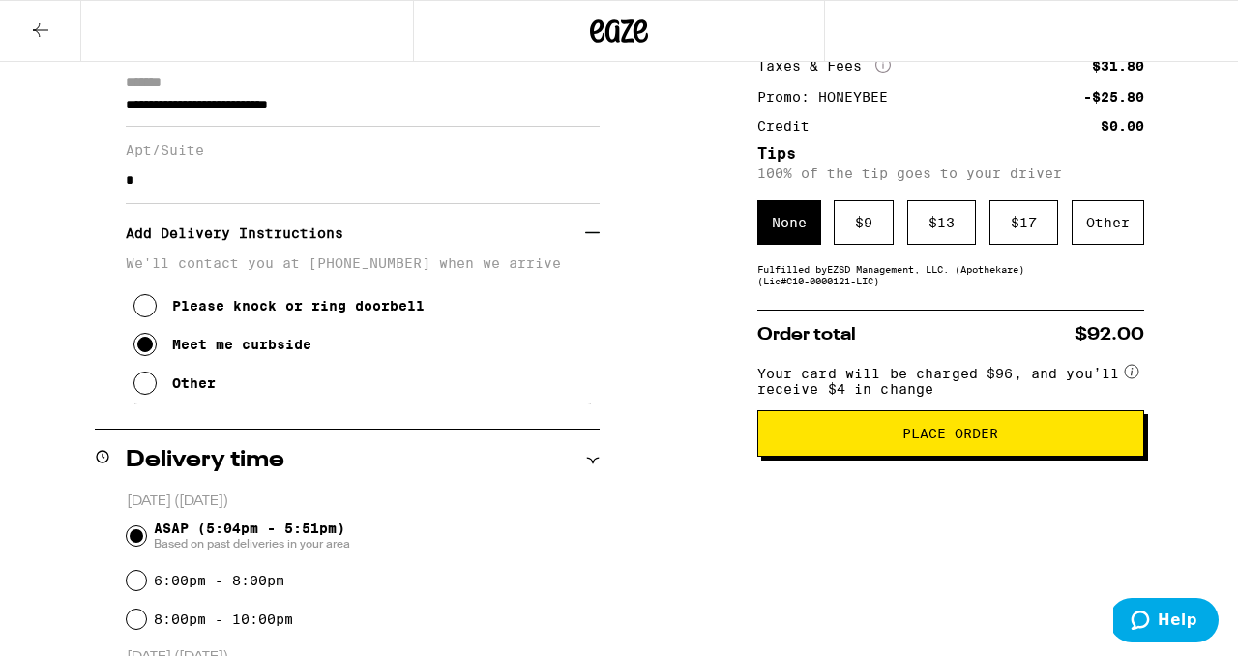
scroll to position [276, 0]
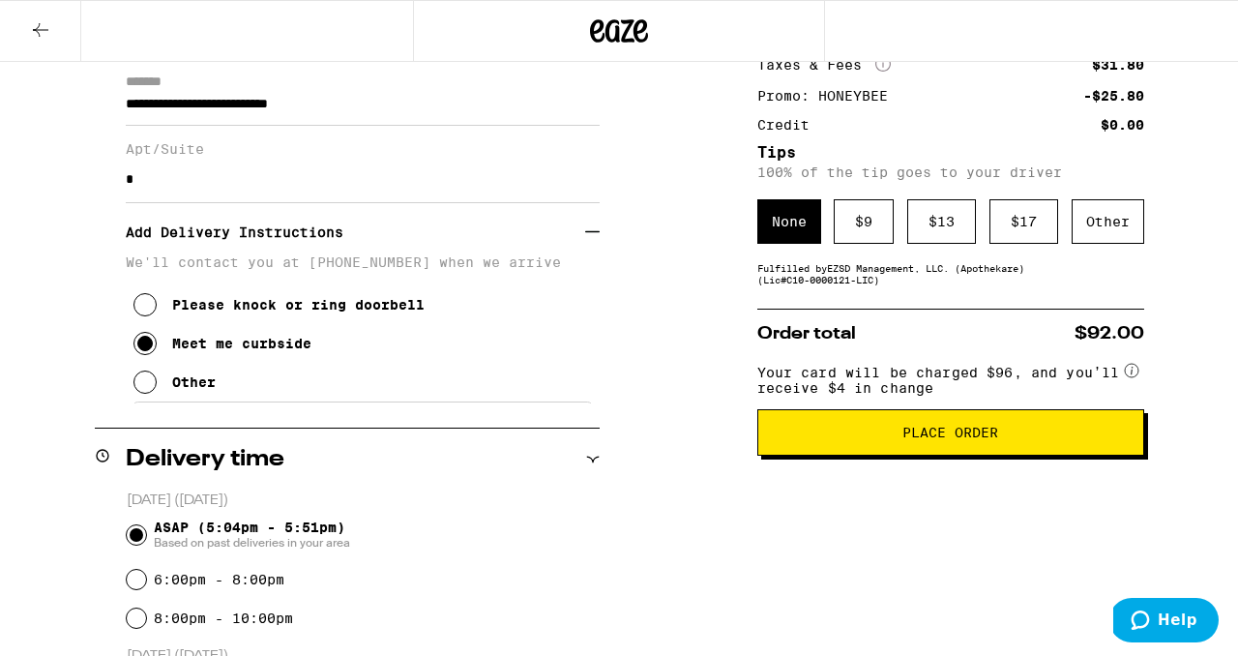
click at [284, 270] on p "We'll contact you at [PHONE_NUMBER] when we arrive" at bounding box center [363, 261] width 474 height 15
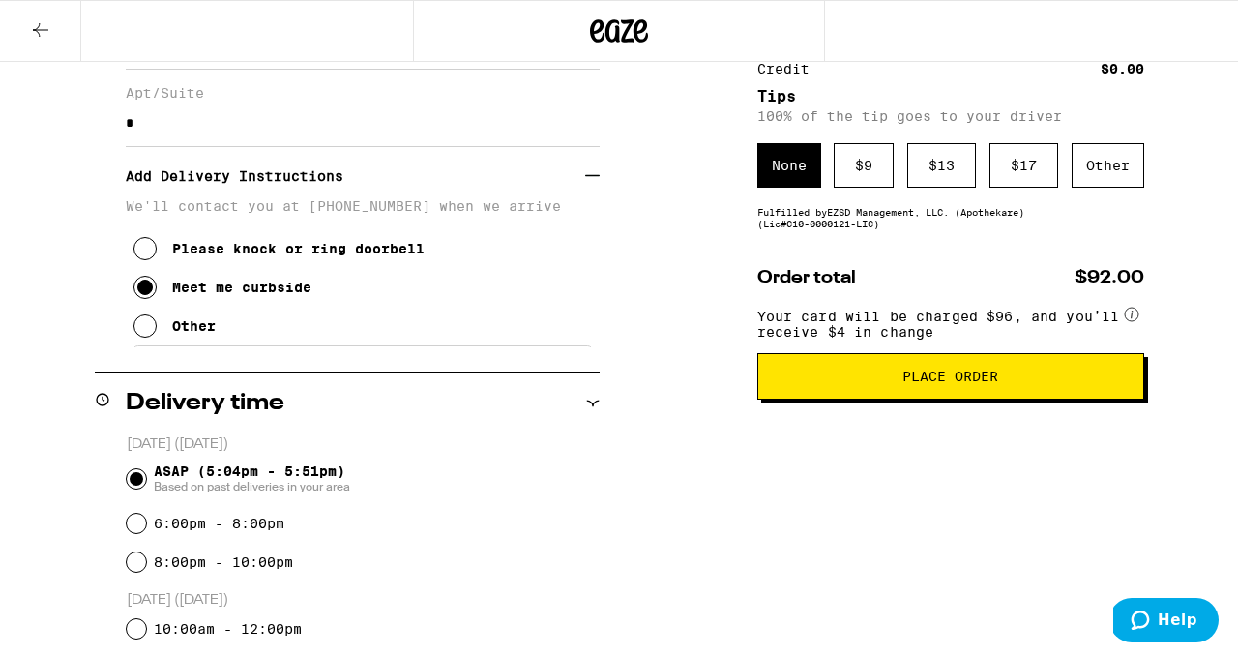
click at [146, 332] on icon at bounding box center [144, 325] width 23 height 23
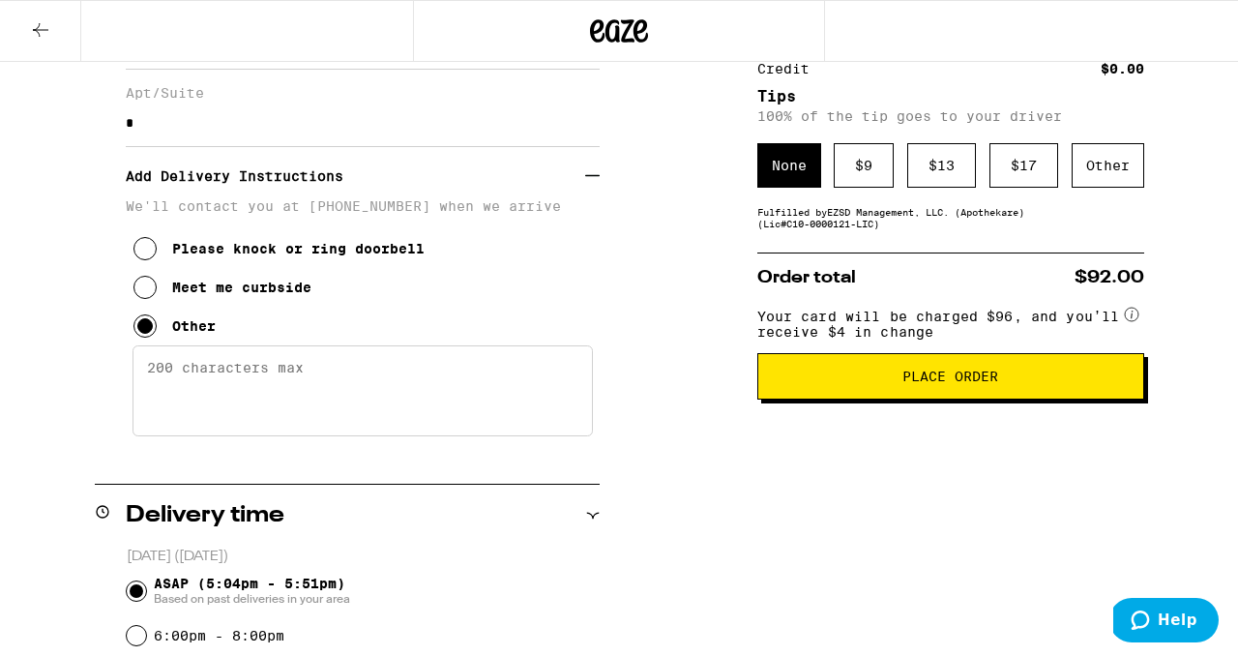
click at [190, 394] on textarea "Enter any other delivery instructions you want driver to know" at bounding box center [362, 390] width 460 height 91
type textarea "I"
click at [153, 299] on icon at bounding box center [144, 287] width 23 height 23
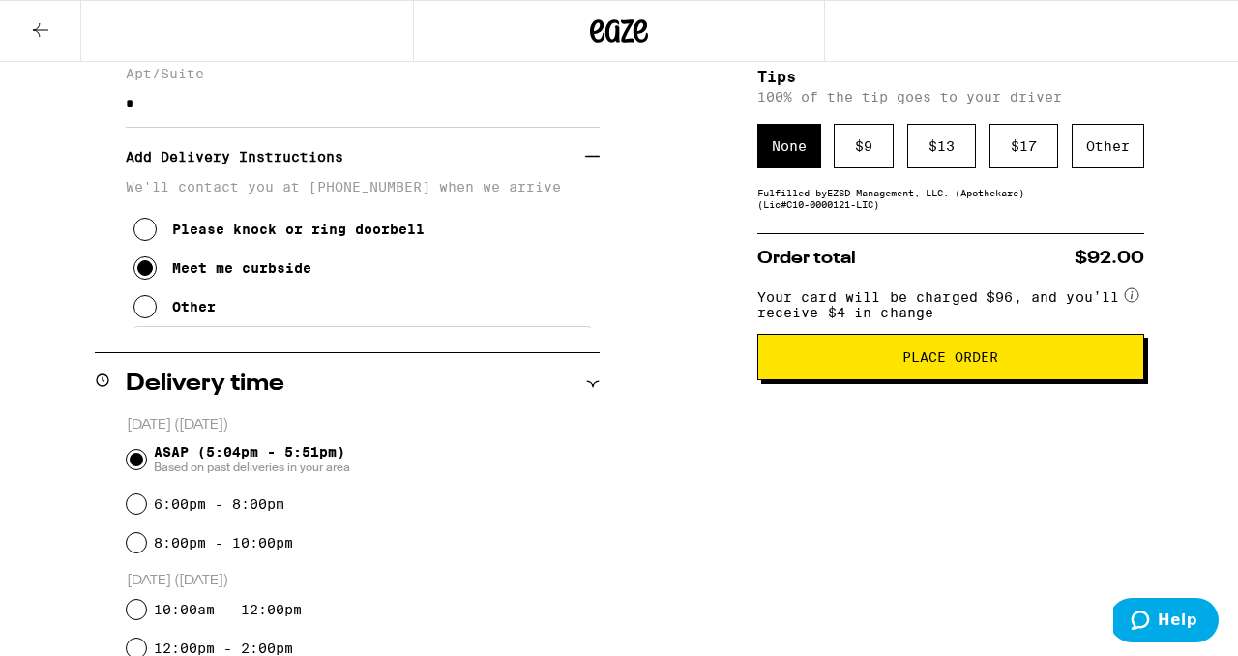
scroll to position [352, 0]
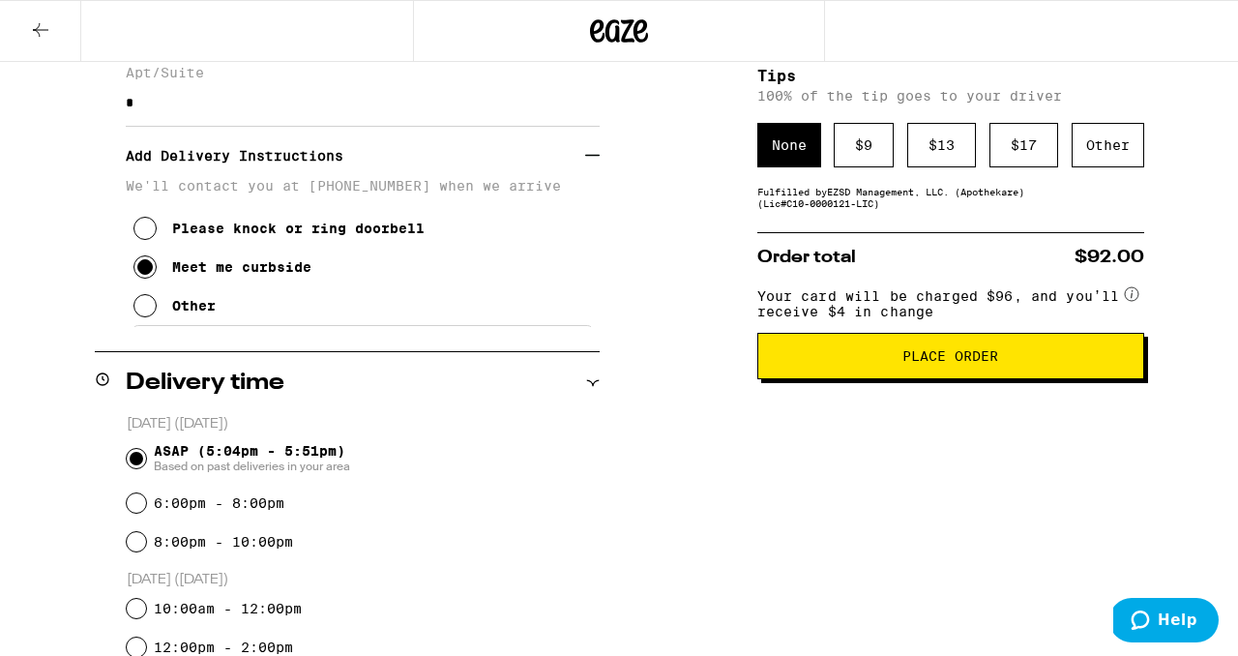
click at [840, 363] on span "Place Order" at bounding box center [951, 356] width 354 height 14
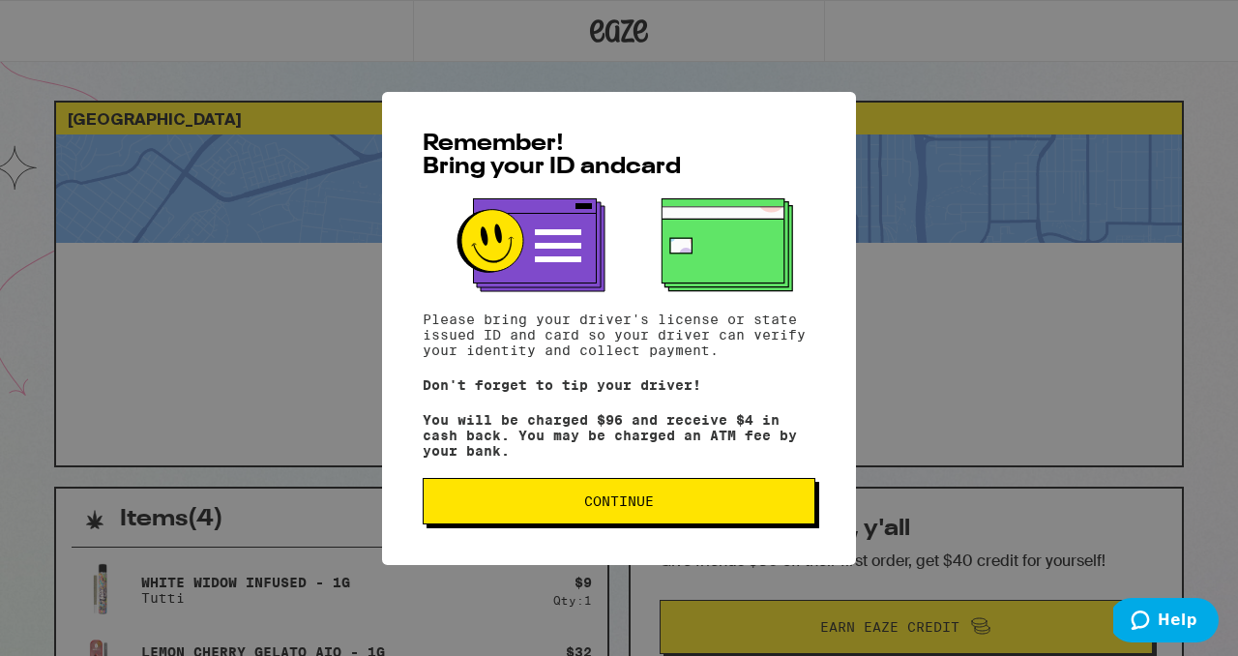
click at [718, 508] on span "Continue" at bounding box center [619, 501] width 360 height 14
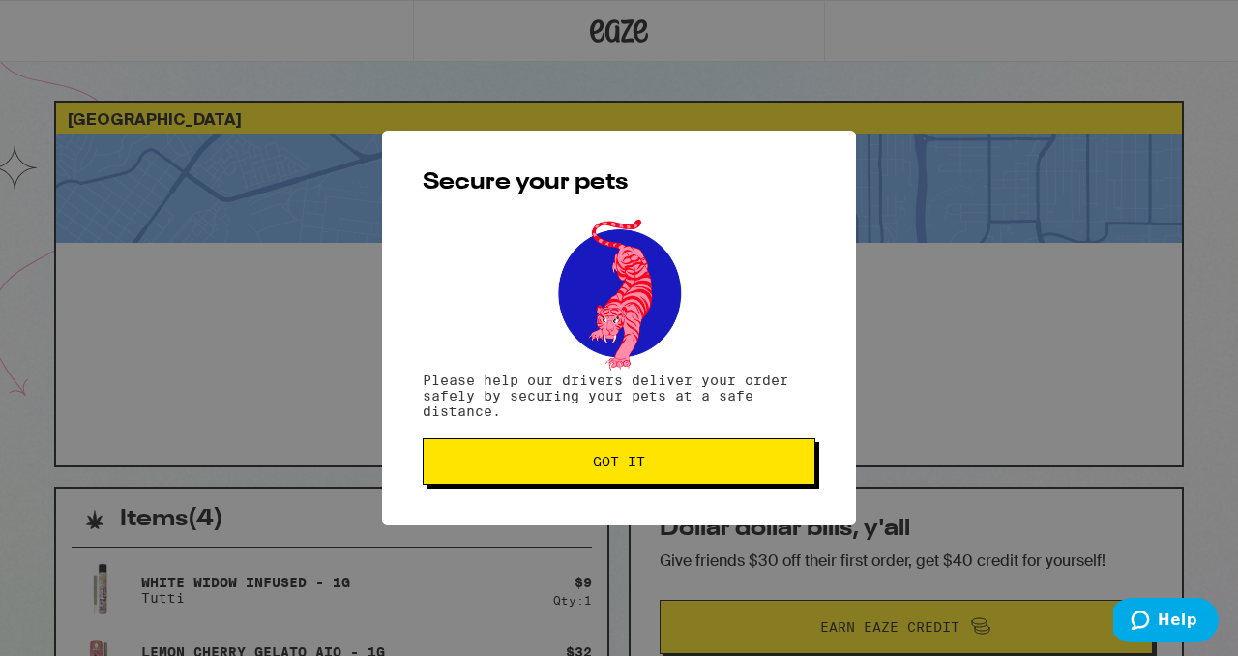
click at [749, 468] on span "Got it" at bounding box center [619, 461] width 360 height 14
